Goal: Task Accomplishment & Management: Complete application form

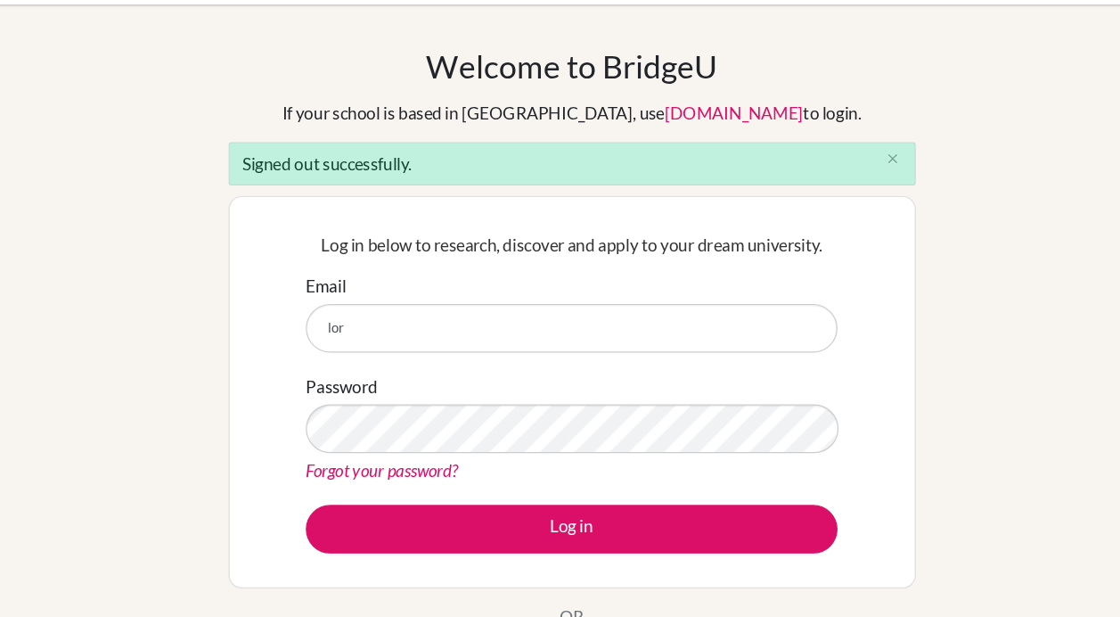
type input "lorita.chiu@gmail.com"
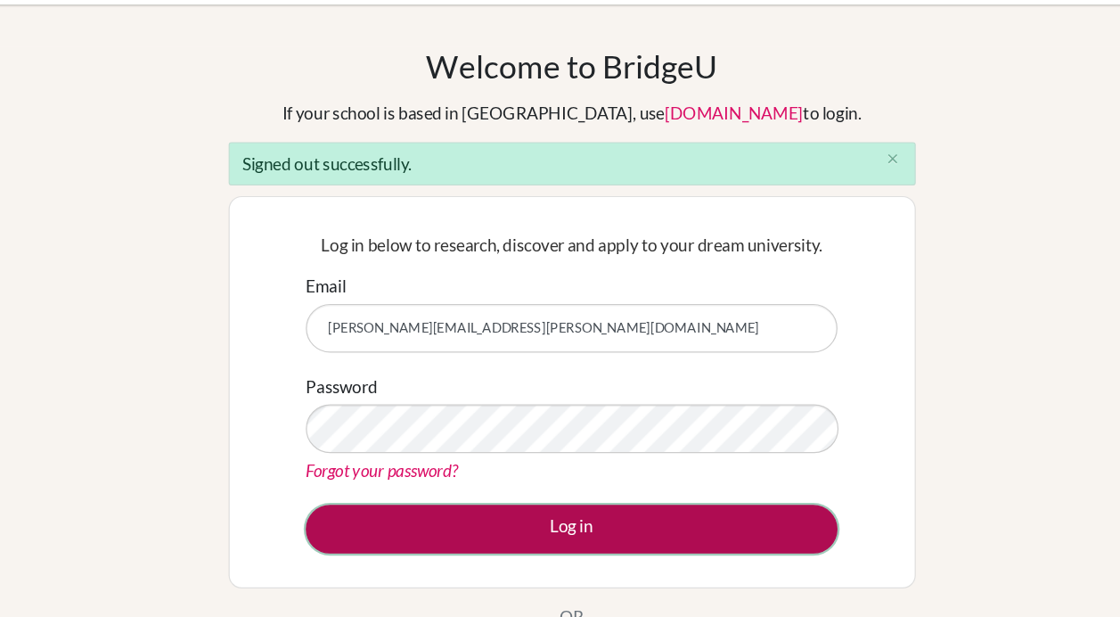
click at [451, 489] on button "Log in" at bounding box center [560, 495] width 448 height 41
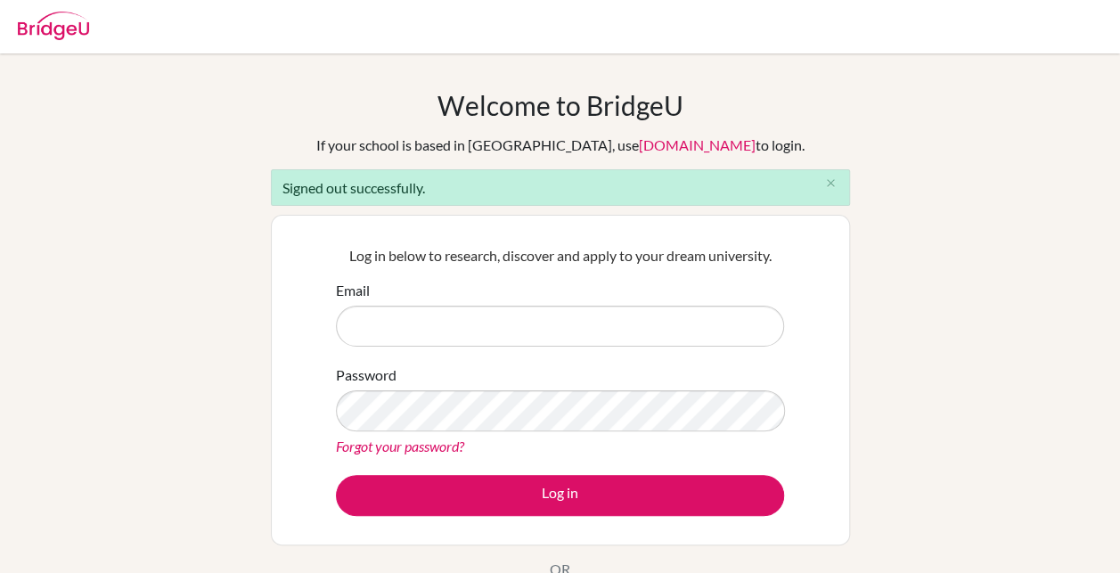
scroll to position [139, 0]
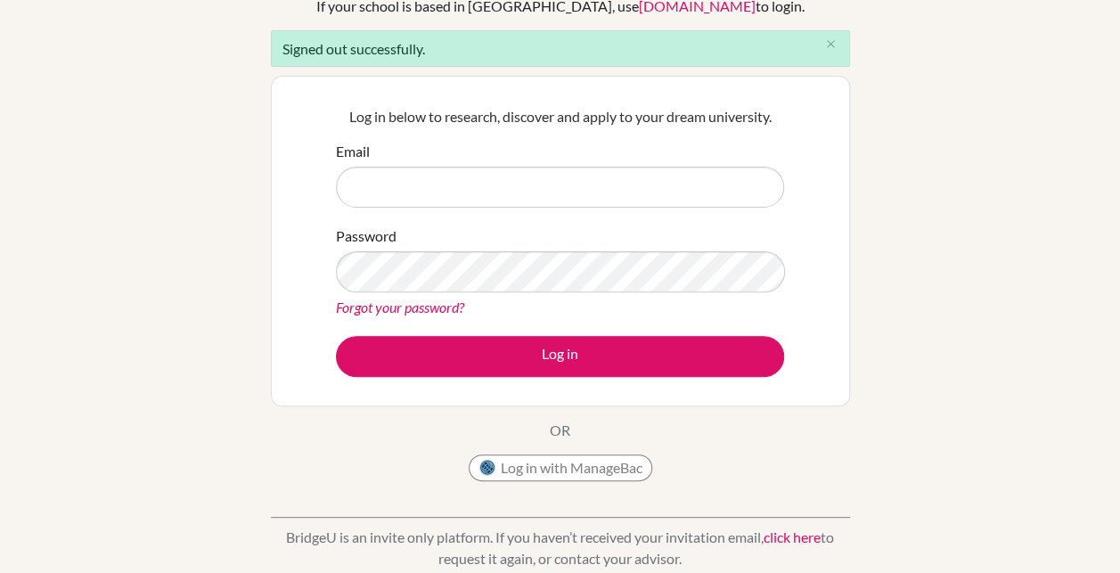
type input "[PERSON_NAME][EMAIL_ADDRESS][PERSON_NAME][DOMAIN_NAME]"
click at [569, 461] on button "Log in with ManageBac" at bounding box center [561, 468] width 184 height 27
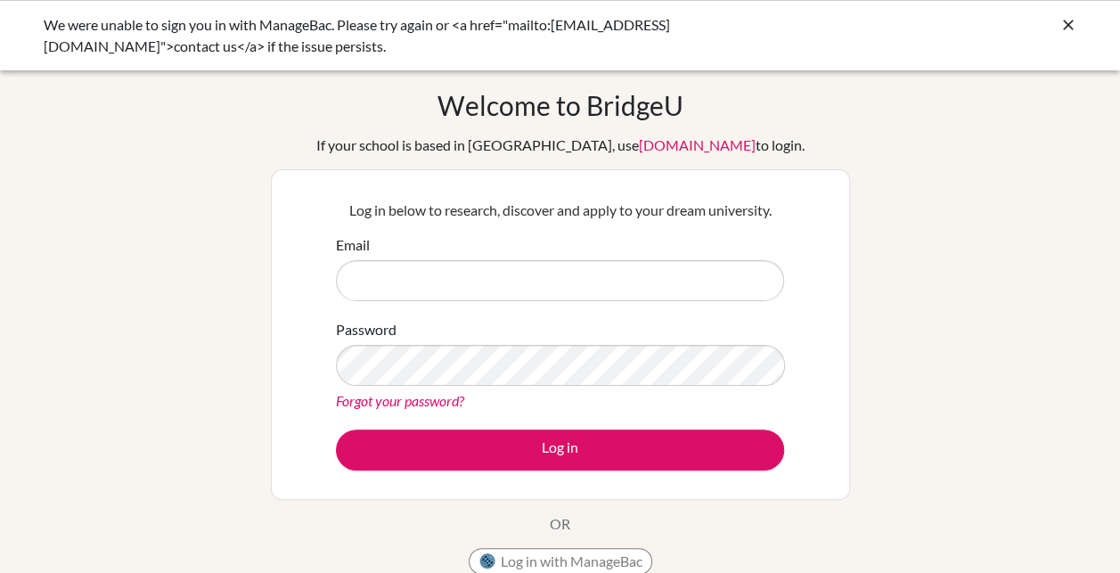
type input "[PERSON_NAME][EMAIL_ADDRESS][PERSON_NAME][DOMAIN_NAME]"
click at [1068, 22] on icon at bounding box center [1069, 25] width 18 height 18
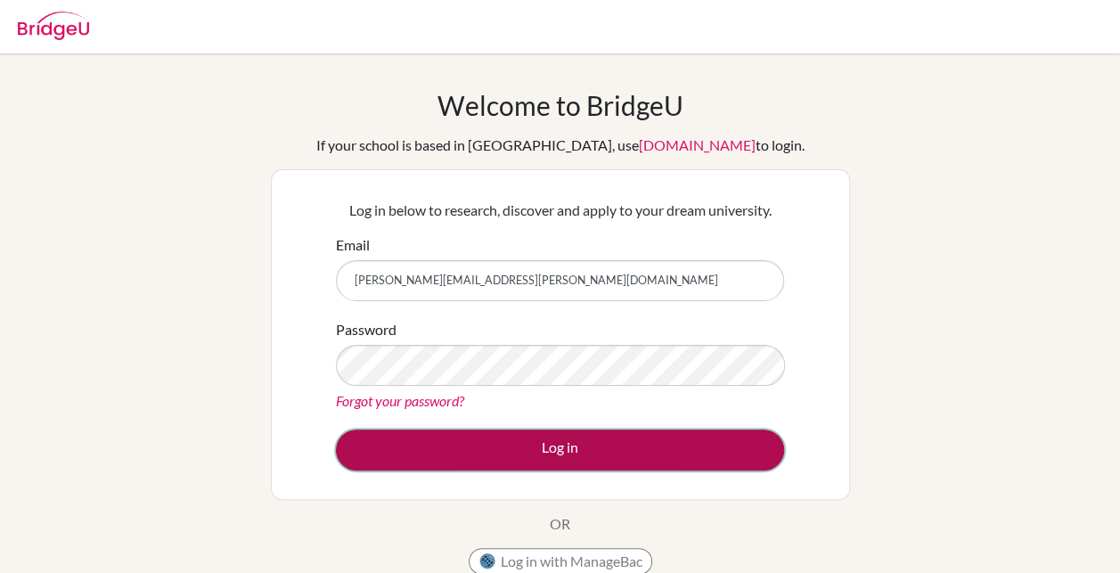
click at [554, 458] on button "Log in" at bounding box center [560, 450] width 448 height 41
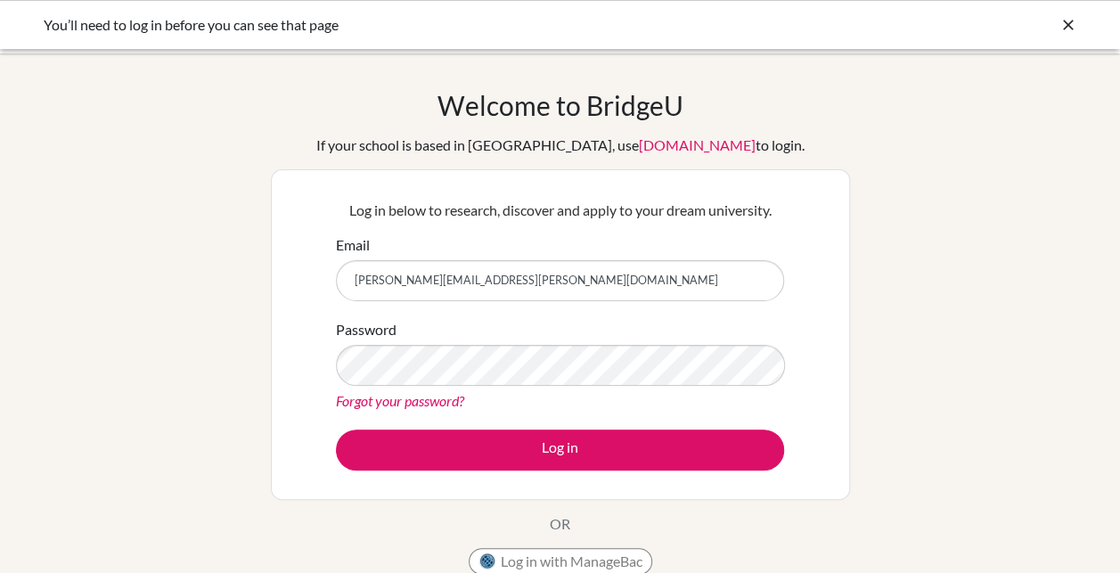
click at [577, 280] on input "lorita.chiu@gmail.com" at bounding box center [560, 280] width 448 height 41
click at [835, 234] on div "Log in below to research, discover and apply to your dream university. Email lo…" at bounding box center [560, 334] width 579 height 331
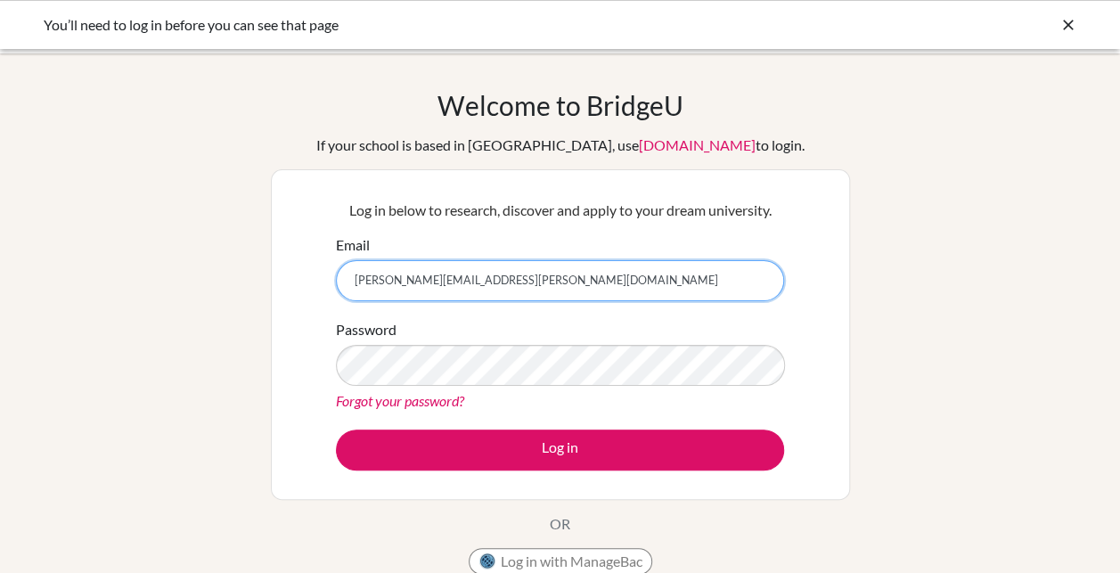
click at [639, 279] on input "lorita.chiu@gmail.com" at bounding box center [560, 280] width 448 height 41
type input "[EMAIL_ADDRESS][DOMAIN_NAME]"
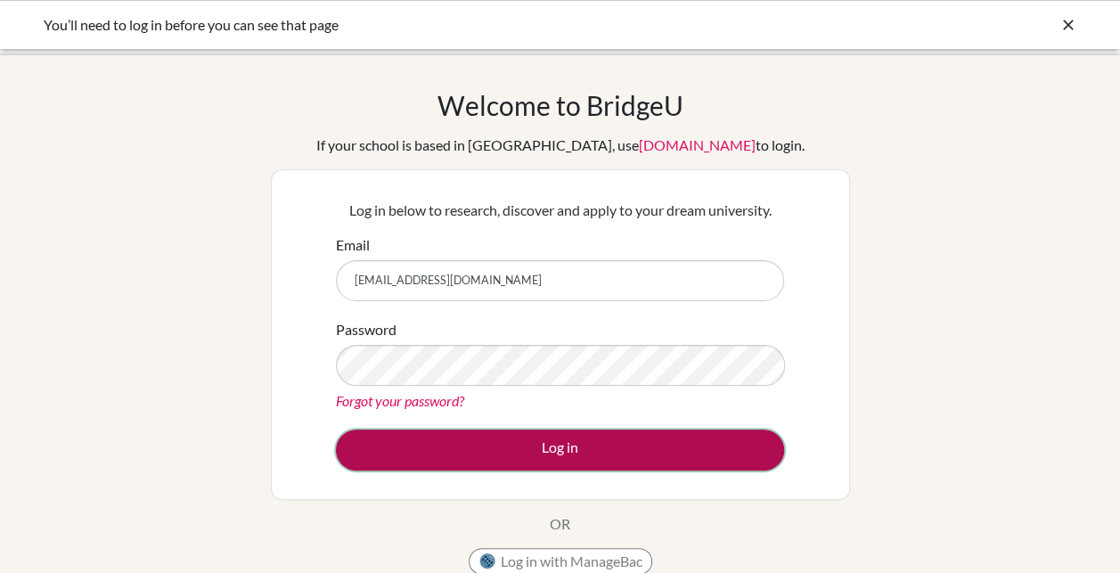
click at [496, 440] on button "Log in" at bounding box center [560, 450] width 448 height 41
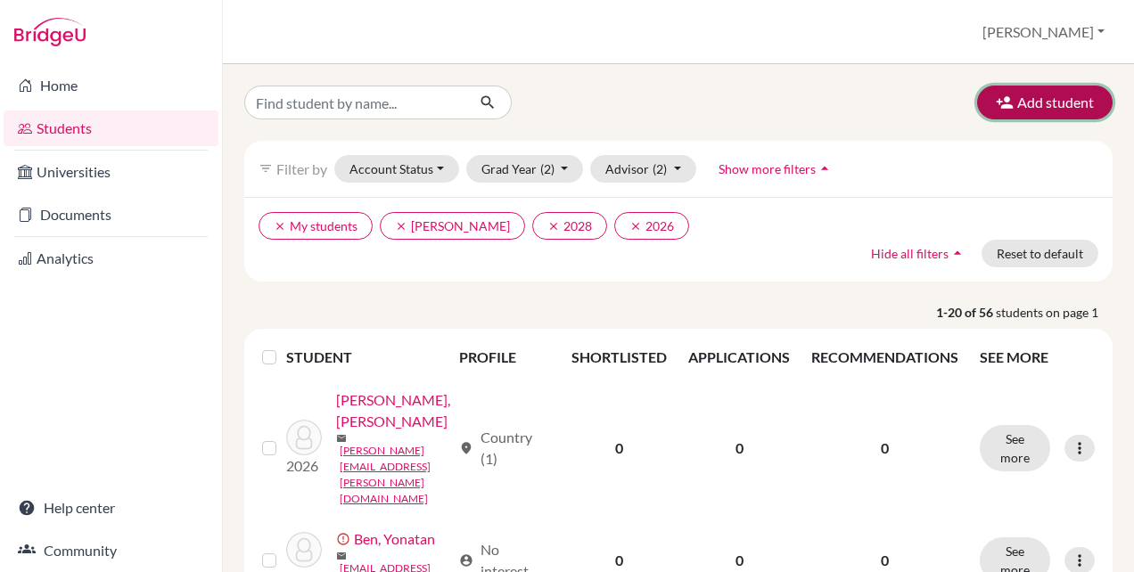
click at [1032, 116] on button "Add student" at bounding box center [1044, 103] width 135 height 34
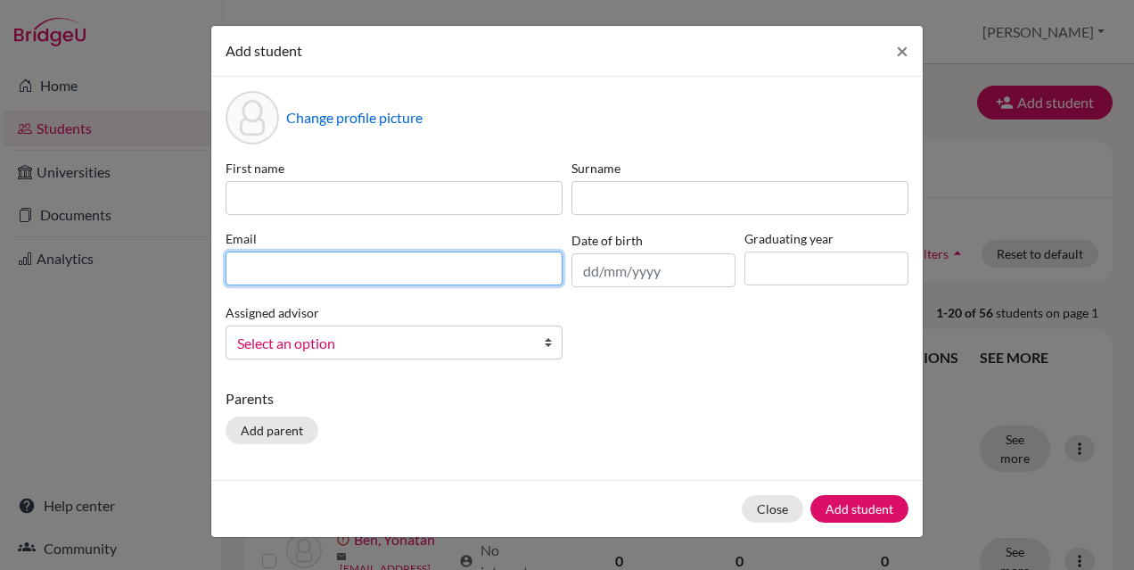
click at [337, 266] on input at bounding box center [394, 268] width 337 height 34
paste input "tilaineschoice@gmail.com"
click at [235, 262] on input "tilaineschoice@gmail.com" at bounding box center [394, 268] width 337 height 34
type input "tilaineschoice@gmail.com"
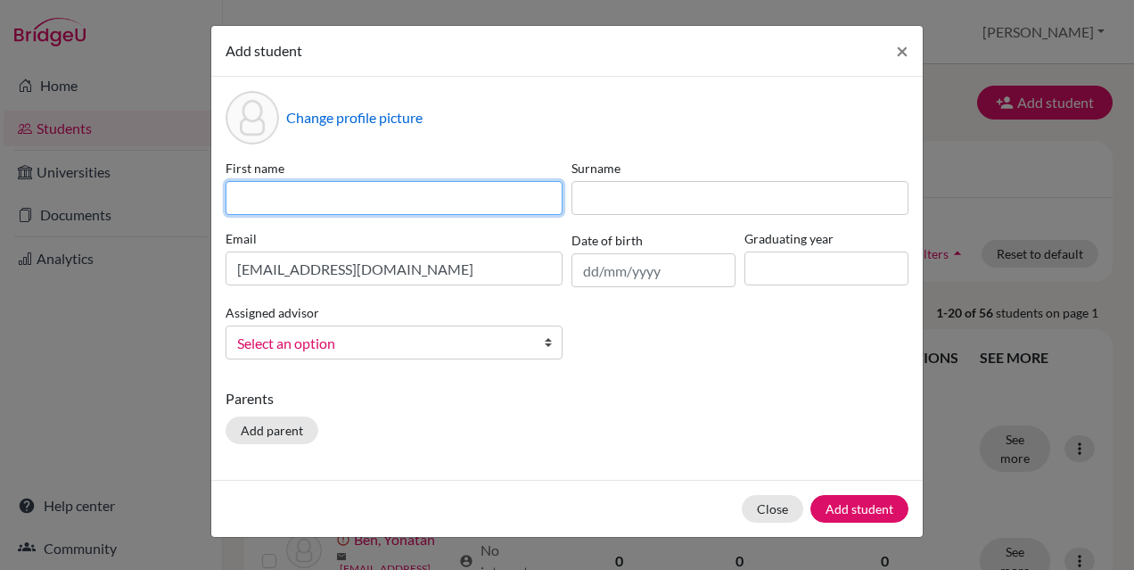
click at [315, 197] on input at bounding box center [394, 198] width 337 height 34
type input "Tilaine"
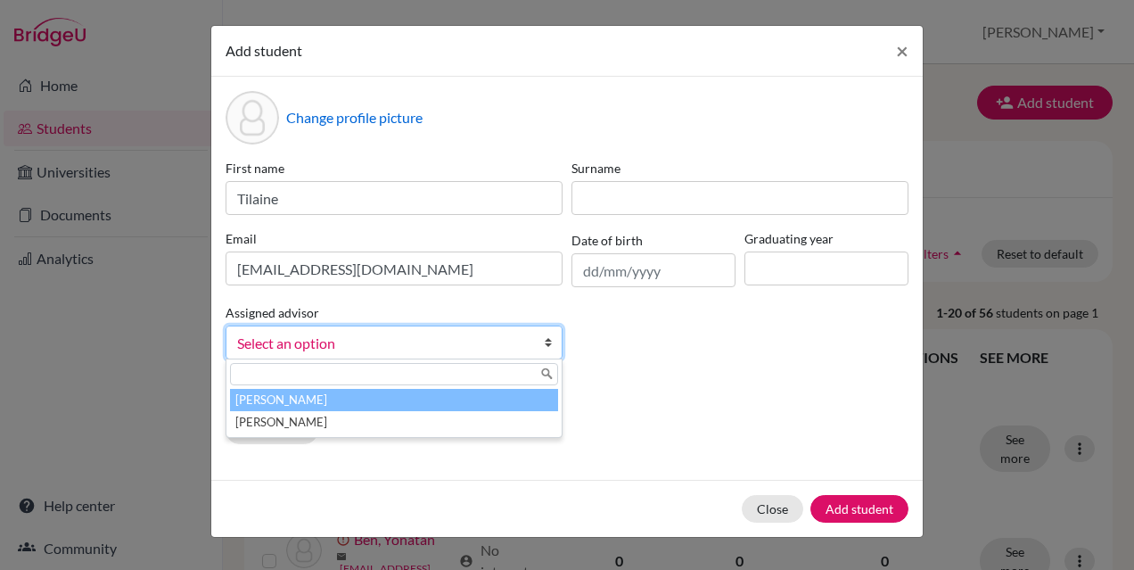
click at [458, 357] on link "Select an option" at bounding box center [394, 342] width 337 height 34
click at [428, 395] on li "Chiu, Lorita" at bounding box center [394, 400] width 328 height 22
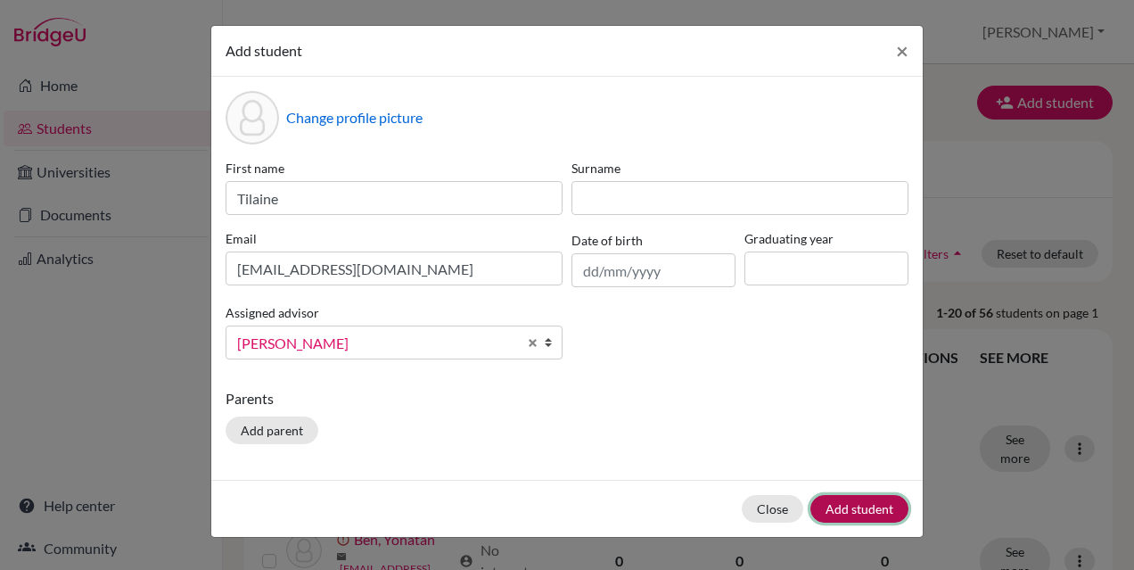
click at [849, 505] on button "Add student" at bounding box center [859, 509] width 98 height 28
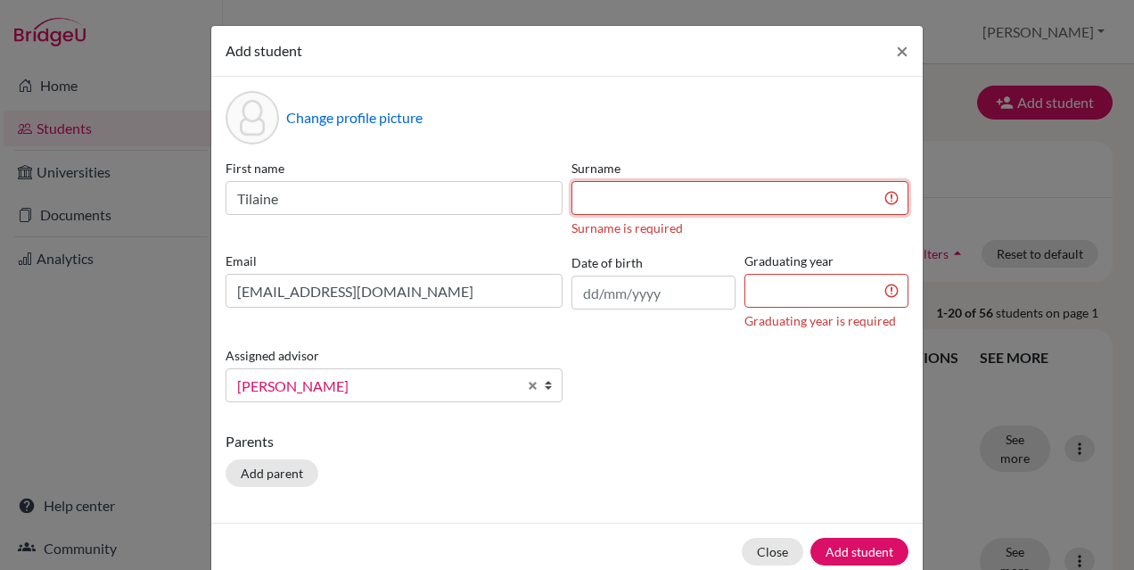
click at [664, 197] on input at bounding box center [739, 198] width 337 height 34
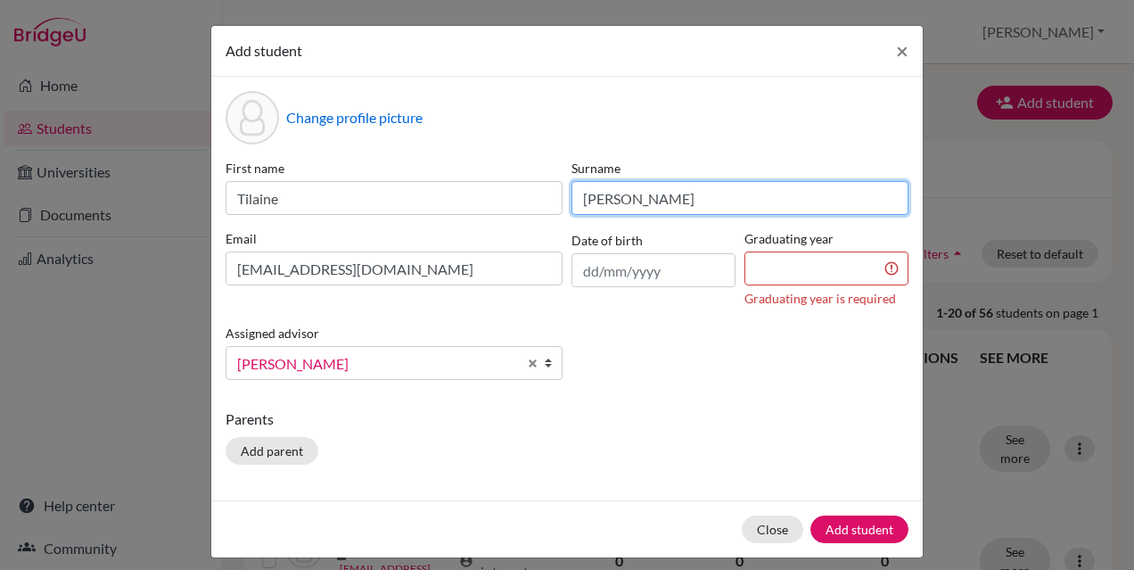
type input "Wang"
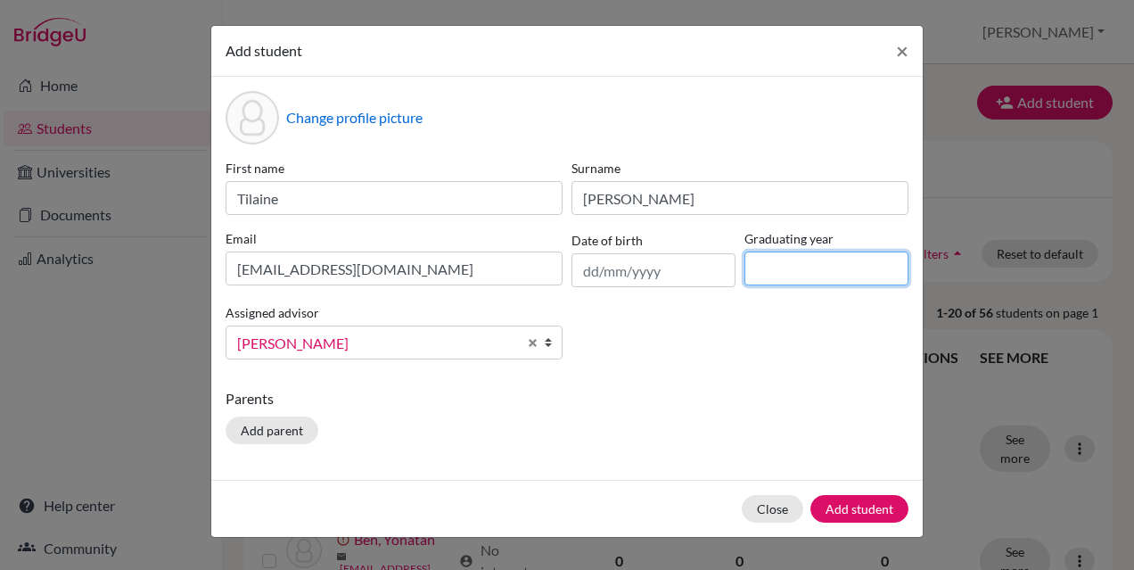
click at [845, 275] on input at bounding box center [826, 268] width 164 height 34
type input "2027"
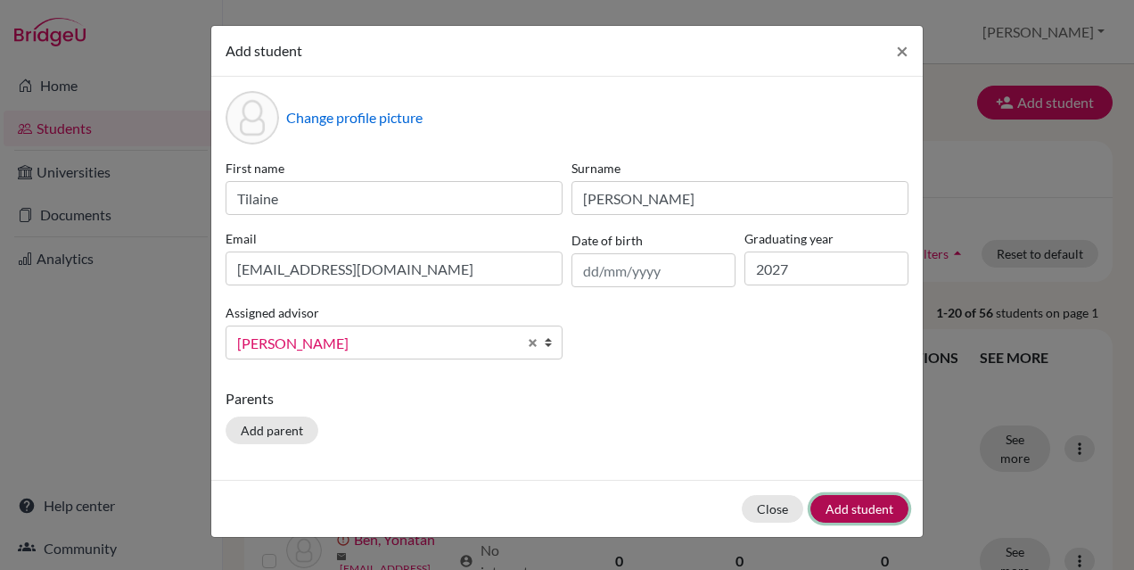
click at [841, 512] on button "Add student" at bounding box center [859, 509] width 98 height 28
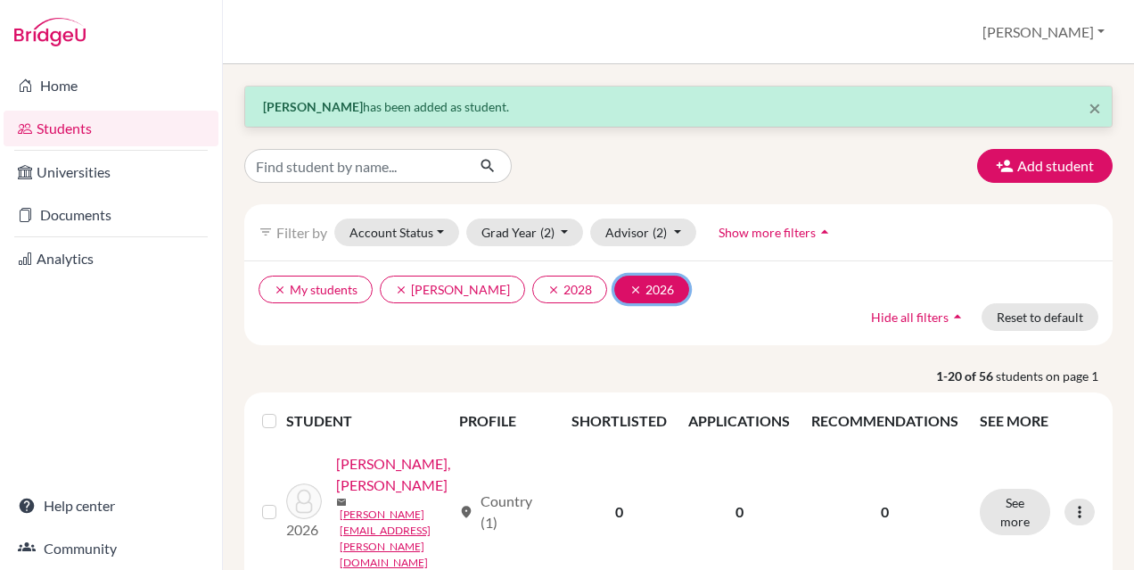
click at [629, 290] on icon "clear" at bounding box center [635, 289] width 12 height 12
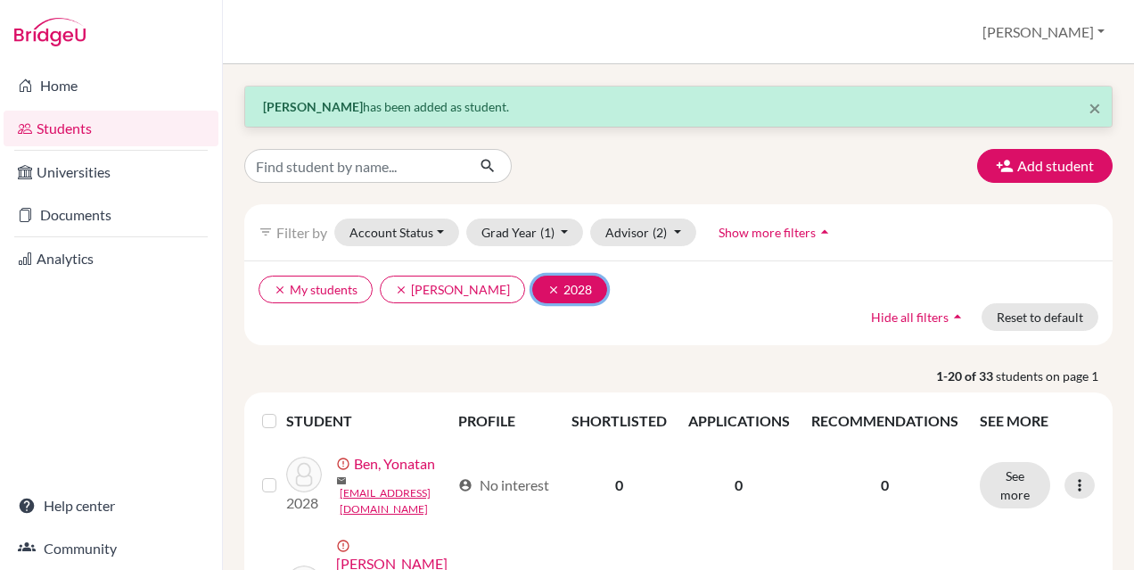
click at [547, 291] on icon "clear" at bounding box center [553, 289] width 12 height 12
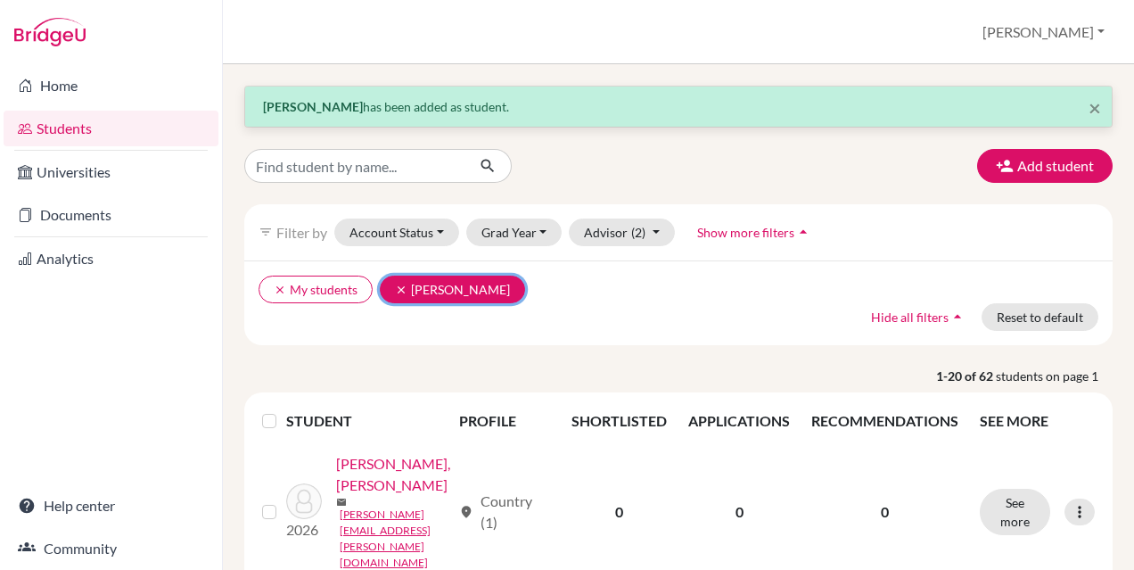
click at [400, 291] on icon "clear" at bounding box center [401, 289] width 12 height 12
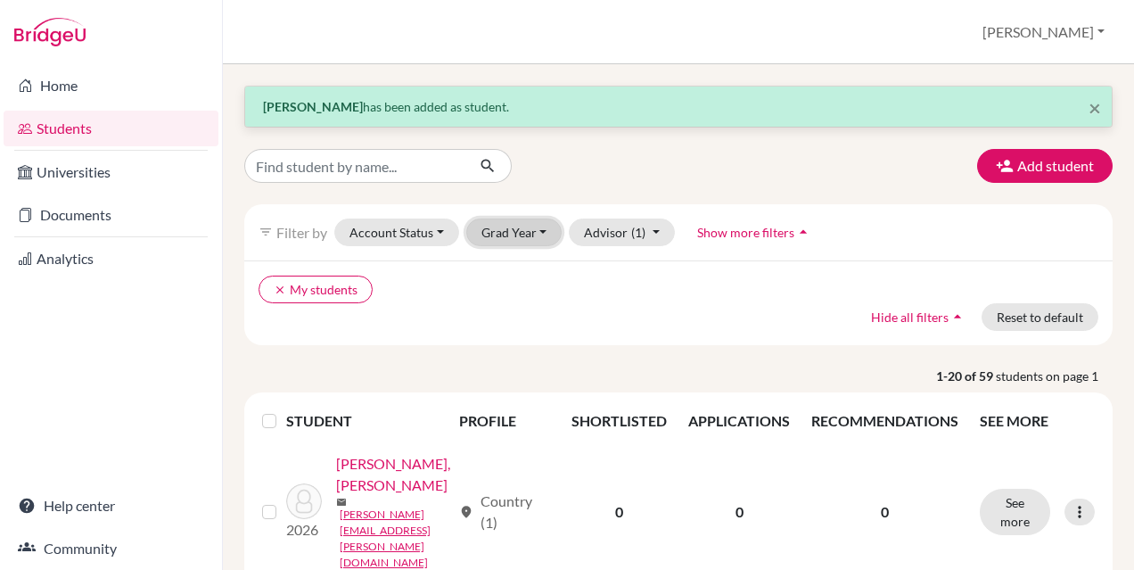
click at [530, 236] on button "Grad Year" at bounding box center [514, 232] width 96 height 28
click at [771, 306] on div "clear My students Hide all filters arrow_drop_up Reset to default" at bounding box center [678, 302] width 868 height 85
click at [522, 234] on button "Grad Year" at bounding box center [514, 232] width 96 height 28
click at [962, 277] on div "clear My students Hide all filters arrow_drop_up Reset to default" at bounding box center [678, 302] width 868 height 85
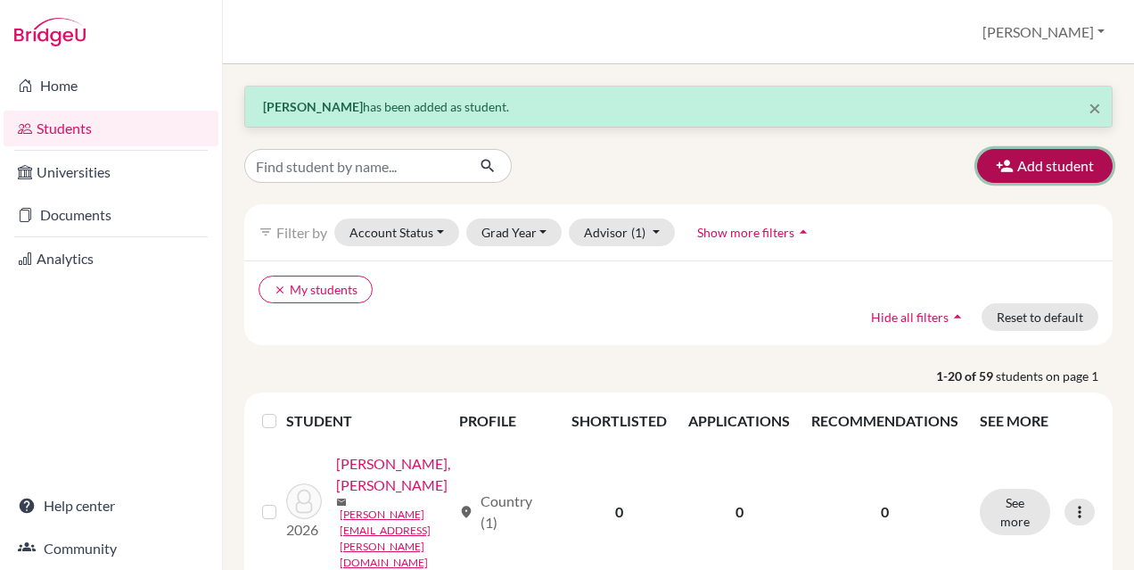
click at [1028, 162] on button "Add student" at bounding box center [1044, 166] width 135 height 34
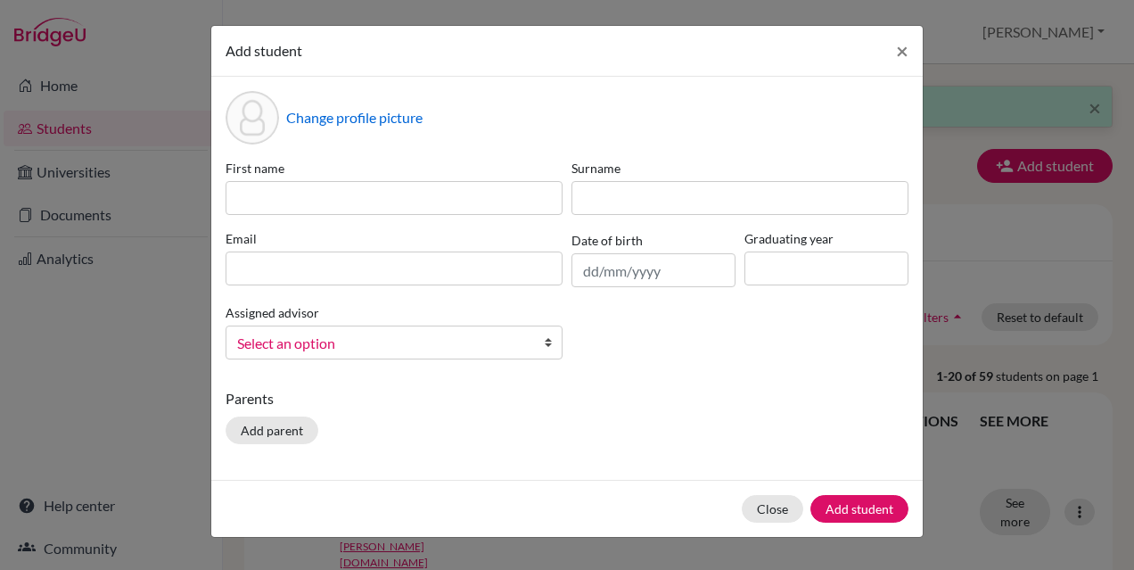
click at [455, 332] on span "Select an option" at bounding box center [382, 343] width 291 height 23
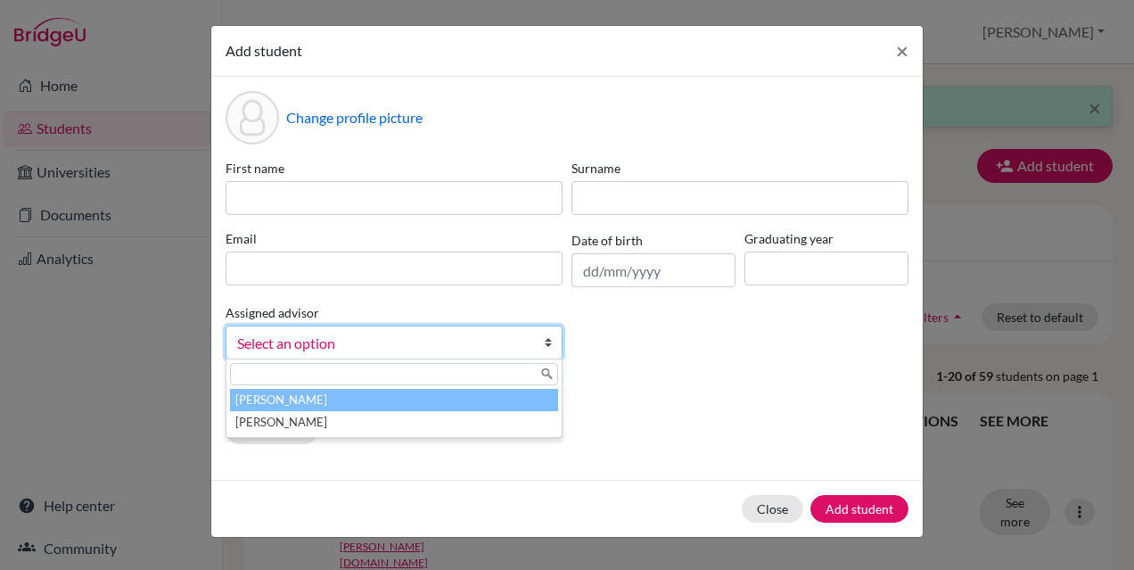
click at [678, 370] on div "First name Surname Email Date of birth Graduating year Assigned advisor Chiu, L…" at bounding box center [567, 266] width 692 height 215
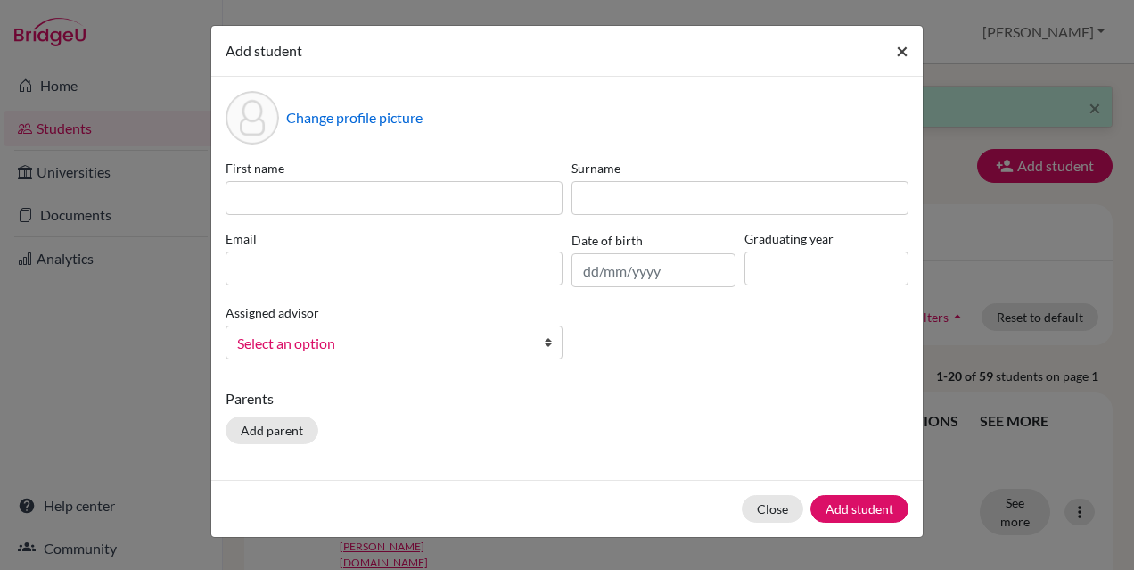
click at [907, 56] on span "×" at bounding box center [902, 50] width 12 height 26
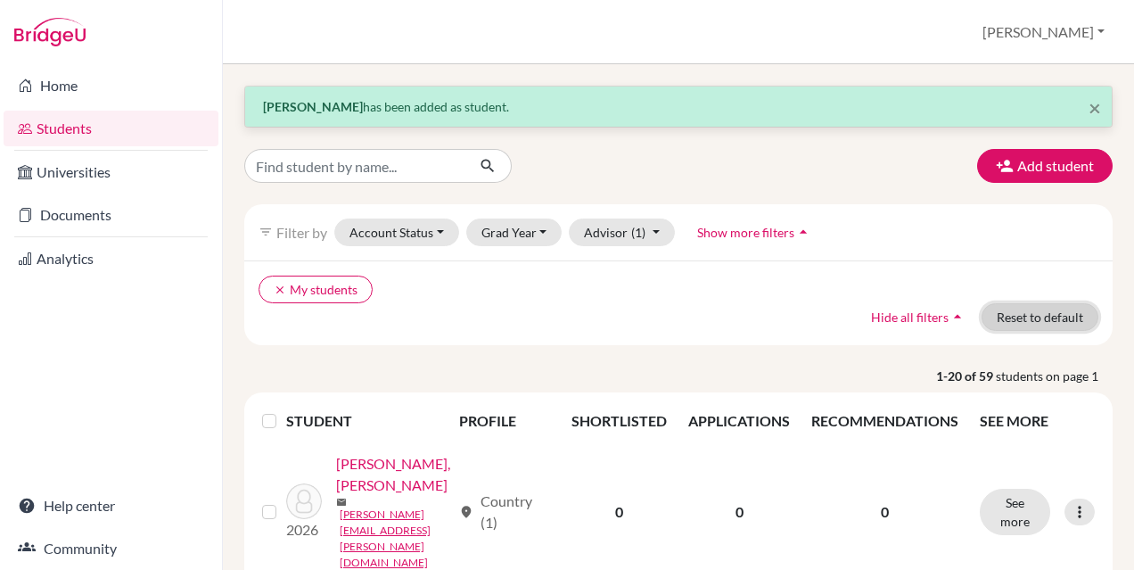
click at [1025, 308] on button "Reset to default" at bounding box center [1039, 317] width 117 height 28
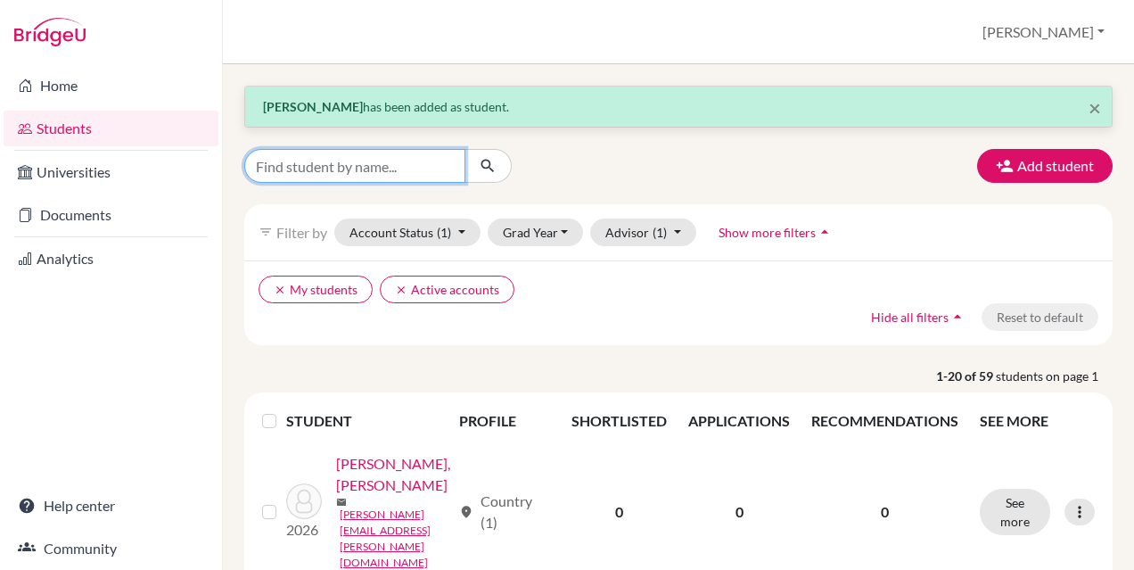
click at [451, 157] on input "Find student by name..." at bounding box center [354, 166] width 221 height 34
click at [783, 287] on ul "clear My students clear Active accounts" at bounding box center [573, 289] width 630 height 28
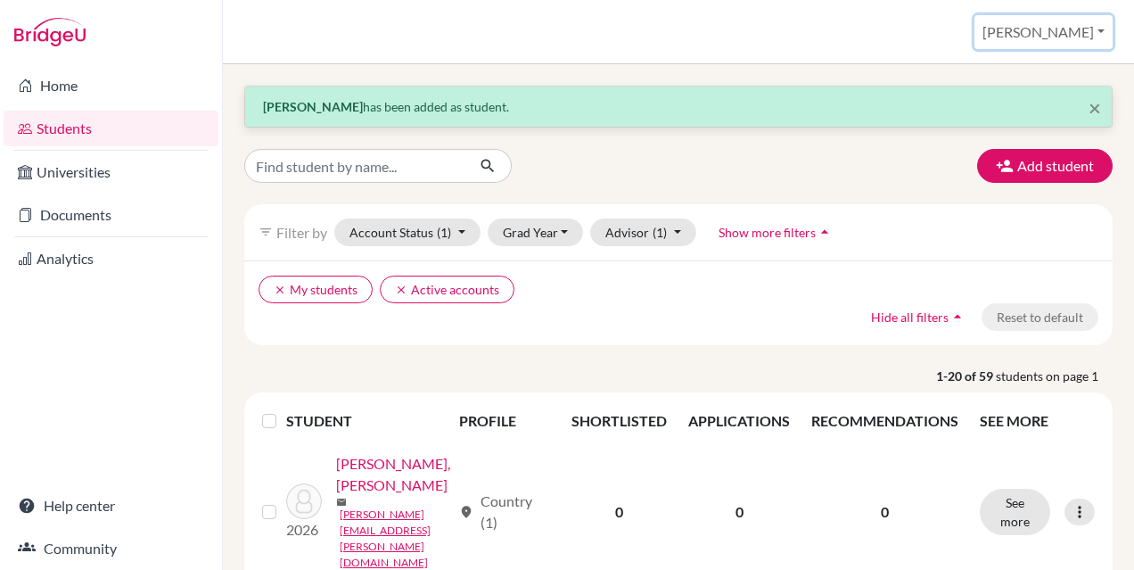
click at [1095, 33] on button "[PERSON_NAME]" at bounding box center [1043, 32] width 138 height 34
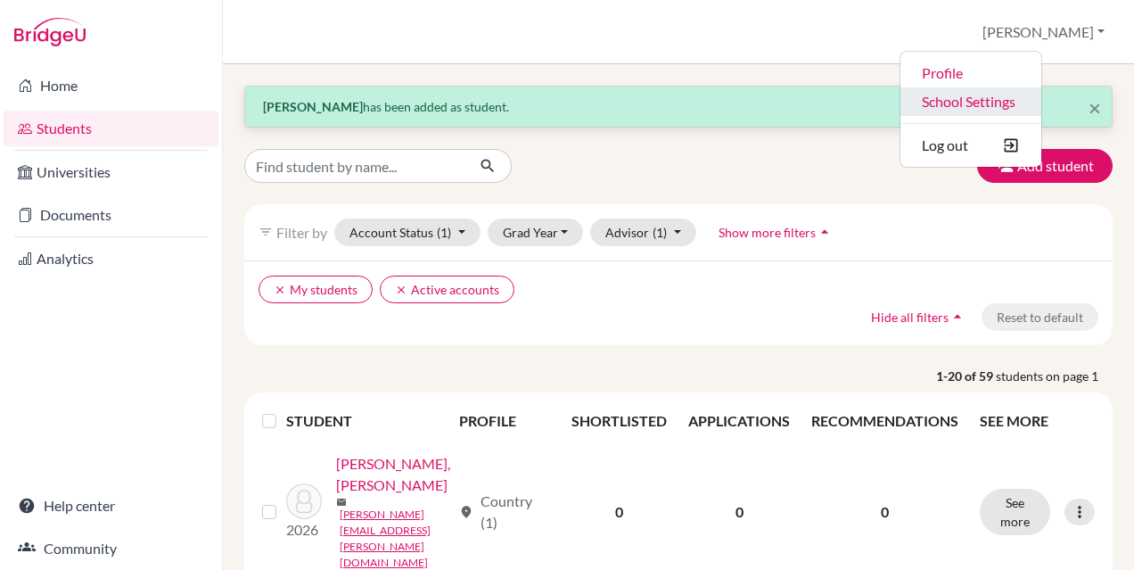
click at [1036, 90] on link "School Settings" at bounding box center [970, 101] width 141 height 29
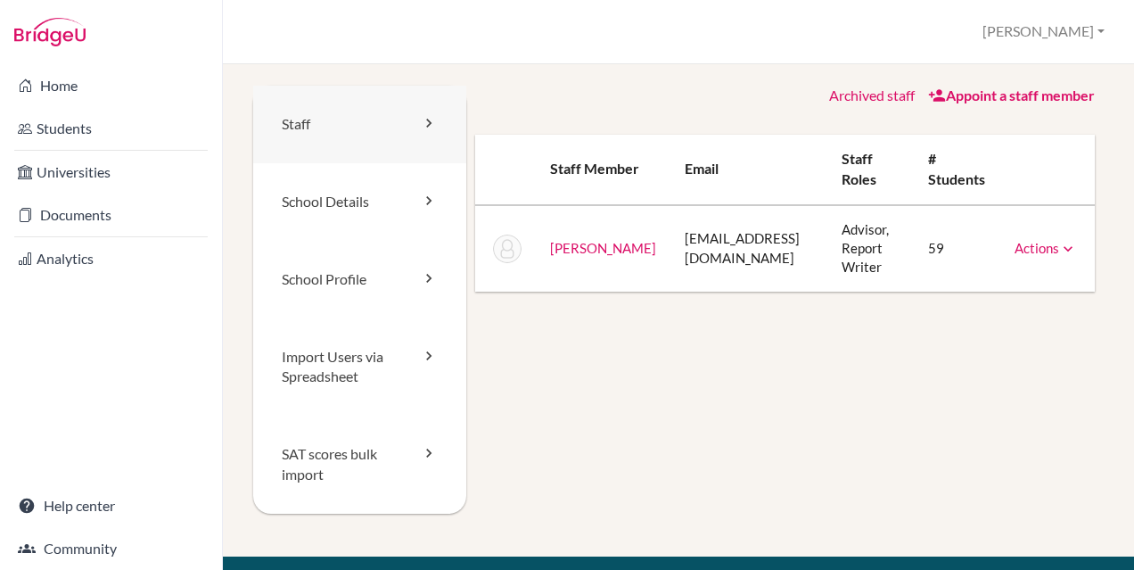
click at [414, 122] on link "Staff" at bounding box center [359, 125] width 213 height 78
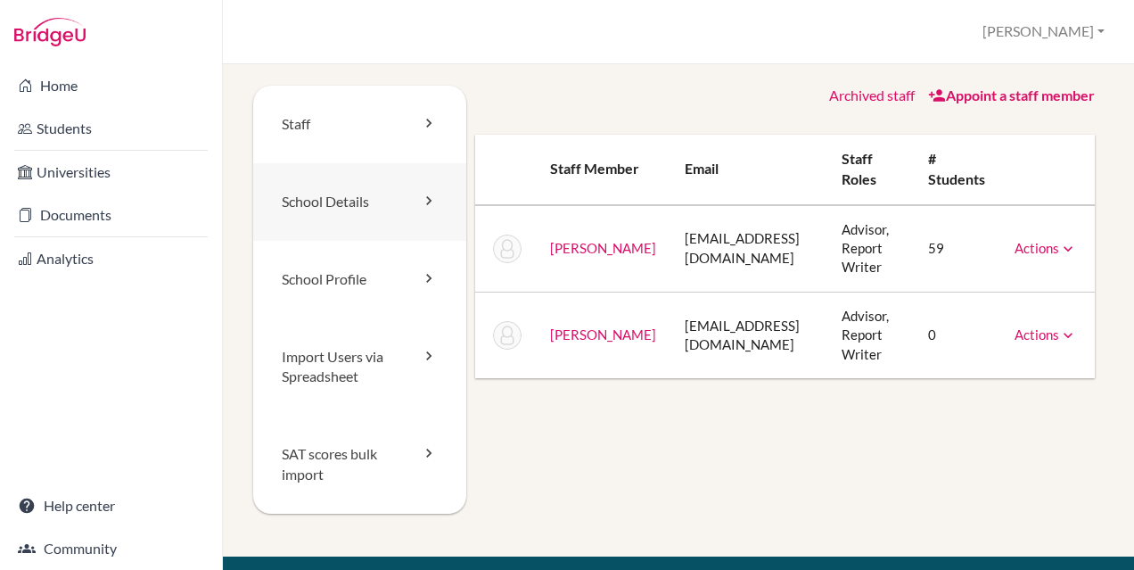
click at [340, 201] on link "School Details" at bounding box center [359, 202] width 213 height 78
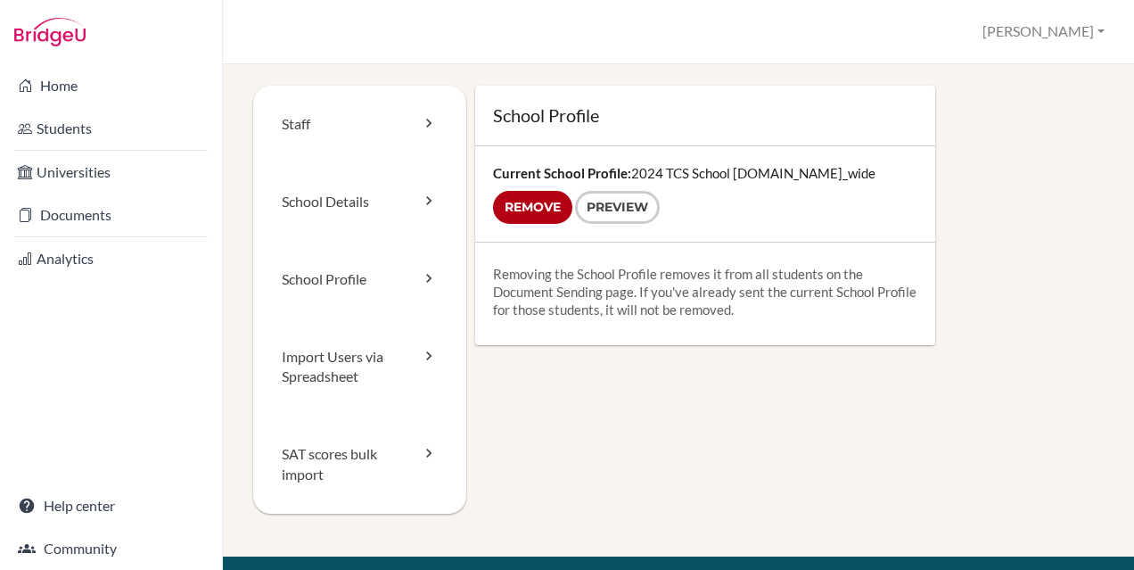
click at [328, 345] on link "Import Users via Spreadsheet" at bounding box center [359, 367] width 213 height 98
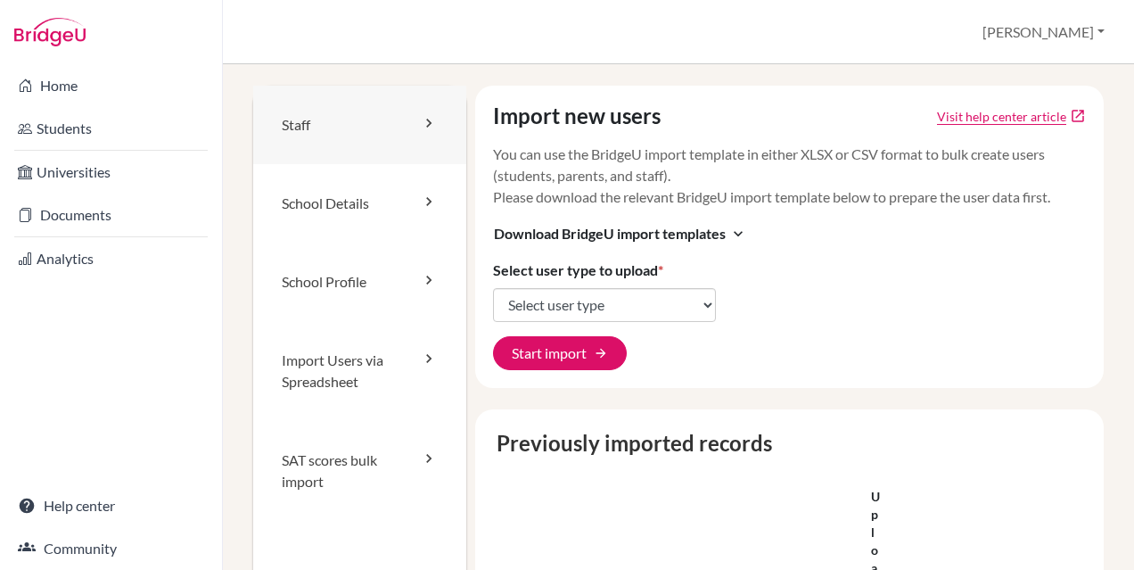
click at [349, 133] on link "Staff" at bounding box center [359, 125] width 213 height 78
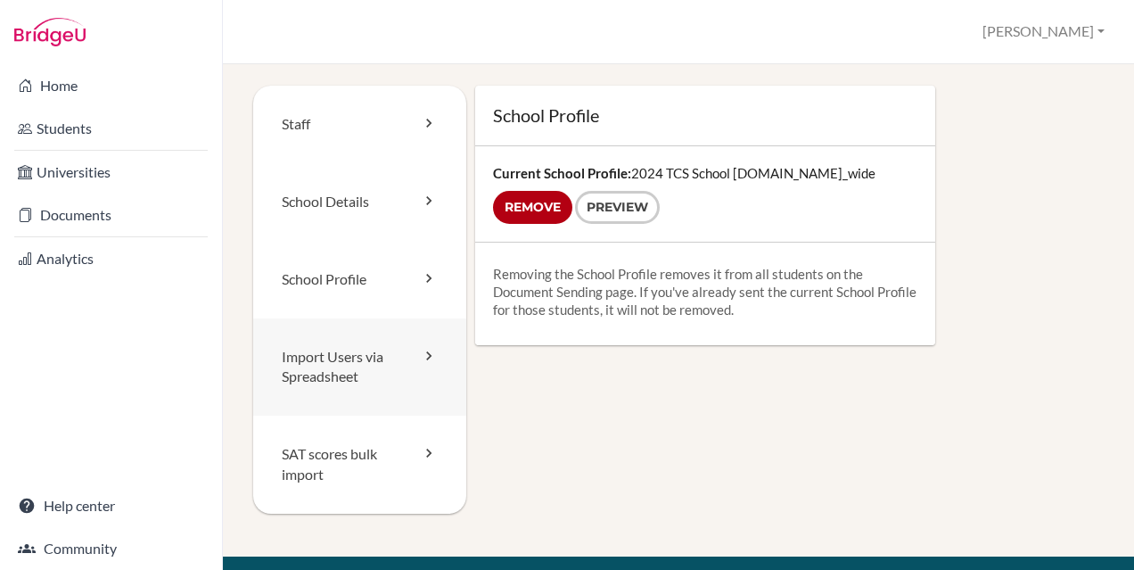
click at [319, 357] on link "Import Users via Spreadsheet" at bounding box center [359, 367] width 213 height 98
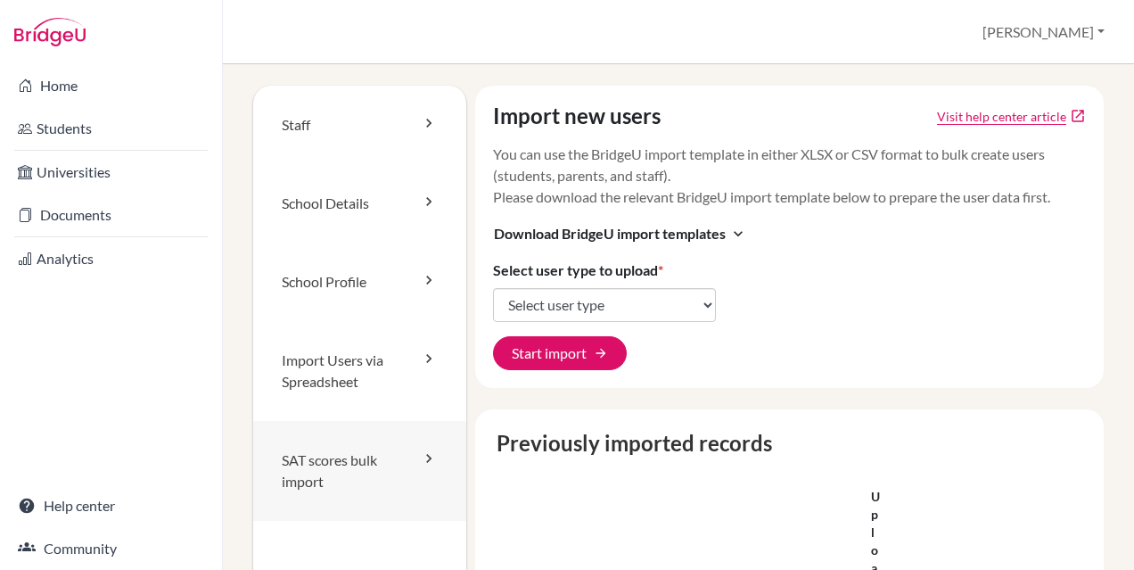
click at [310, 457] on link "SAT scores bulk import" at bounding box center [359, 471] width 213 height 100
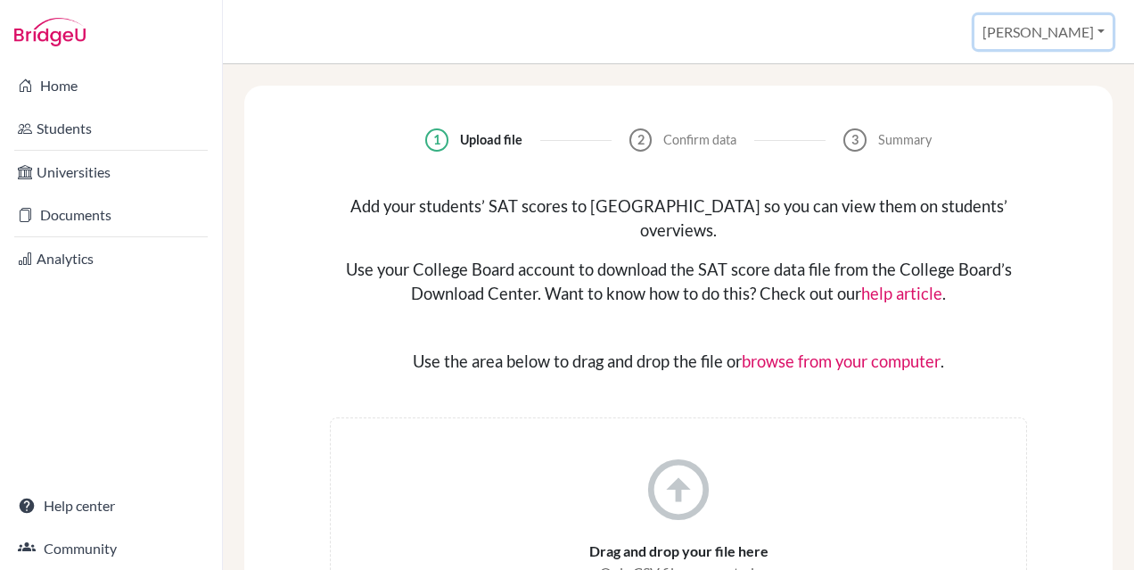
click at [1078, 29] on button "[PERSON_NAME]" at bounding box center [1043, 32] width 138 height 34
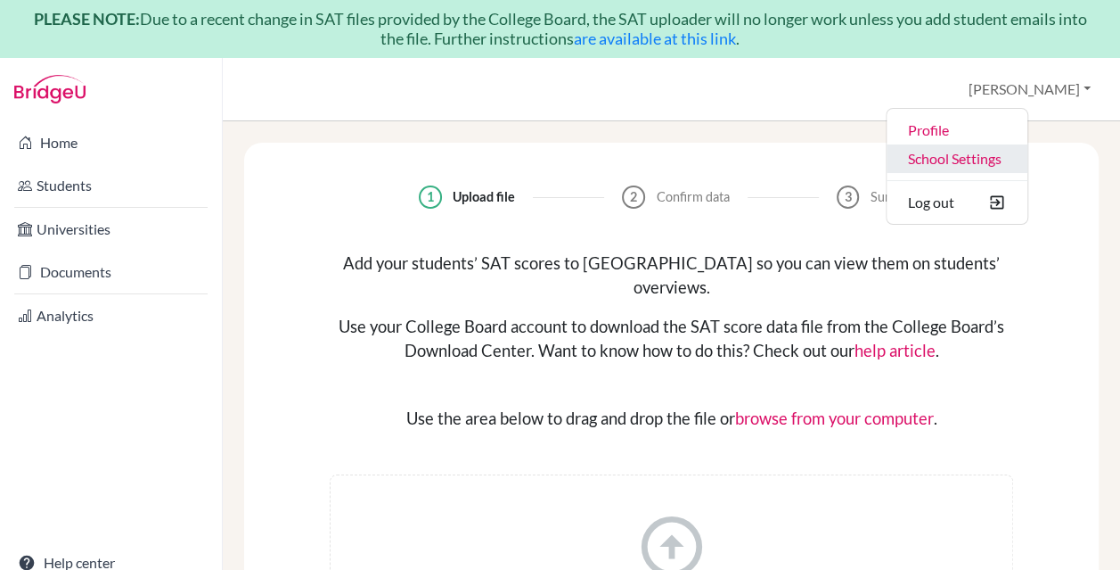
click at [1009, 156] on link "School Settings" at bounding box center [957, 158] width 141 height 29
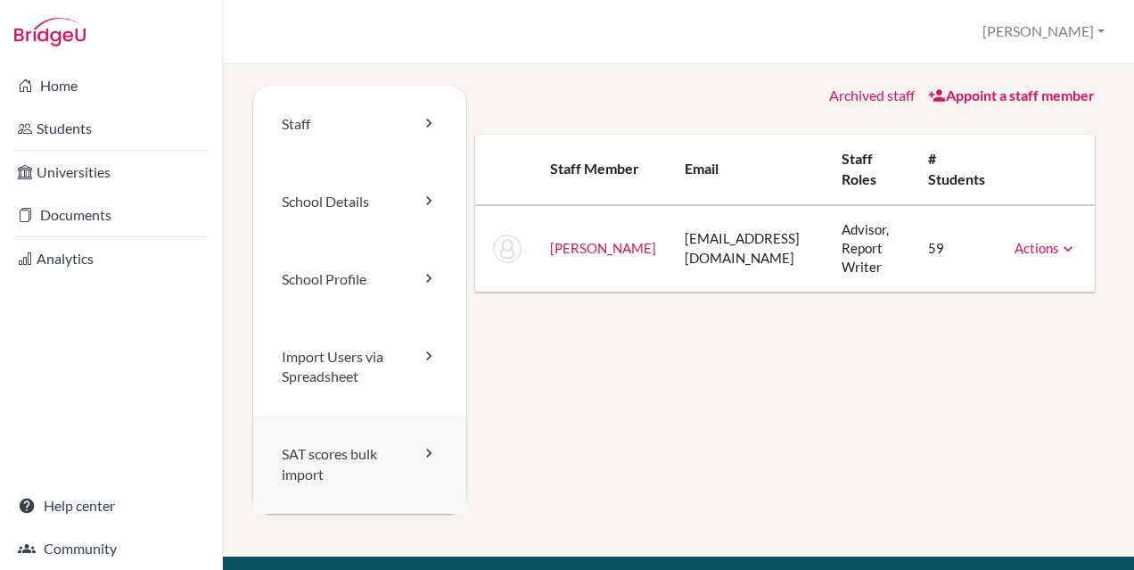
click at [344, 468] on link "SAT scores bulk import" at bounding box center [359, 464] width 213 height 98
click at [426, 124] on icon at bounding box center [429, 123] width 18 height 18
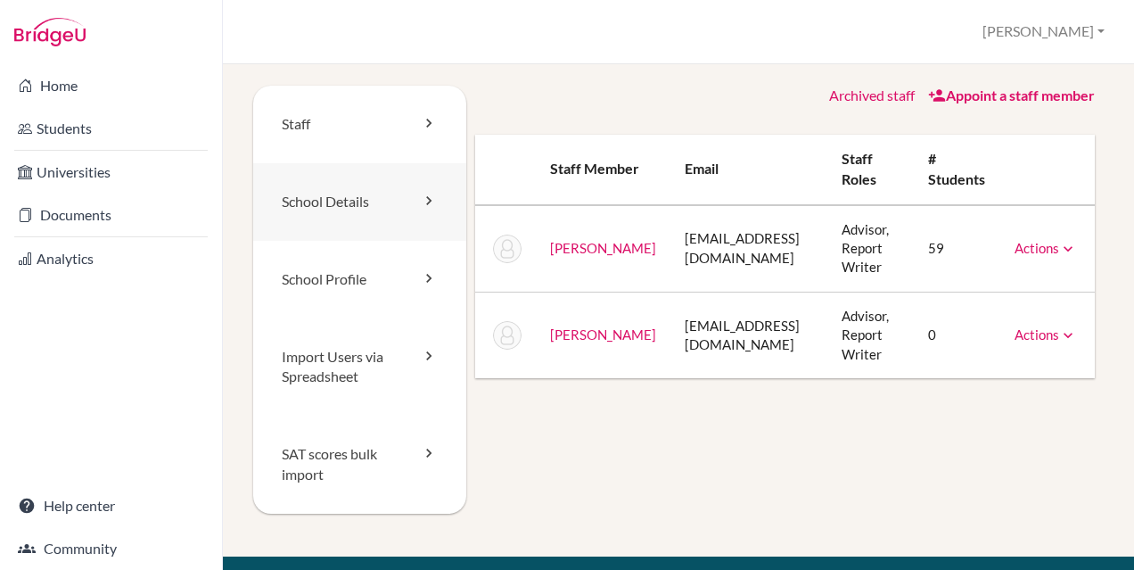
click at [396, 216] on link "School Details" at bounding box center [359, 202] width 213 height 78
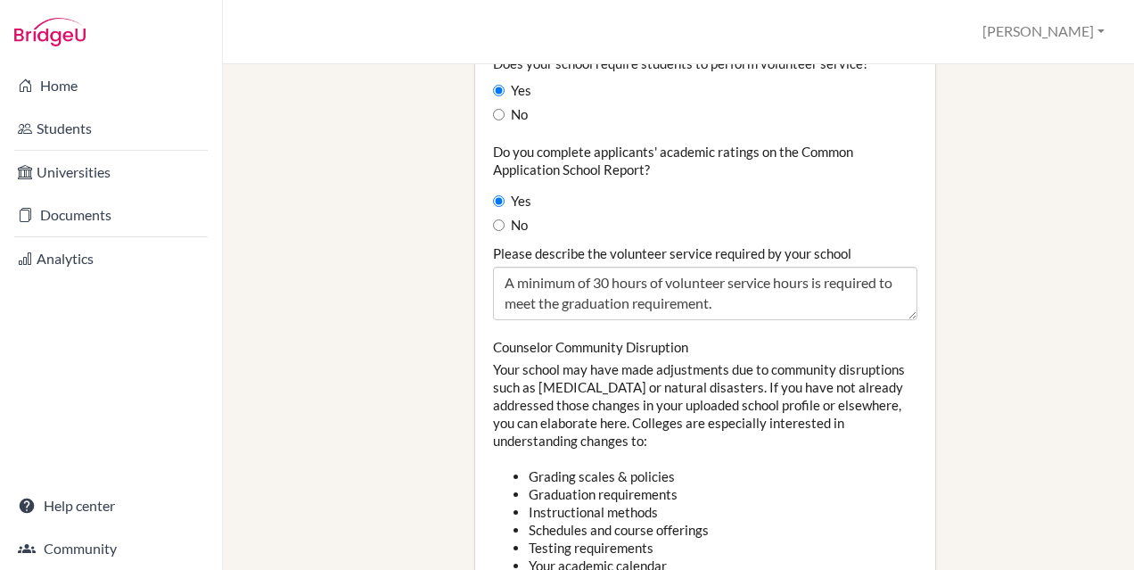
scroll to position [1845, 0]
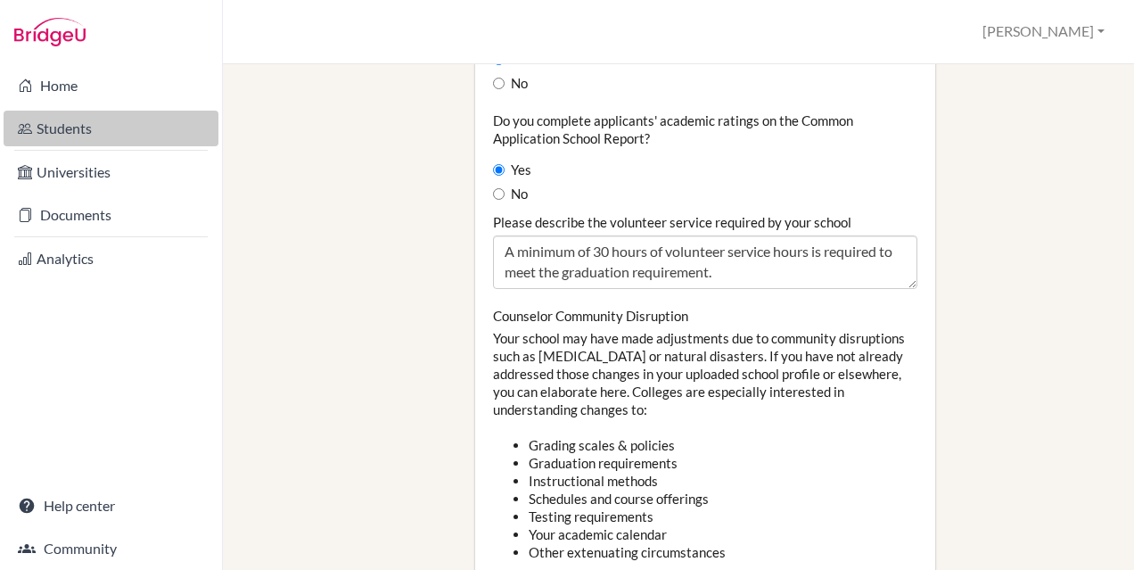
click at [70, 119] on link "Students" at bounding box center [111, 129] width 215 height 36
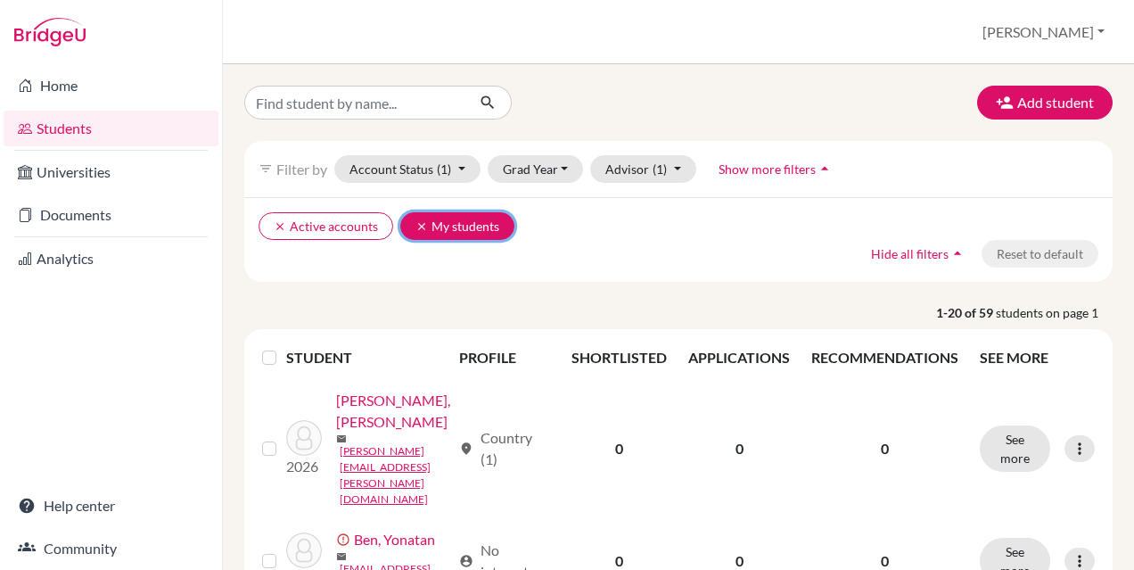
click at [422, 225] on icon "clear" at bounding box center [421, 226] width 12 height 12
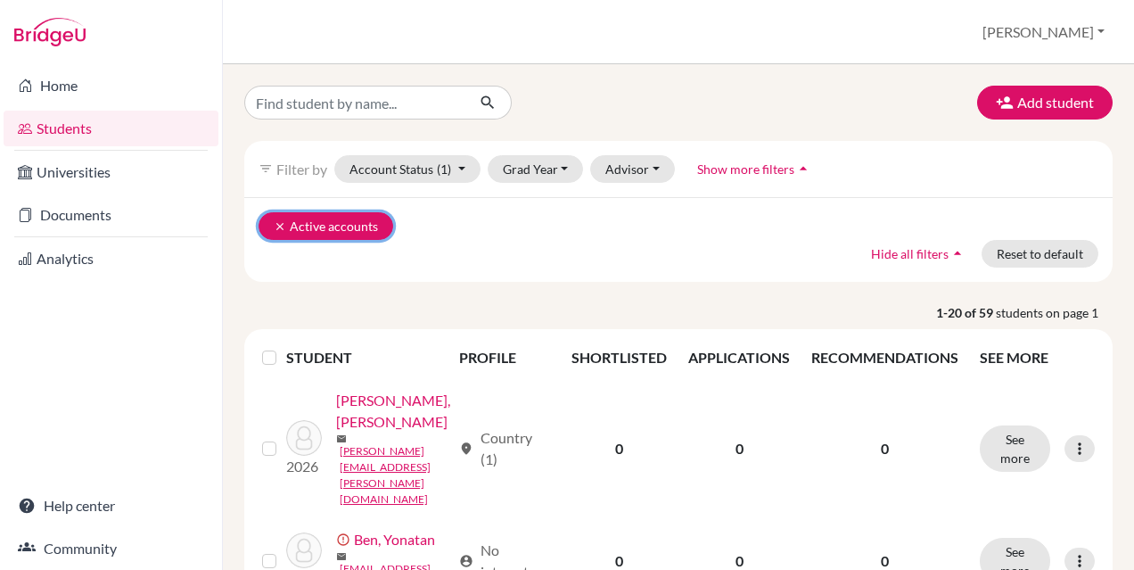
click at [283, 229] on icon "clear" at bounding box center [280, 226] width 12 height 12
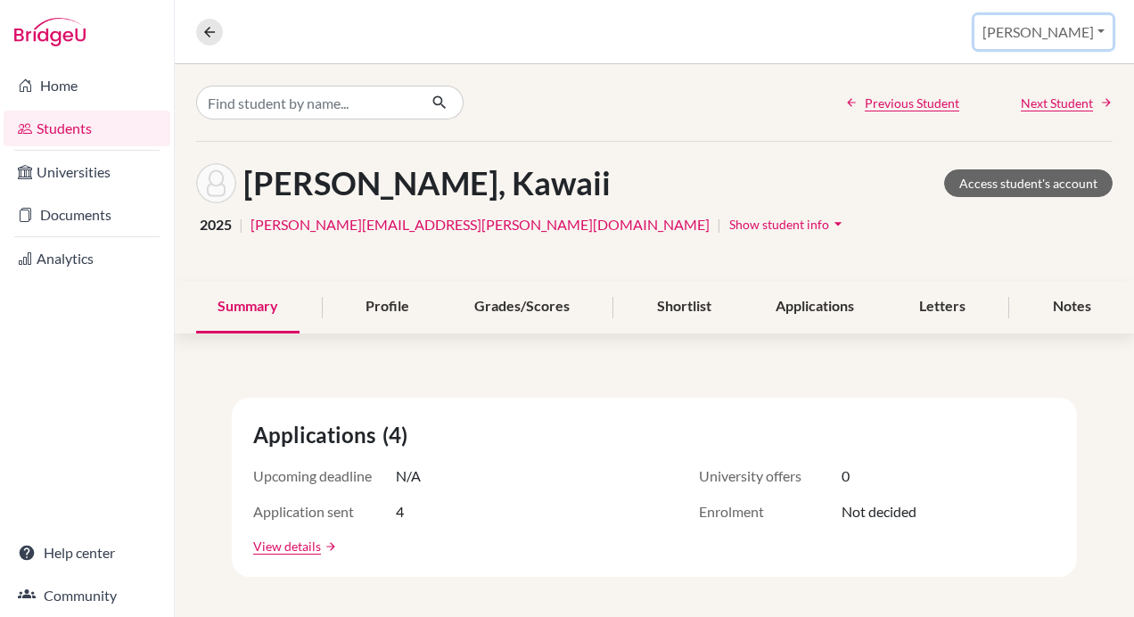
click at [1079, 37] on button "Lorita" at bounding box center [1043, 32] width 138 height 34
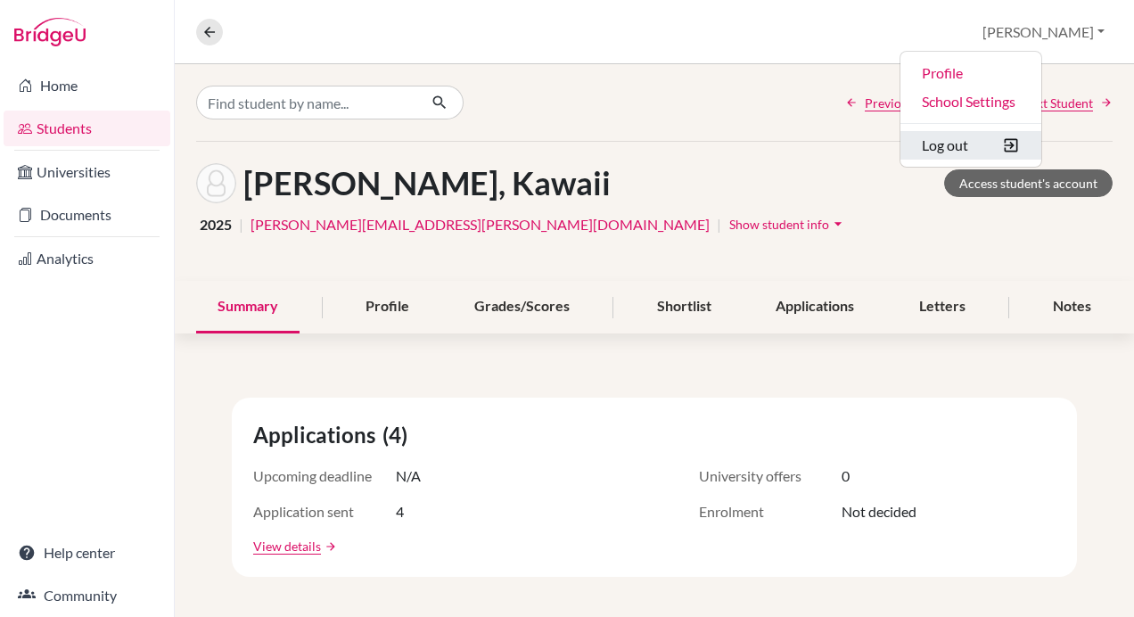
click at [1013, 153] on button "Log out" at bounding box center [970, 145] width 141 height 29
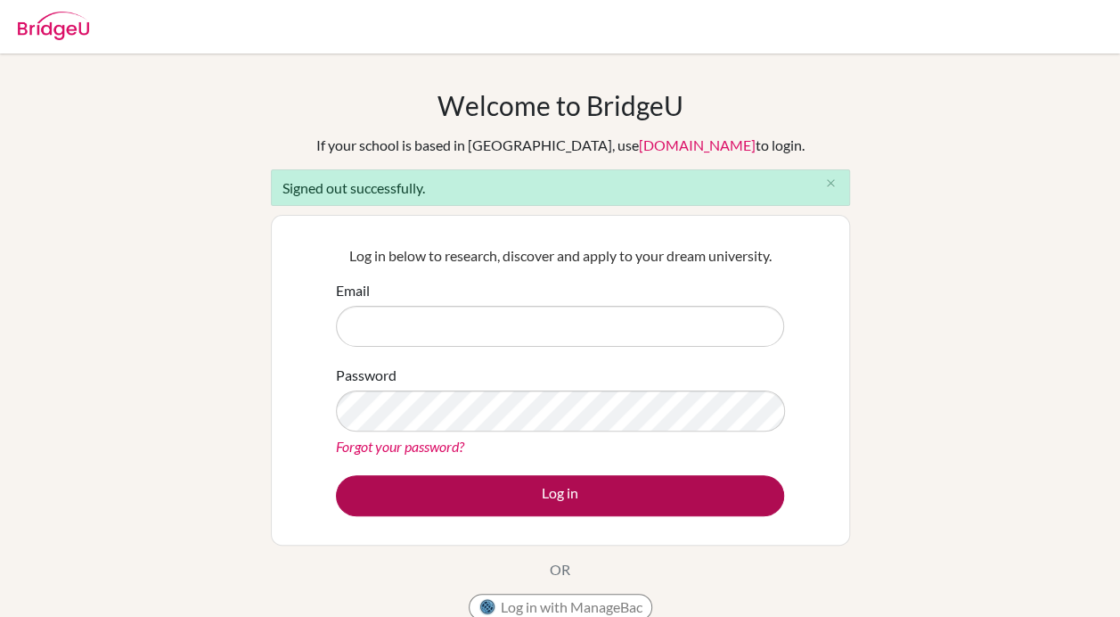
type input "[EMAIL_ADDRESS][DOMAIN_NAME]"
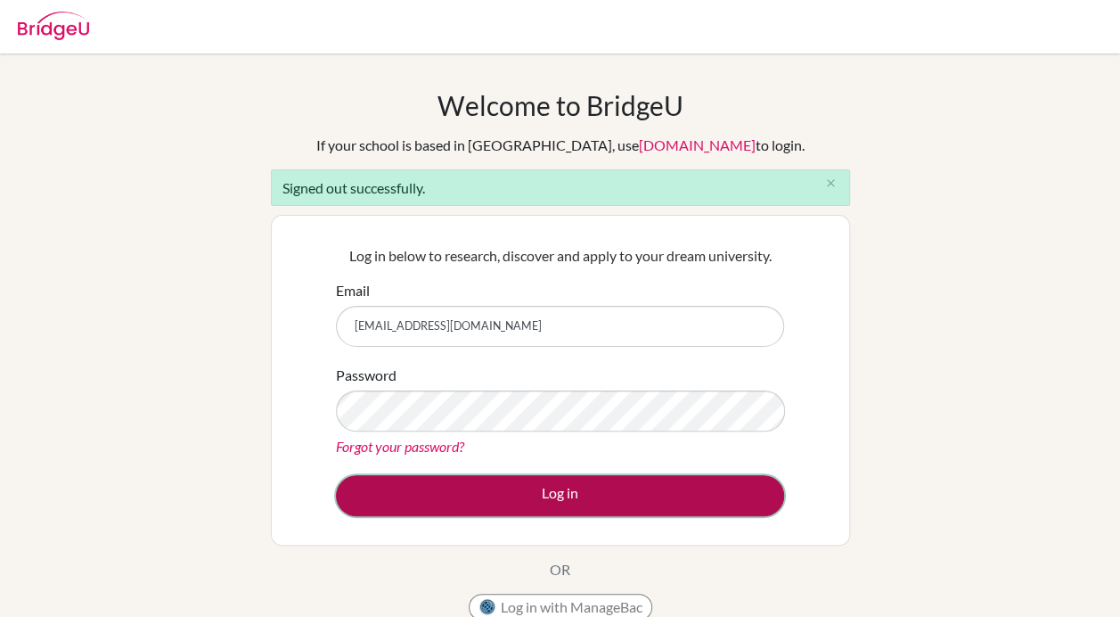
click at [520, 477] on button "Log in" at bounding box center [560, 495] width 448 height 41
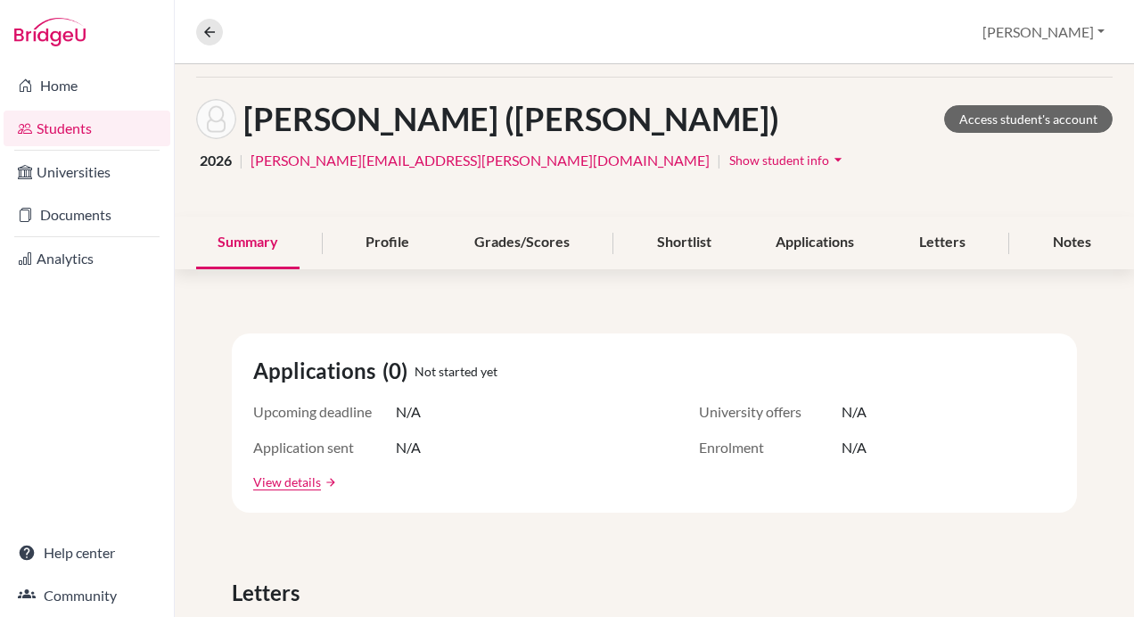
scroll to position [65, 0]
click at [405, 242] on div "Profile" at bounding box center [387, 242] width 86 height 53
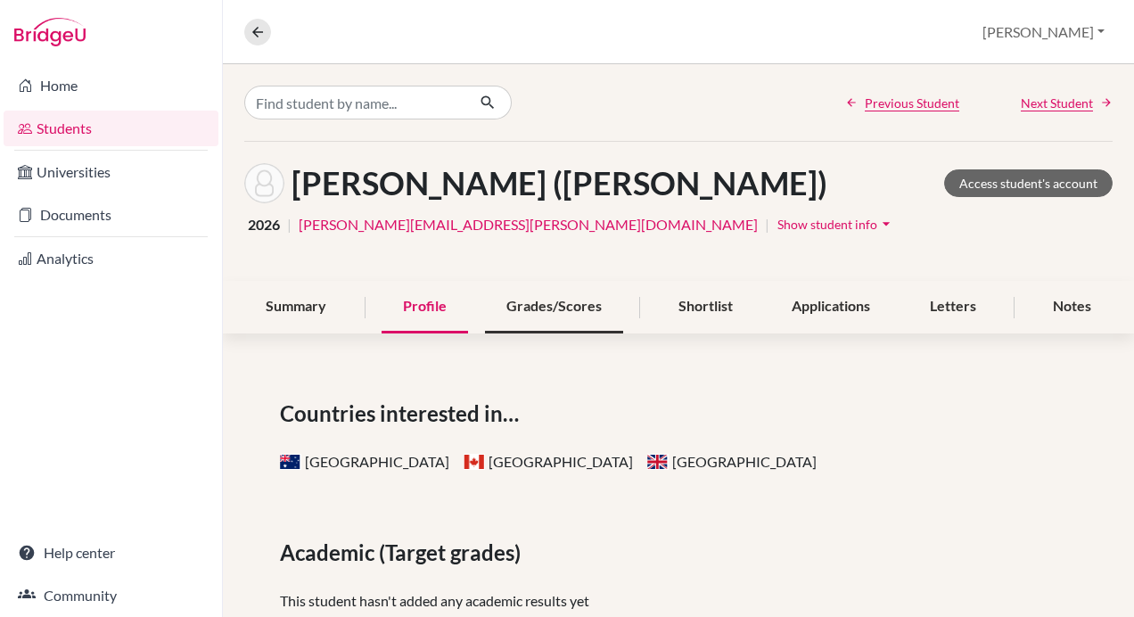
click at [558, 307] on div "Grades/Scores" at bounding box center [554, 307] width 138 height 53
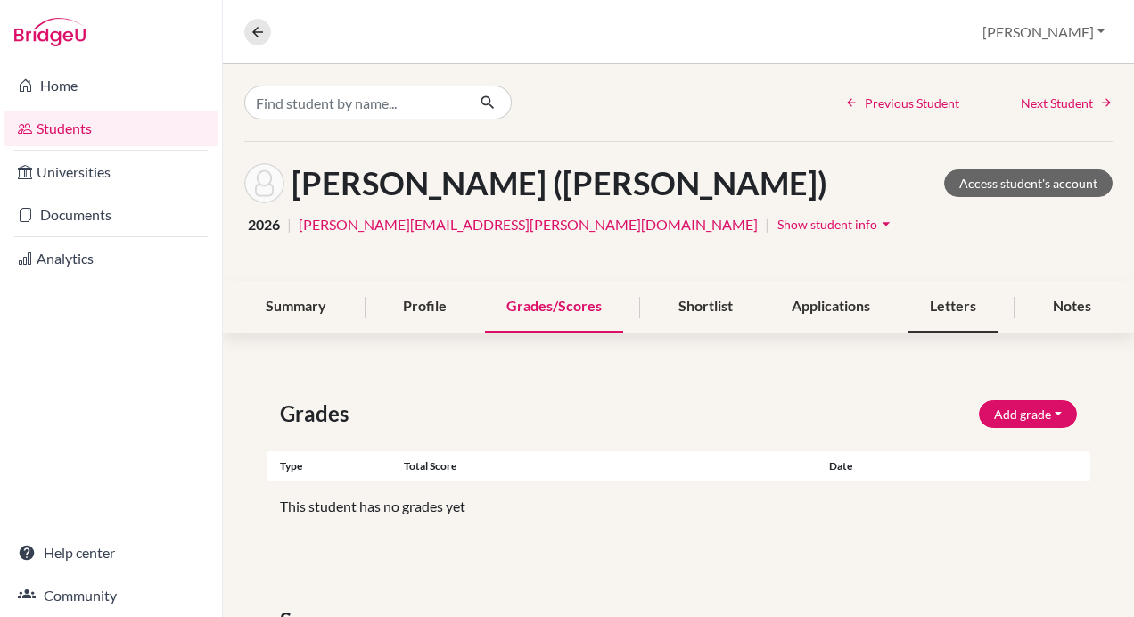
click at [926, 296] on div "Letters" at bounding box center [952, 307] width 89 height 53
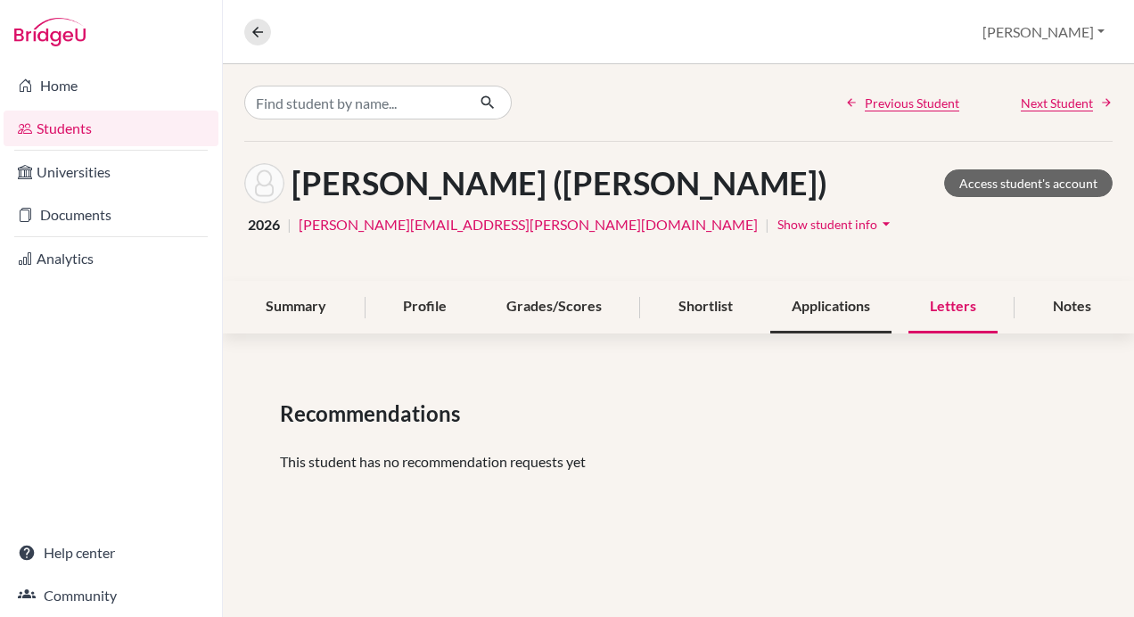
click at [862, 300] on div "Applications" at bounding box center [830, 307] width 121 height 53
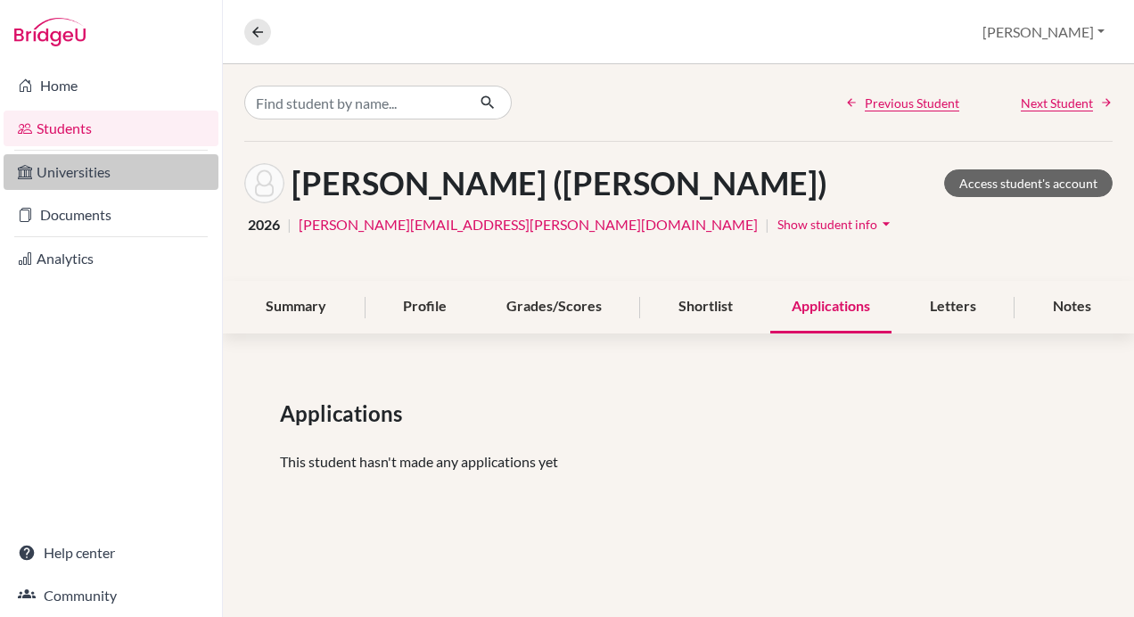
click at [114, 165] on link "Universities" at bounding box center [111, 172] width 215 height 36
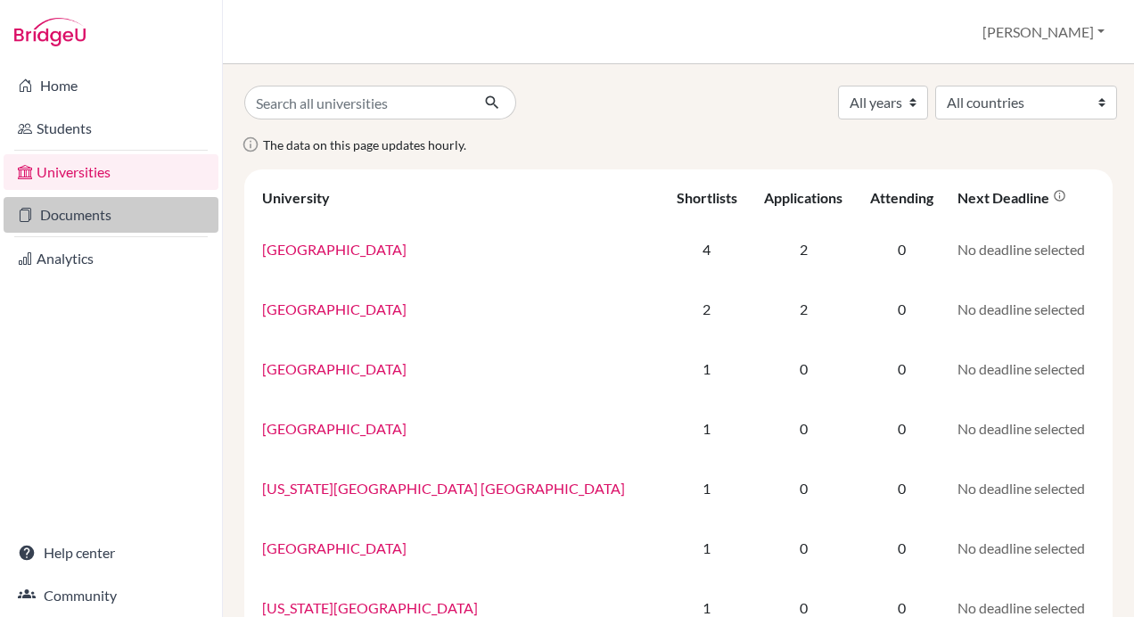
click at [99, 221] on link "Documents" at bounding box center [111, 215] width 215 height 36
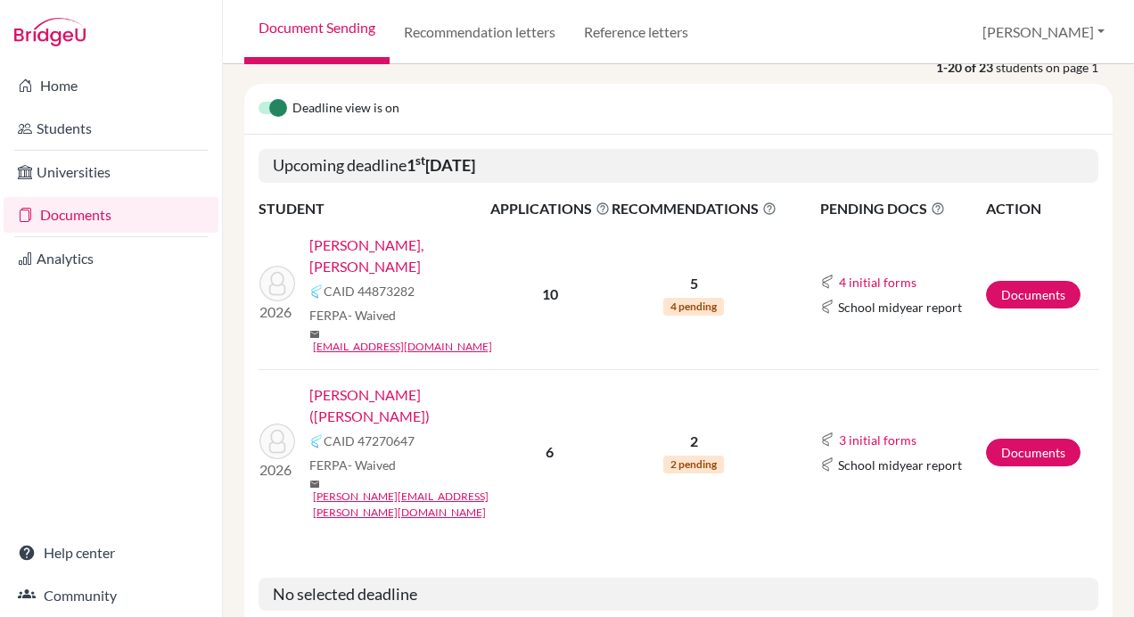
scroll to position [244, 0]
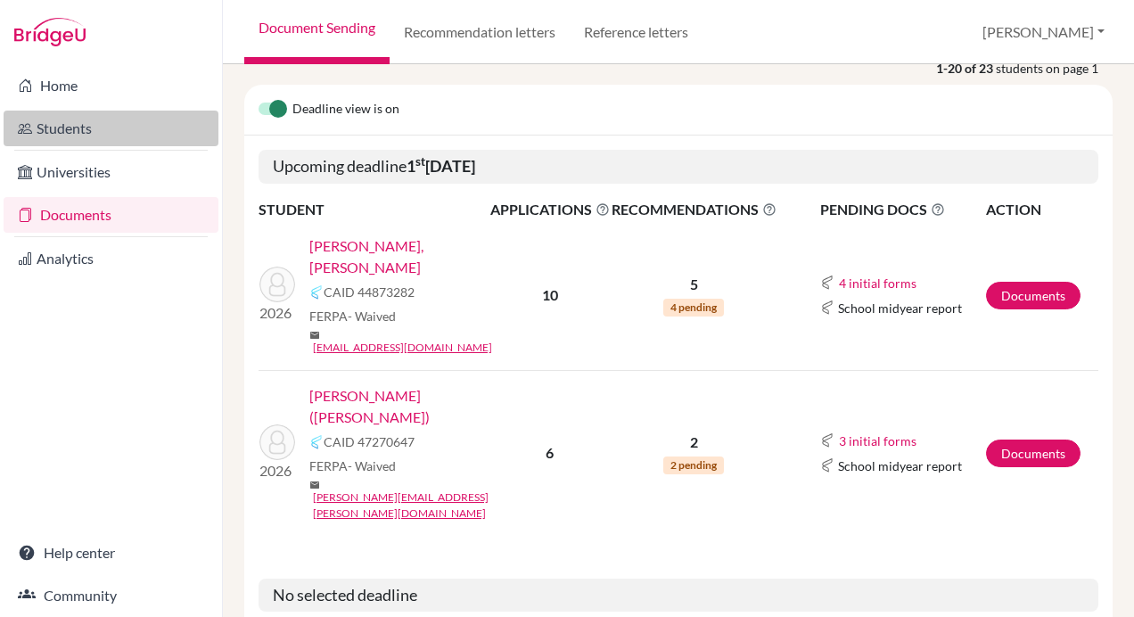
click at [102, 136] on link "Students" at bounding box center [111, 129] width 215 height 36
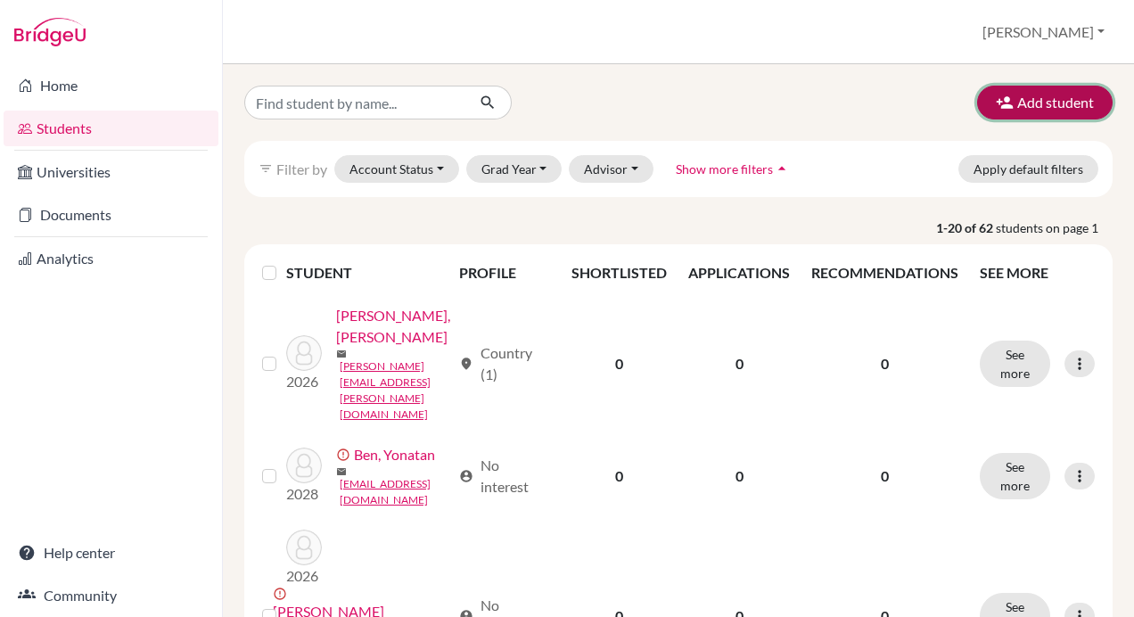
click at [1006, 94] on button "Add student" at bounding box center [1044, 103] width 135 height 34
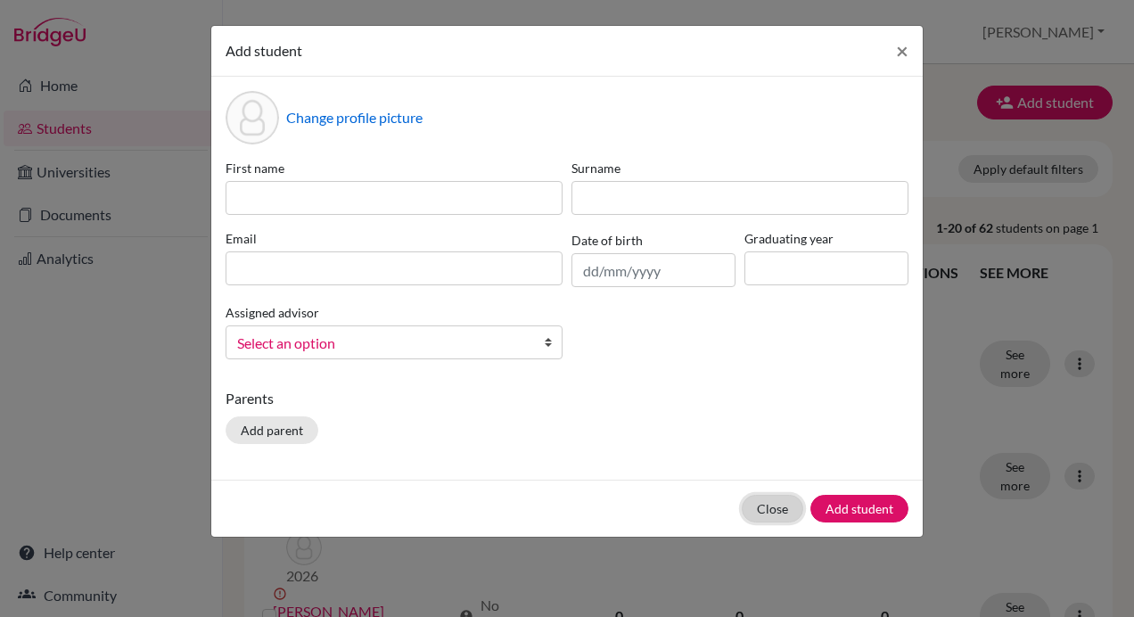
click at [787, 507] on button "Close" at bounding box center [773, 509] width 62 height 28
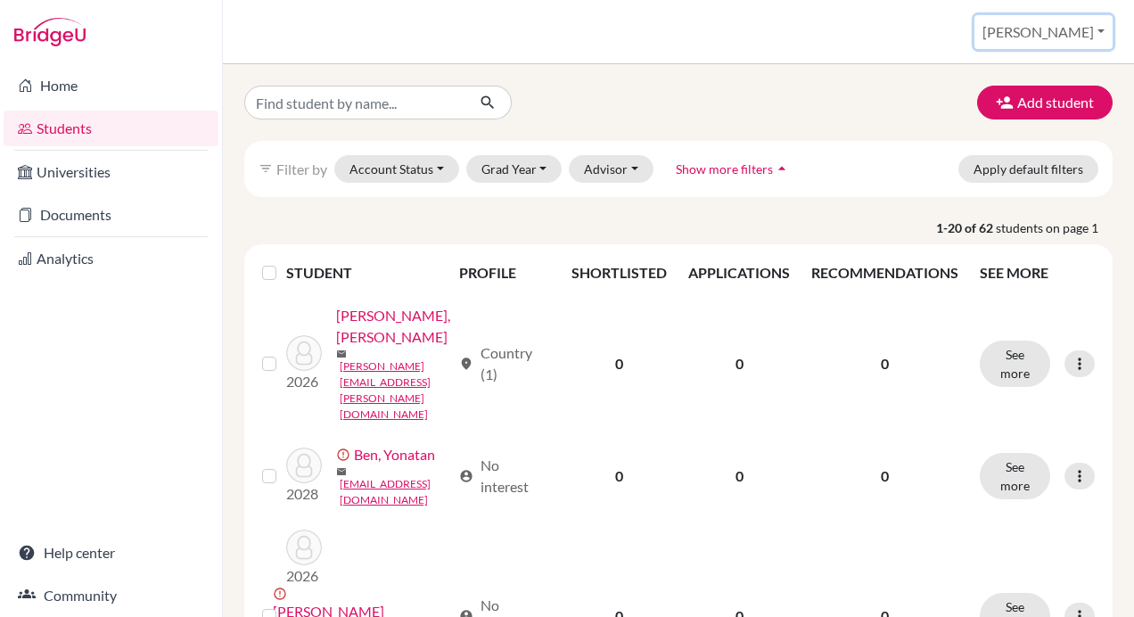
click at [1070, 23] on button "[PERSON_NAME]" at bounding box center [1043, 32] width 138 height 34
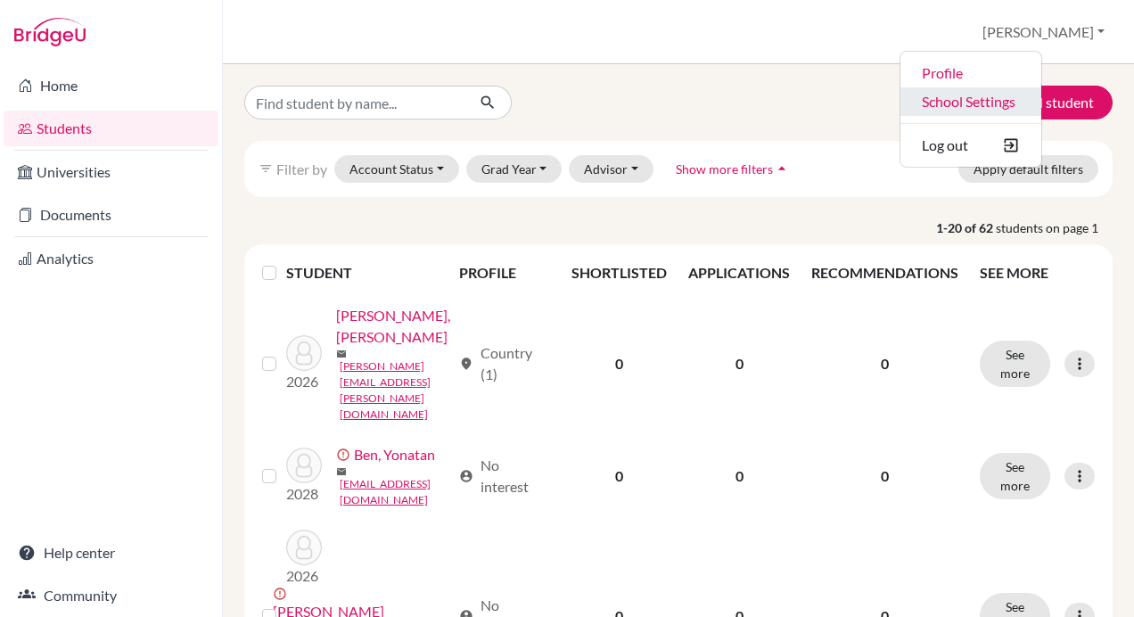
click at [1041, 87] on link "School Settings" at bounding box center [970, 101] width 141 height 29
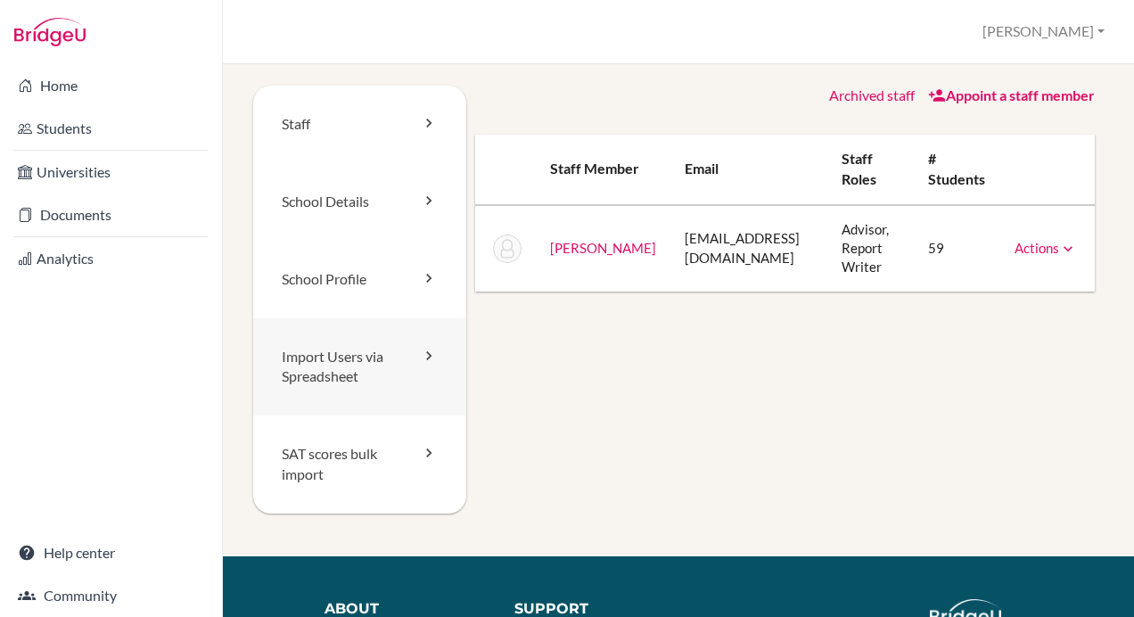
click at [408, 365] on link "Import Users via Spreadsheet" at bounding box center [359, 367] width 213 height 98
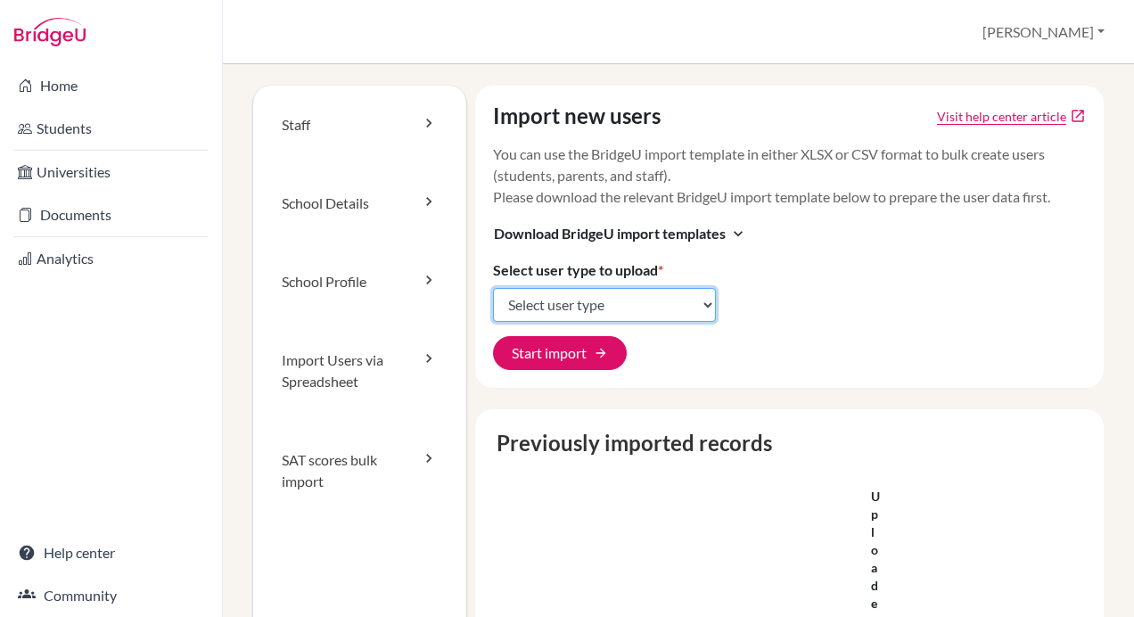
click at [685, 309] on select "Select user type Students Students and parents Parents Advisors Report writers" at bounding box center [604, 305] width 223 height 34
click at [866, 287] on div "Import new users Visit help center article open_in_new You can use the BridgeU …" at bounding box center [789, 237] width 629 height 302
click at [697, 310] on select "Select user type Students Students and parents Parents Advisors Report writers" at bounding box center [604, 305] width 223 height 34
click at [847, 282] on div "Import new users Visit help center article open_in_new You can use the BridgeU …" at bounding box center [789, 237] width 629 height 302
click at [650, 316] on select "Select user type Students Students and parents Parents Advisors Report writers" at bounding box center [604, 305] width 223 height 34
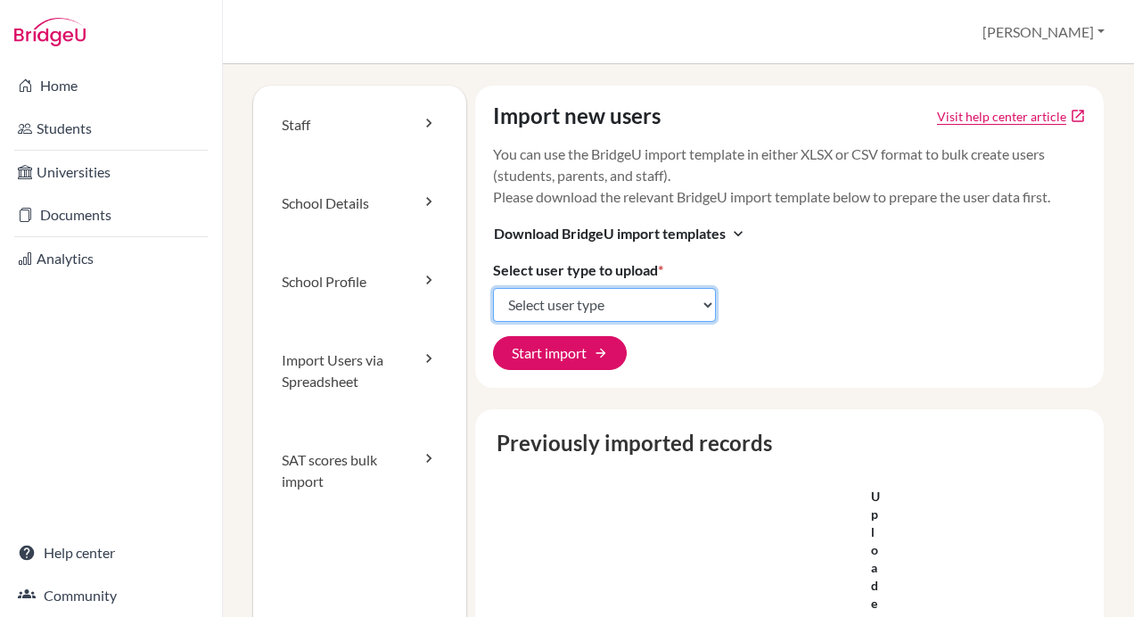
select select "students"
click at [493, 288] on select "Select user type Students Students and parents Parents Advisors Report writers" at bounding box center [604, 305] width 223 height 34
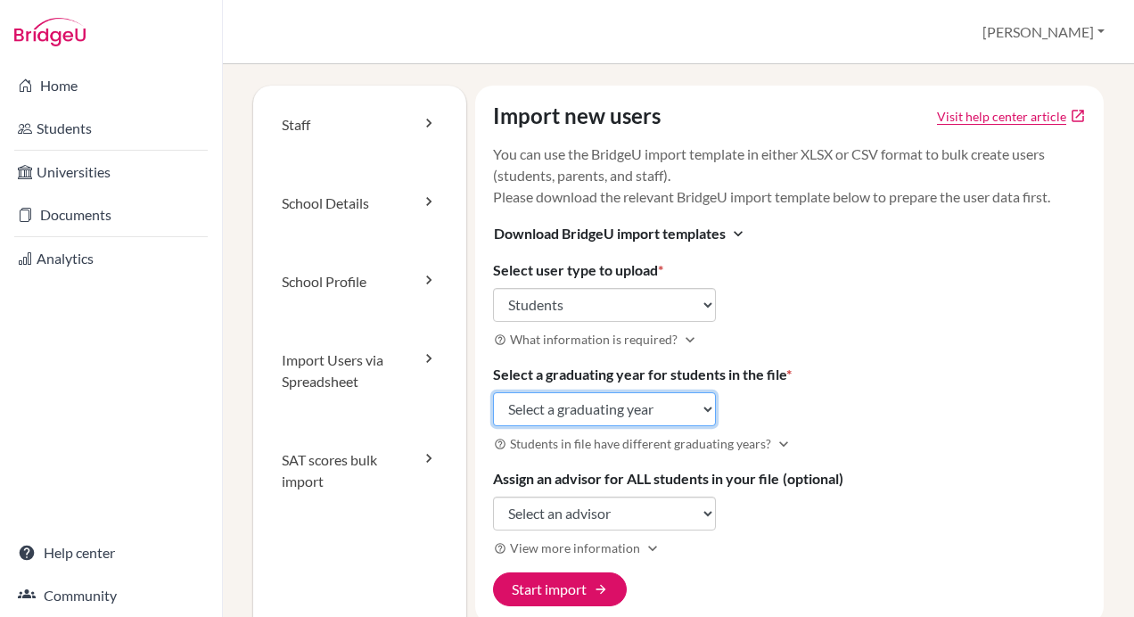
click at [658, 397] on select "Select a graduating year [DATE] 2025 2026 2027 2028 2029" at bounding box center [604, 409] width 223 height 34
select select "2027"
click at [493, 392] on select "Select a graduating year [DATE] 2025 2026 2027 2028 2029" at bounding box center [604, 409] width 223 height 34
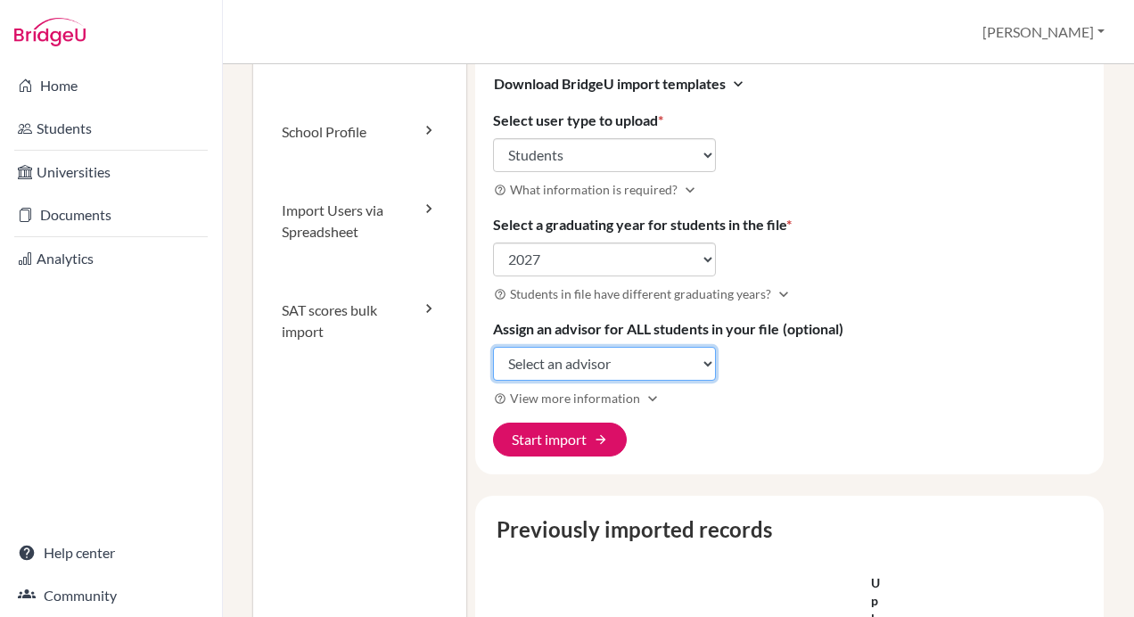
click at [691, 361] on select "Select an advisor [PERSON_NAME]" at bounding box center [604, 364] width 223 height 34
select select "389638"
click at [493, 347] on select "Select an advisor [PERSON_NAME]" at bounding box center [604, 364] width 223 height 34
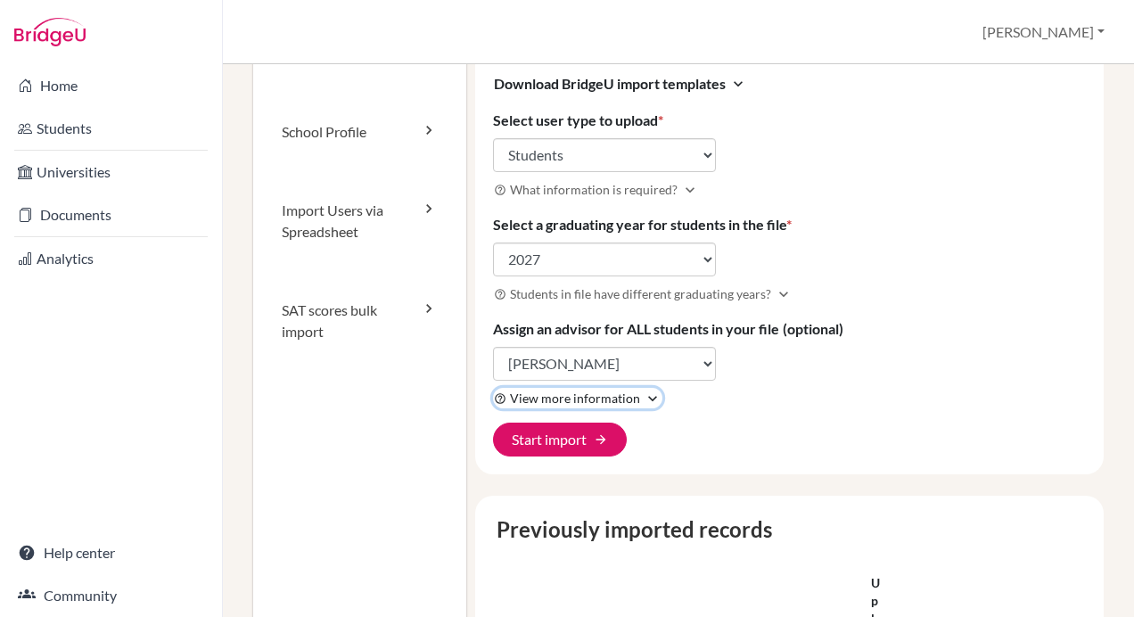
click at [644, 391] on icon "expand_more" at bounding box center [653, 399] width 18 height 18
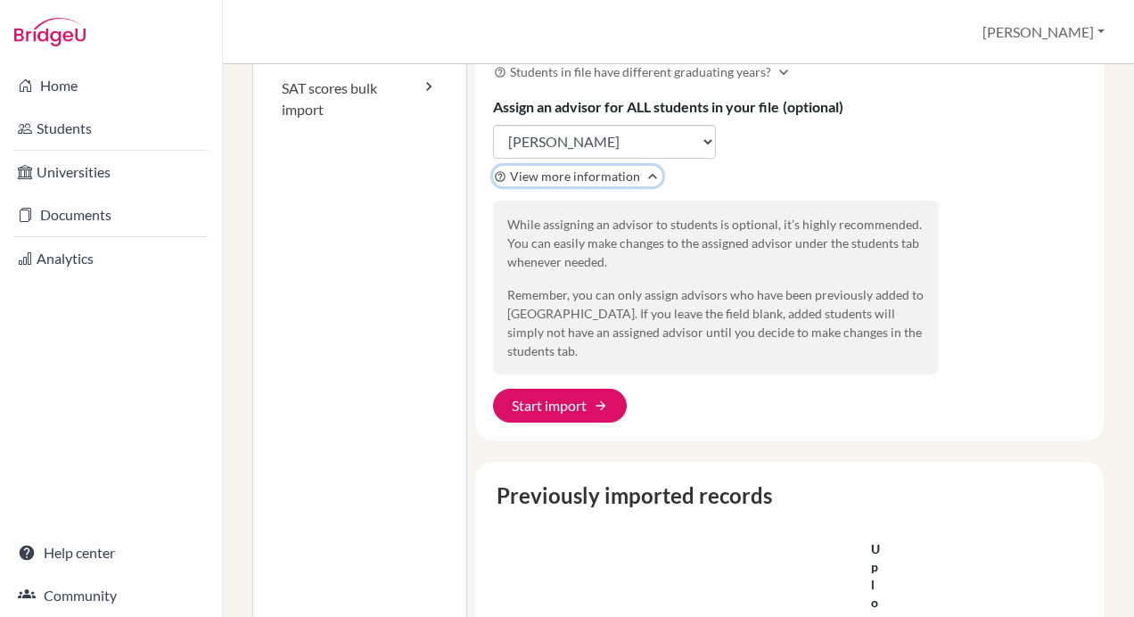
scroll to position [385, 0]
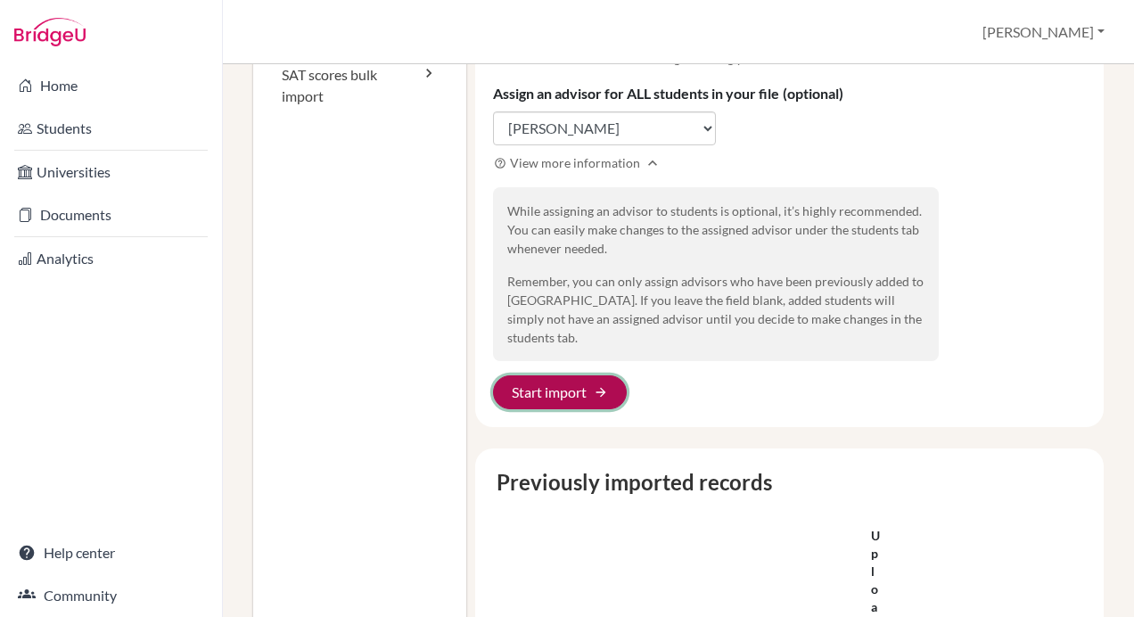
click at [604, 382] on button "Start import arrow_forward" at bounding box center [560, 392] width 134 height 34
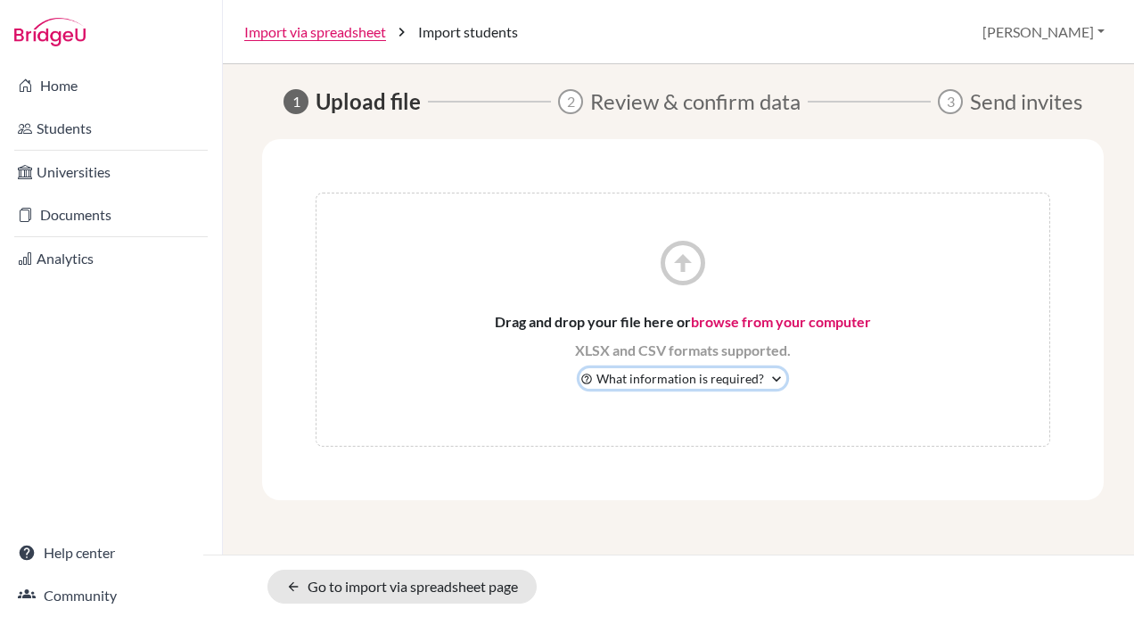
click at [777, 374] on icon "expand_more" at bounding box center [776, 379] width 18 height 18
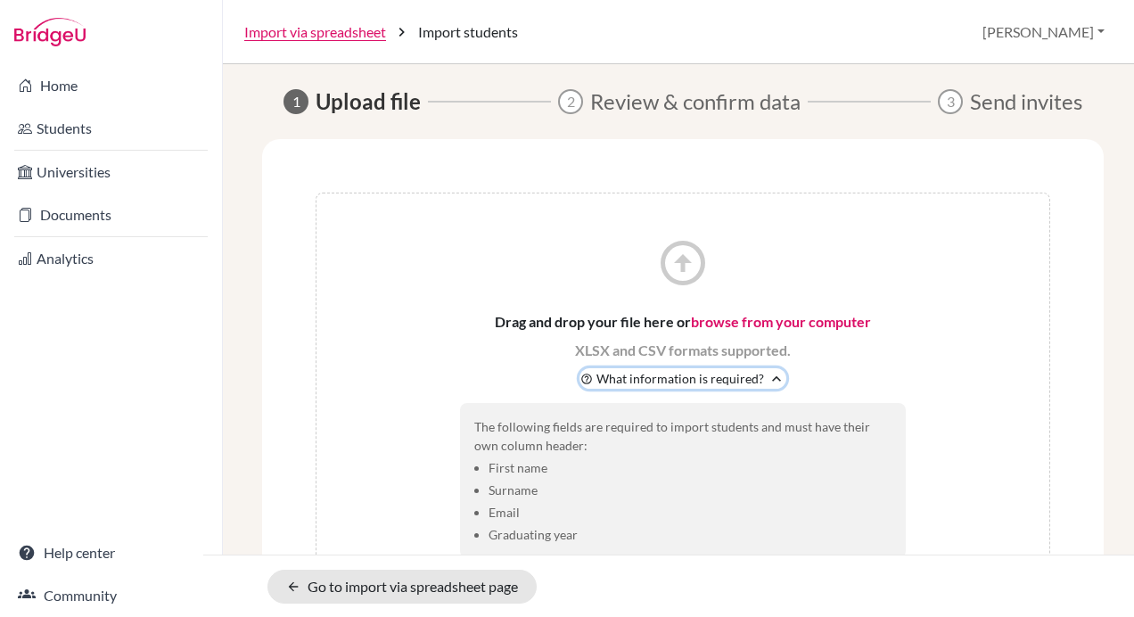
click at [767, 378] on icon "expand_less" at bounding box center [776, 379] width 18 height 18
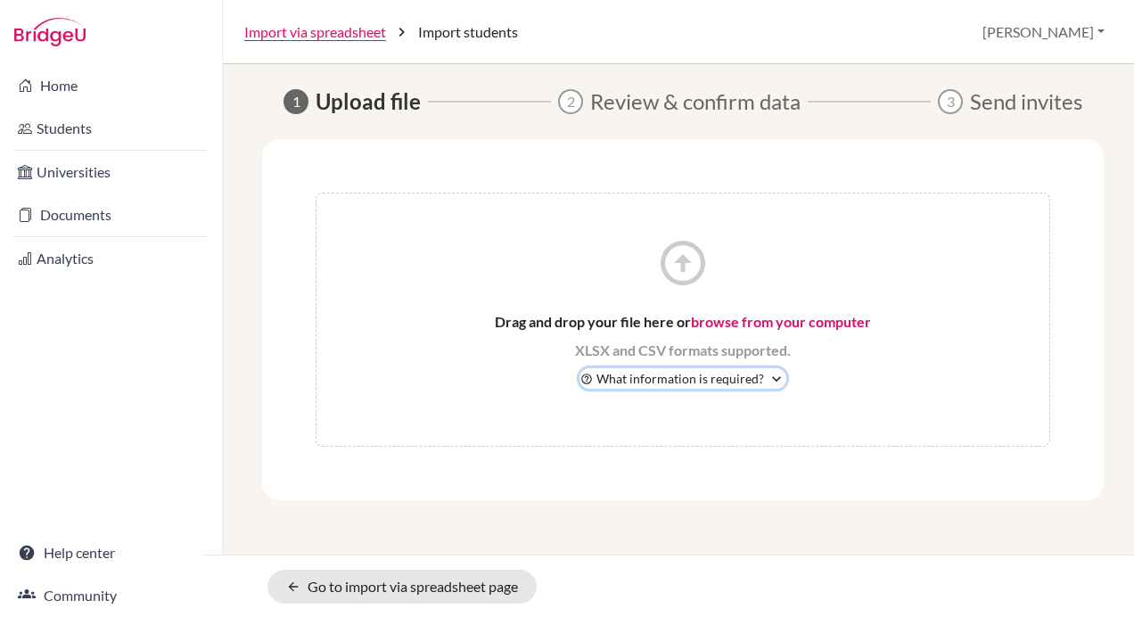
click at [767, 378] on icon "expand_more" at bounding box center [776, 379] width 18 height 18
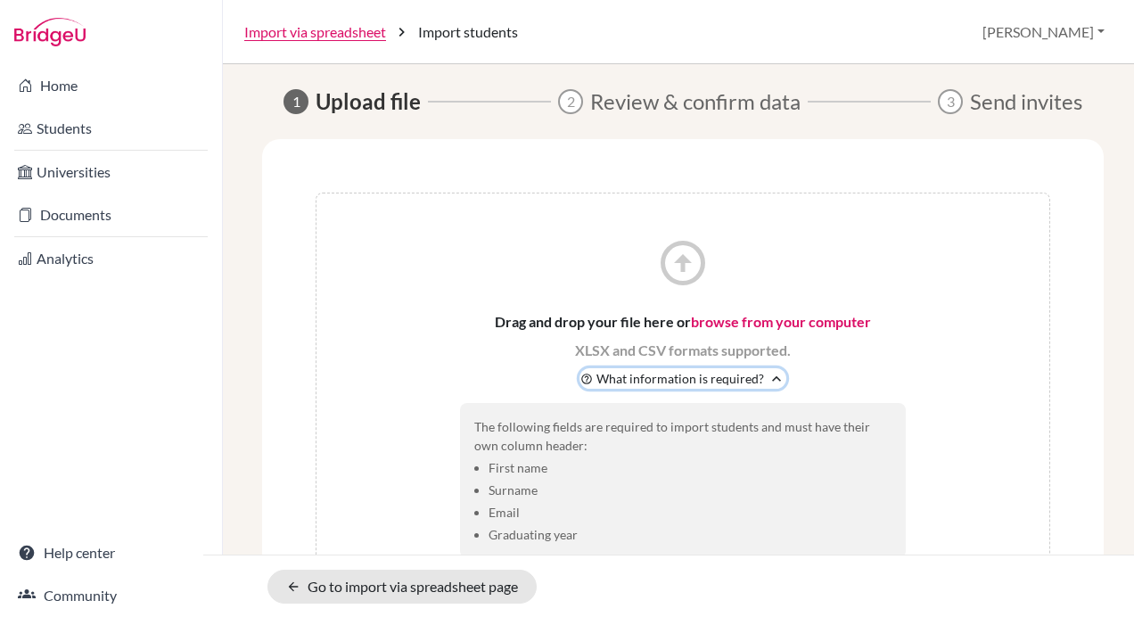
click at [767, 378] on icon "expand_less" at bounding box center [776, 379] width 18 height 18
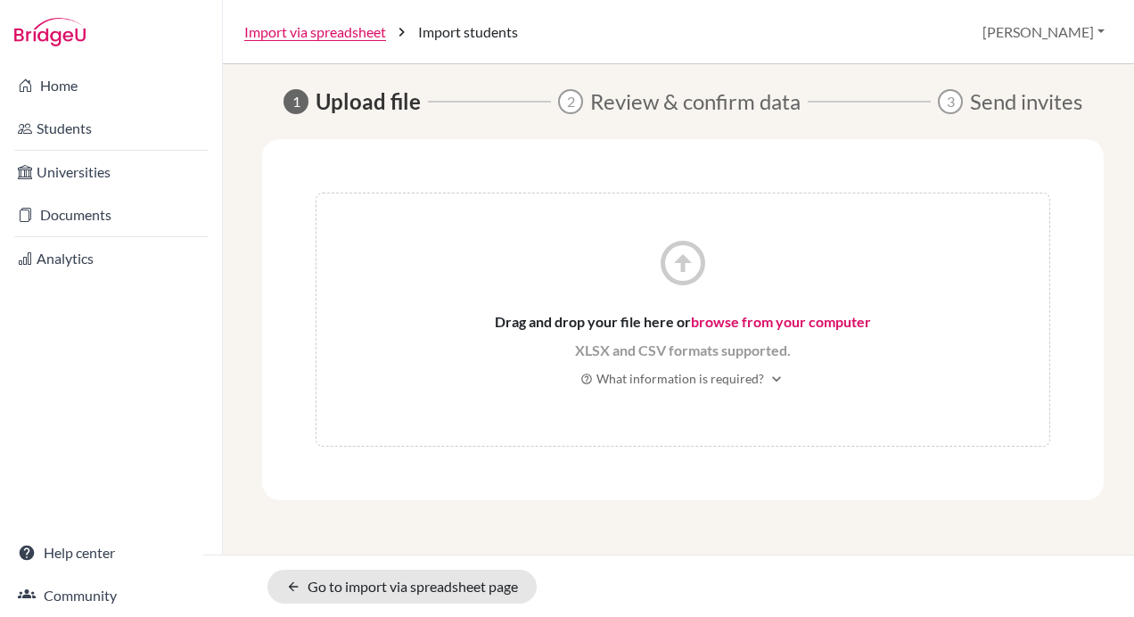
click at [863, 260] on div "arrow_circle_up Drag and drop your file here or browse from your computer XLSX …" at bounding box center [683, 320] width 734 height 254
click at [468, 579] on link "arrow_back Go to import via spreadsheet page" at bounding box center [401, 587] width 269 height 34
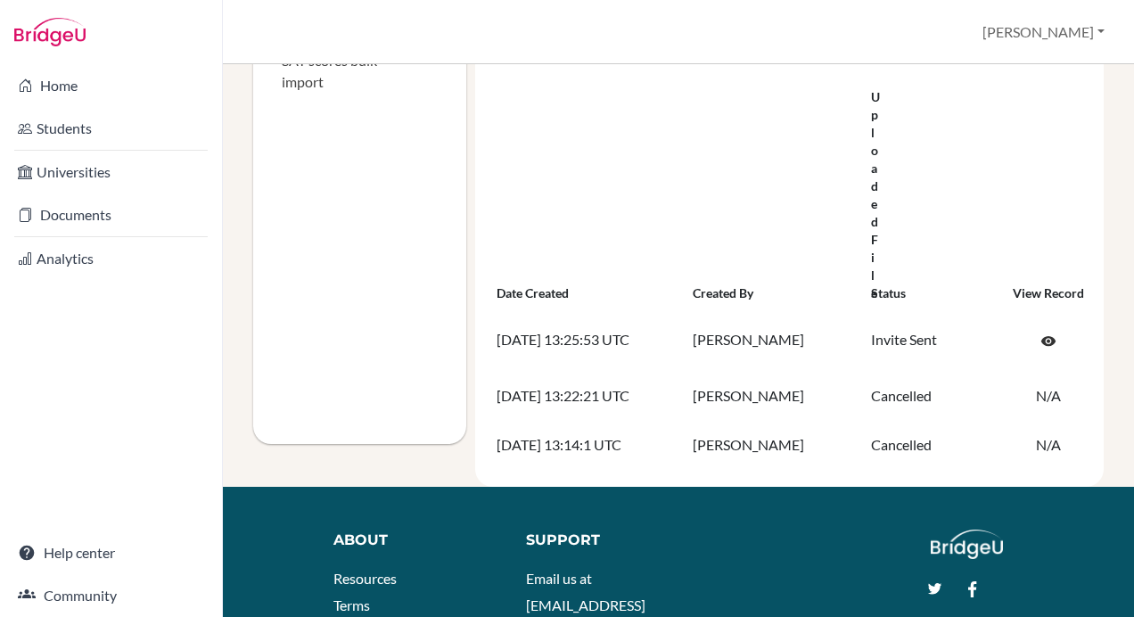
scroll to position [400, 0]
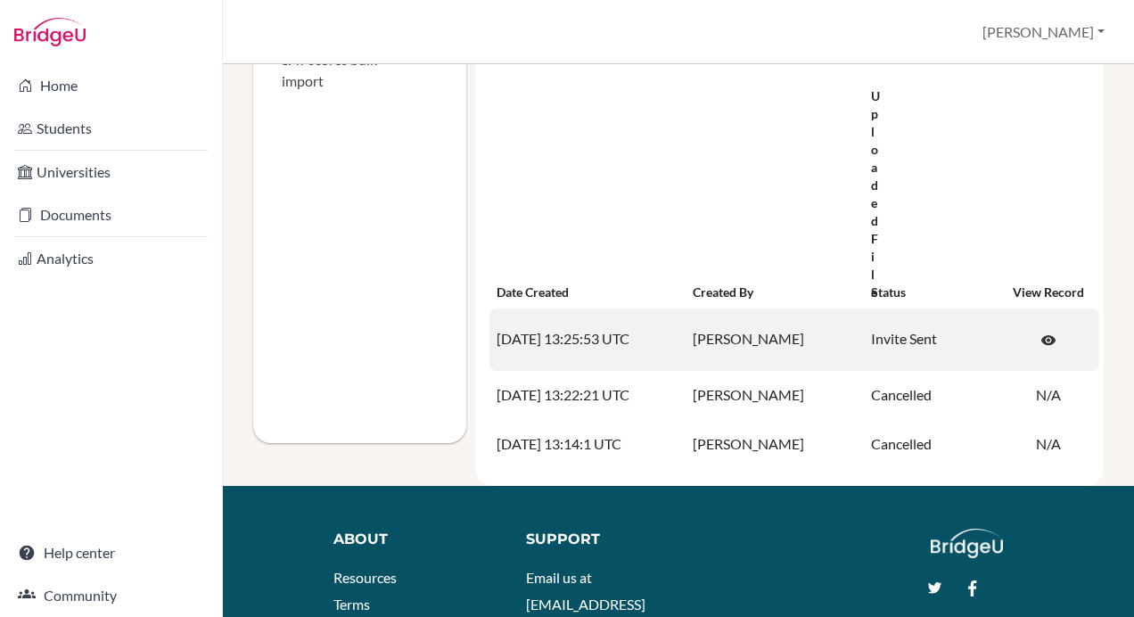
click at [707, 324] on td "[PERSON_NAME]" at bounding box center [774, 339] width 178 height 62
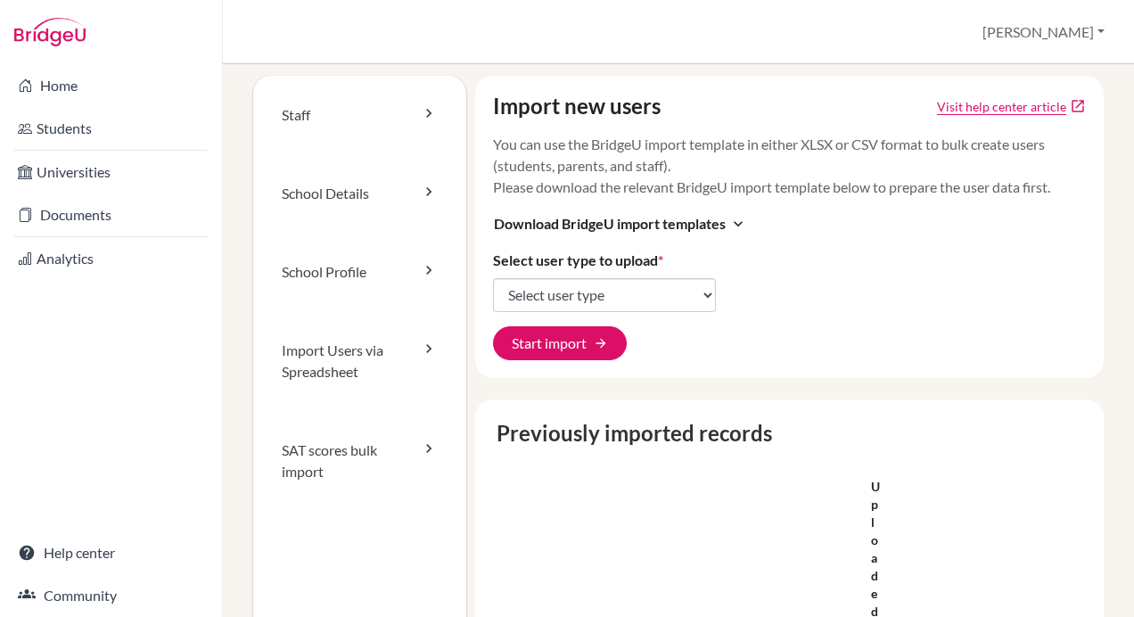
scroll to position [2, 0]
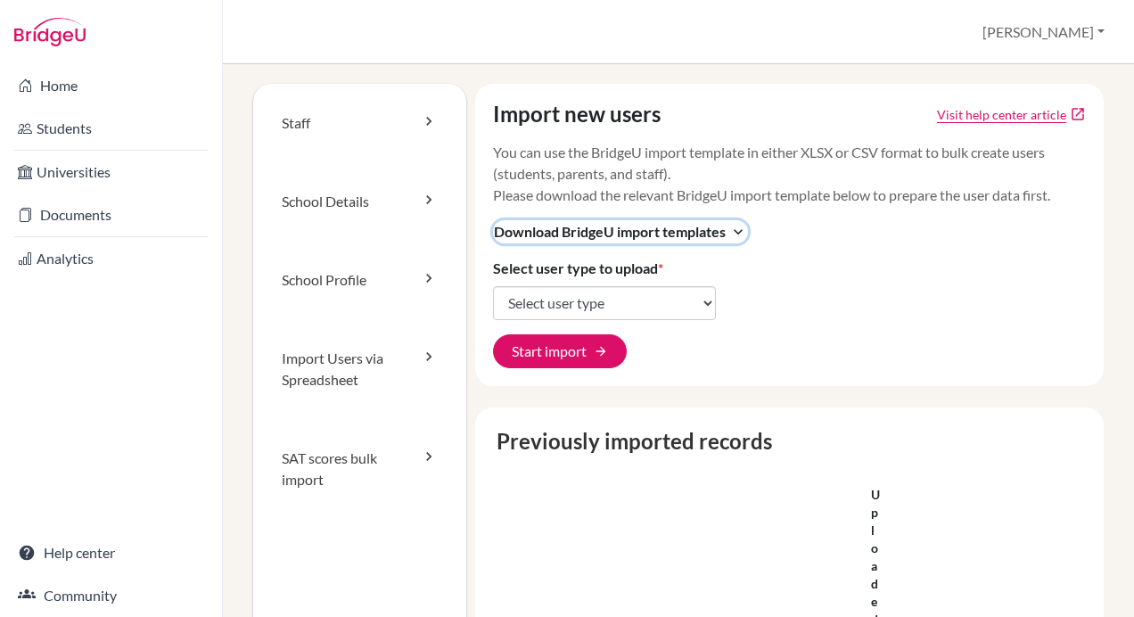
click at [709, 231] on span "Download BridgeU import templates" at bounding box center [610, 231] width 232 height 21
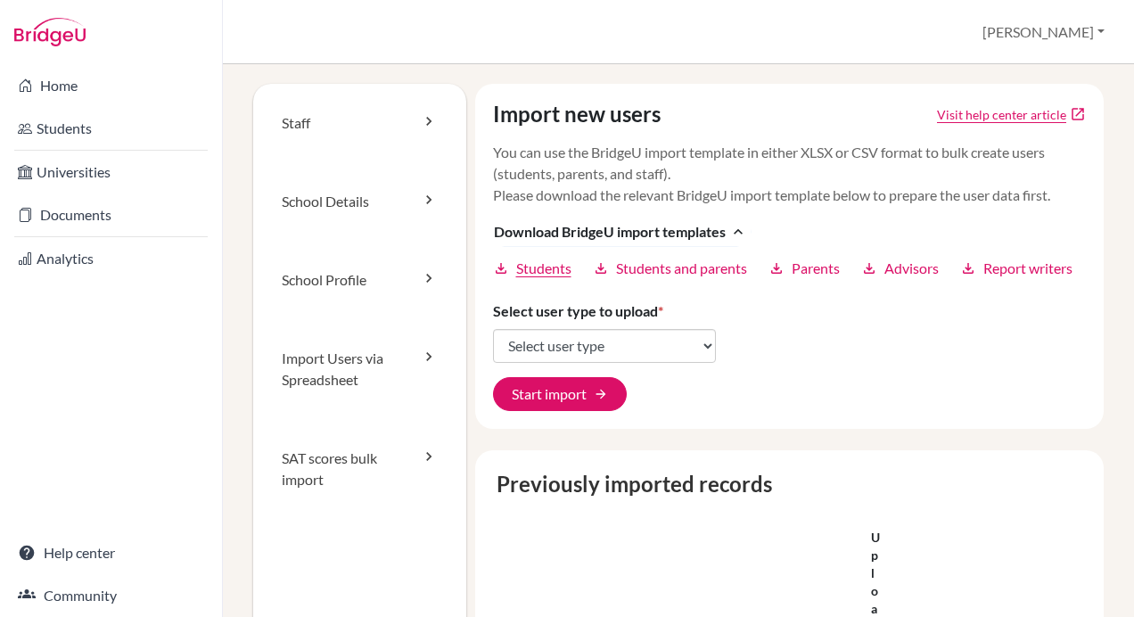
click at [553, 278] on span "Students" at bounding box center [543, 268] width 55 height 21
click at [634, 363] on select "Select user type Students Students and parents Parents Advisors Report writers" at bounding box center [604, 346] width 223 height 34
select select "students"
click at [493, 349] on select "Select user type Students Students and parents Parents Advisors Report writers" at bounding box center [604, 346] width 223 height 34
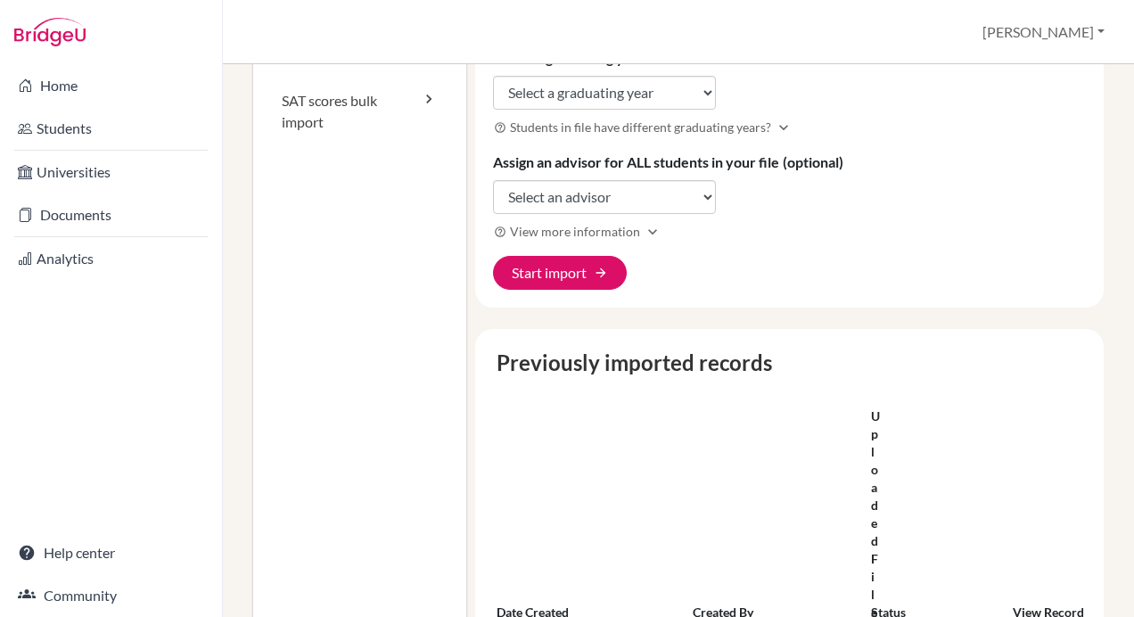
scroll to position [346, 0]
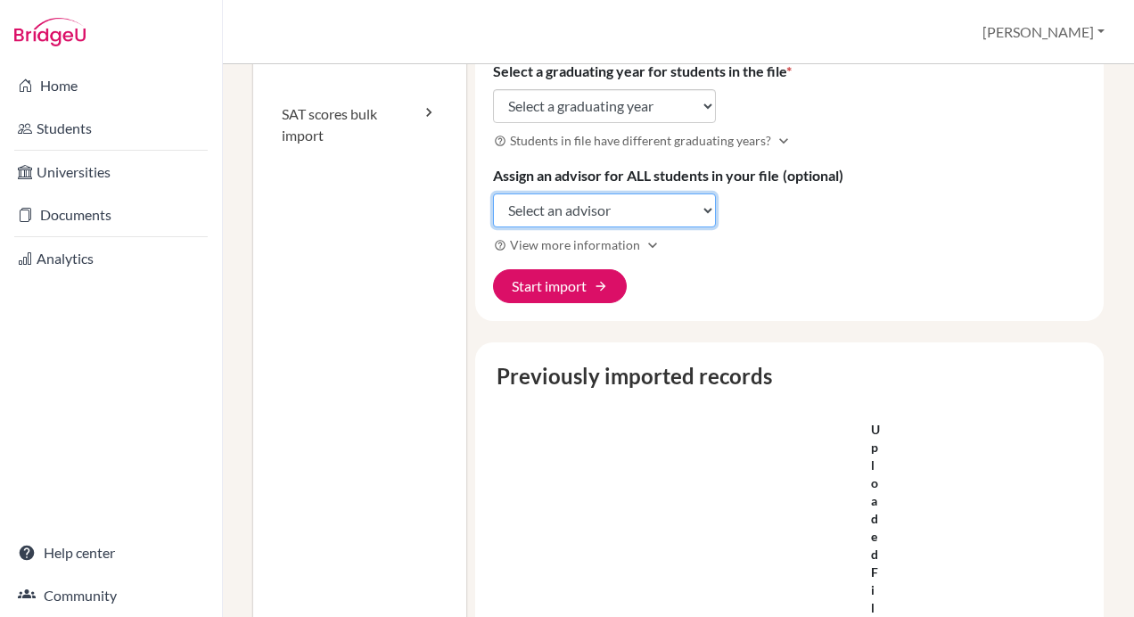
click at [633, 226] on select "Select an advisor Lorita Chiu" at bounding box center [604, 210] width 223 height 34
select select "389638"
click at [493, 212] on select "Select an advisor Lorita Chiu" at bounding box center [604, 210] width 223 height 34
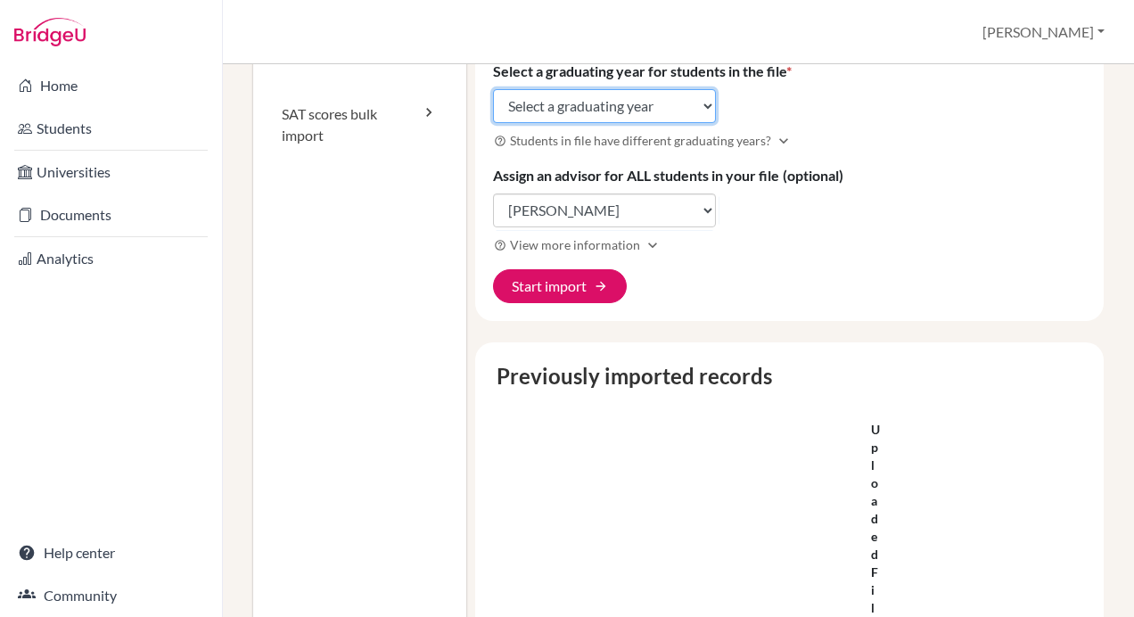
click at [661, 123] on select "Select a graduating year [DATE] 2025 2026 2027 2028 2029" at bounding box center [604, 106] width 223 height 34
select select "2027"
click at [493, 109] on select "Select a graduating year [DATE] 2025 2026 2027 2028 2029" at bounding box center [604, 106] width 223 height 34
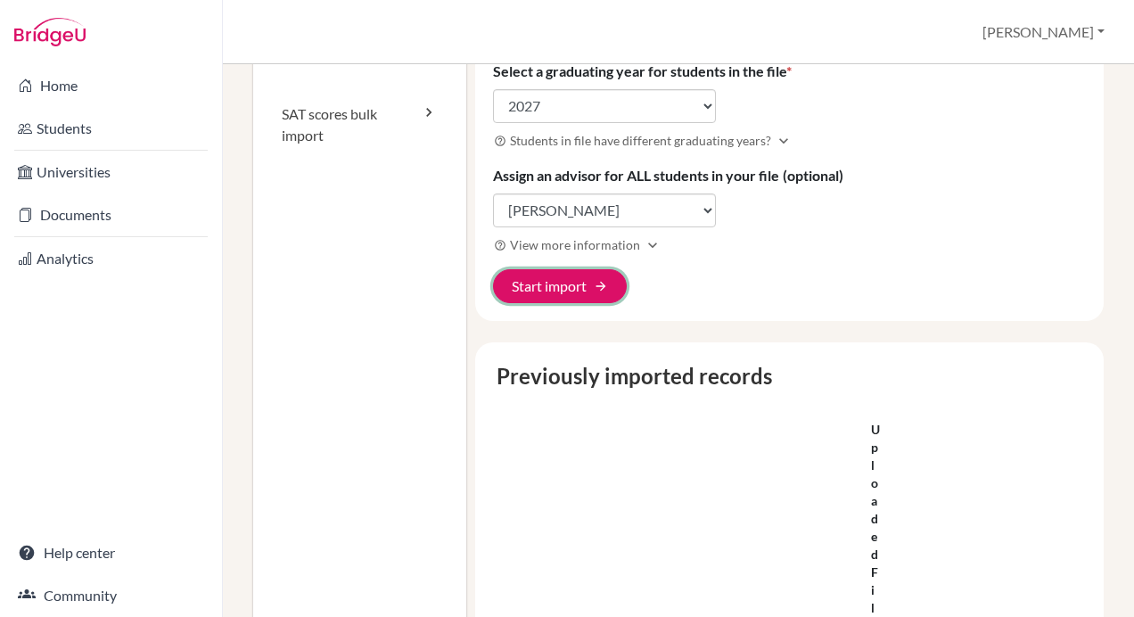
drag, startPoint x: 578, startPoint y: 307, endPoint x: 619, endPoint y: 428, distance: 128.0
click at [619, 428] on div "Import new users Visit help center article open_in_new You can use the BridgeU …" at bounding box center [785, 279] width 638 height 1079
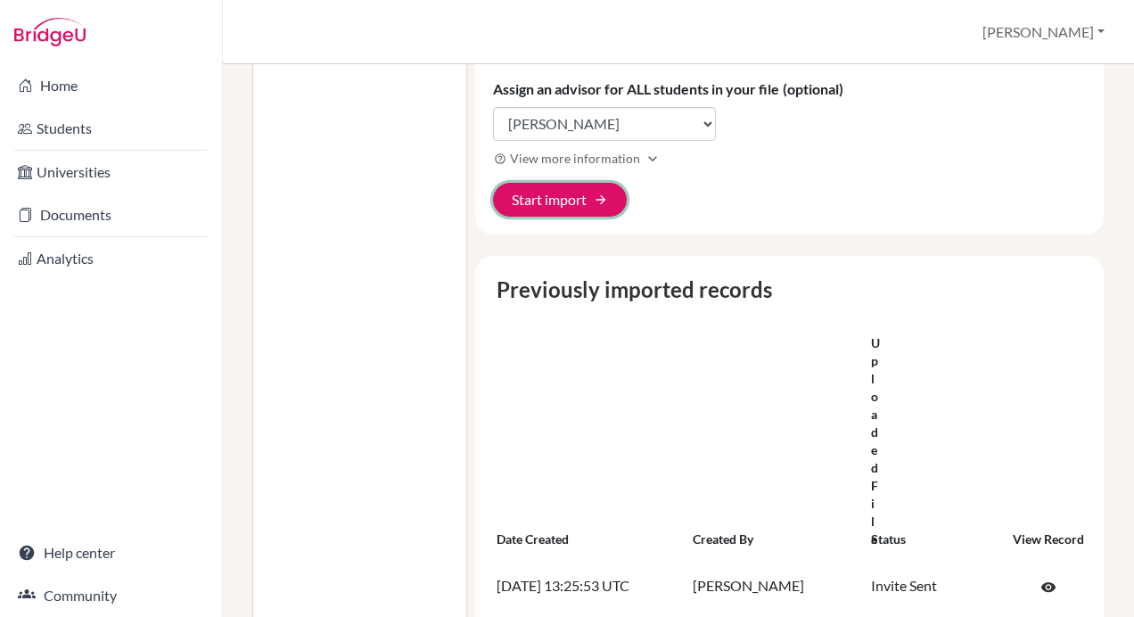
scroll to position [433, 0]
click at [562, 216] on button "Start import arrow_forward" at bounding box center [560, 199] width 134 height 34
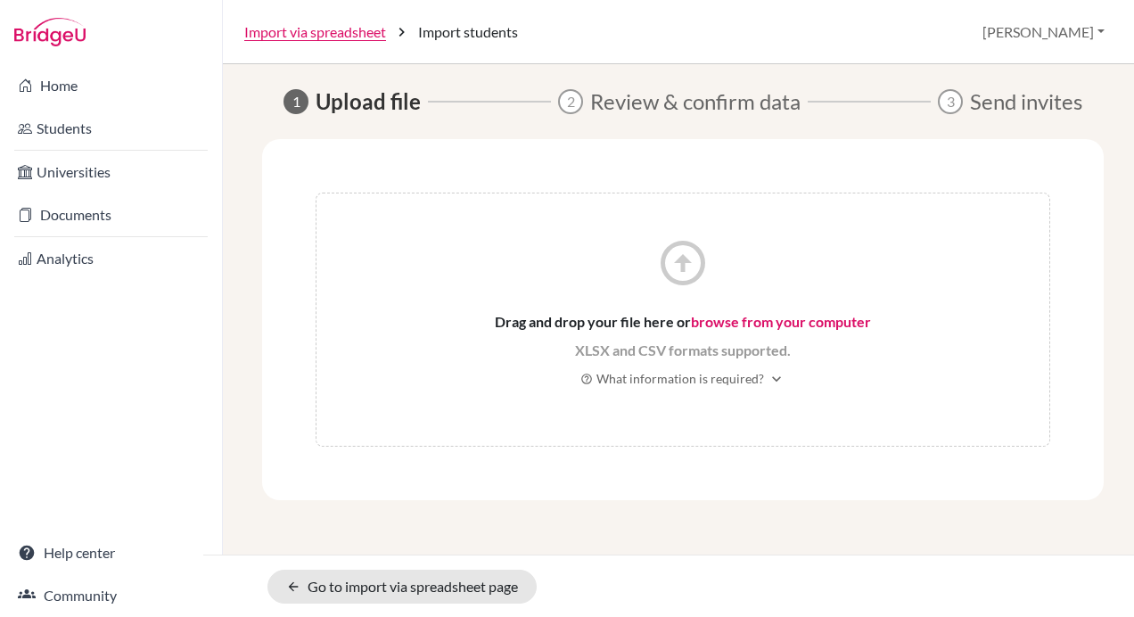
click at [724, 321] on link "browse from your computer" at bounding box center [781, 321] width 180 height 17
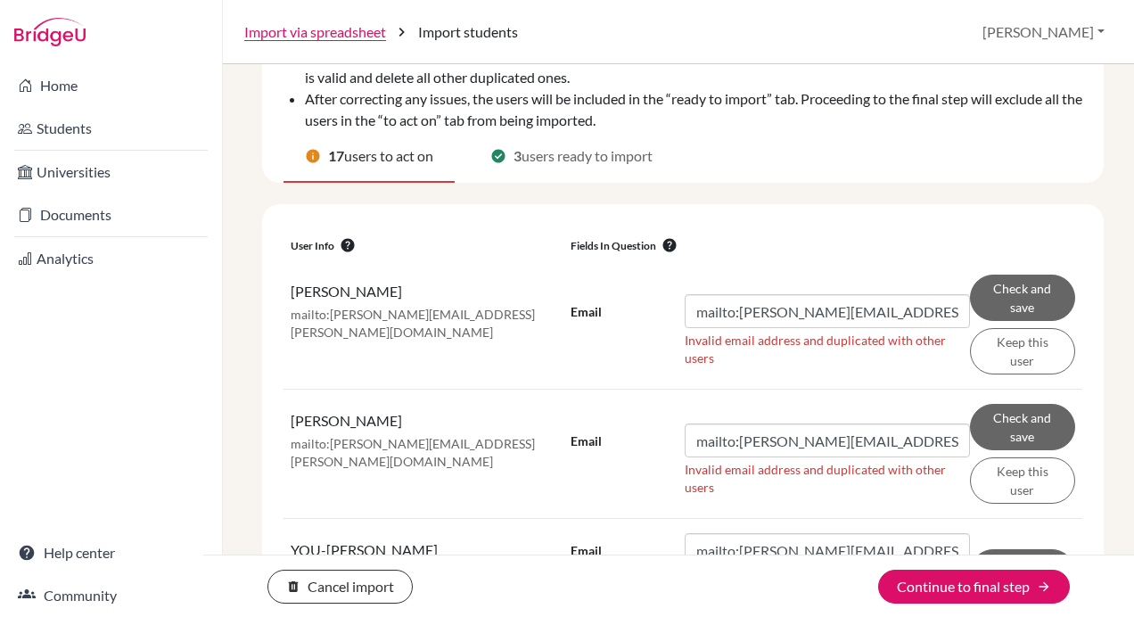
scroll to position [168, 0]
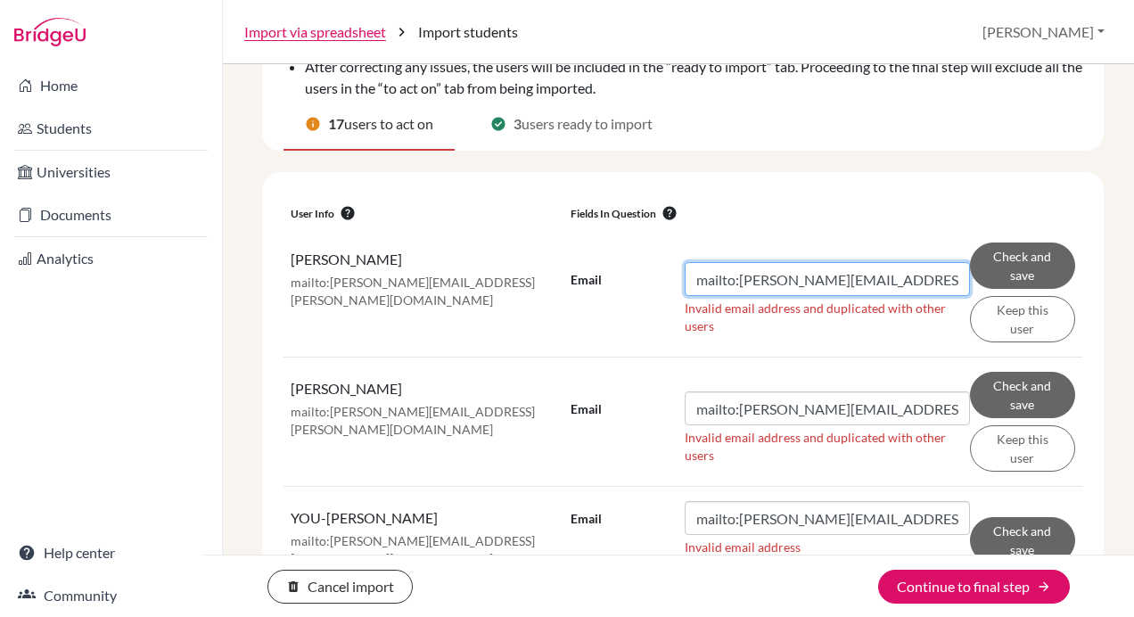
drag, startPoint x: 733, startPoint y: 280, endPoint x: 642, endPoint y: 278, distance: 90.9
click at [642, 278] on div "Email mailto:[PERSON_NAME][EMAIL_ADDRESS][PERSON_NAME][DOMAIN_NAME]" at bounding box center [769, 279] width 399 height 34
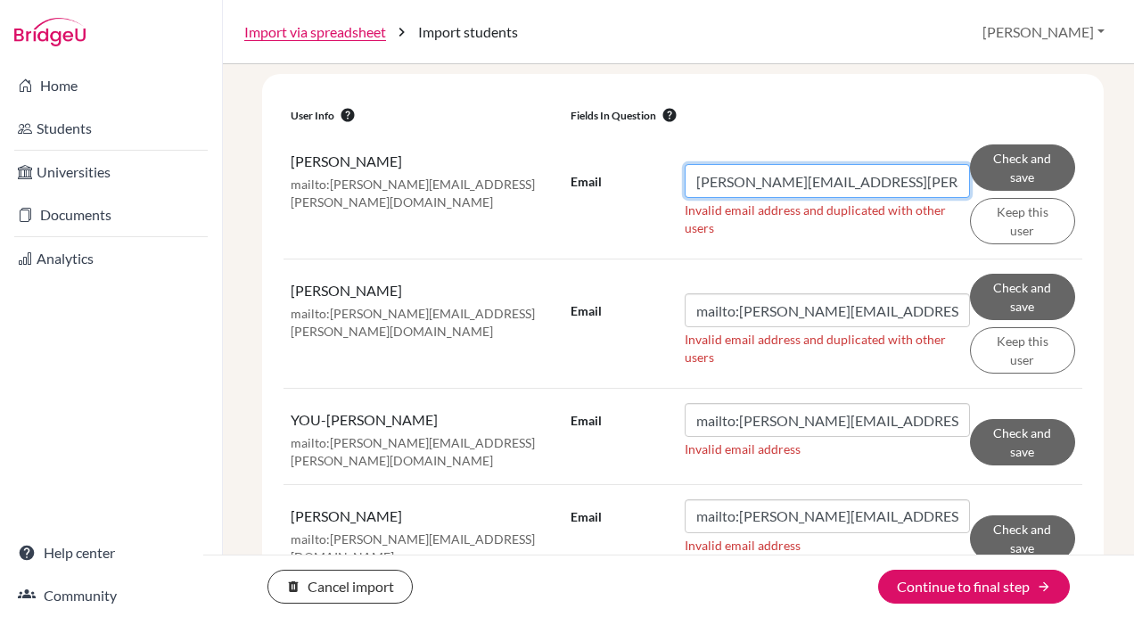
scroll to position [271, 0]
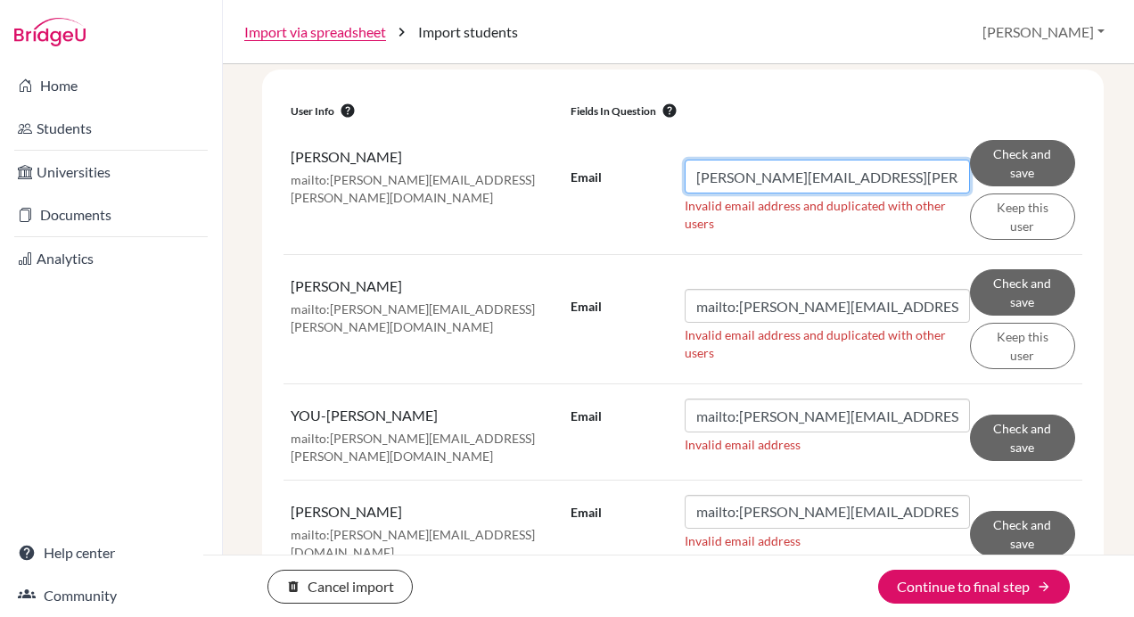
type input "[PERSON_NAME][EMAIL_ADDRESS][PERSON_NAME][DOMAIN_NAME]"
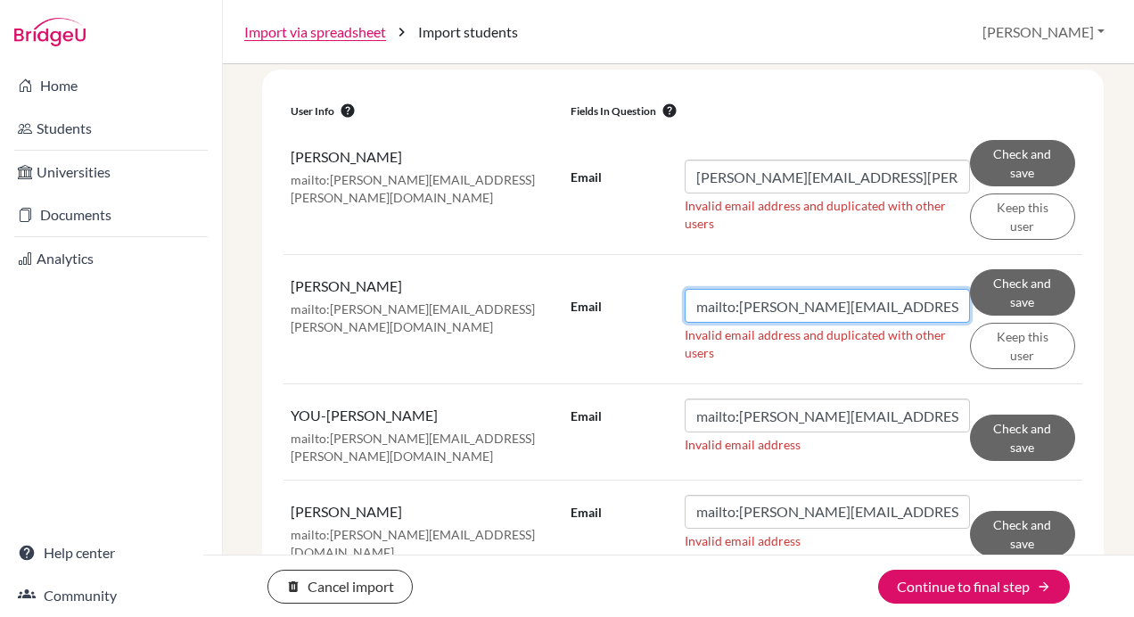
drag, startPoint x: 733, startPoint y: 303, endPoint x: 608, endPoint y: 308, distance: 124.9
click at [608, 308] on div "Email mailto:[PERSON_NAME][EMAIL_ADDRESS][PERSON_NAME][DOMAIN_NAME]" at bounding box center [769, 306] width 399 height 34
type input "roy.lin@tcs.ntpc.edu.tw"
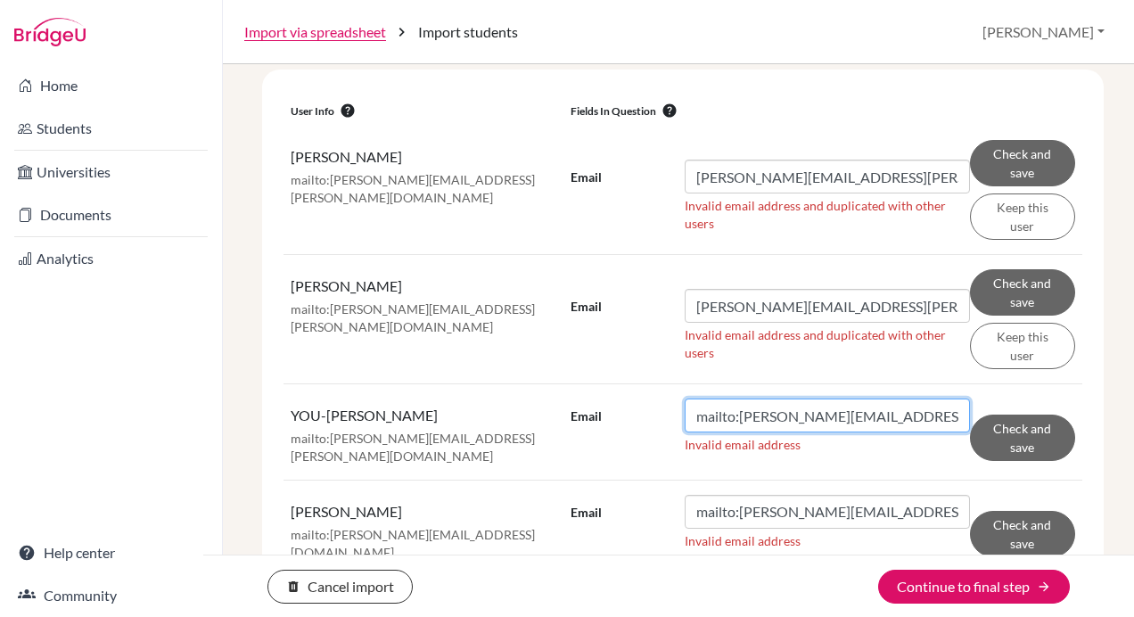
drag, startPoint x: 731, startPoint y: 413, endPoint x: 597, endPoint y: 419, distance: 133.8
click at [597, 419] on div "Email mailto:amy.huang@tcs.ntpc.edu.tw" at bounding box center [769, 415] width 399 height 34
type input ":amy.huang@tcs.ntpc.edu.tw"
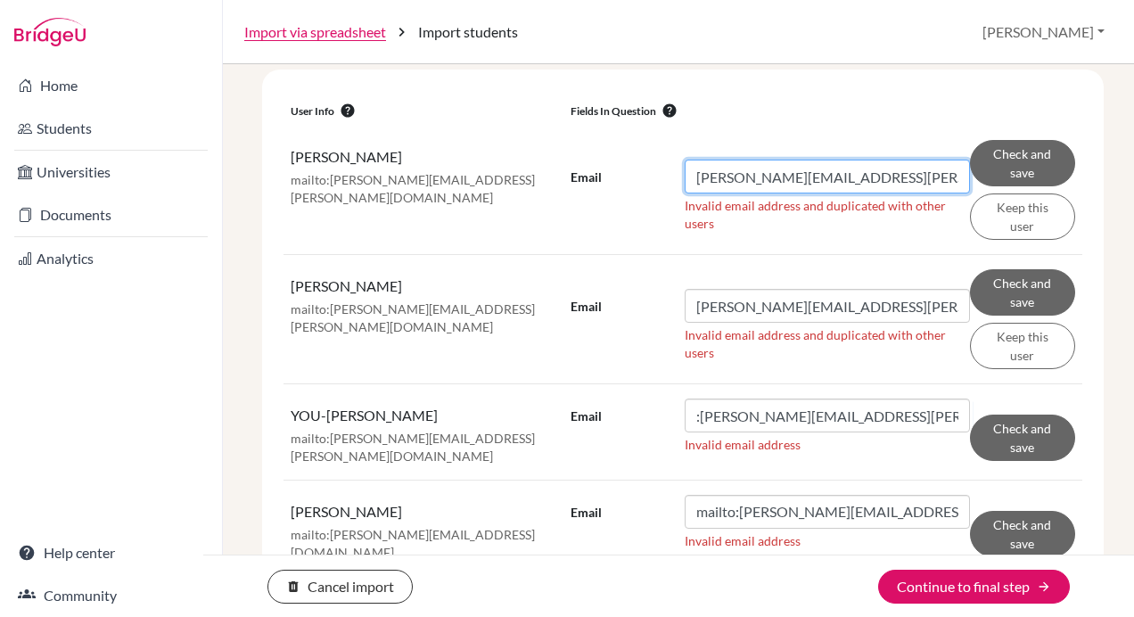
drag, startPoint x: 853, startPoint y: 175, endPoint x: 603, endPoint y: 174, distance: 249.6
click at [603, 174] on div "Email roy.lin@tcs.ntpc.edu.tw" at bounding box center [769, 177] width 399 height 34
paste input "Lexi. Che"
drag, startPoint x: 718, startPoint y: 175, endPoint x: 627, endPoint y: 223, distance: 102.9
drag, startPoint x: 627, startPoint y: 223, endPoint x: 809, endPoint y: 93, distance: 223.6
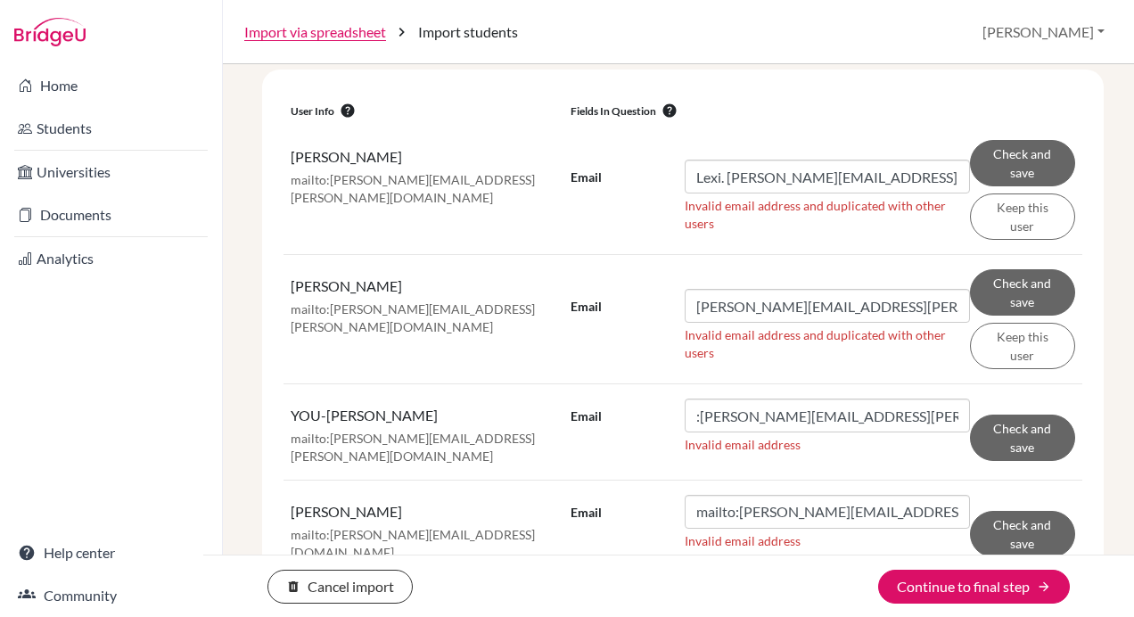
click at [809, 93] on th "Fields in question help" at bounding box center [822, 108] width 519 height 35
click at [724, 172] on input "Lexi. Chen@tcs.ntpc.edu.tw" at bounding box center [827, 177] width 285 height 34
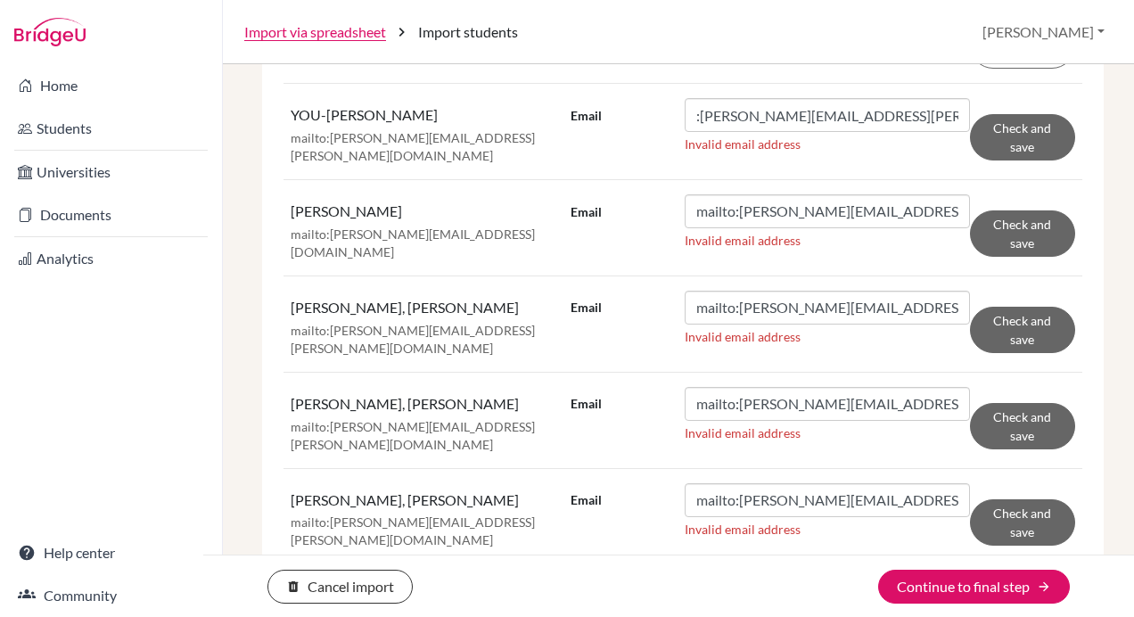
scroll to position [572, 0]
type input "Lexi.Chen@tcs.ntpc.edu.tw"
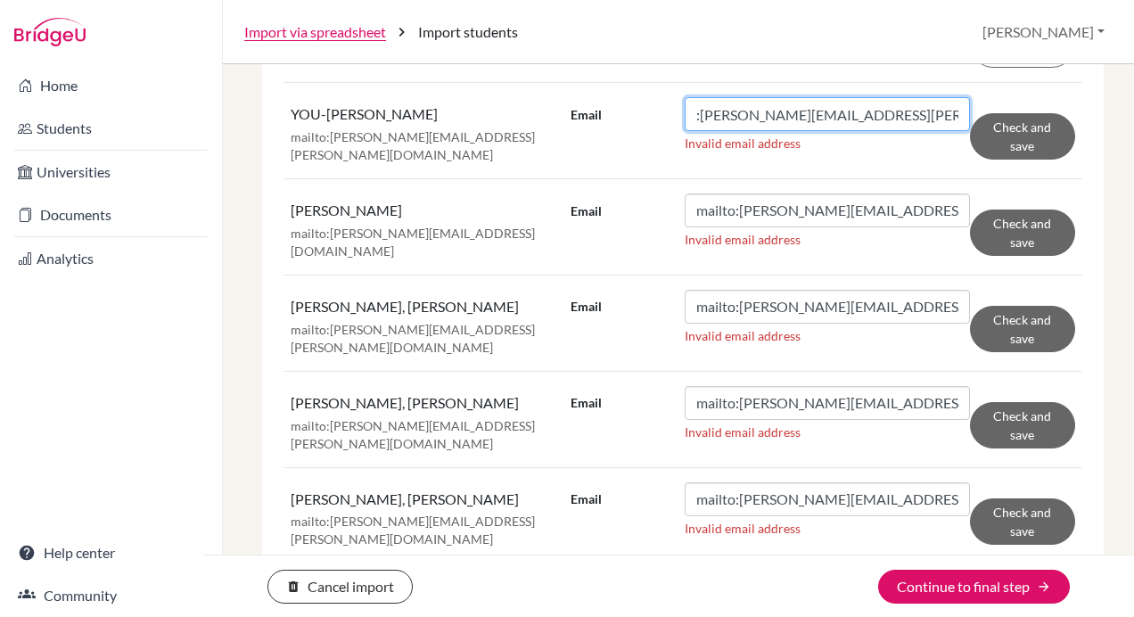
click at [693, 116] on input ":amy.huang@tcs.ntpc.edu.tw" at bounding box center [827, 114] width 285 height 34
type input "amy.huang@tcs.ntpc.edu.tw"
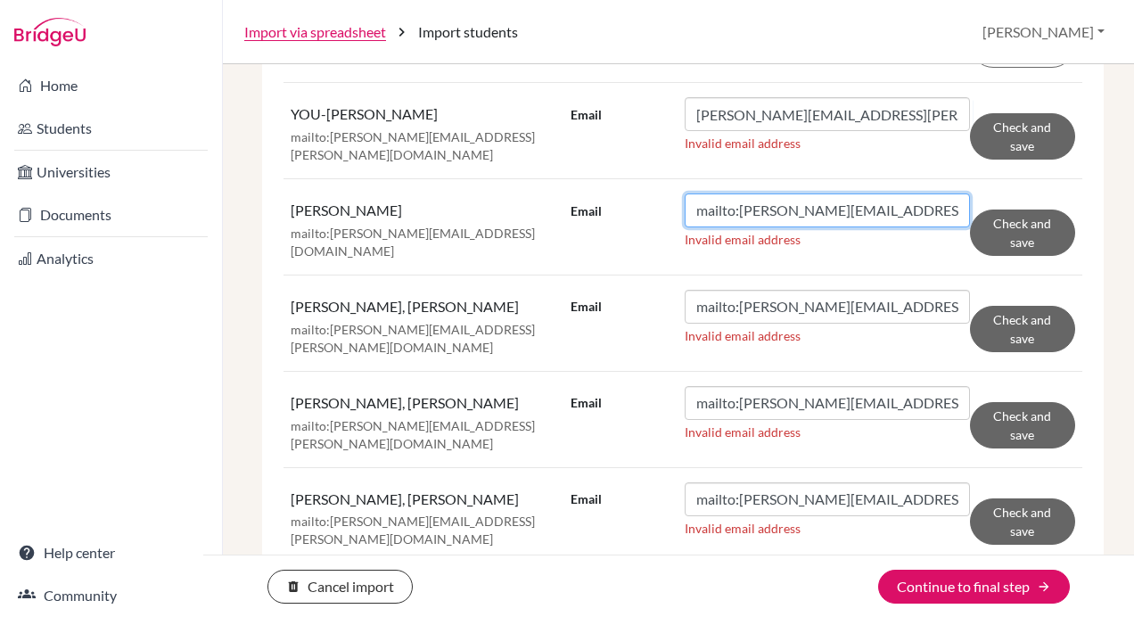
drag, startPoint x: 734, startPoint y: 209, endPoint x: 636, endPoint y: 227, distance: 98.8
click at [636, 227] on div "Email mailto:angela.wei@tcs.ntpc.edu.tw Invalid email address" at bounding box center [769, 224] width 399 height 62
type input "angela.wei@tcs.ntpc.edu.tw"
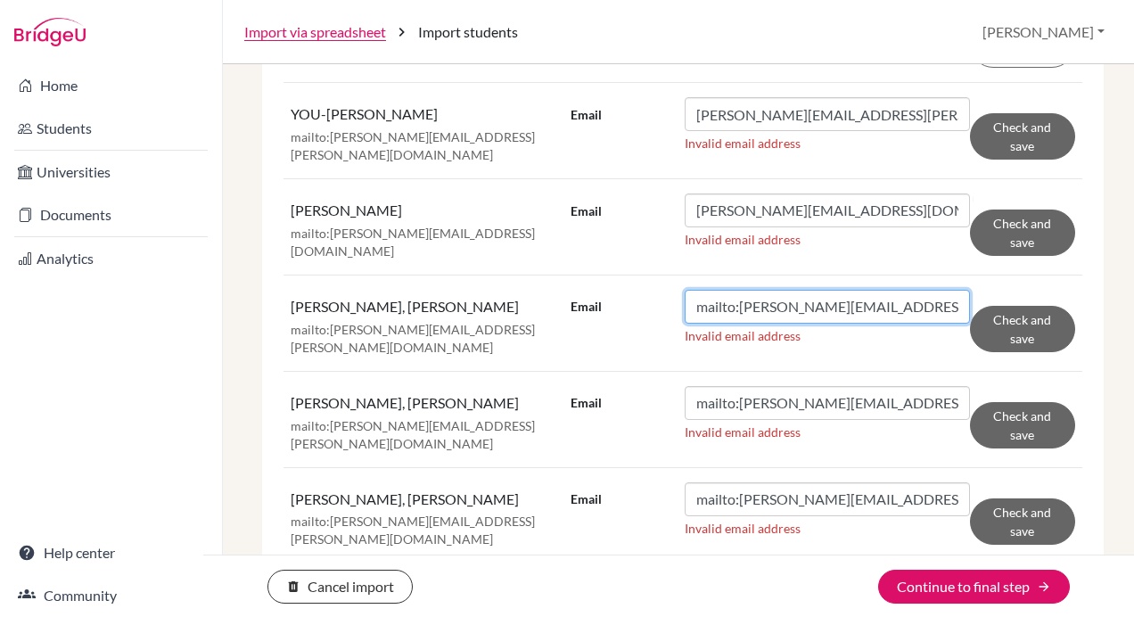
drag, startPoint x: 734, startPoint y: 297, endPoint x: 592, endPoint y: 305, distance: 142.8
click at [592, 305] on div "Email mailto:danny.chen@tcs-experimental.tw" at bounding box center [769, 307] width 399 height 34
type input "danny.chen@tcs-experimental.tw"
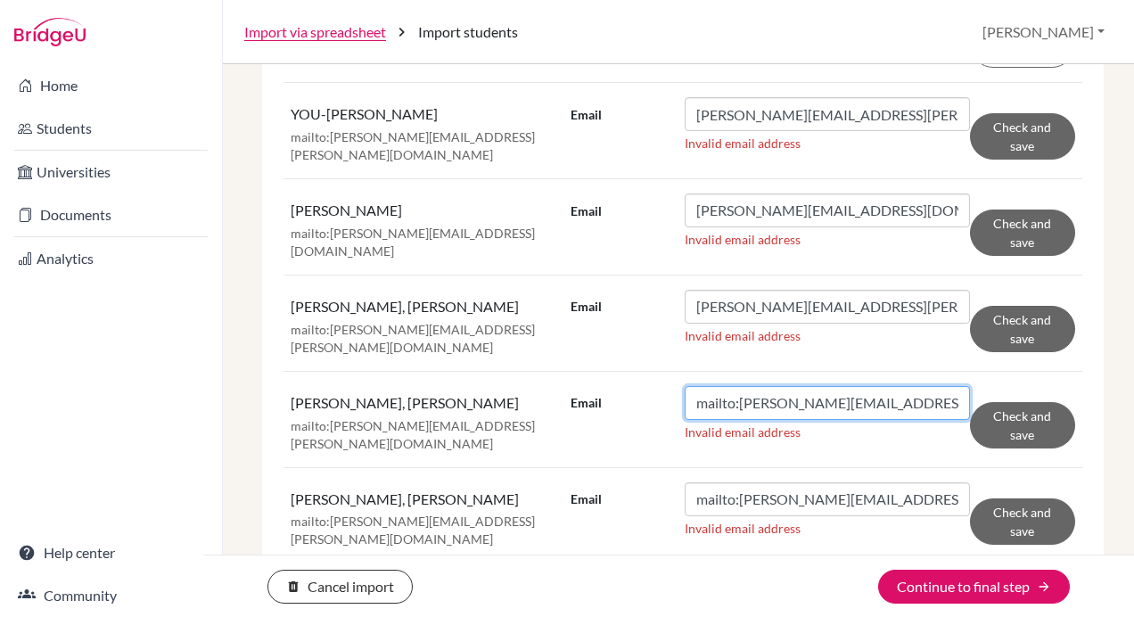
drag, startPoint x: 734, startPoint y: 389, endPoint x: 597, endPoint y: 399, distance: 136.8
click at [597, 399] on div "Email mailto:doris.hsieh@tcs.ntpc.edu.tw" at bounding box center [769, 403] width 399 height 34
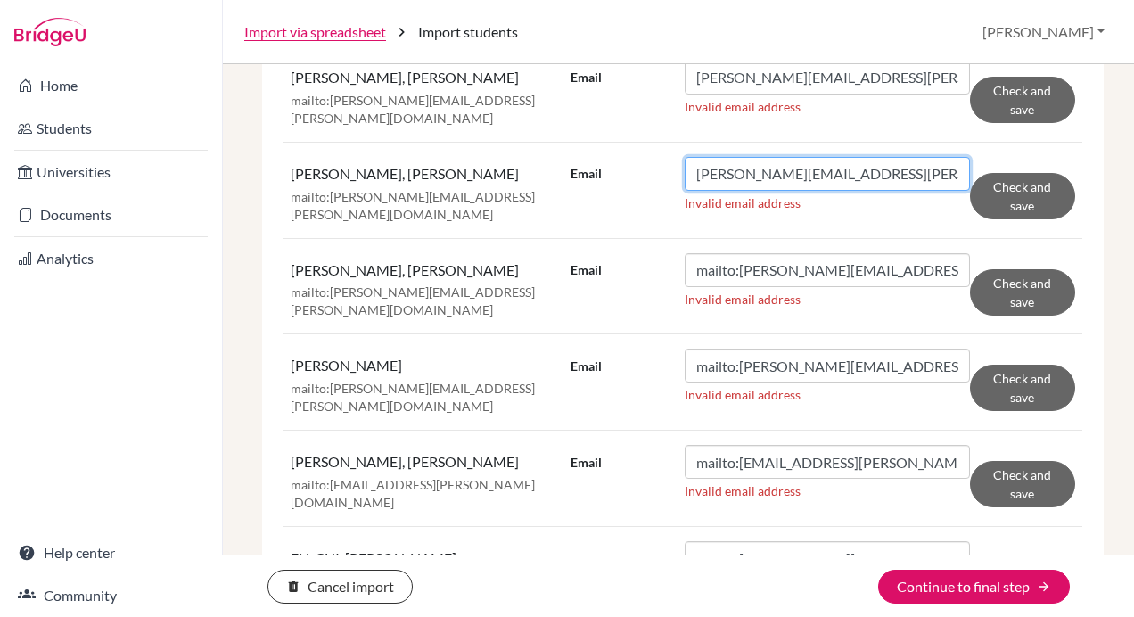
scroll to position [802, 0]
type input "doris.hsieh@tcs.ntpc.edu.tw"
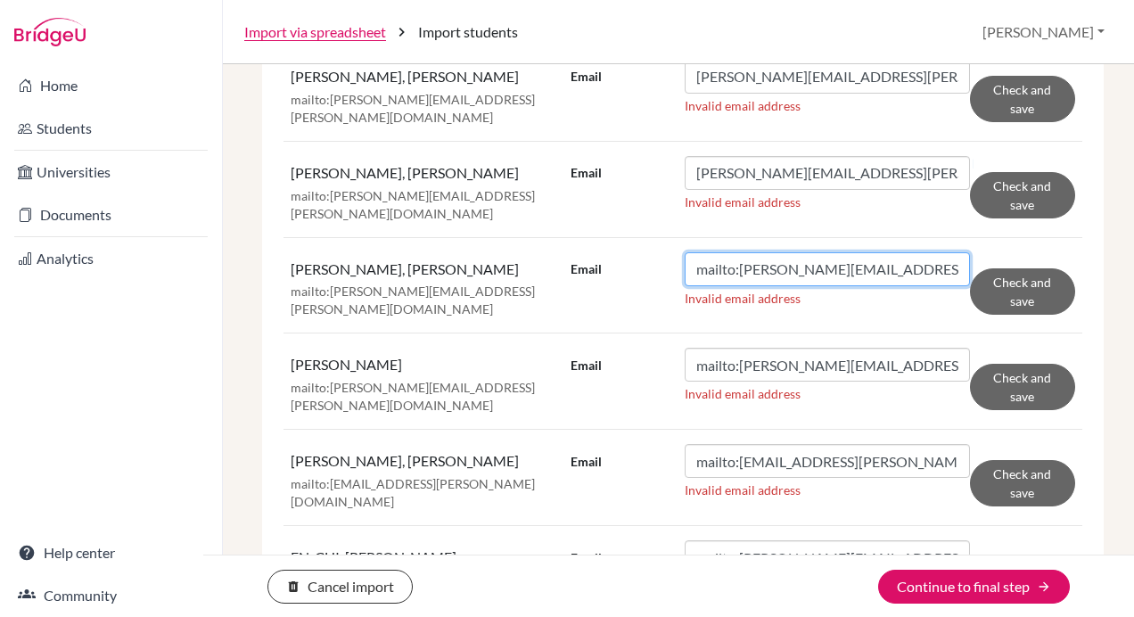
drag, startPoint x: 734, startPoint y: 246, endPoint x: 570, endPoint y: 250, distance: 164.0
click at [570, 252] on div "Email mailto:ethan.wu@tcs.ntpc.edu.tw" at bounding box center [769, 269] width 399 height 34
type input "ethan.wu@tcs.ntpc.edu.tw"
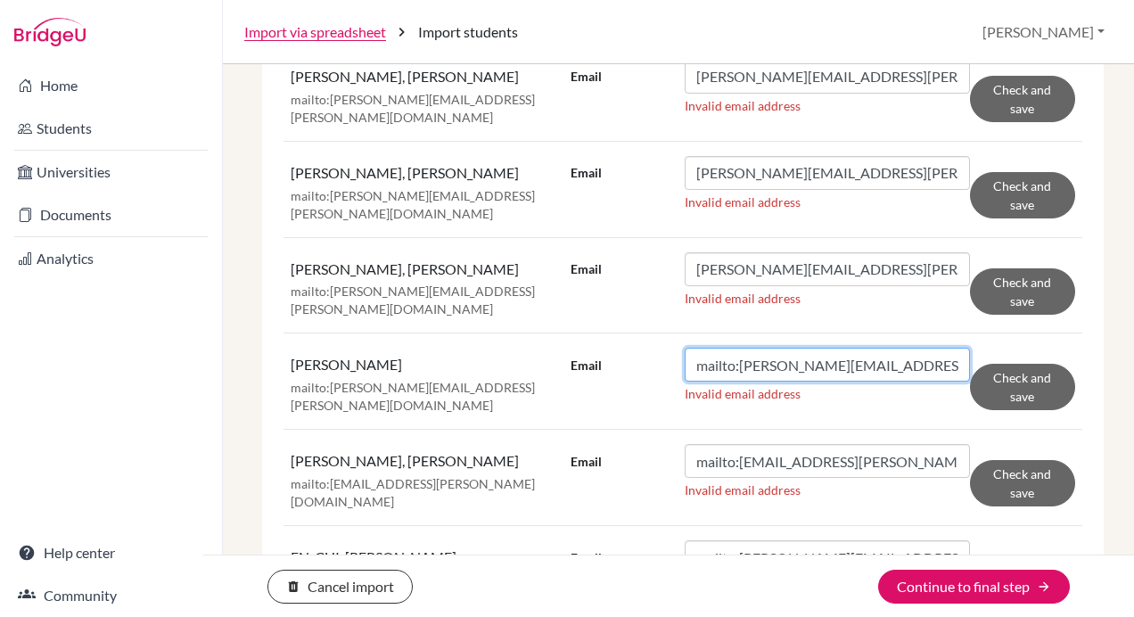
drag, startPoint x: 734, startPoint y: 339, endPoint x: 551, endPoint y: 336, distance: 182.7
click at [551, 336] on tr "YU-JIE, LIU mailto:jay.liu@tcs.ntpc.edu.tw Email mailto:jay.liu@tcs.ntpc.edu.tw…" at bounding box center [682, 381] width 799 height 96
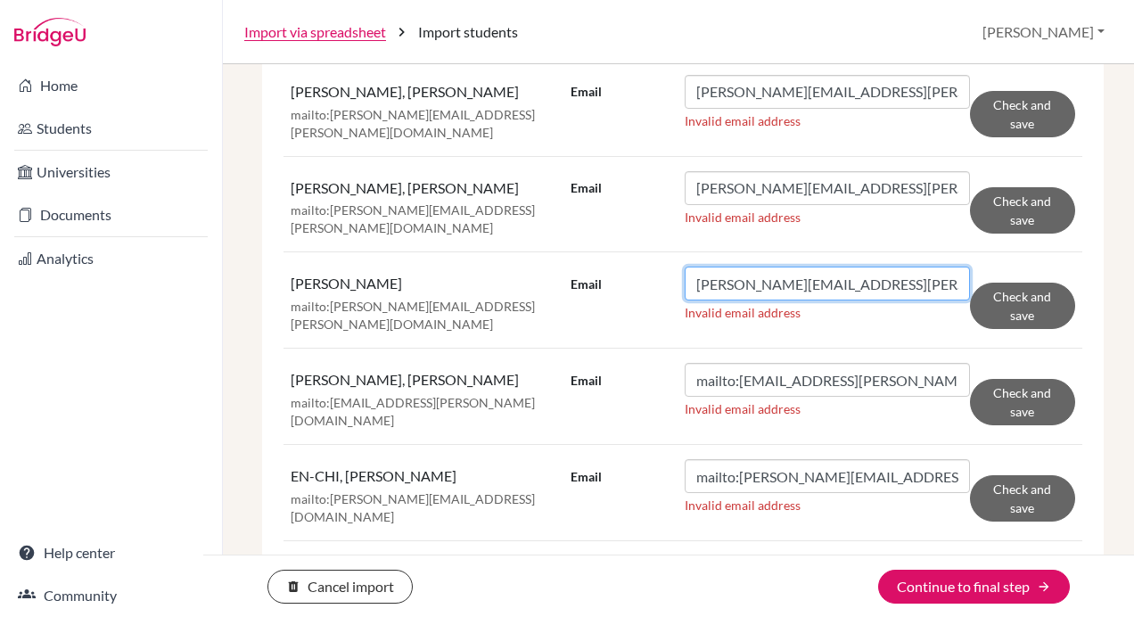
scroll to position [898, 0]
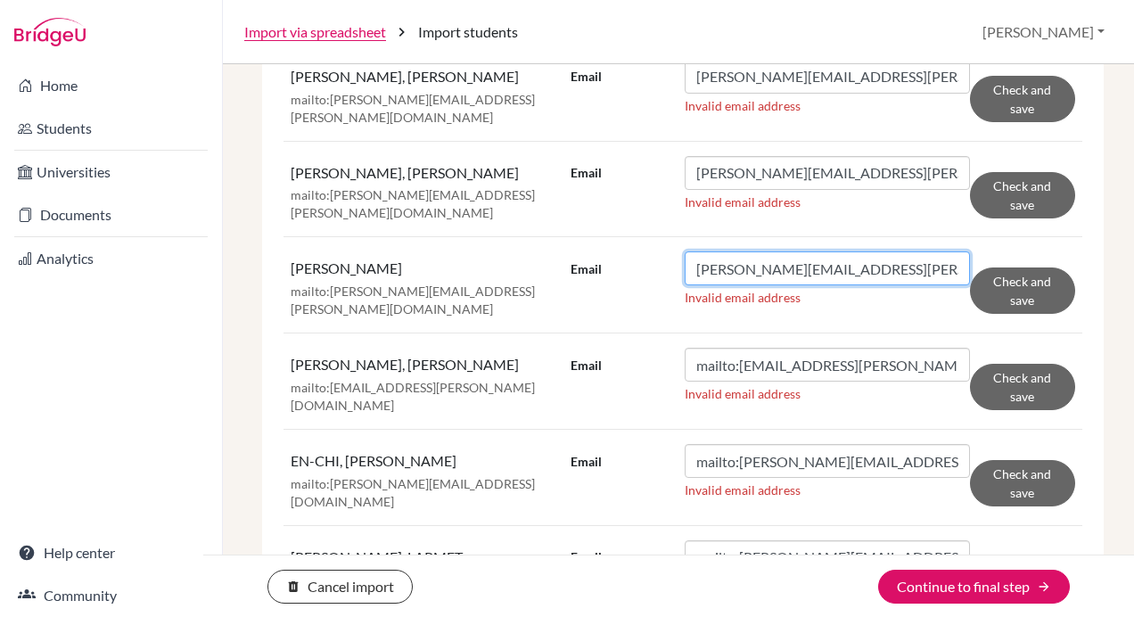
type input "jay.liu@tcs.ntpc.edu.tw"
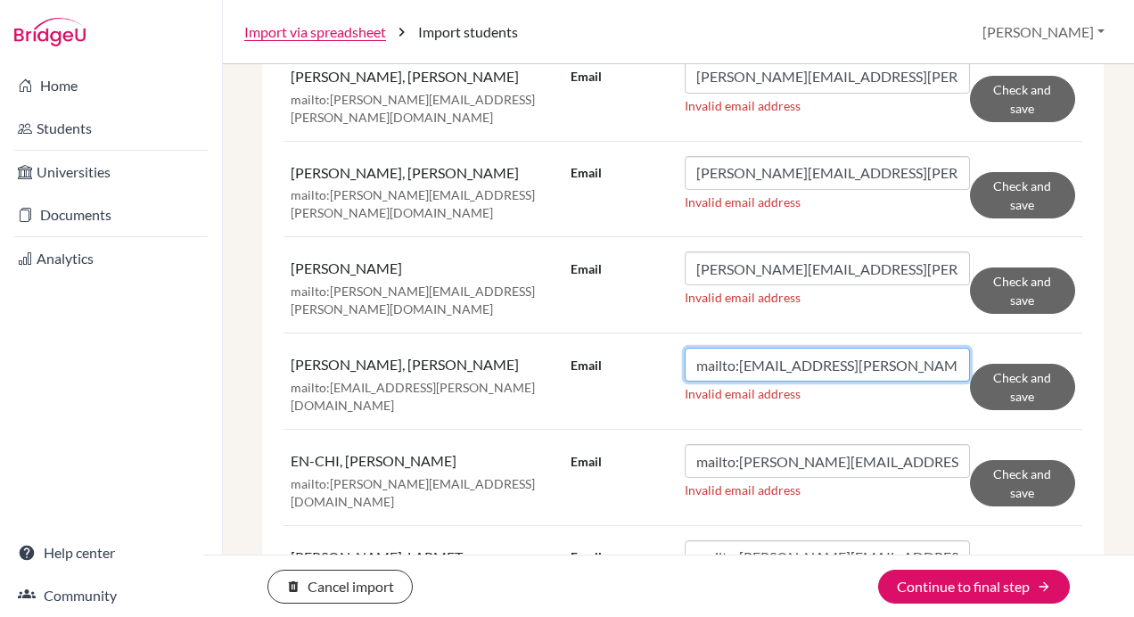
drag, startPoint x: 733, startPoint y: 337, endPoint x: 578, endPoint y: 332, distance: 154.3
click at [578, 348] on div "Email mailto:kaia.anderegg@tcs.ntpc.edu.tw" at bounding box center [769, 365] width 399 height 34
type input "kaia.anderegg@tcs.ntpc.edu.tw"
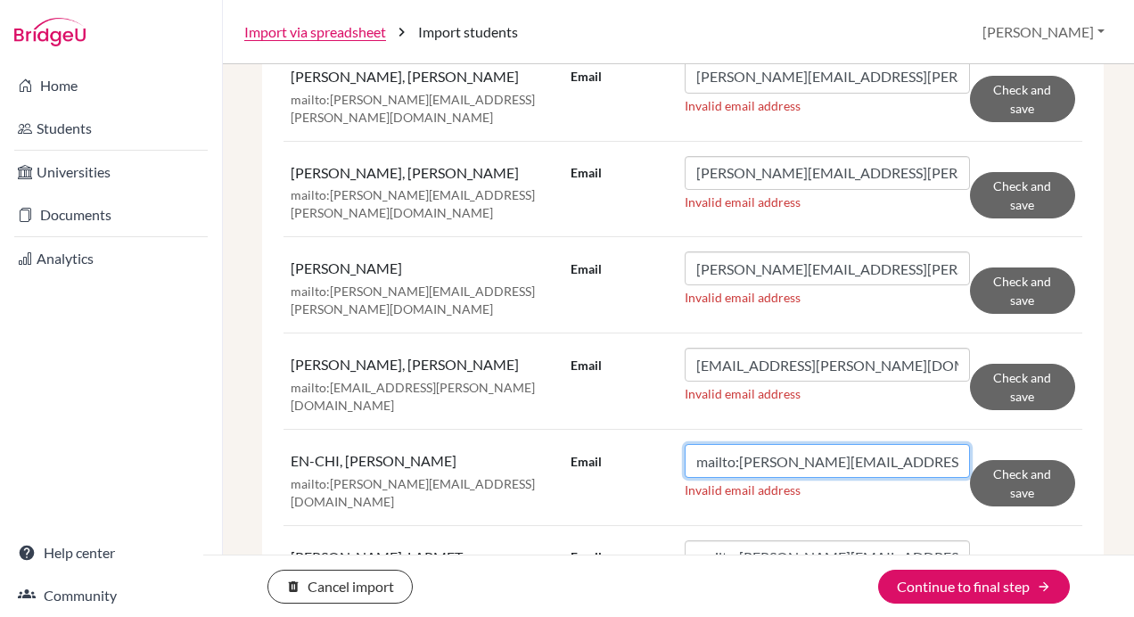
drag, startPoint x: 733, startPoint y: 430, endPoint x: 604, endPoint y: 421, distance: 128.7
click at [604, 444] on div "Email mailto:kaylee.chang@tcs.ntpc.edu.tw" at bounding box center [769, 461] width 399 height 34
type input "kaylee.chang@tcs.ntpc.edu.tw"
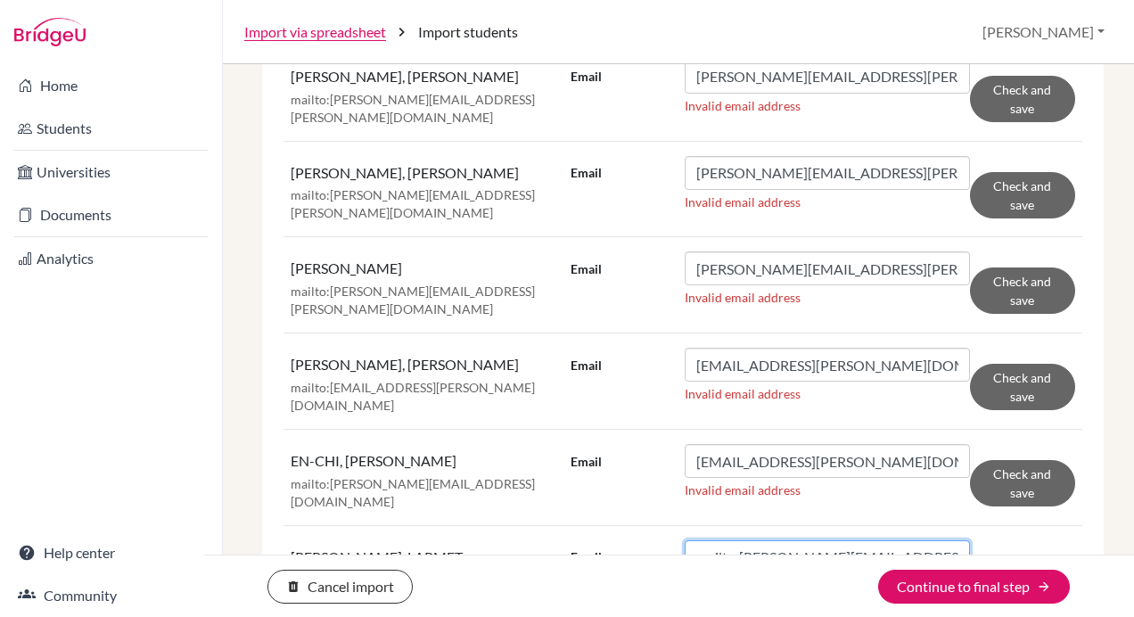
drag, startPoint x: 737, startPoint y: 520, endPoint x: 638, endPoint y: 517, distance: 99.0
click at [638, 540] on div "Email mailto:kira.larmet@tcs.ntpc.edu.tw" at bounding box center [769, 557] width 399 height 34
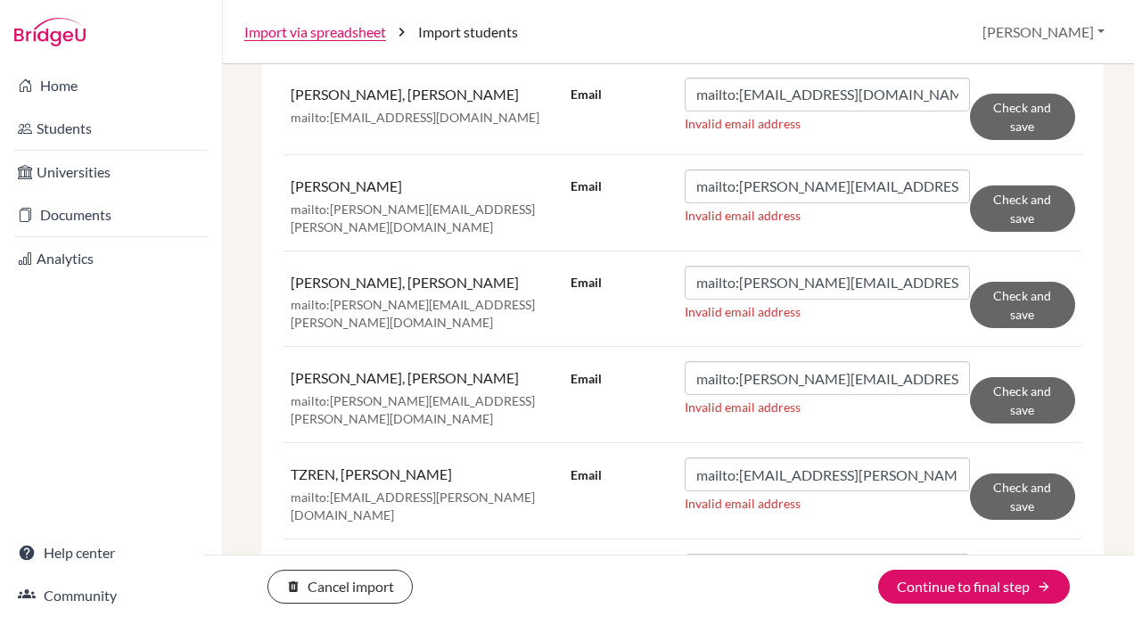
scroll to position [1493, 0]
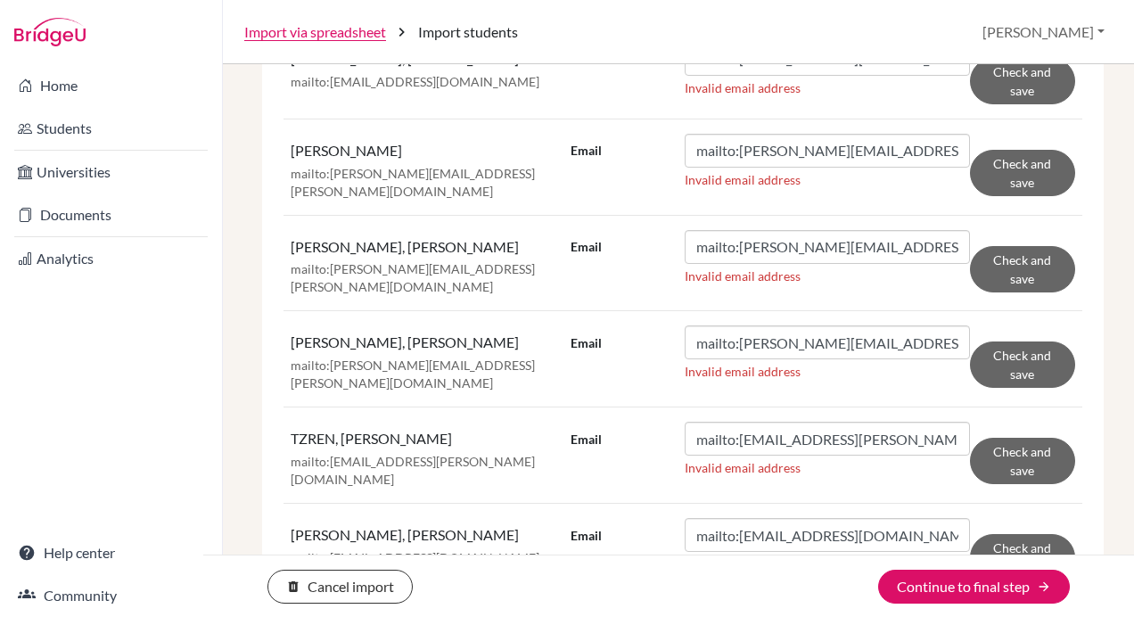
type input "kira.larmet@tcs.ntpc.edu.tw"
drag, startPoint x: 733, startPoint y: 474, endPoint x: 588, endPoint y: 463, distance: 144.8
click at [588, 518] on div "Email mailto:yulin.chen@tcs.ntpc.edu.tw" at bounding box center [769, 535] width 399 height 34
type input "yulin.chen@tcs.ntpc.edu.tw"
drag, startPoint x: 733, startPoint y: 380, endPoint x: 623, endPoint y: 378, distance: 109.6
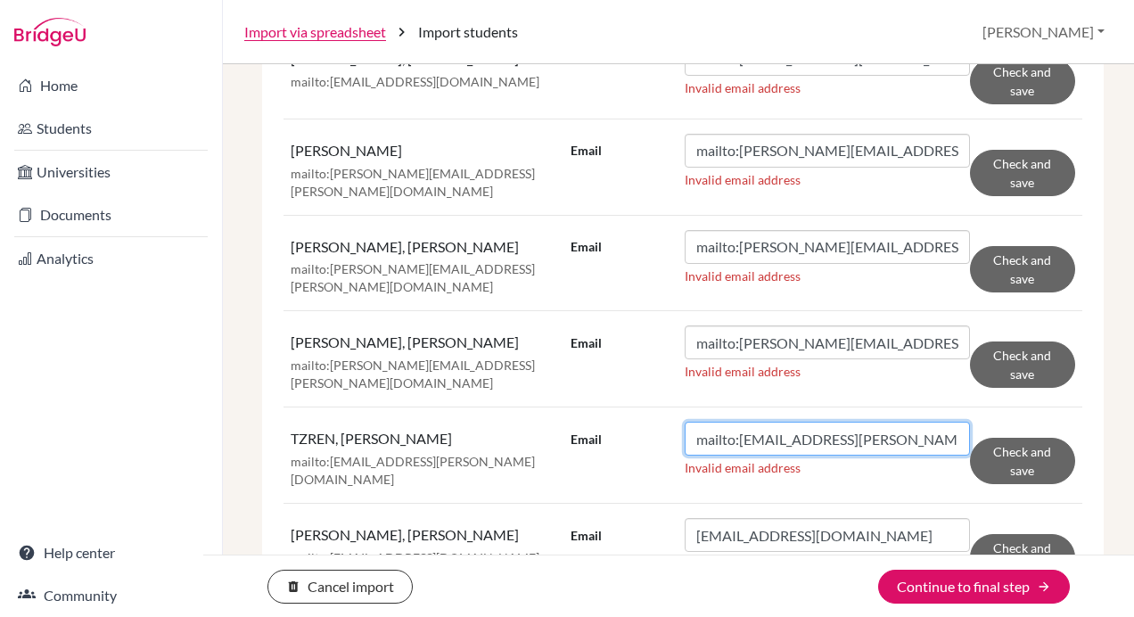
click at [623, 422] on div "Email mailto:winnie.chiu@tcs-experimental.tw" at bounding box center [769, 439] width 399 height 34
type input "winnie.chiu@tcs-experimental.tw"
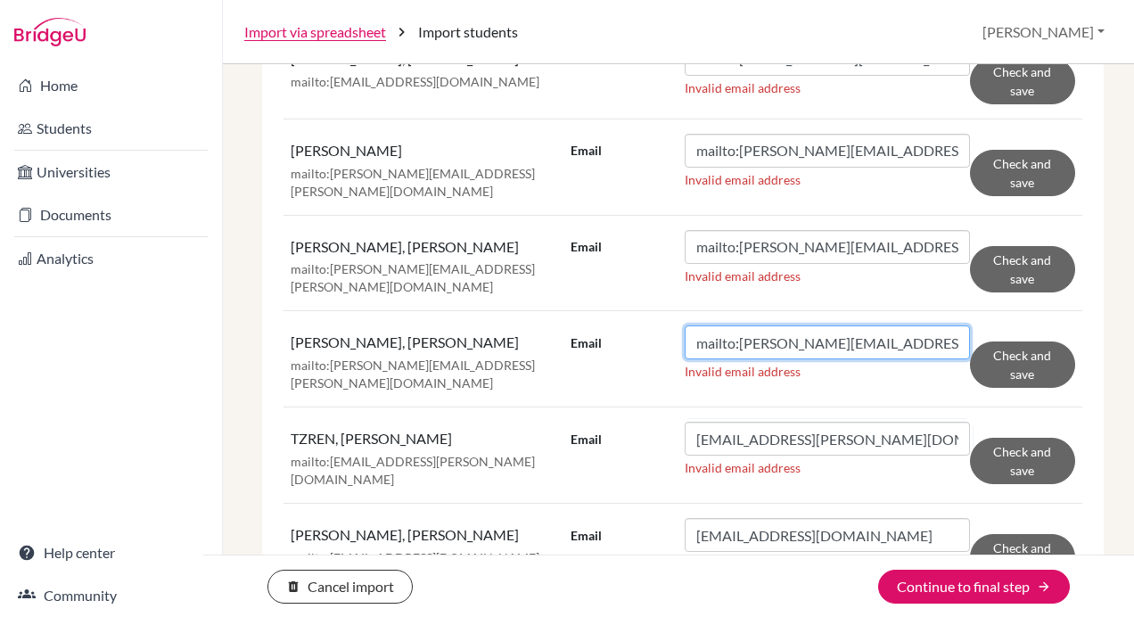
drag, startPoint x: 733, startPoint y: 292, endPoint x: 597, endPoint y: 287, distance: 135.6
click at [597, 325] on div "Email mailto:sammy.chen@tcs-experimental.tw" at bounding box center [769, 342] width 399 height 34
type input "sammy.chen@tcs-experimental.tw"
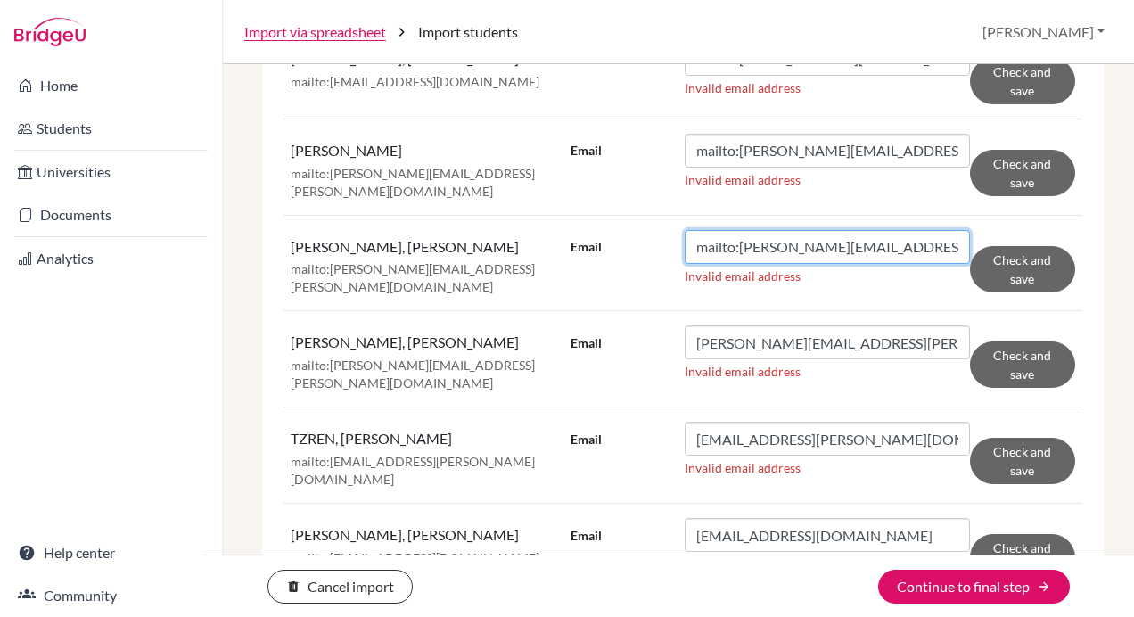
drag, startPoint x: 734, startPoint y: 194, endPoint x: 574, endPoint y: 187, distance: 159.7
click at [574, 230] on div "Email mailto:rebecca.tang@tcs.ntpc.edu.tw" at bounding box center [769, 247] width 399 height 34
type input "rebecca.tang@tcs.ntpc.edu.tw"
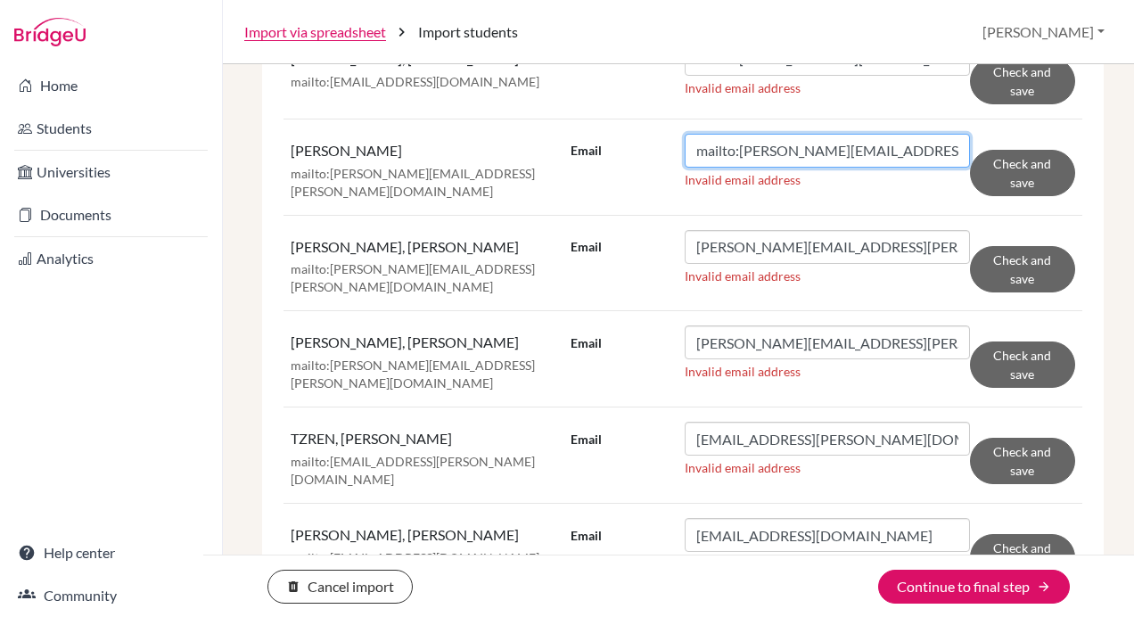
drag, startPoint x: 731, startPoint y: 110, endPoint x: 585, endPoint y: 111, distance: 146.2
click at [585, 134] on div "Email mailto:nick.chang@tcs.ntpc.edu.tw" at bounding box center [769, 151] width 399 height 34
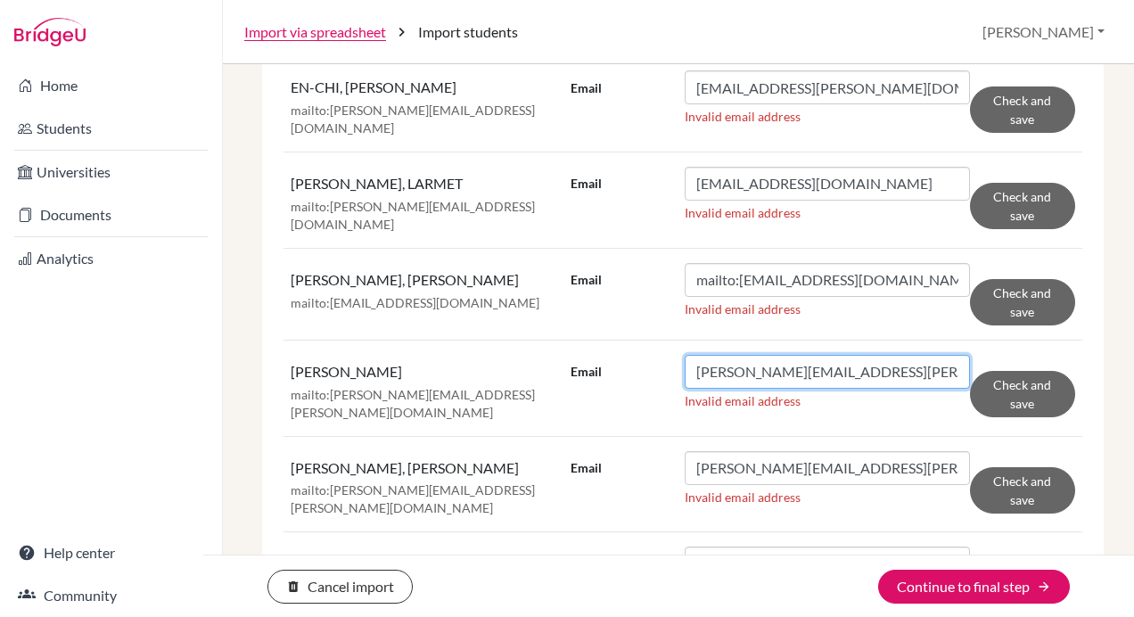
scroll to position [1216, 0]
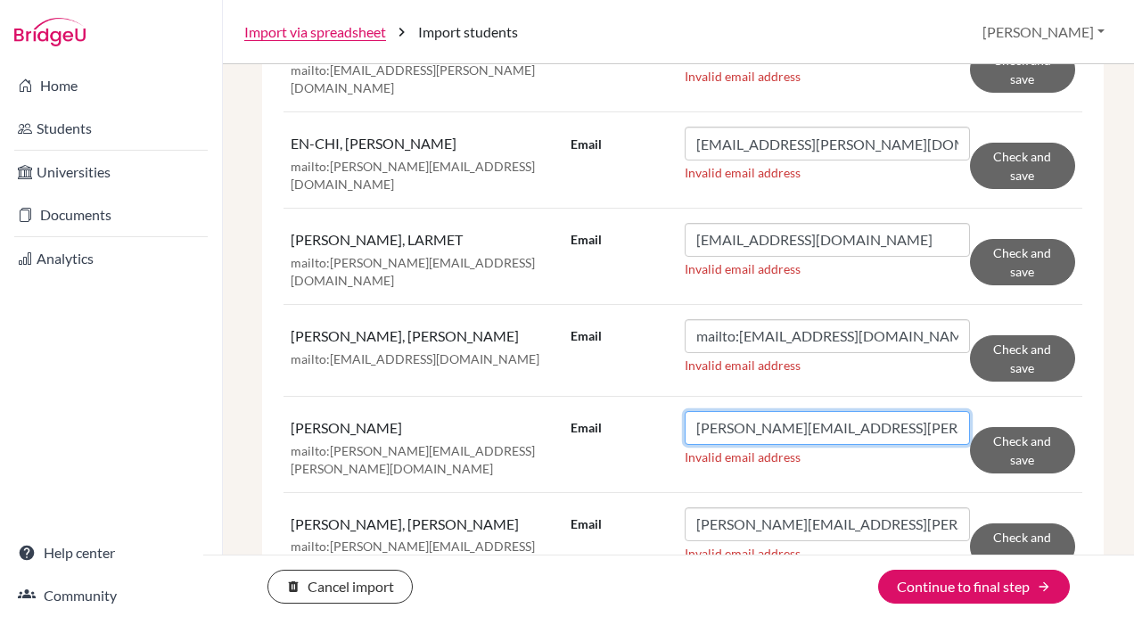
type input "nick.chang@tcs.ntpc.edu.tw"
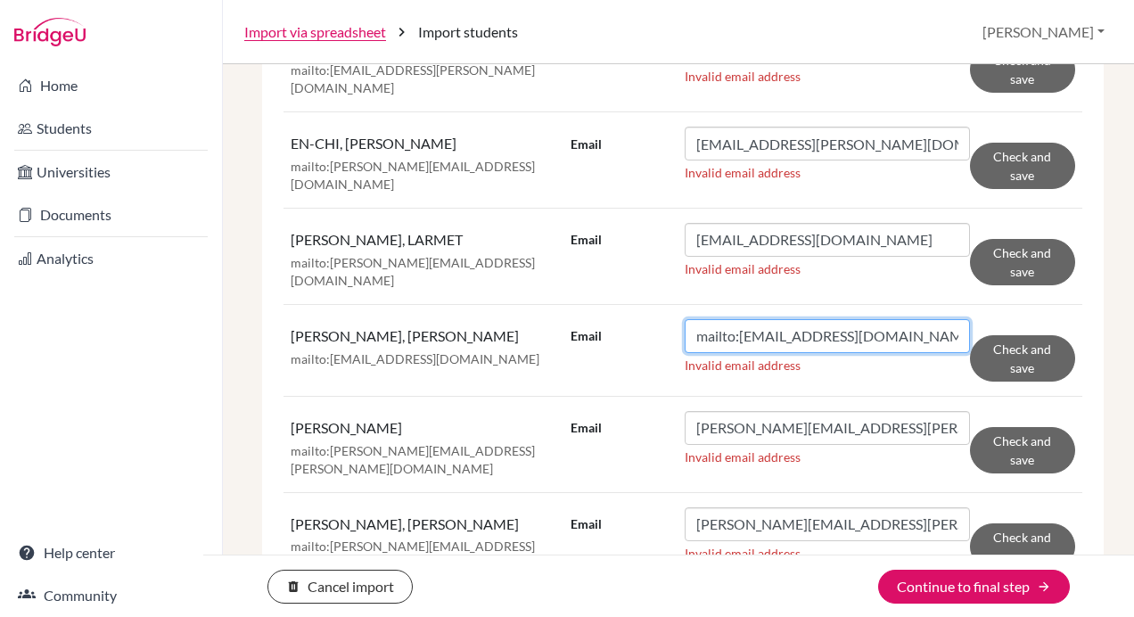
drag, startPoint x: 734, startPoint y: 294, endPoint x: 567, endPoint y: 285, distance: 167.8
click at [570, 319] on div "Email mailto:lievin.chaung@tcs.ntpc.edu.tw" at bounding box center [769, 336] width 399 height 34
type input "lievin.chaung@tcs.ntpc.edu.tw"
click at [644, 411] on div "Email nick.chang@tcs.ntpc.edu.tw Invalid email address" at bounding box center [769, 442] width 399 height 62
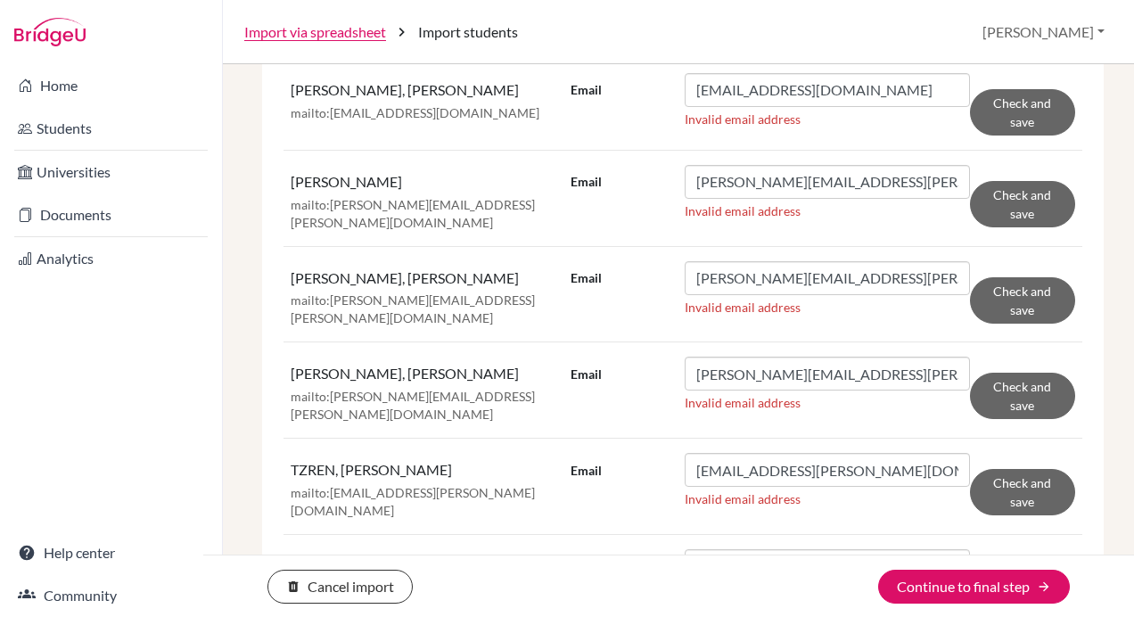
scroll to position [1493, 0]
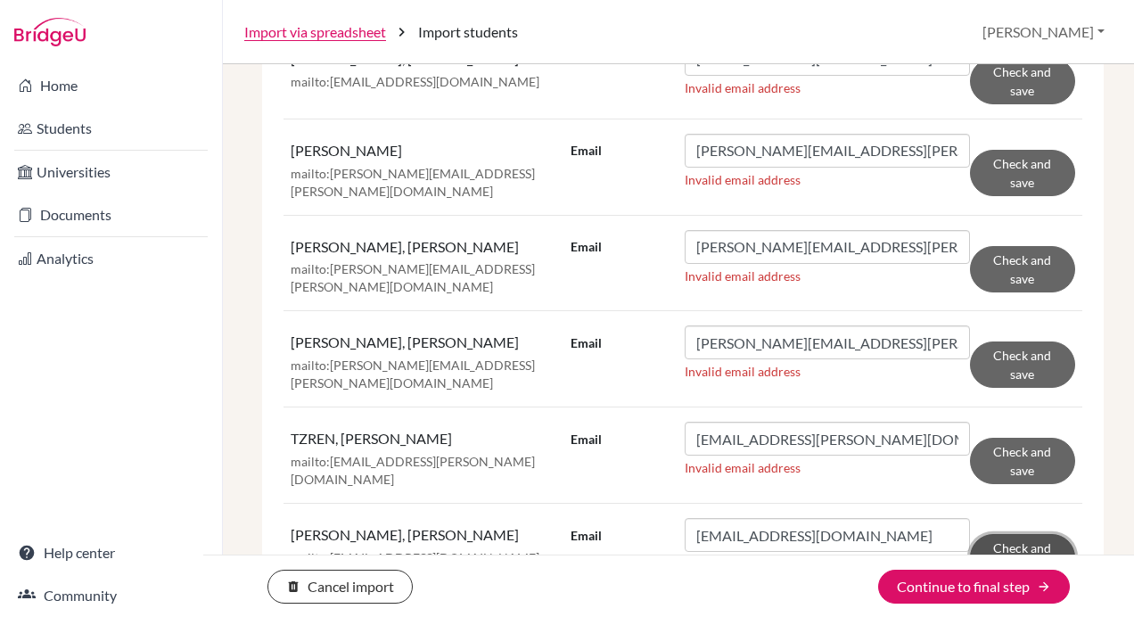
click at [1027, 534] on button "Check and save" at bounding box center [1022, 557] width 105 height 46
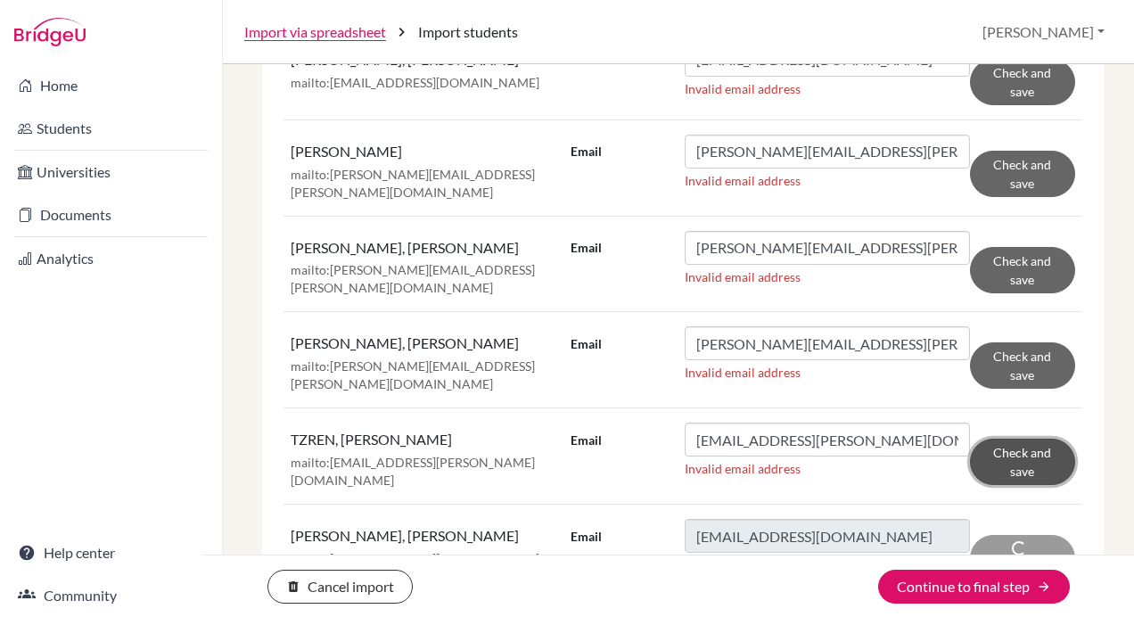
click at [1027, 439] on button "Check and save" at bounding box center [1022, 462] width 105 height 46
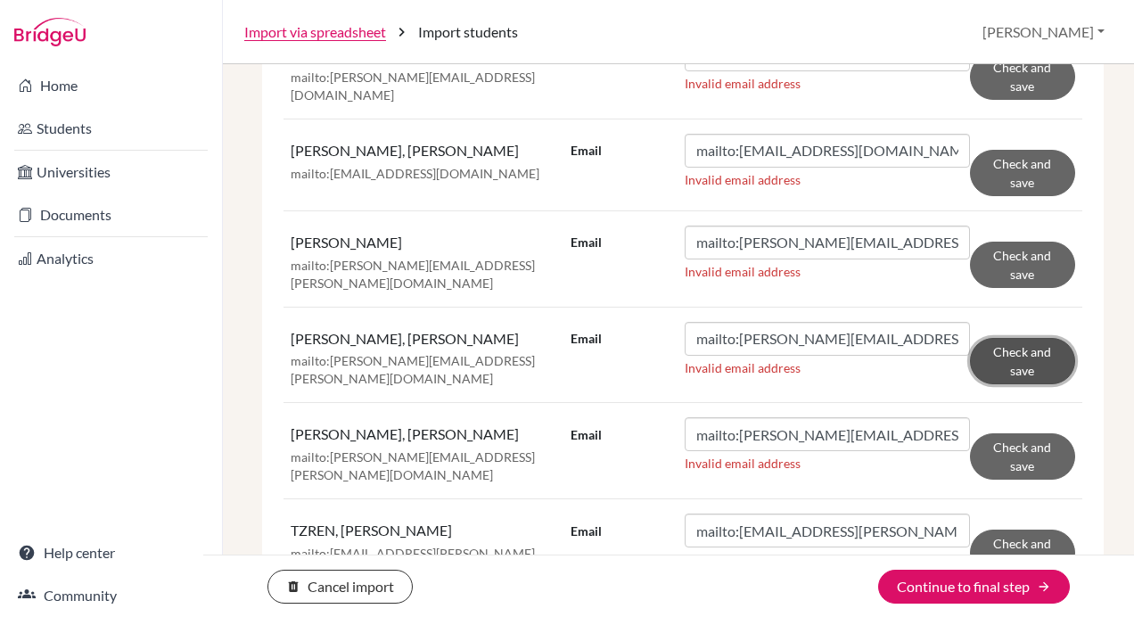
click at [1030, 338] on button "Check and save" at bounding box center [1022, 361] width 105 height 46
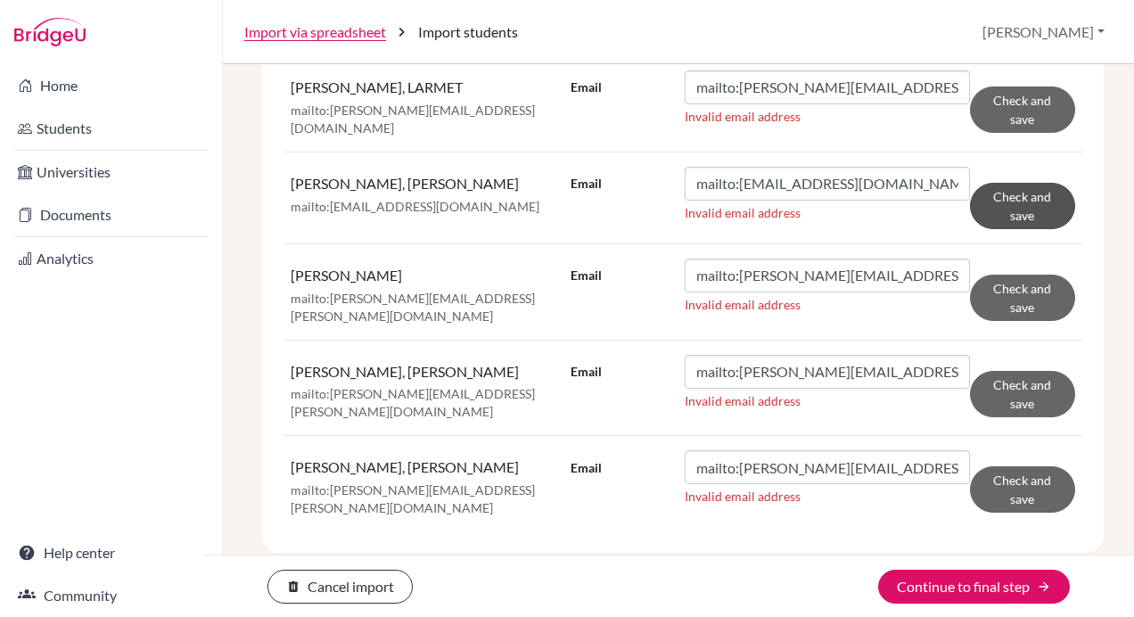
scroll to position [1373, 0]
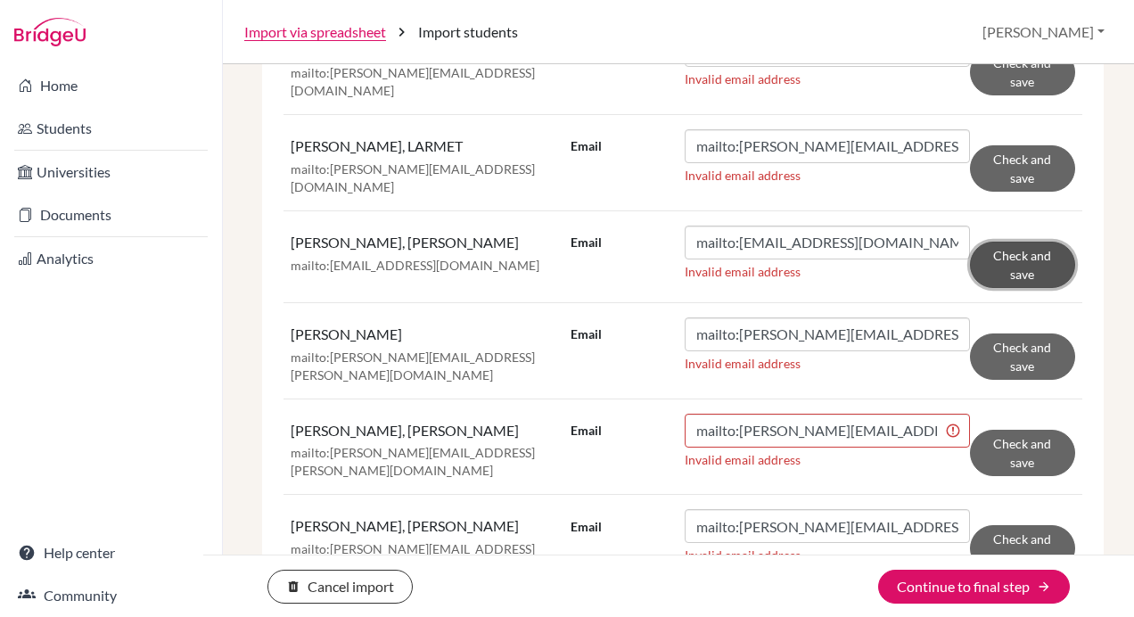
click at [1019, 242] on button "Check and save" at bounding box center [1022, 265] width 105 height 46
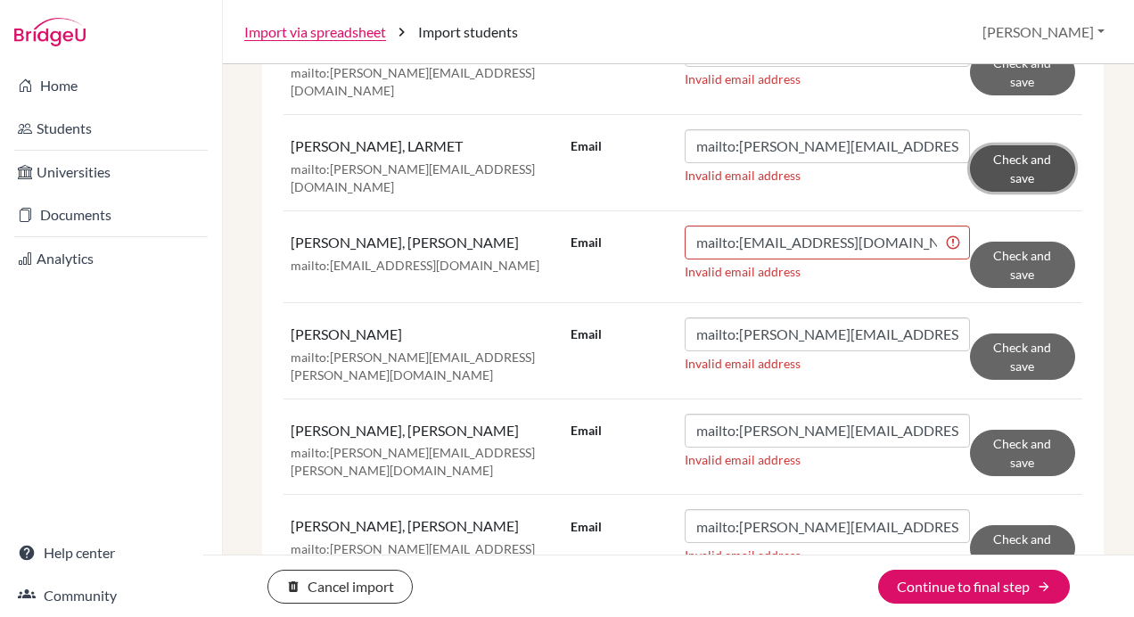
click at [1024, 145] on button "Check and save" at bounding box center [1022, 168] width 105 height 46
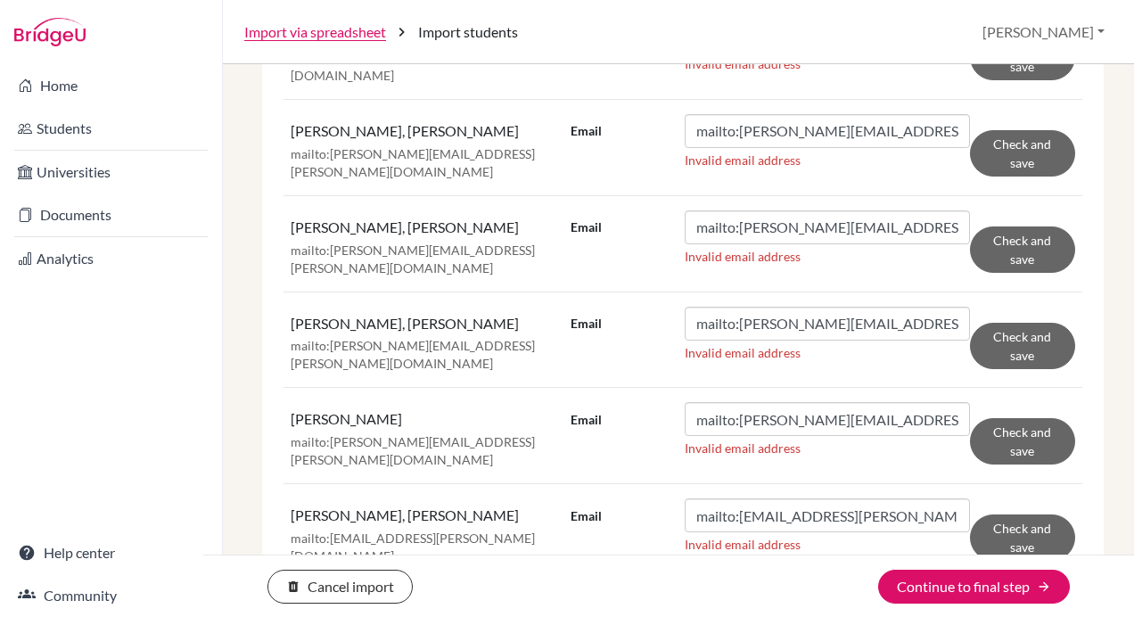
scroll to position [742, 0]
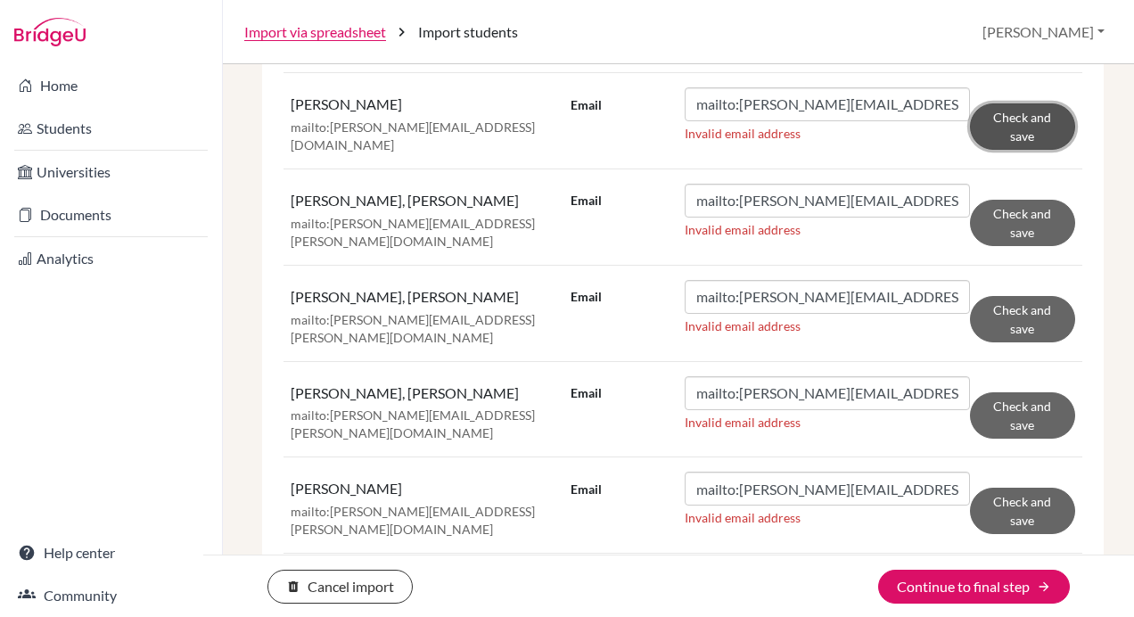
click at [1018, 112] on button "Check and save" at bounding box center [1022, 126] width 105 height 46
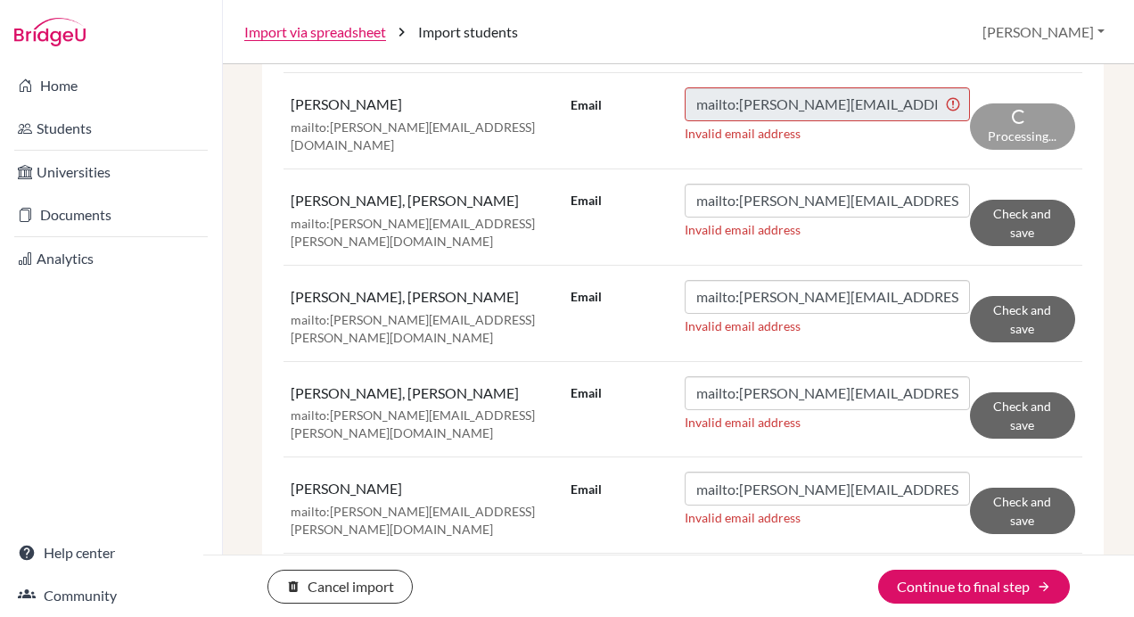
click at [1018, 112] on div "Processing..." at bounding box center [1022, 126] width 105 height 46
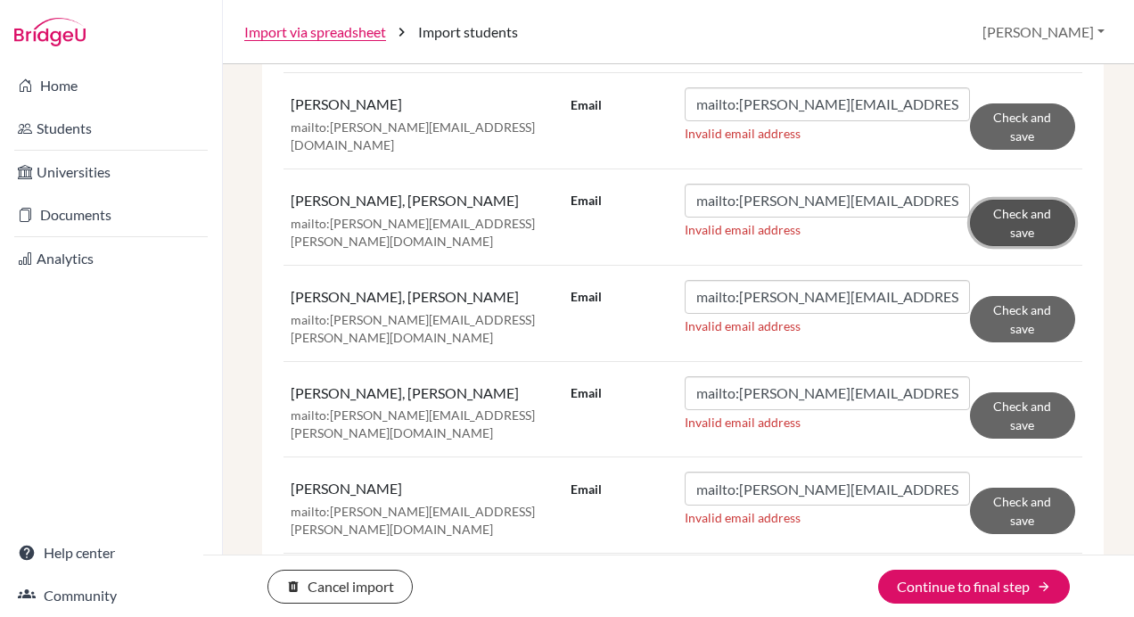
click at [1013, 207] on button "Check and save" at bounding box center [1022, 223] width 105 height 46
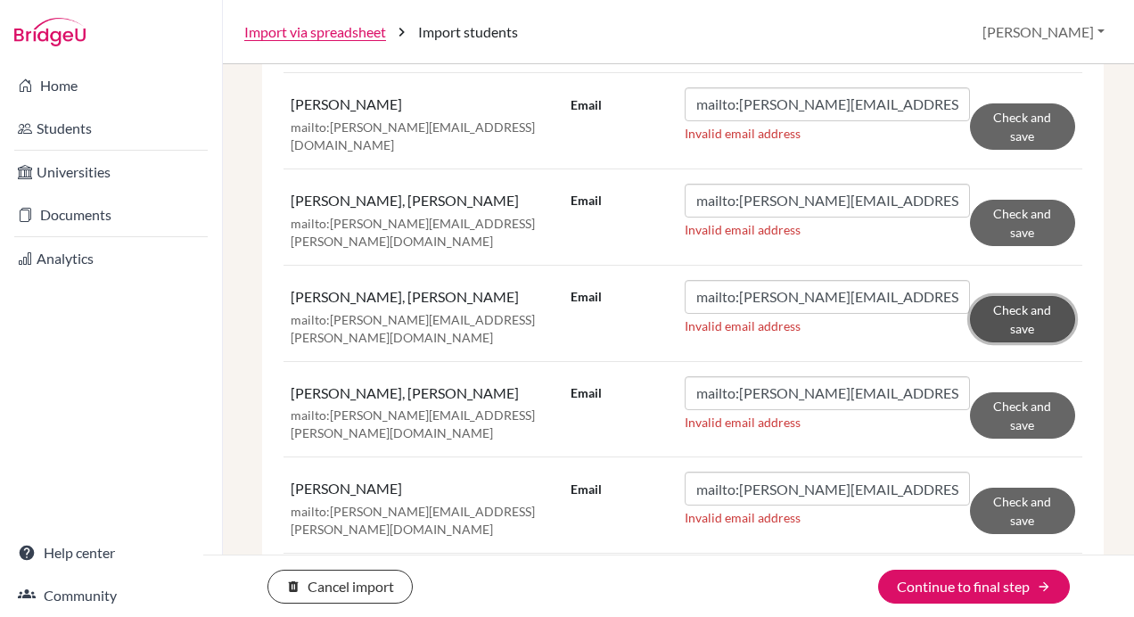
click at [1011, 296] on button "Check and save" at bounding box center [1022, 319] width 105 height 46
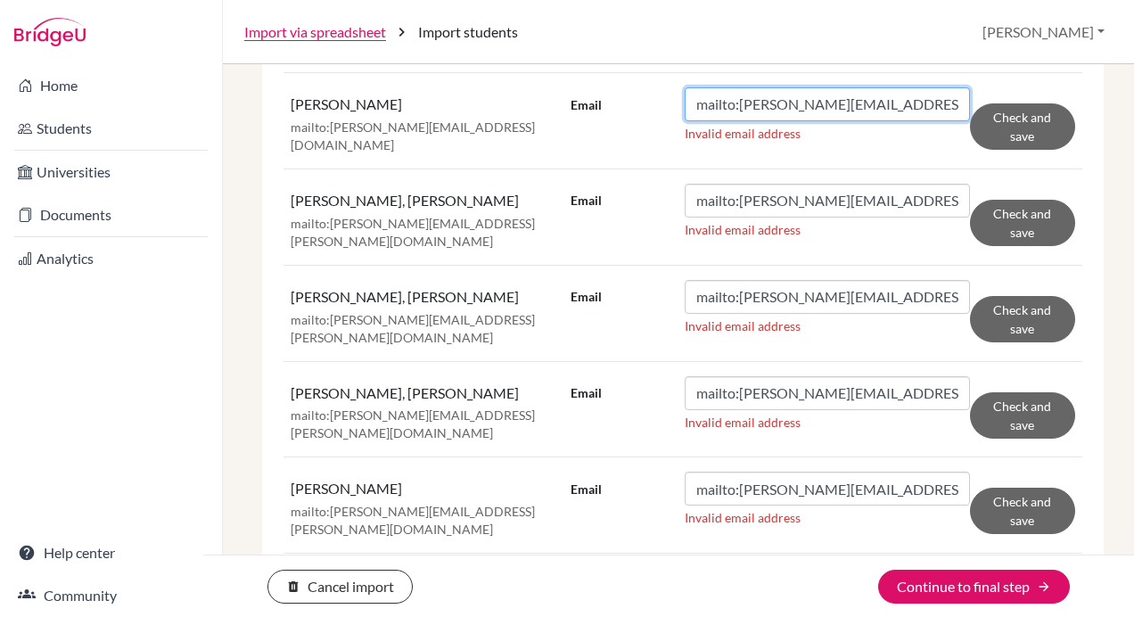
drag, startPoint x: 731, startPoint y: 96, endPoint x: 533, endPoint y: 98, distance: 197.9
click at [533, 98] on tr "SI-CHEN, WEI mailto:angela.wei@tcs.ntpc.edu.tw Email mailto:angela.wei@tcs.ntpc…" at bounding box center [682, 120] width 799 height 96
type input "angela.wei@tcs.ntpc.edu.tw"
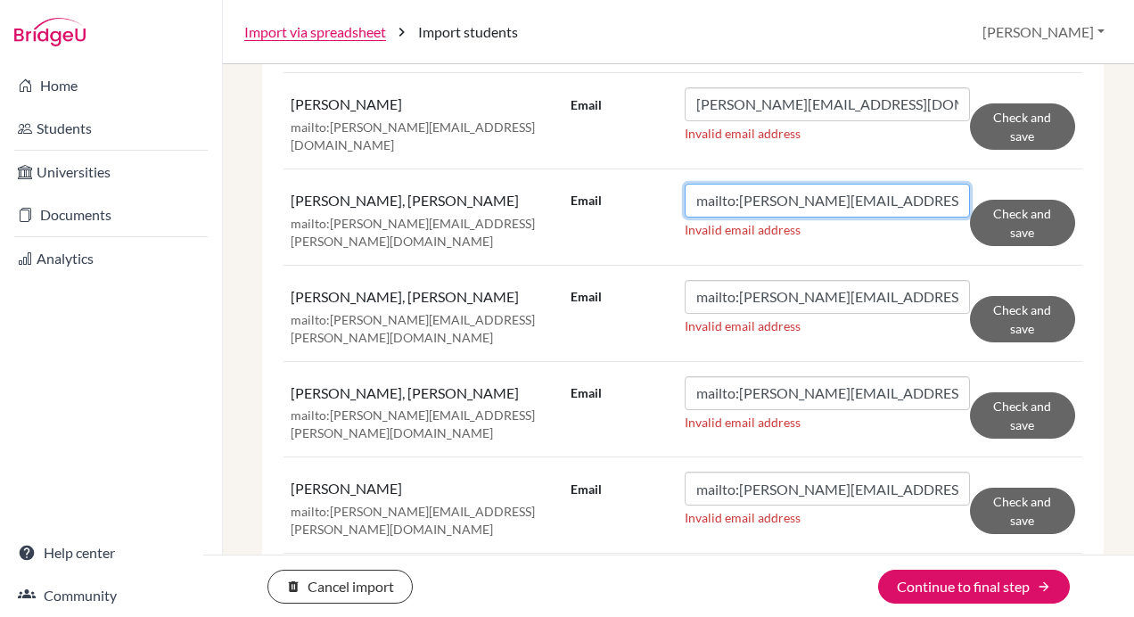
drag, startPoint x: 731, startPoint y: 185, endPoint x: 583, endPoint y: 166, distance: 149.3
click at [583, 168] on td "Email mailto:danny.chen@tcs-experimental.tw Invalid email address Check and save" at bounding box center [822, 216] width 519 height 96
type input "danny.chen@tcs-experimental.tw"
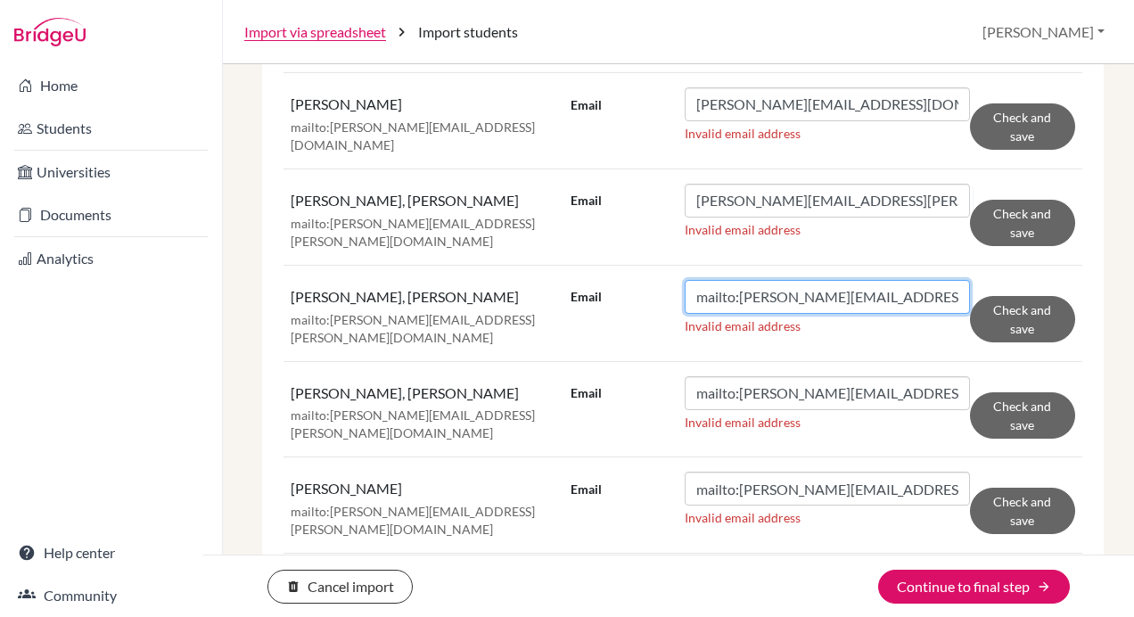
drag, startPoint x: 735, startPoint y: 280, endPoint x: 592, endPoint y: 275, distance: 143.6
click at [592, 280] on div "Email mailto:doris.hsieh@tcs.ntpc.edu.tw" at bounding box center [769, 297] width 399 height 34
type input "doris.hsieh@tcs.ntpc.edu.tw"
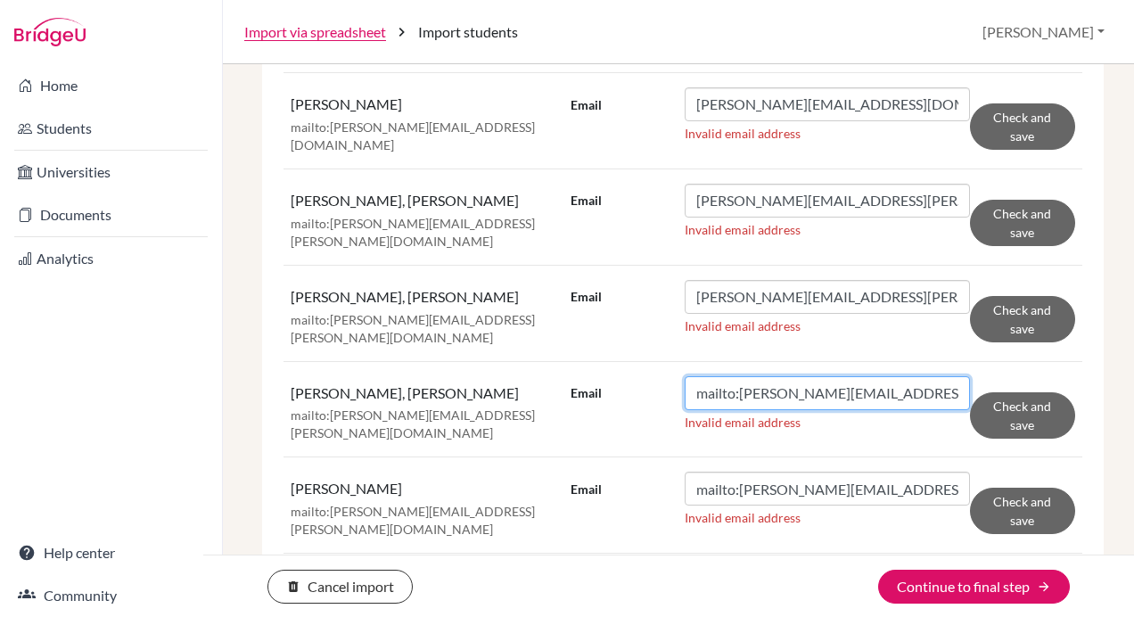
drag, startPoint x: 736, startPoint y: 369, endPoint x: 531, endPoint y: 357, distance: 205.4
click at [531, 361] on tr "SHANG-CHENG, WU mailto:ethan.wu@tcs.ntpc.edu.tw Email mailto:ethan.wu@tcs.ntpc.…" at bounding box center [682, 409] width 799 height 96
type input "ethan.wu@tcs.ntpc.edu.tw"
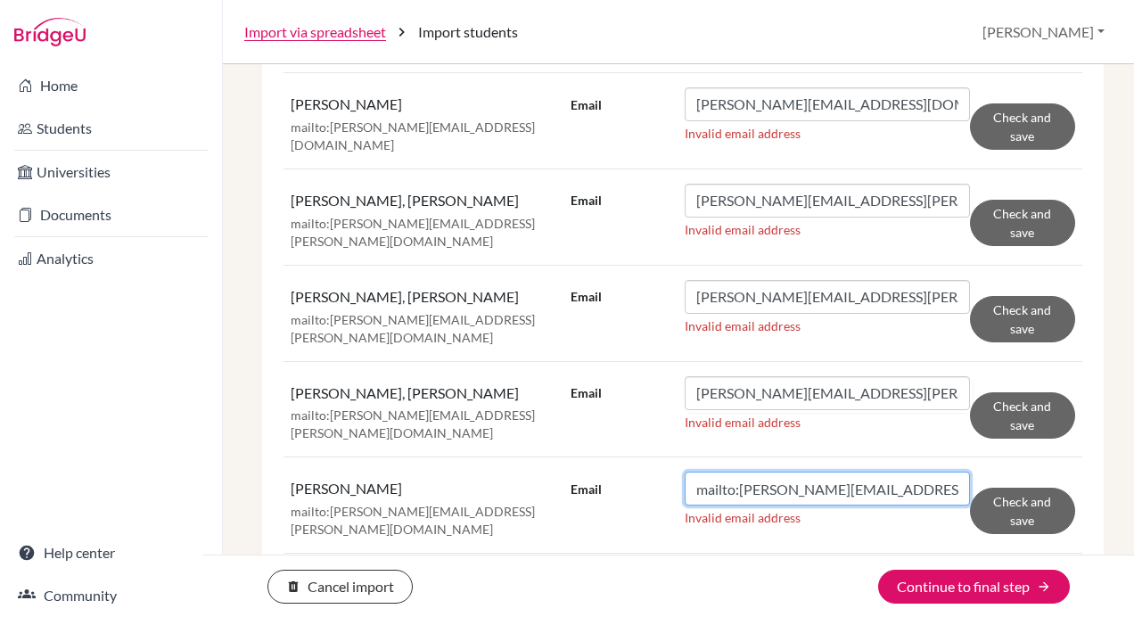
drag, startPoint x: 734, startPoint y: 467, endPoint x: 516, endPoint y: 414, distance: 224.0
click at [516, 414] on tbody "JIE-YU, CHEN mailto:roy.lin@tcs.ntpc.edu.tw Email mailto:roy.lin@tcs.ntpc.edu.t…" at bounding box center [682, 469] width 799 height 1503
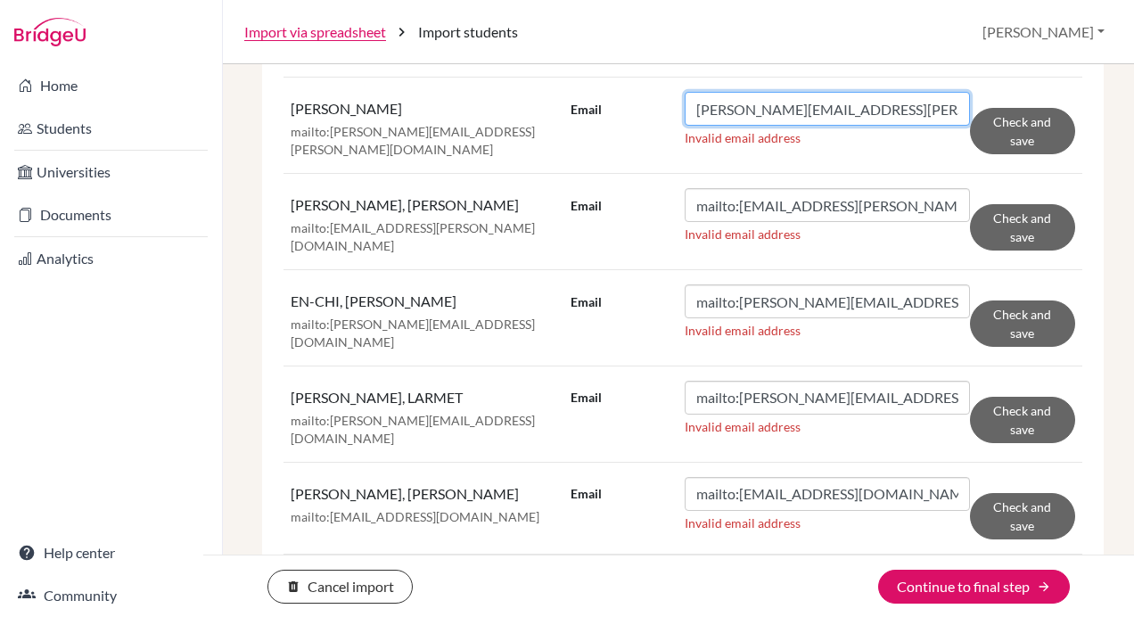
scroll to position [1121, 0]
type input "jay.liu@tcs.ntpc.edu.tw"
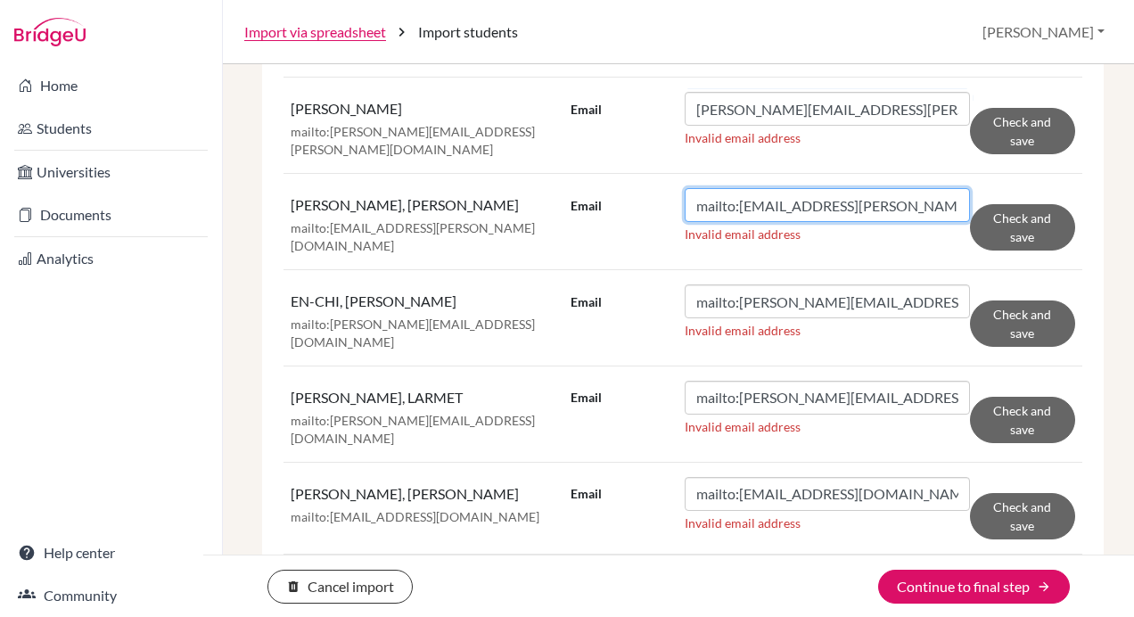
drag, startPoint x: 734, startPoint y: 176, endPoint x: 567, endPoint y: 174, distance: 166.7
click at [570, 188] on div "Email mailto:kaia.anderegg@tcs.ntpc.edu.tw" at bounding box center [769, 205] width 399 height 34
type input "kaia.anderegg@tcs.ntpc.edu.tw"
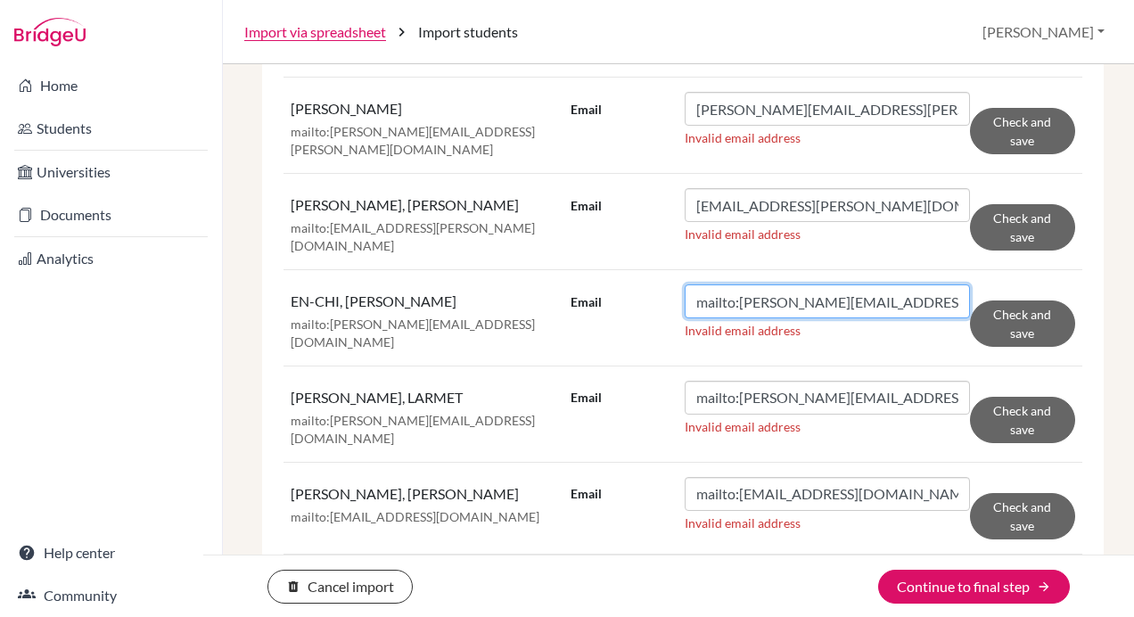
drag, startPoint x: 733, startPoint y: 269, endPoint x: 552, endPoint y: 269, distance: 180.9
click at [552, 270] on tr "EN-CHI, CHANG mailto:kaylee.chang@tcs.ntpc.edu.tw Email mailto:kaylee.chang@tcs…" at bounding box center [682, 318] width 799 height 96
type input "kaylee.chang@tcs.ntpc.edu.tw"
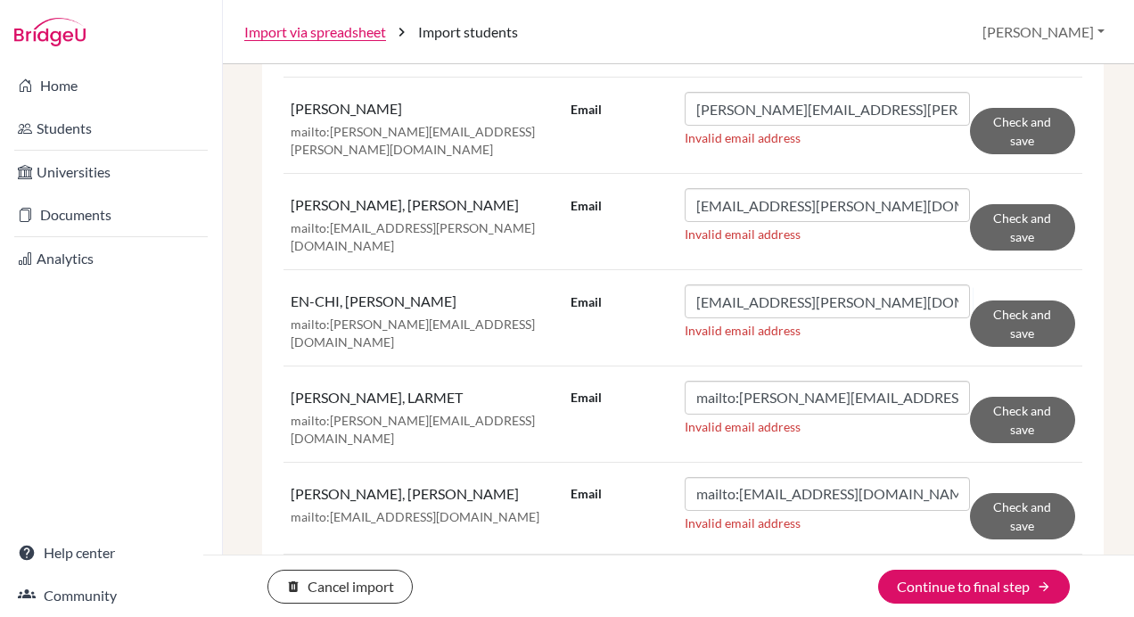
click at [651, 381] on div "Email mailto:kira.larmet@tcs.ntpc.edu.tw" at bounding box center [769, 398] width 399 height 34
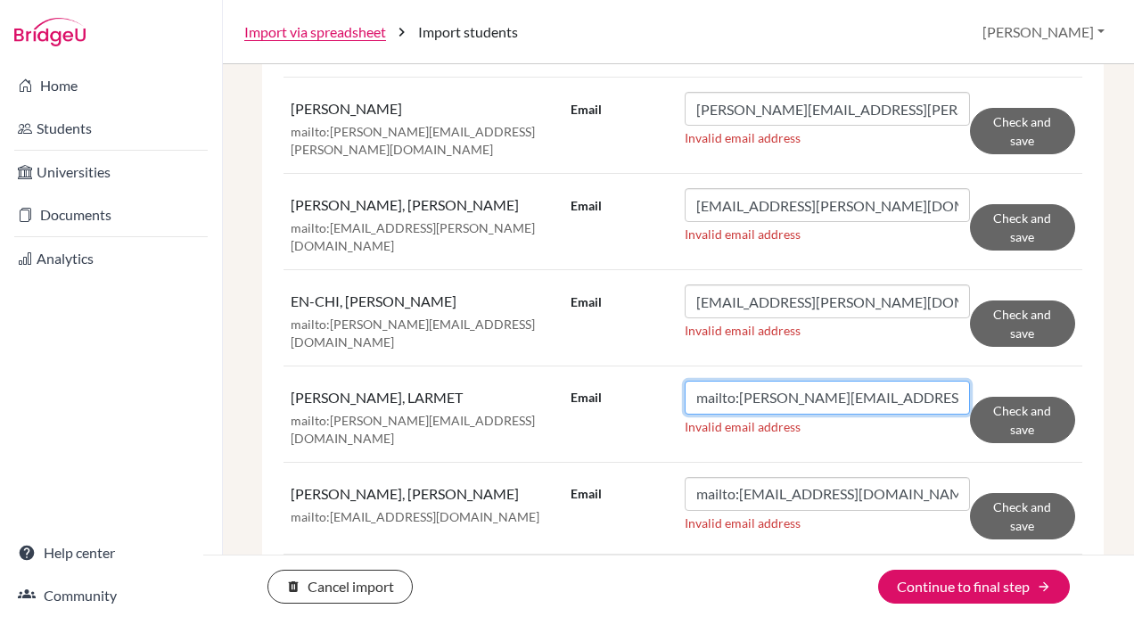
drag, startPoint x: 733, startPoint y: 365, endPoint x: 581, endPoint y: 357, distance: 151.7
click at [581, 381] on div "Email mailto:kira.larmet@tcs.ntpc.edu.tw" at bounding box center [769, 398] width 399 height 34
type input "kira.larmet@tcs.ntpc.edu.tw"
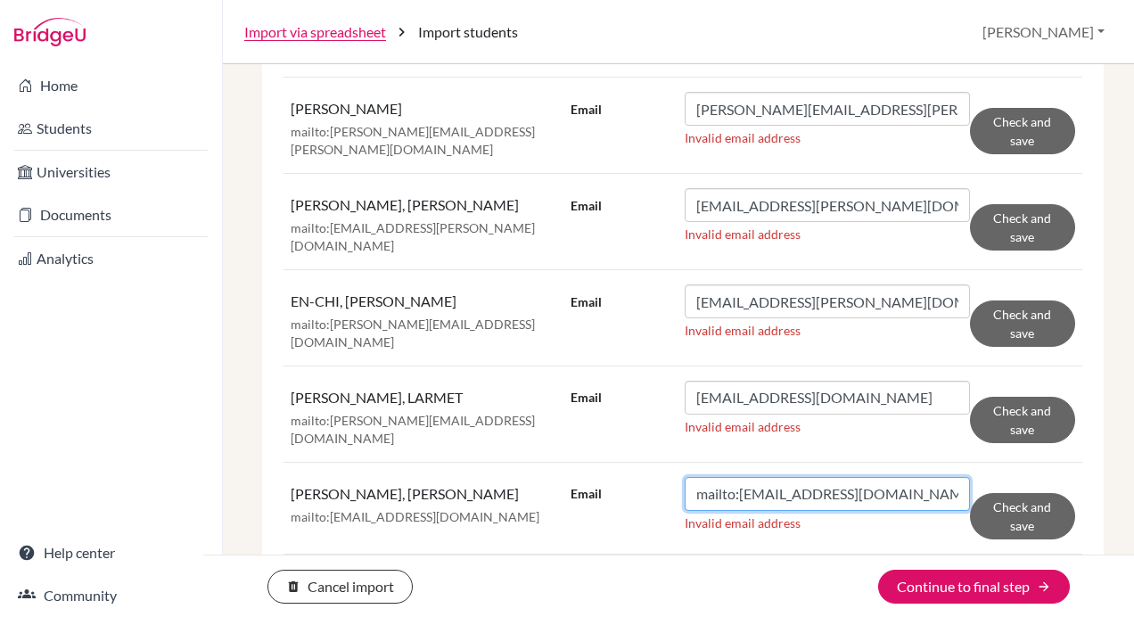
drag, startPoint x: 734, startPoint y: 451, endPoint x: 562, endPoint y: 435, distance: 173.7
click at [563, 462] on td "Email mailto:lievin.chaung@tcs.ntpc.edu.tw Invalid email address Check and save" at bounding box center [822, 508] width 519 height 92
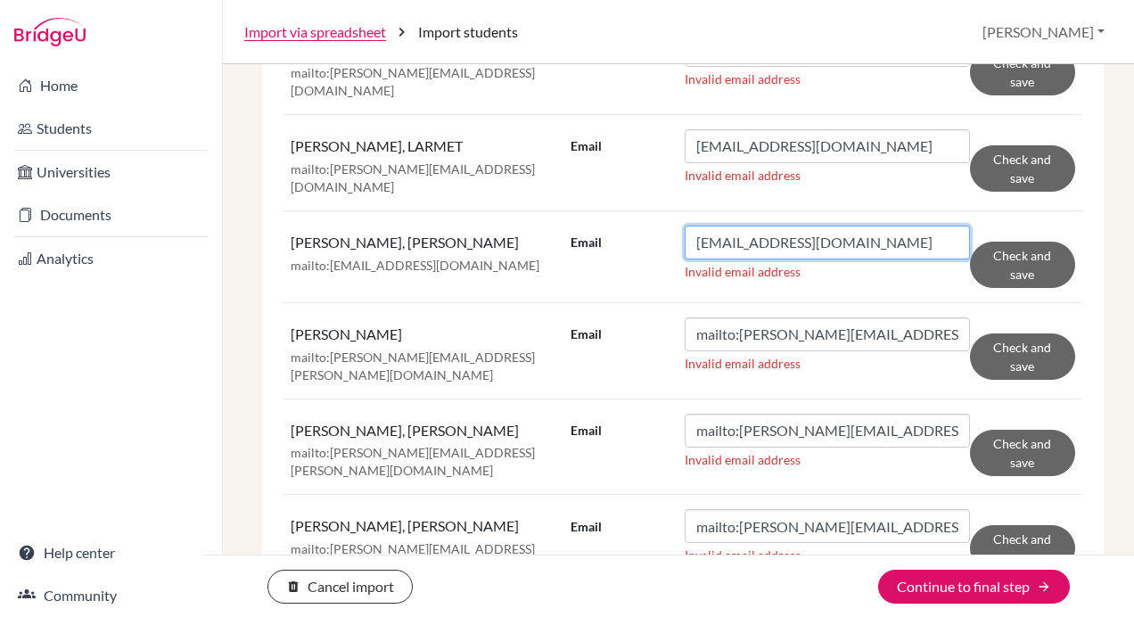
type input "lievin.chaung@tcs.ntpc.edu.tw"
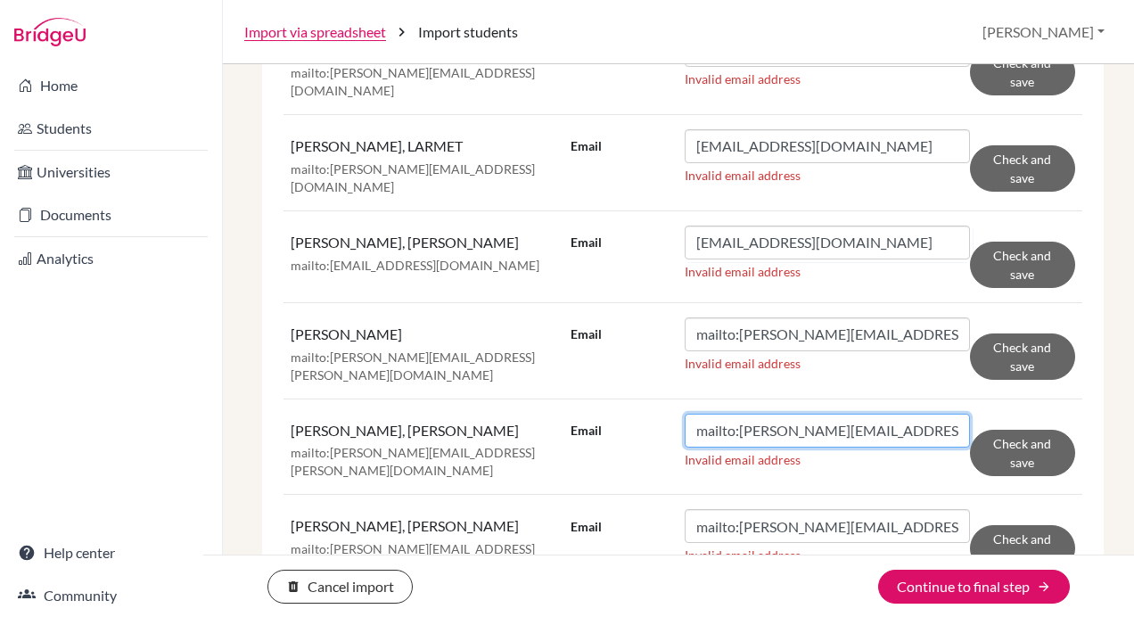
drag, startPoint x: 733, startPoint y: 381, endPoint x: 522, endPoint y: 359, distance: 211.4
click at [522, 398] on tr "YI-JUNG, TANG mailto:rebecca.tang@tcs.ntpc.edu.tw Email mailto:rebecca.tang@tcs…" at bounding box center [682, 446] width 799 height 96
type input "rebecca.tang@tcs.ntpc.edu.tw"
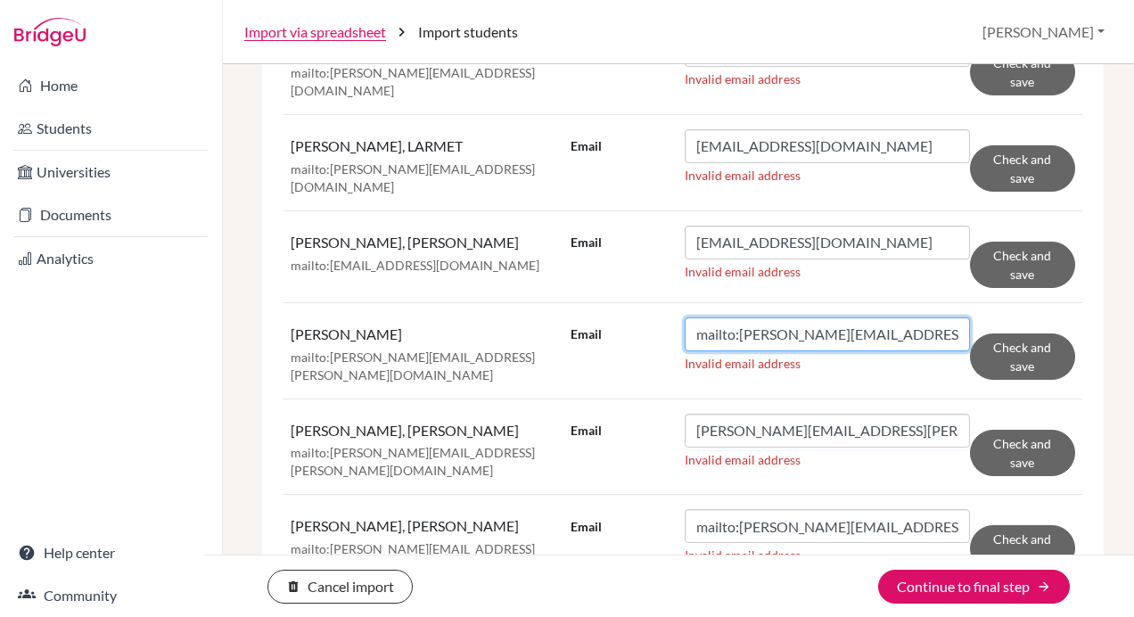
drag, startPoint x: 733, startPoint y: 290, endPoint x: 435, endPoint y: 252, distance: 300.0
type input "nick.chang@tcs.ntpc.edu.tw"
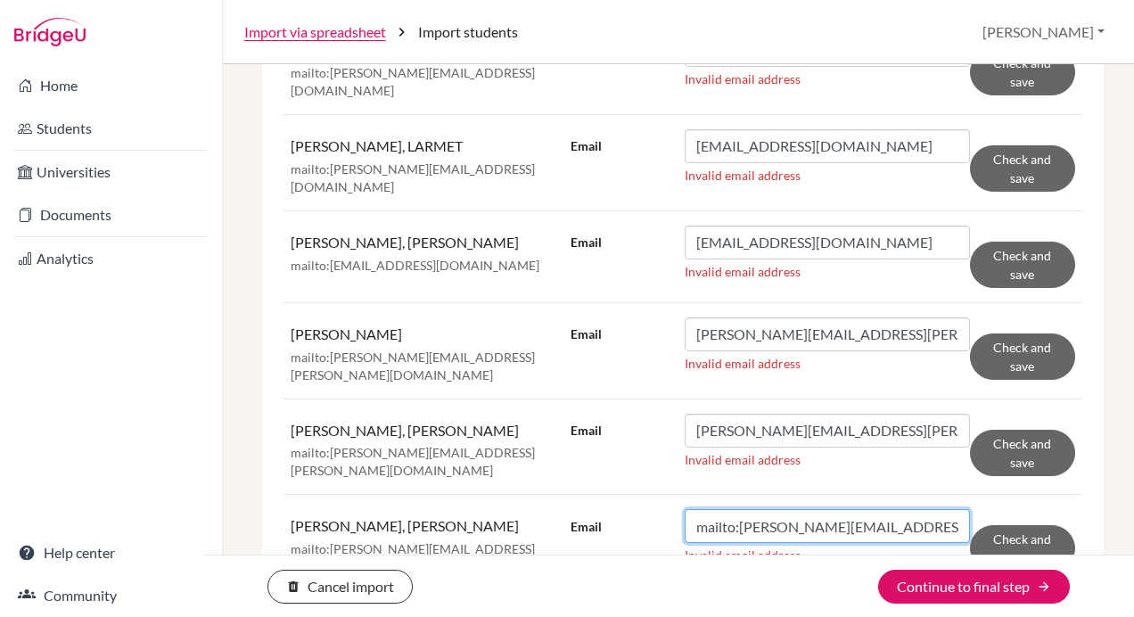
drag, startPoint x: 734, startPoint y: 472, endPoint x: 538, endPoint y: 450, distance: 197.3
click at [538, 495] on tr "CHUNG-SHAN, CHEN mailto:sammy.chen@tcs-experimental.tw Email mailto:sammy.chen@…" at bounding box center [682, 542] width 799 height 95
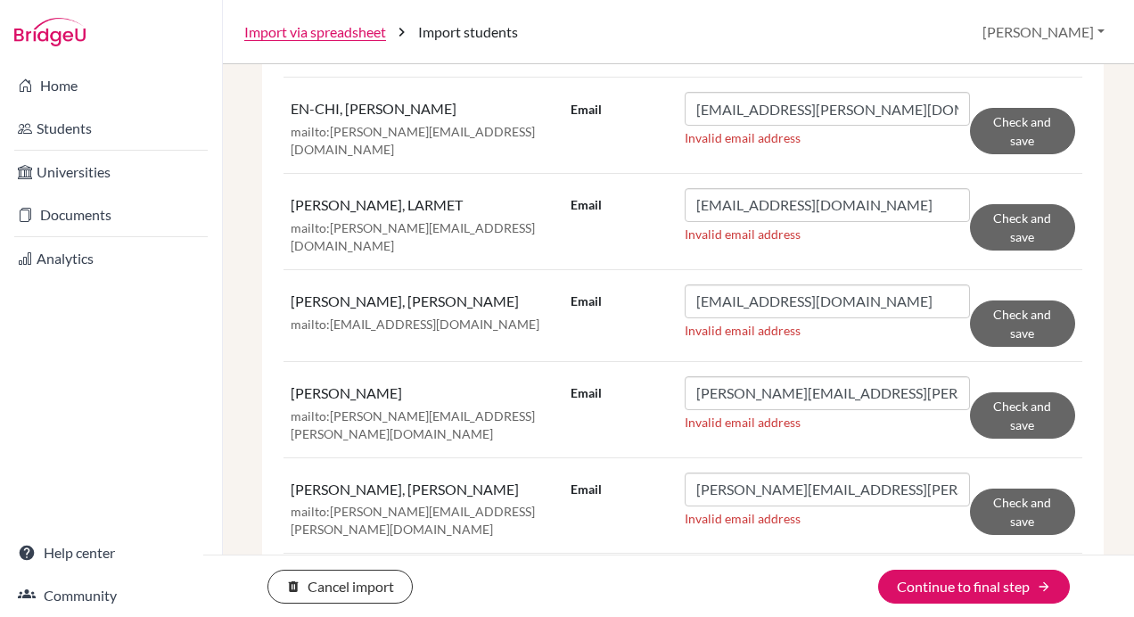
scroll to position [1319, 0]
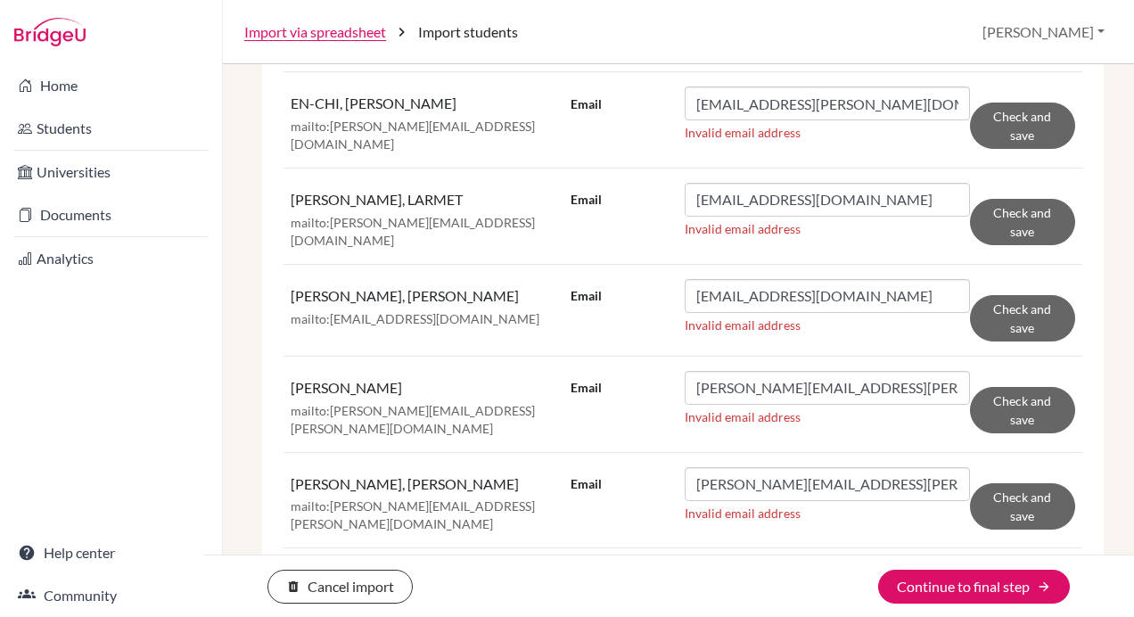
type input "sammy.chen@tcs-experimental.tw"
click at [692, 467] on input "rebecca.tang@tcs.ntpc.edu.tw" at bounding box center [827, 484] width 285 height 34
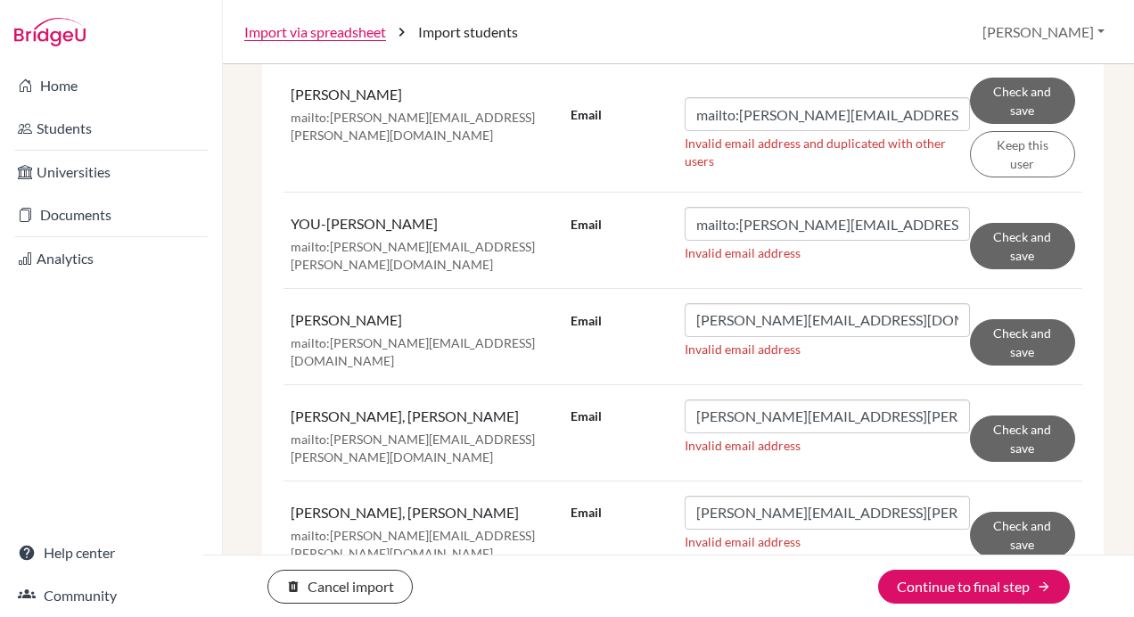
scroll to position [524, 0]
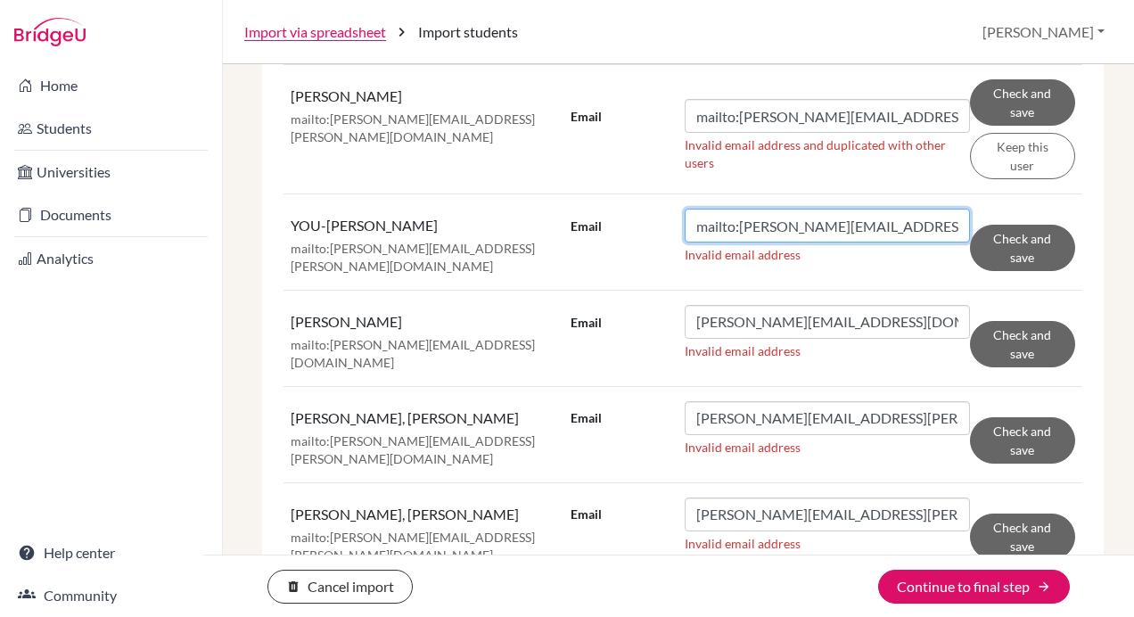
drag, startPoint x: 736, startPoint y: 220, endPoint x: 581, endPoint y: 203, distance: 156.0
click at [581, 203] on td "Email mailto:amy.huang@tcs.ntpc.edu.tw Invalid email address Check and save" at bounding box center [822, 242] width 519 height 96
type input "amy.huang@tcs.ntpc.edu.tw"
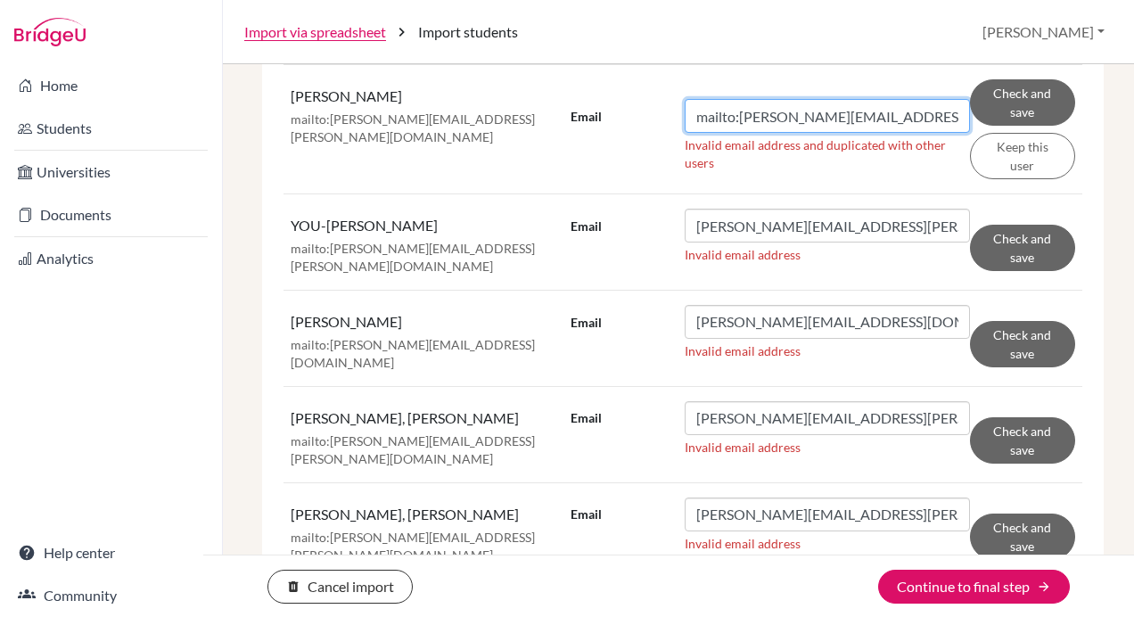
drag, startPoint x: 734, startPoint y: 117, endPoint x: 574, endPoint y: 107, distance: 159.8
click at [574, 107] on div "Email mailto:roy.lin@tcs.ntpc.edu.tw" at bounding box center [769, 116] width 399 height 34
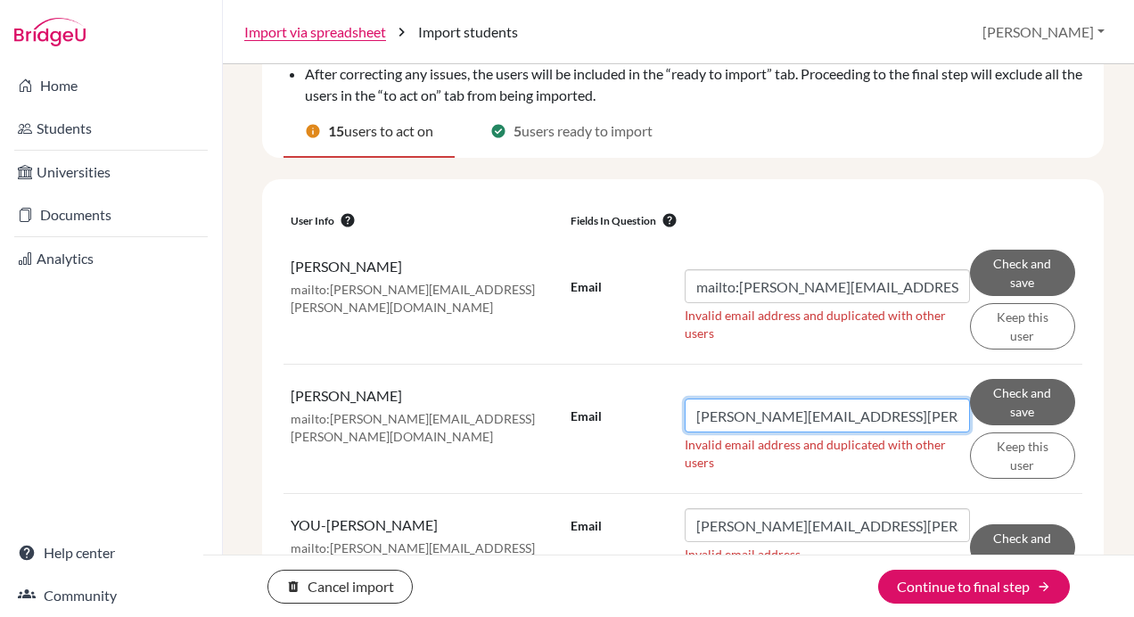
scroll to position [225, 0]
type input "roy.lin@tcs.ntpc.edu.tw"
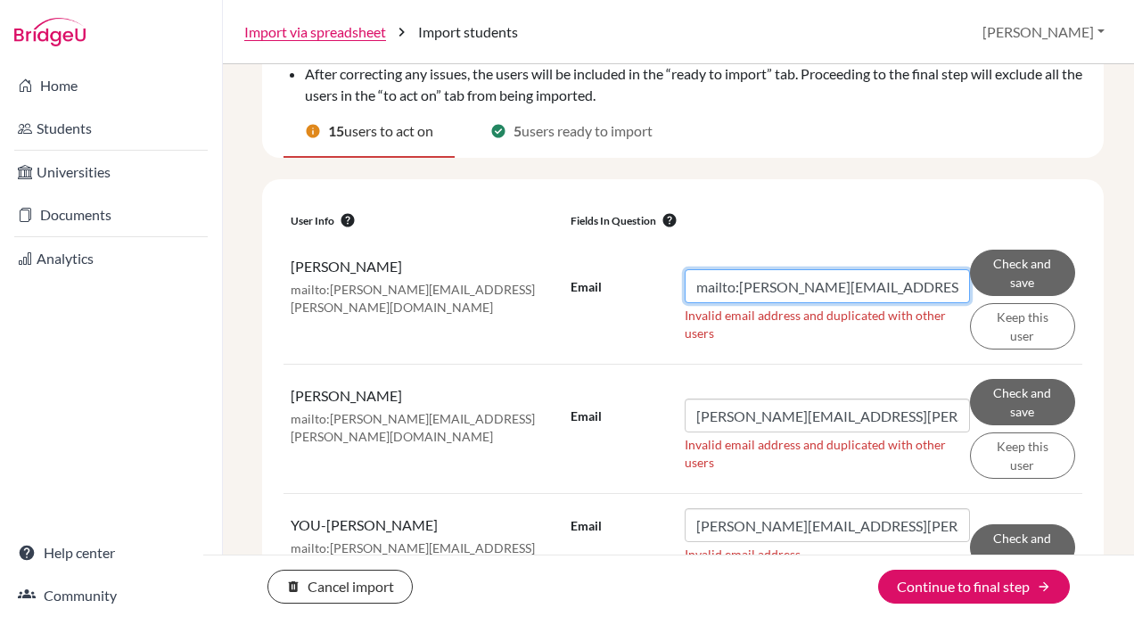
drag, startPoint x: 895, startPoint y: 292, endPoint x: 556, endPoint y: 289, distance: 338.7
click at [556, 289] on tr "JIE-YU, CHEN mailto:roy.lin@tcs.ntpc.edu.tw Email mailto:roy.lin@tcs.ntpc.edu.t…" at bounding box center [682, 299] width 799 height 129
paste input "Lexi. Che"
click at [725, 282] on input "Lexi. Chen@tcs.ntpc.edu.tw" at bounding box center [827, 286] width 285 height 34
type input "Lexi.Chen@tcs.ntpc.edu.tw"
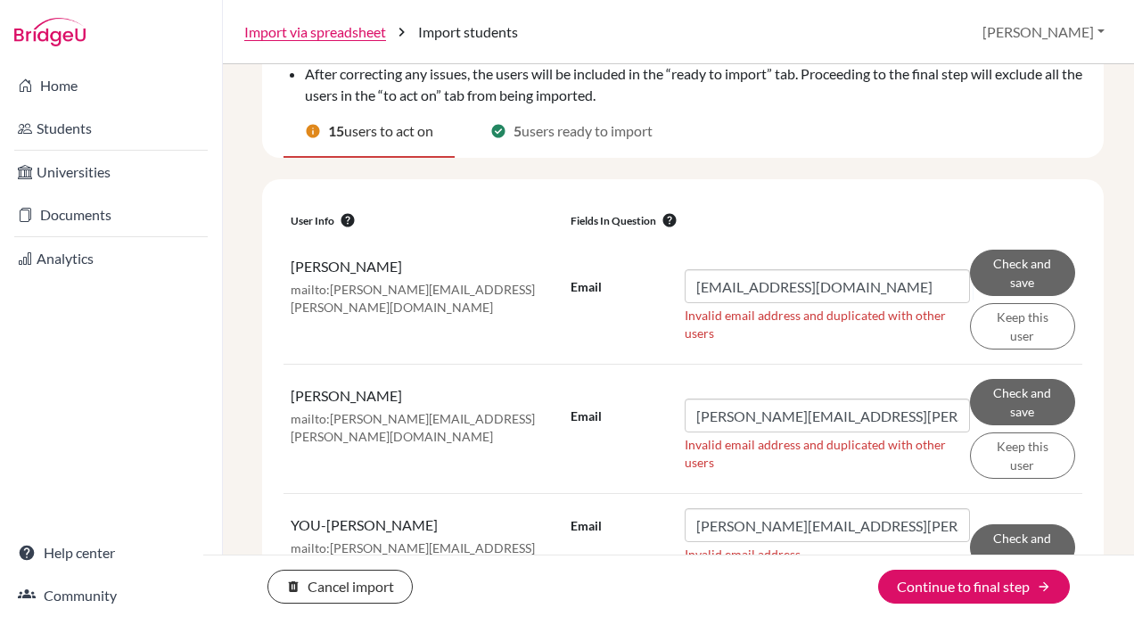
click at [613, 346] on div "Email Lexi.Chen@tcs.ntpc.edu.tw Invalid email address and duplicated with other…" at bounding box center [769, 309] width 399 height 80
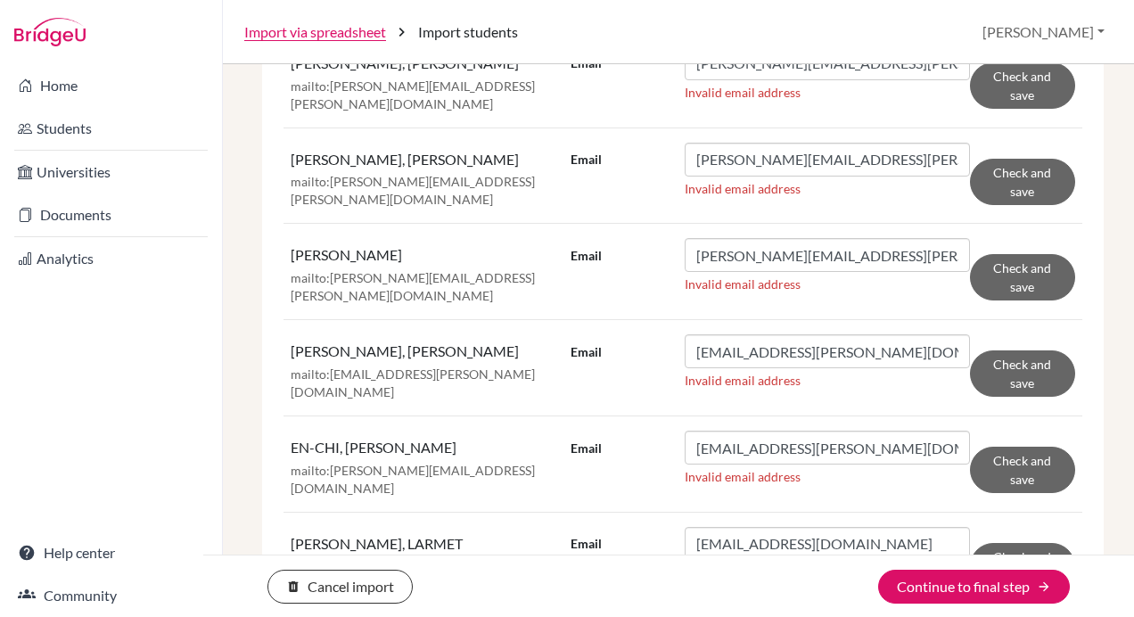
scroll to position [1373, 0]
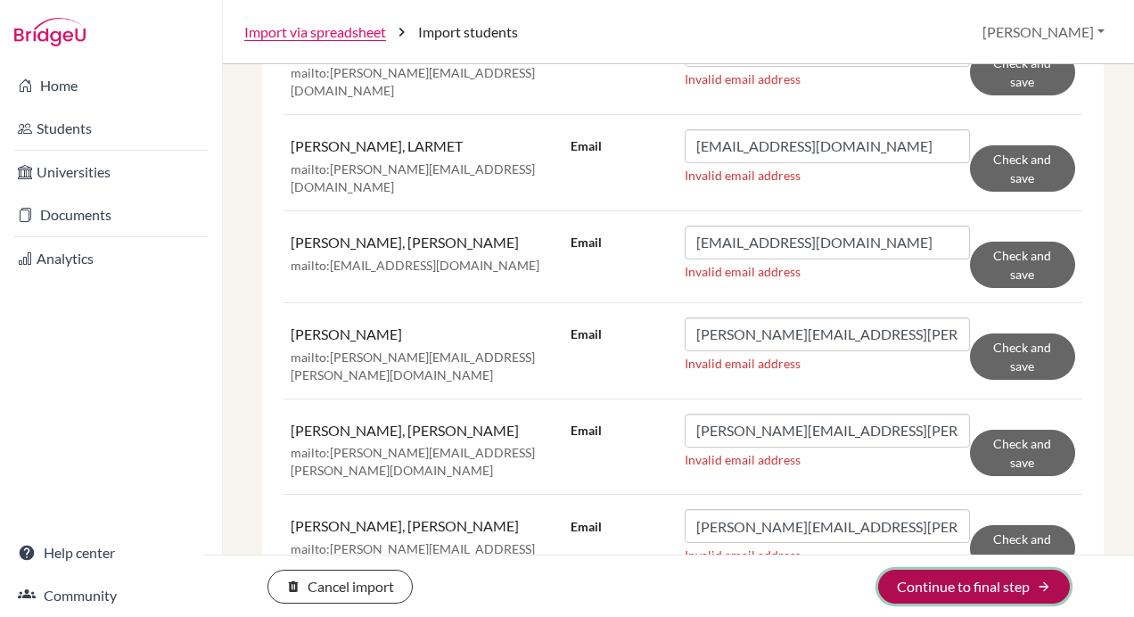
click at [1037, 599] on button "Continue to final step arrow_forward" at bounding box center [974, 587] width 192 height 34
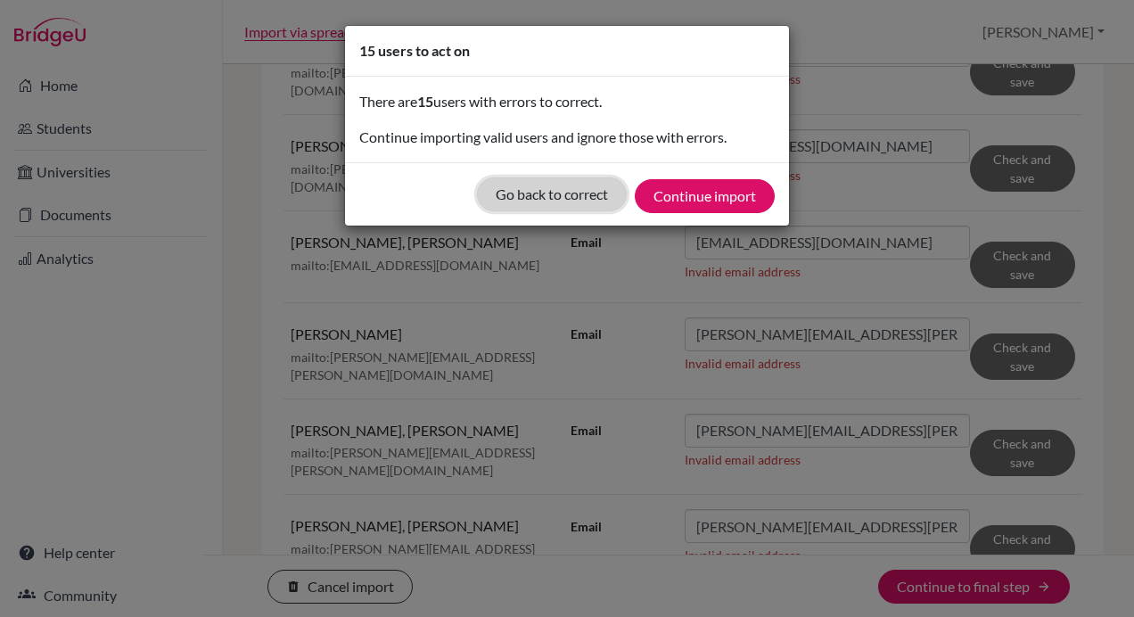
click at [586, 189] on button "Go back to correct" at bounding box center [552, 194] width 150 height 34
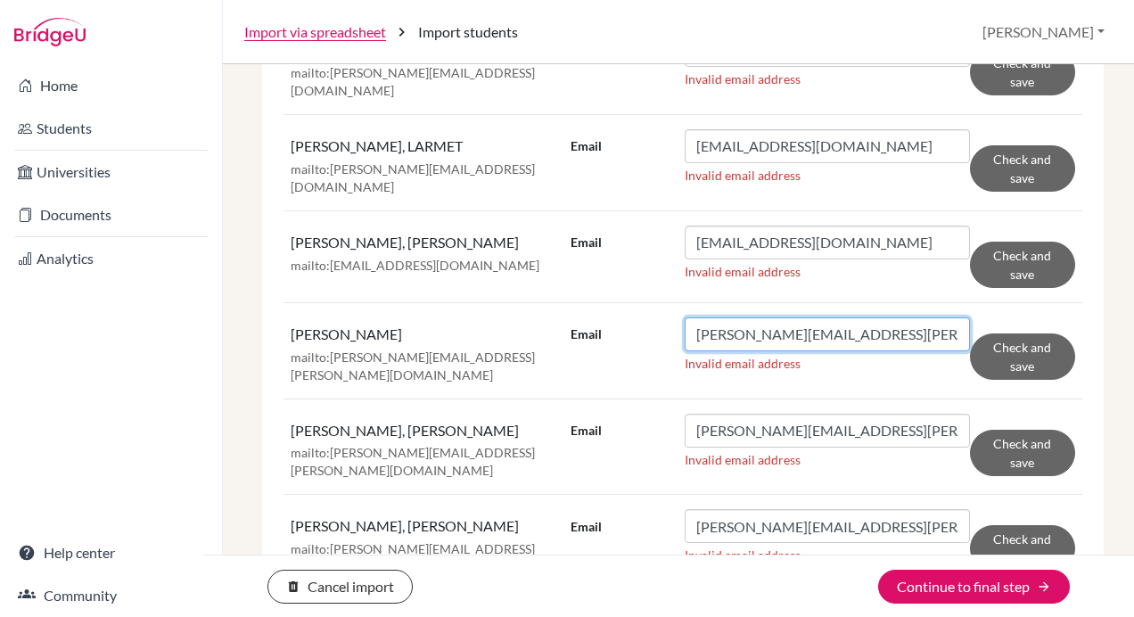
click at [877, 317] on input "nick.chang@tcs.ntpc.edu.tw" at bounding box center [827, 334] width 285 height 34
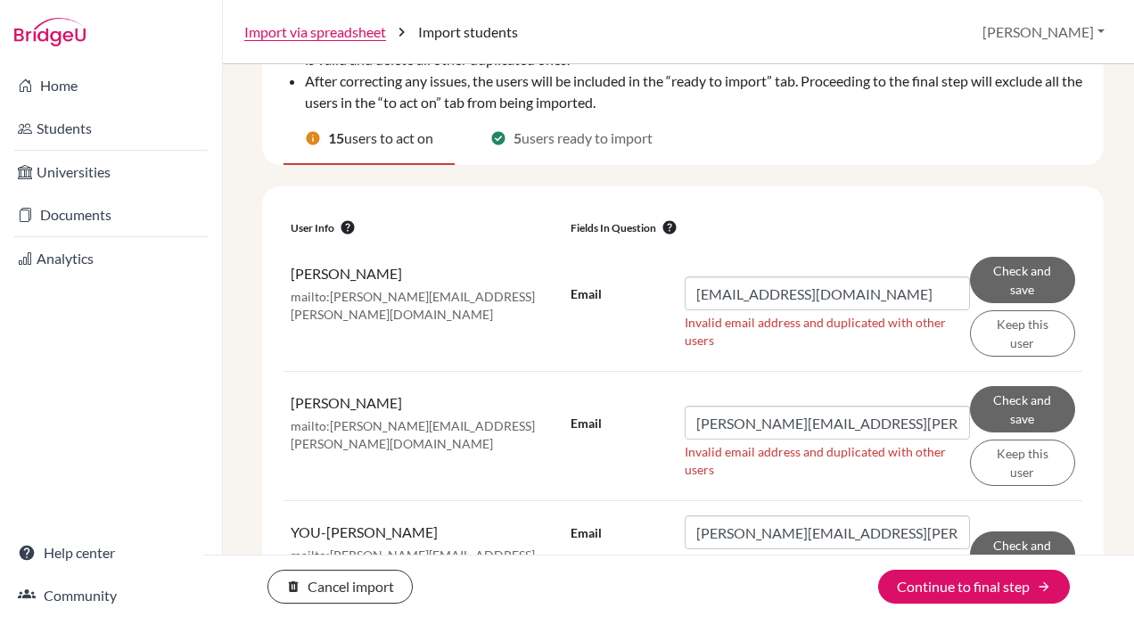
scroll to position [216, 0]
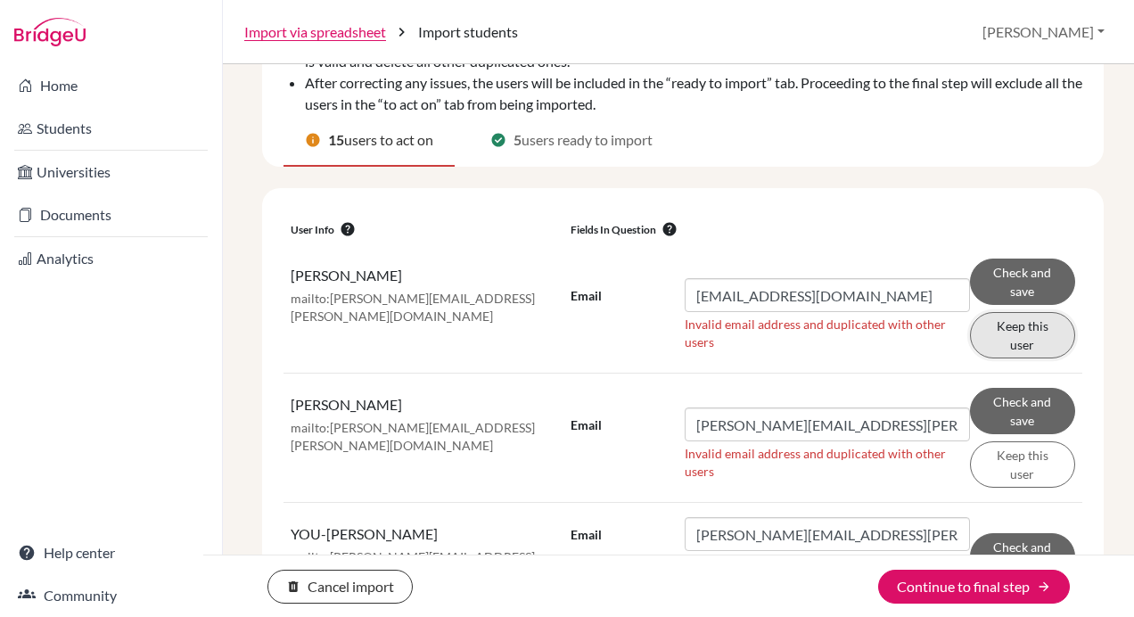
click at [1018, 335] on button "Keep this user" at bounding box center [1022, 335] width 105 height 46
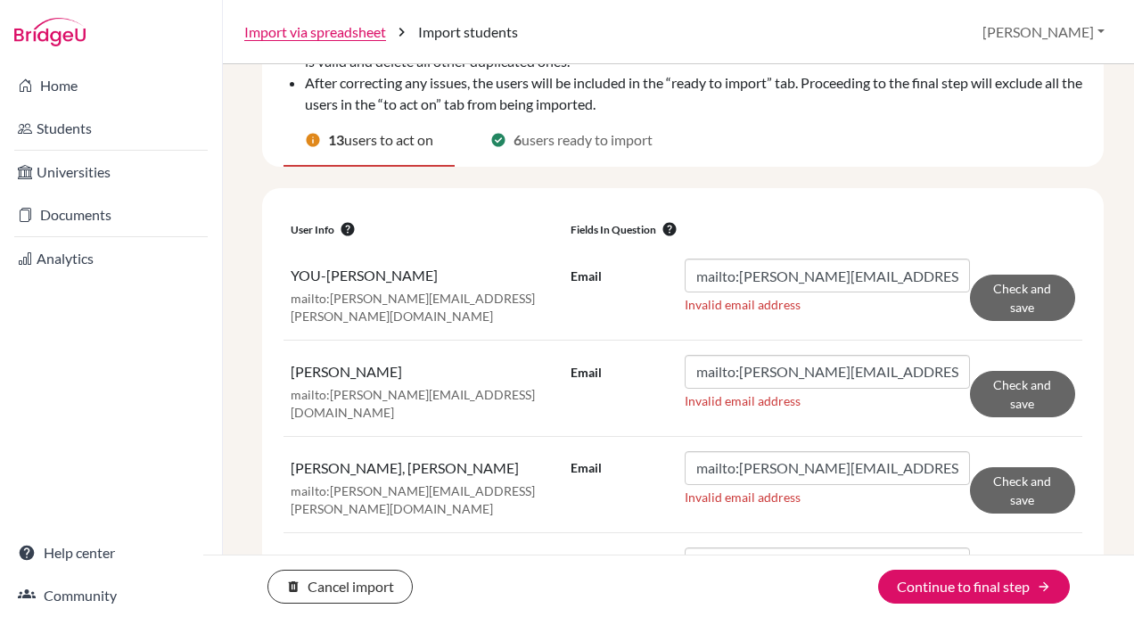
drag, startPoint x: 996, startPoint y: 352, endPoint x: 529, endPoint y: 353, distance: 467.0
click at [529, 353] on td "SI-CHEN, WEI mailto:angela.wei@tcs.ntpc.edu.tw" at bounding box center [423, 388] width 280 height 96
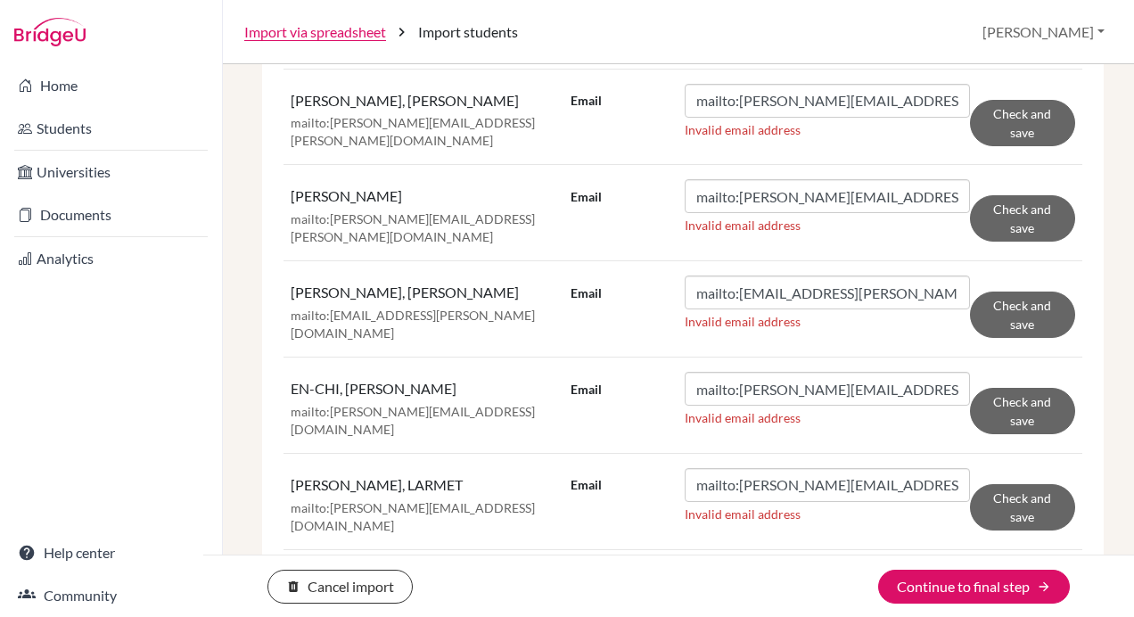
scroll to position [1118, 0]
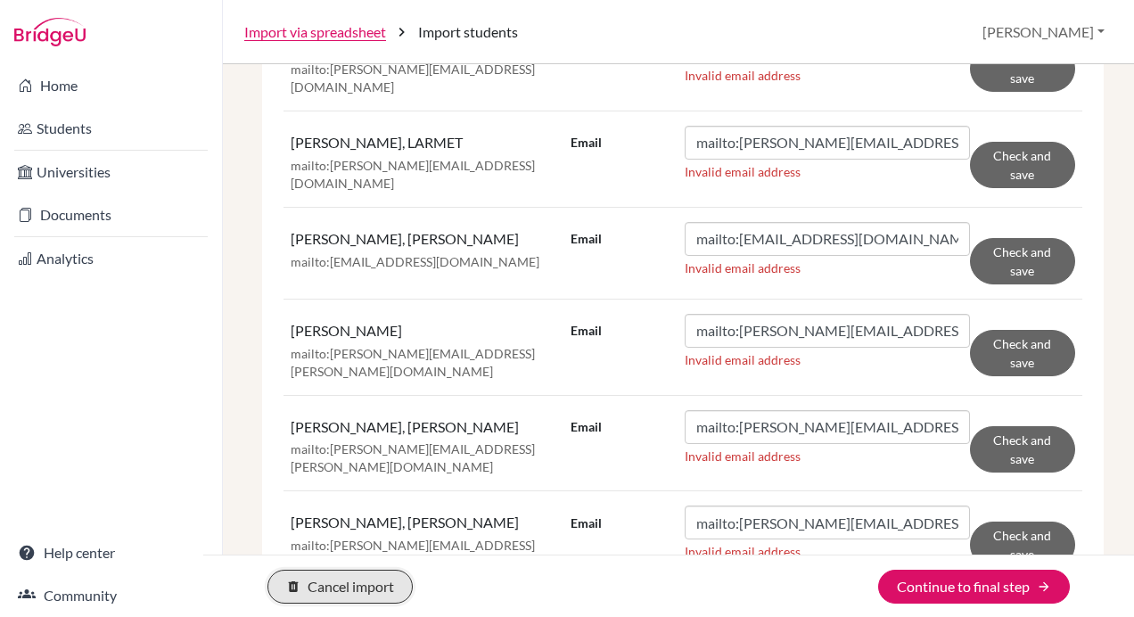
click at [386, 595] on button "delete Cancel import" at bounding box center [339, 587] width 145 height 34
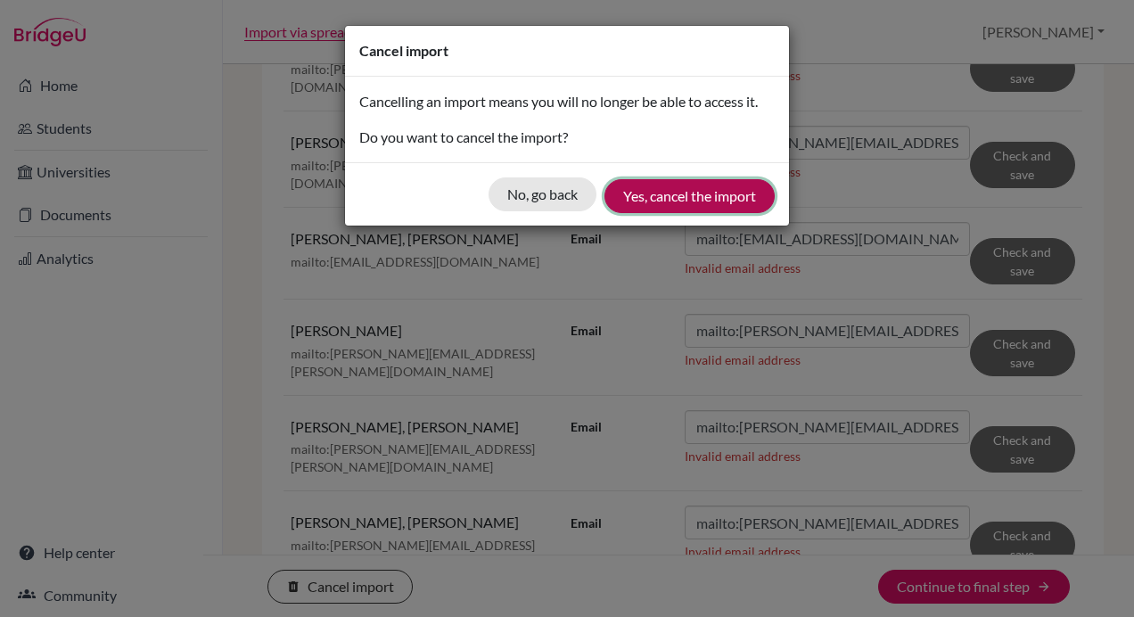
click at [722, 201] on button "Yes, cancel the import" at bounding box center [689, 196] width 170 height 34
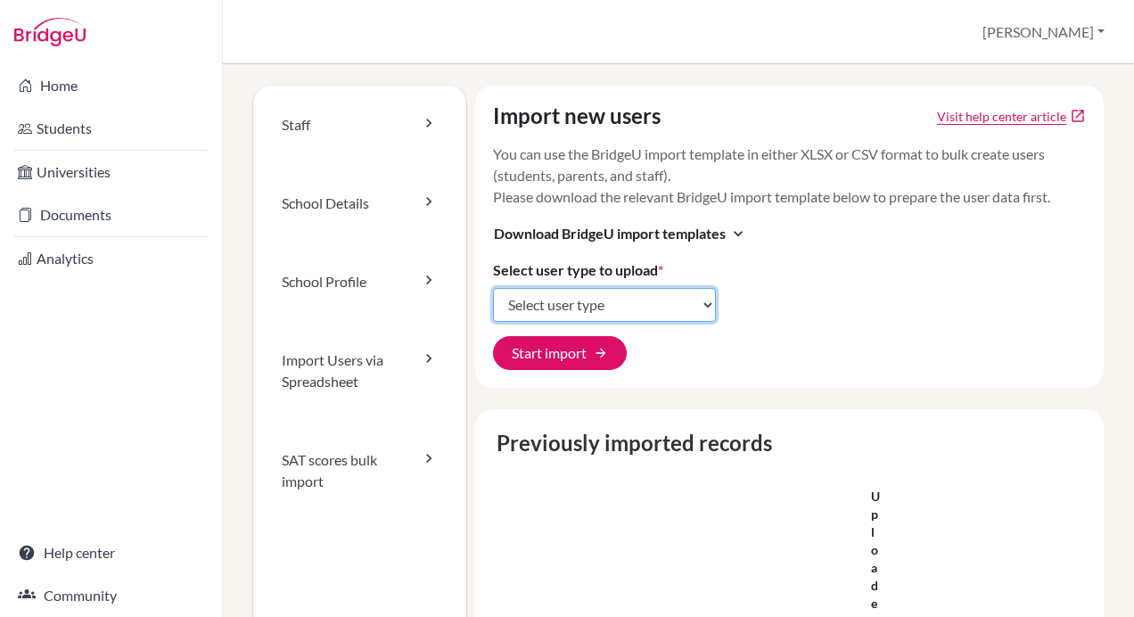
click at [564, 305] on select "Select user type Students Students and parents Parents Advisors Report writers" at bounding box center [604, 305] width 223 height 34
select select "students"
click at [493, 288] on select "Select user type Students Students and parents Parents Advisors Report writers" at bounding box center [604, 305] width 223 height 34
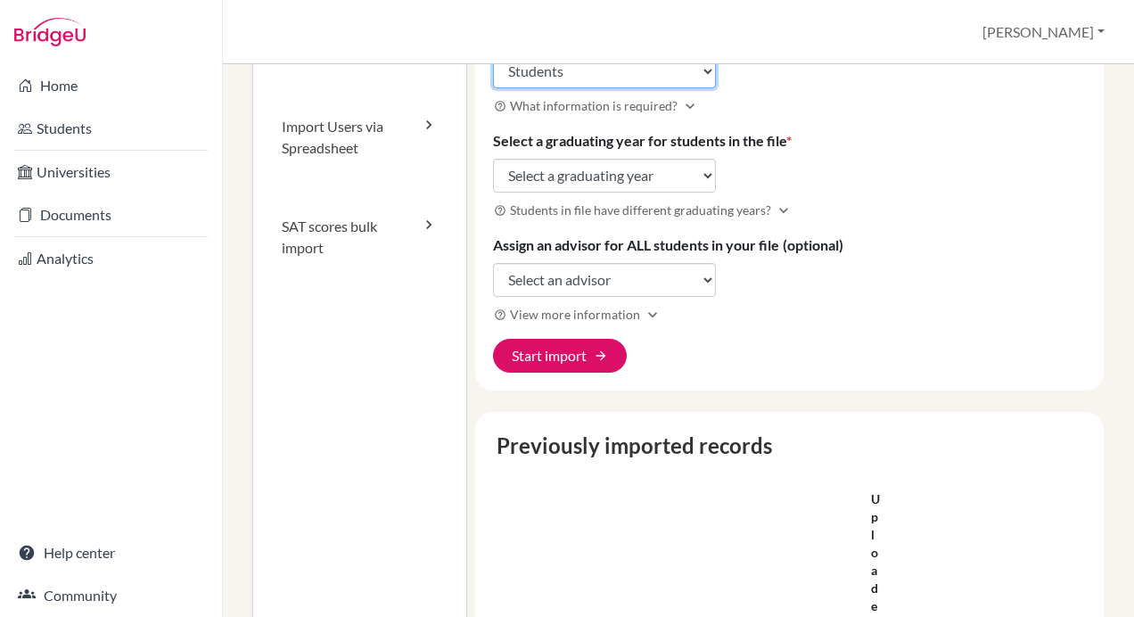
scroll to position [257, 0]
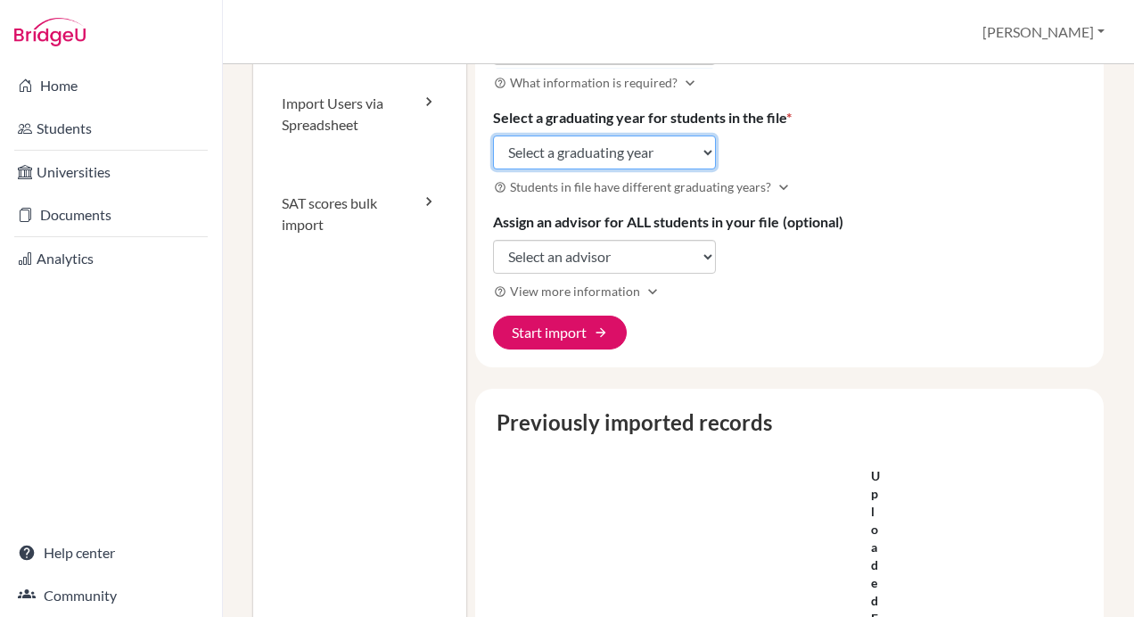
click at [677, 152] on select "Select a graduating year 2024 2025 2026 2027 2028 2029" at bounding box center [604, 152] width 223 height 34
click at [493, 135] on select "Select a graduating year 2024 2025 2026 2027 2028 2029" at bounding box center [604, 152] width 223 height 34
click at [640, 154] on select "Select a graduating year [DATE] 2025 2026 2027 2028 2029" at bounding box center [604, 152] width 223 height 34
select select "2027"
click at [493, 135] on select "Select a graduating year [DATE] 2025 2026 2027 2028 2029" at bounding box center [604, 152] width 223 height 34
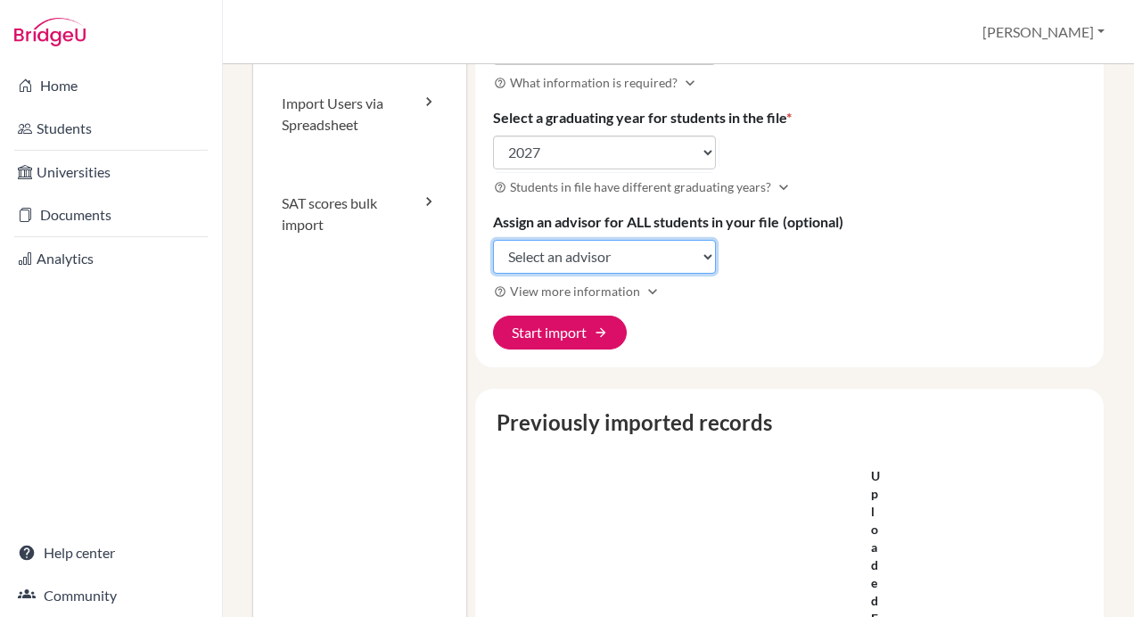
click at [610, 249] on select "Select an advisor Lorita Chiu" at bounding box center [604, 257] width 223 height 34
select select "389638"
click at [493, 240] on select "Select an advisor Lorita Chiu" at bounding box center [604, 257] width 223 height 34
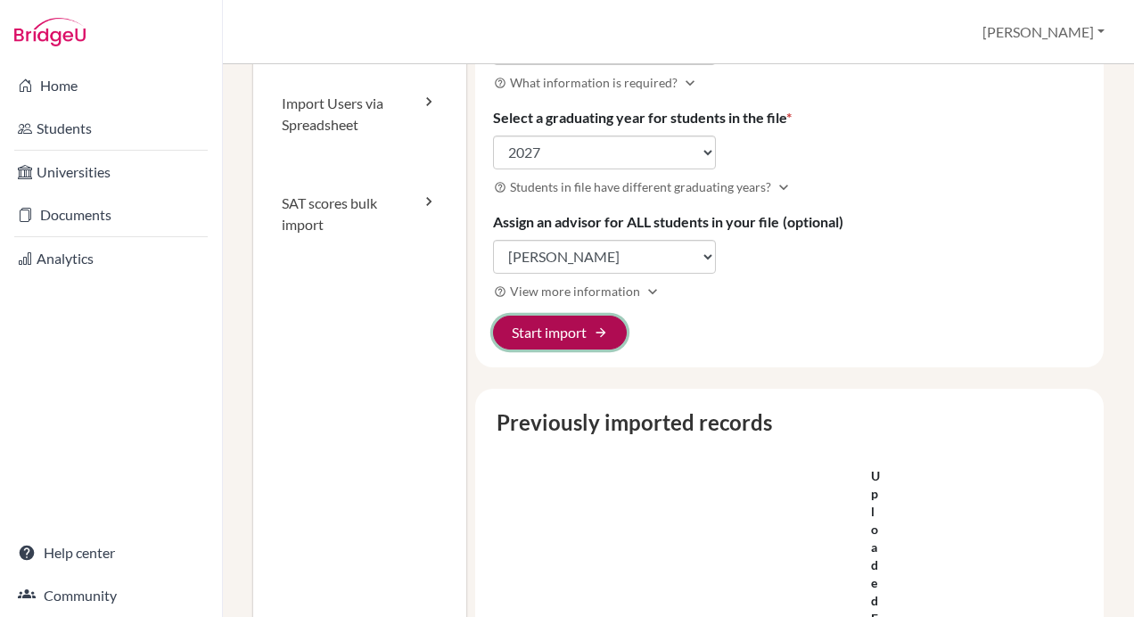
click at [585, 324] on button "Start import arrow_forward" at bounding box center [560, 333] width 134 height 34
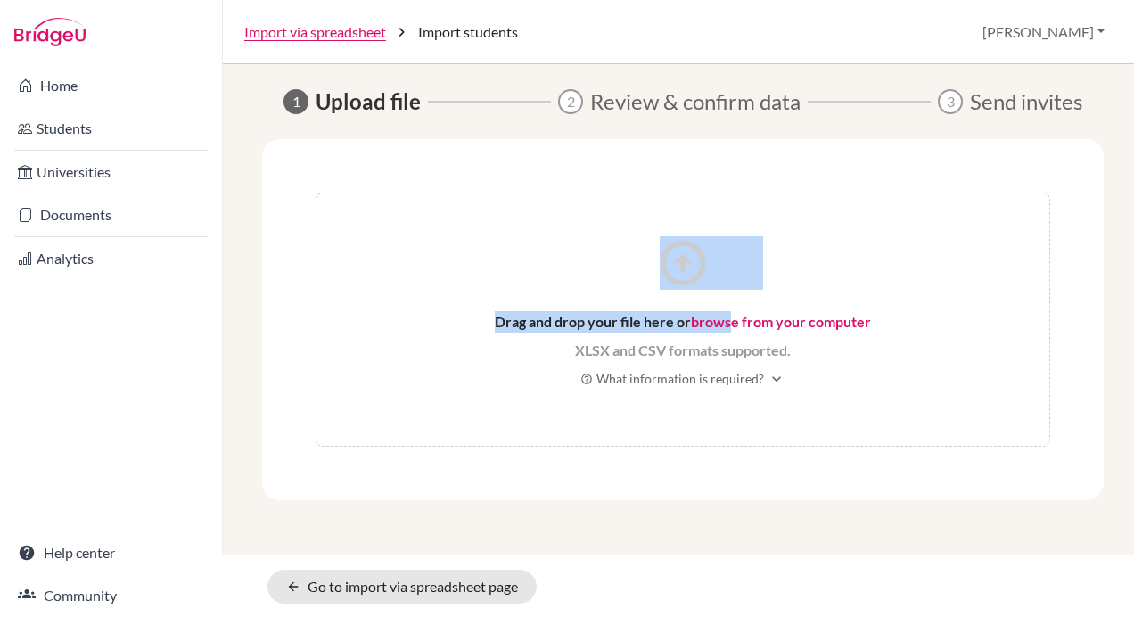
drag, startPoint x: 719, startPoint y: 318, endPoint x: 731, endPoint y: 316, distance: 11.9
click at [731, 316] on div "arrow_circle_up Drag and drop your file here or browse from your computer XLSX …" at bounding box center [683, 320] width 734 height 254
click at [731, 316] on link "browse from your computer" at bounding box center [781, 321] width 180 height 17
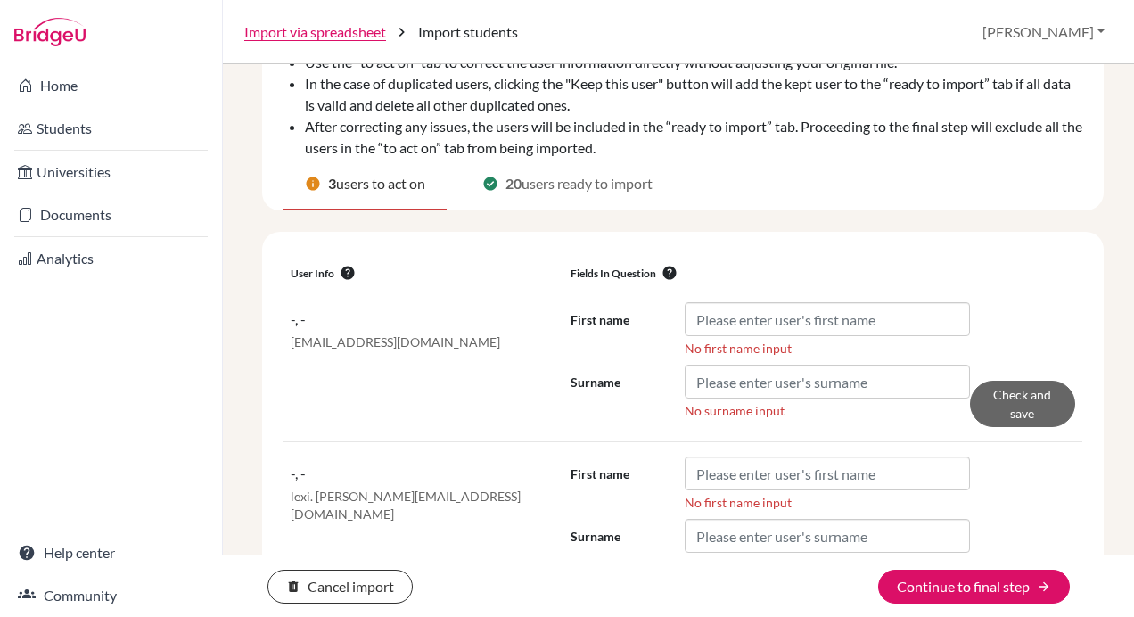
scroll to position [326, 0]
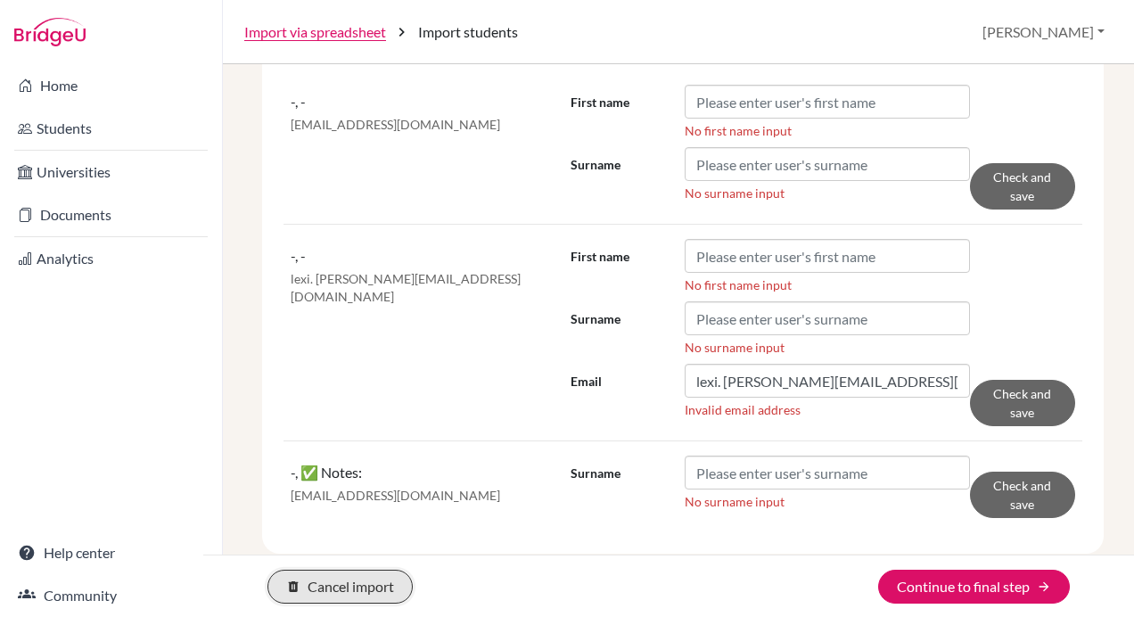
click at [381, 590] on button "delete Cancel import" at bounding box center [339, 587] width 145 height 34
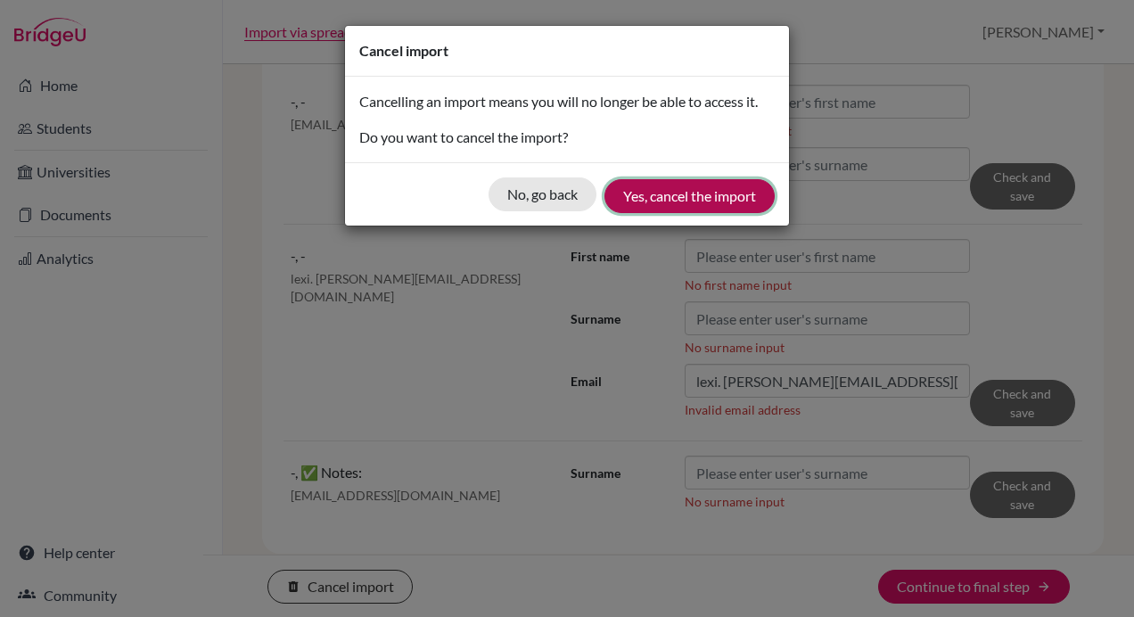
click at [666, 199] on button "Yes, cancel the import" at bounding box center [689, 196] width 170 height 34
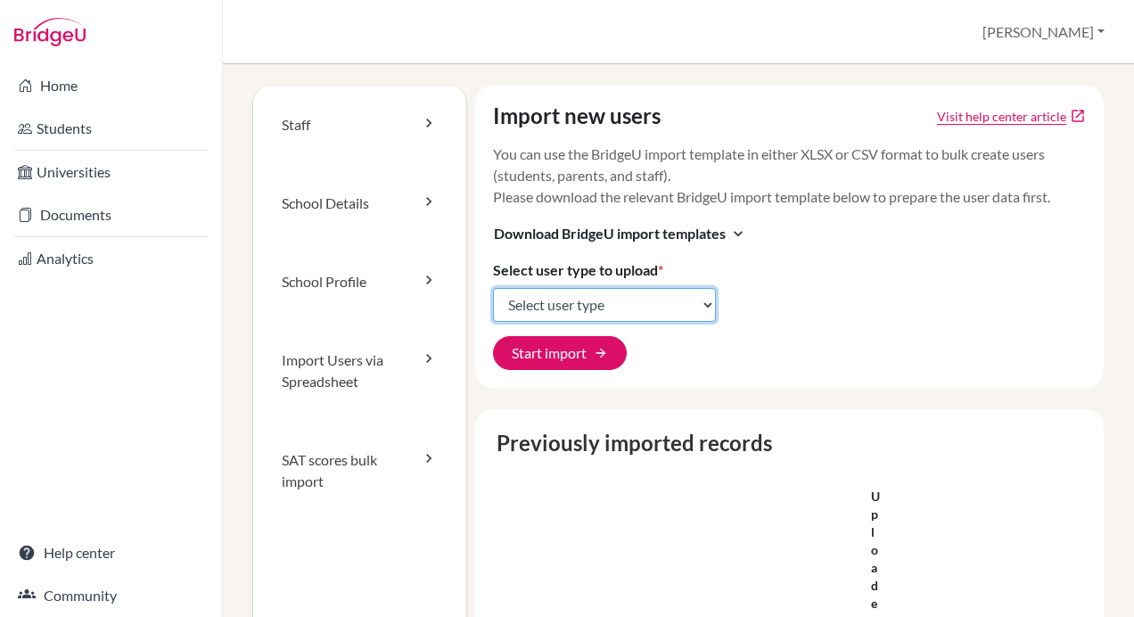
click at [579, 317] on select "Select user type Students Students and parents Parents Advisors Report writers" at bounding box center [604, 305] width 223 height 34
select select "students"
click at [493, 288] on select "Select user type Students Students and parents Parents Advisors Report writers" at bounding box center [604, 305] width 223 height 34
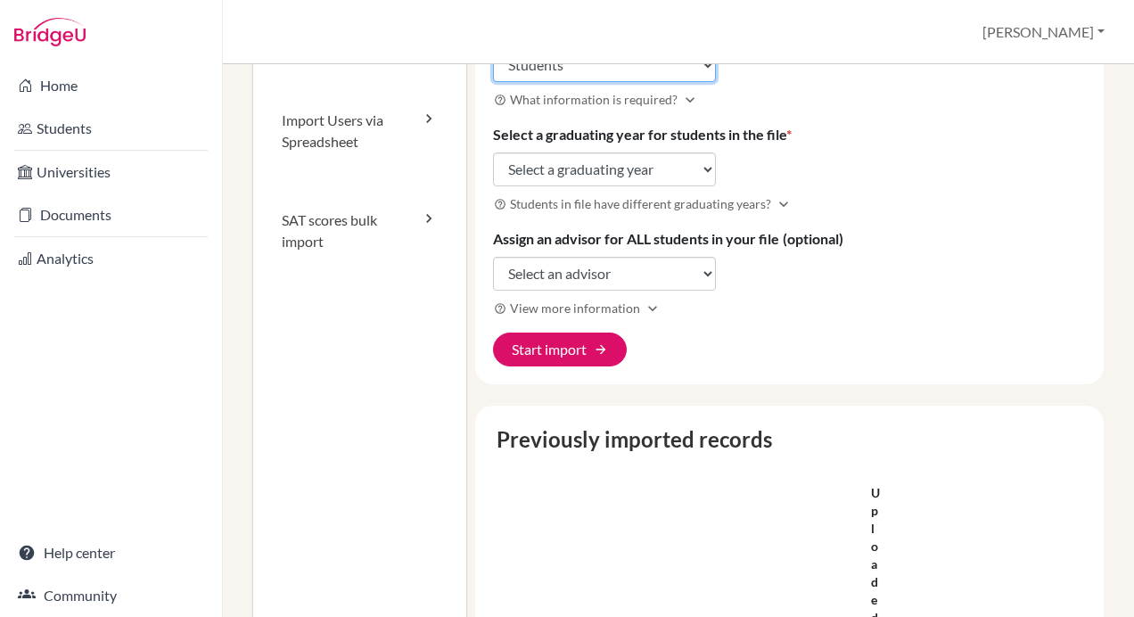
scroll to position [241, 0]
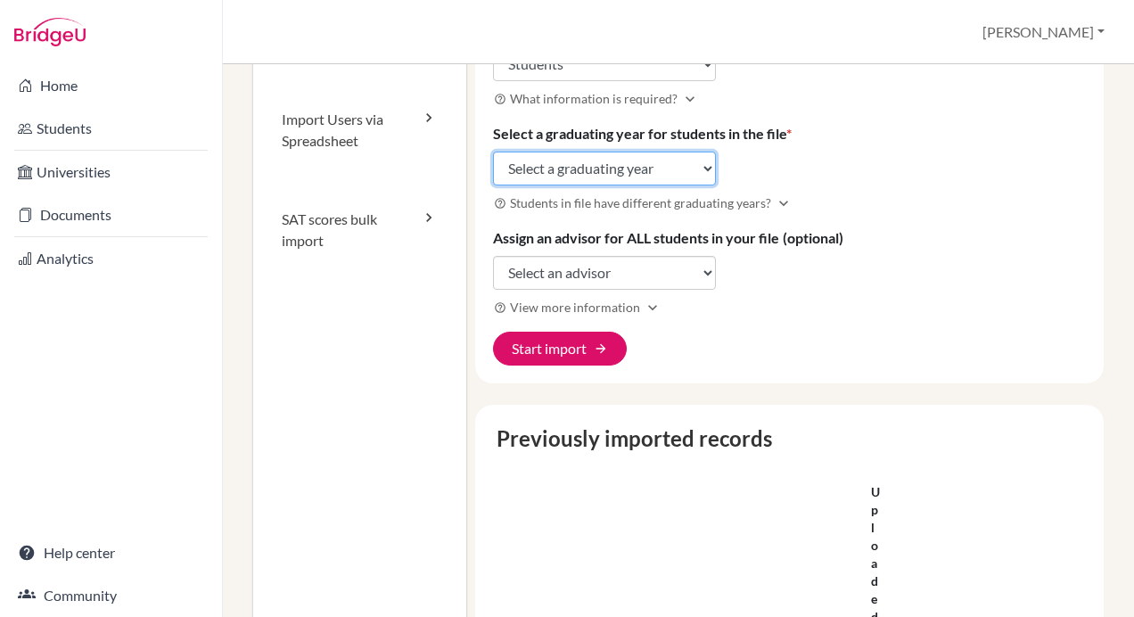
click at [642, 153] on select "Select a graduating year 2024 2025 2026 2027 2028 2029" at bounding box center [604, 169] width 223 height 34
select select "2027"
click at [493, 152] on select "Select a graduating year 2024 2025 2026 2027 2028 2029" at bounding box center [604, 169] width 223 height 34
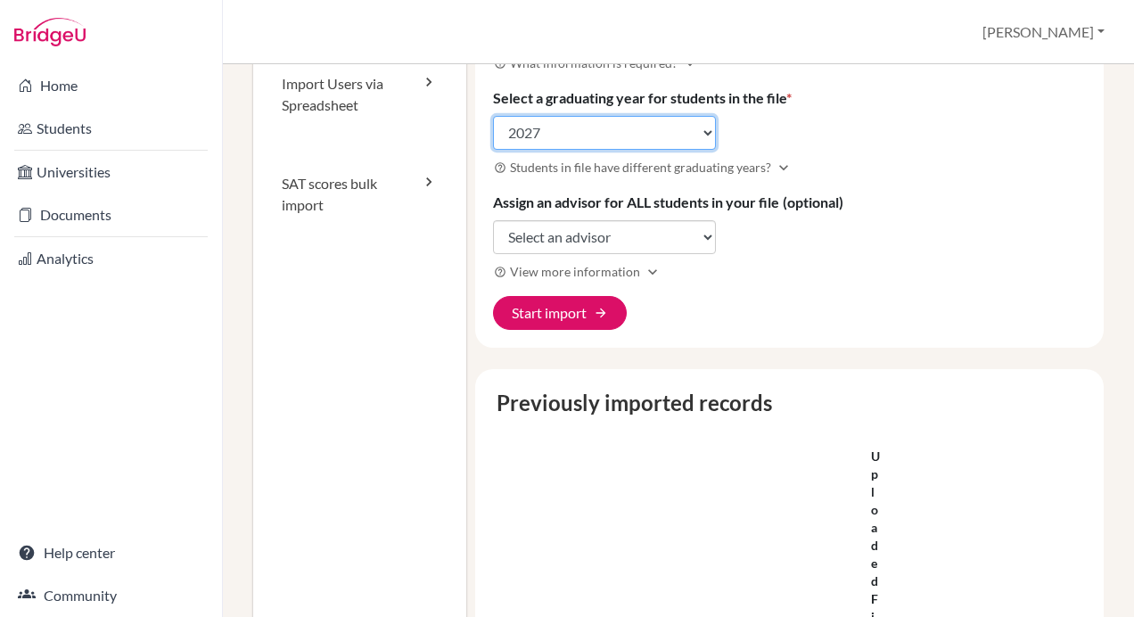
scroll to position [279, 0]
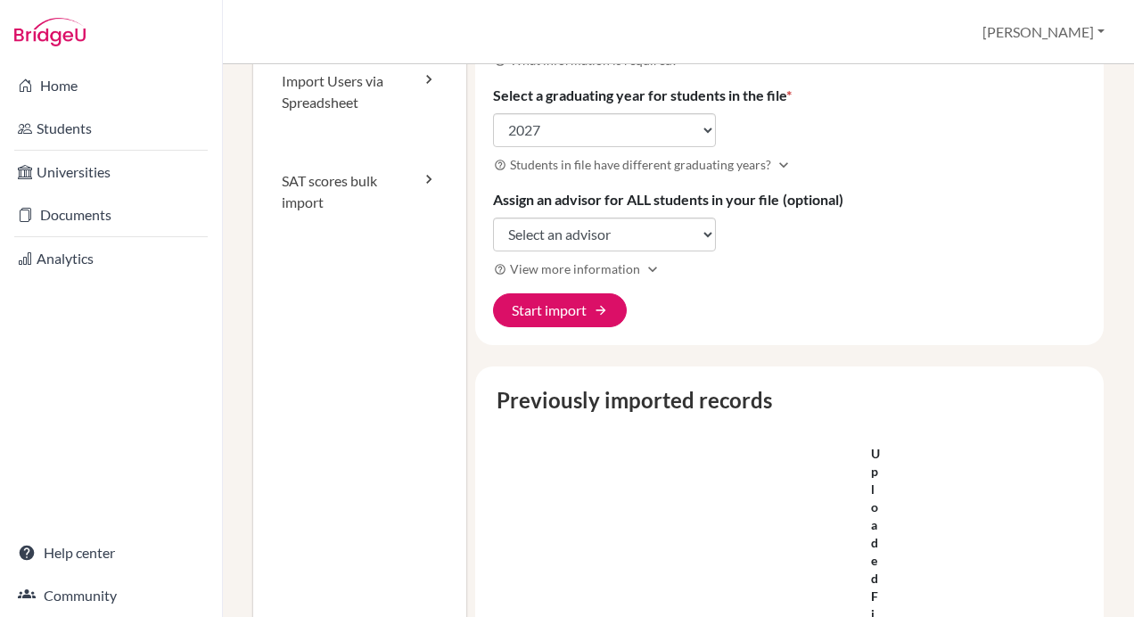
click at [620, 328] on div "Import new users Visit help center article open_in_new You can use the BridgeU …" at bounding box center [789, 76] width 629 height 538
click at [586, 312] on button "Start import arrow_forward" at bounding box center [560, 310] width 134 height 34
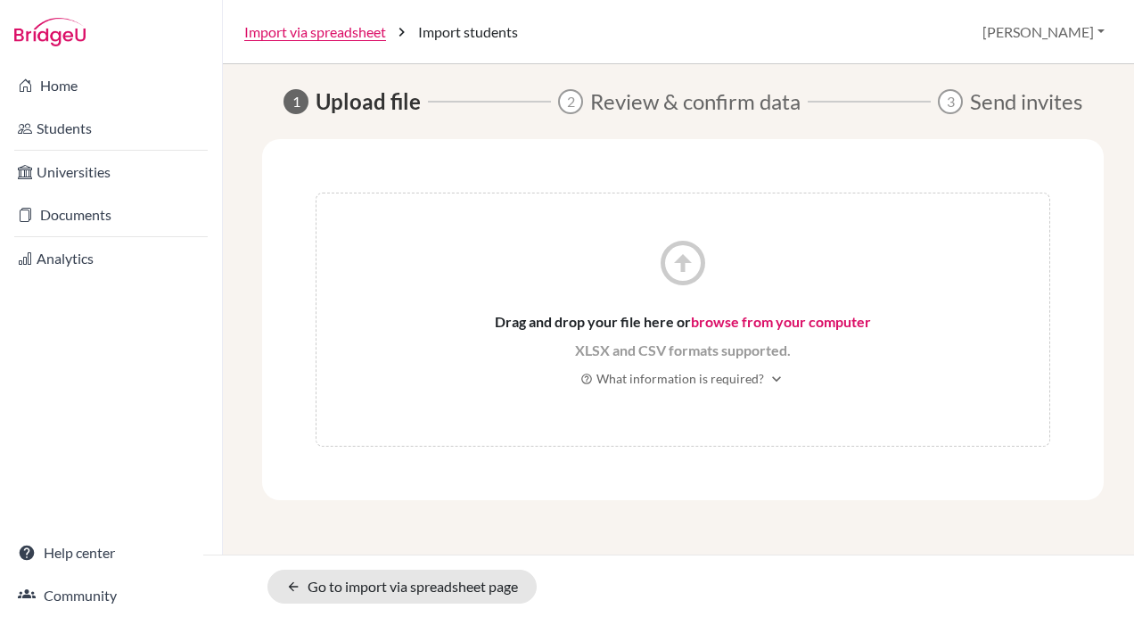
drag, startPoint x: 790, startPoint y: 324, endPoint x: 607, endPoint y: 274, distance: 189.6
click at [607, 274] on div "arrow_circle_up Drag and drop your file here or browse from your computer XLSX …" at bounding box center [683, 320] width 734 height 254
click at [706, 317] on link "browse from your computer" at bounding box center [781, 321] width 180 height 17
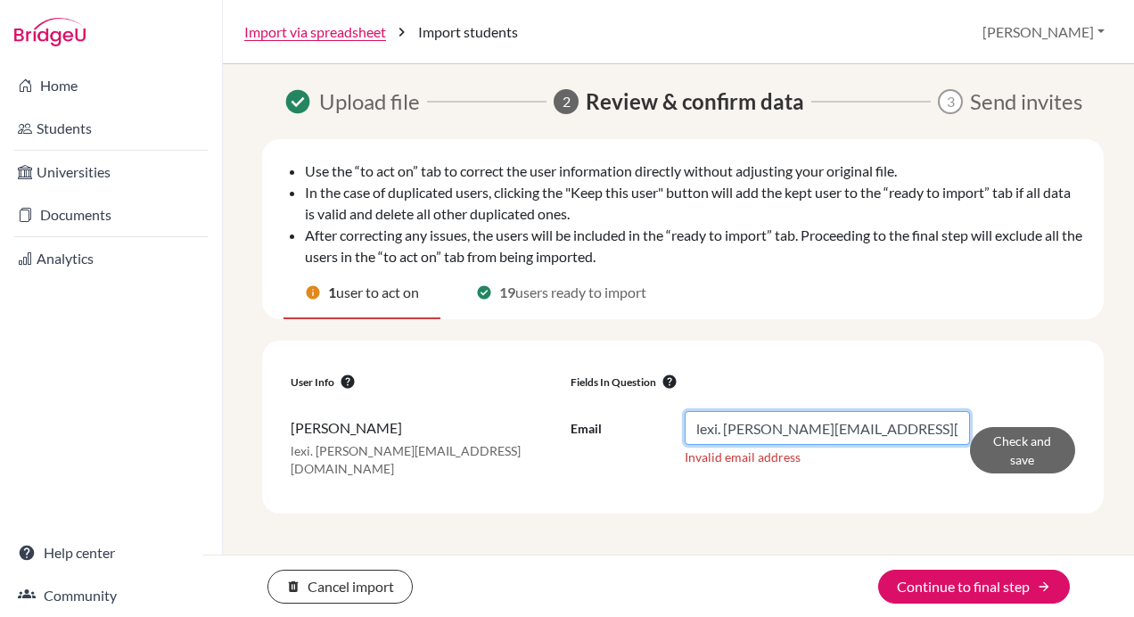
click at [730, 433] on input "lexi. chen@tcs.ntpc.edu.tw" at bounding box center [827, 428] width 285 height 34
type input "lexi.chen@tcs.ntpc.edu.tw"
click at [934, 502] on div "User info help Fields in question help Jie-Yu, Chen lexi. chen@tcs.ntpc.edu.tw …" at bounding box center [682, 426] width 841 height 173
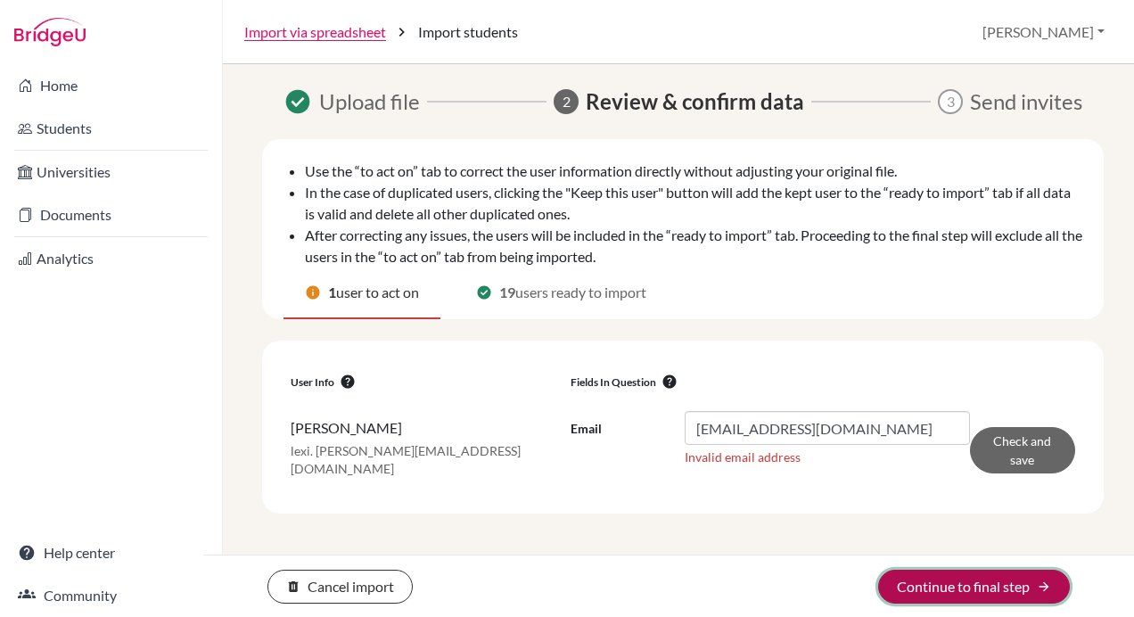
click at [983, 579] on button "Continue to final step arrow_forward" at bounding box center [974, 587] width 192 height 34
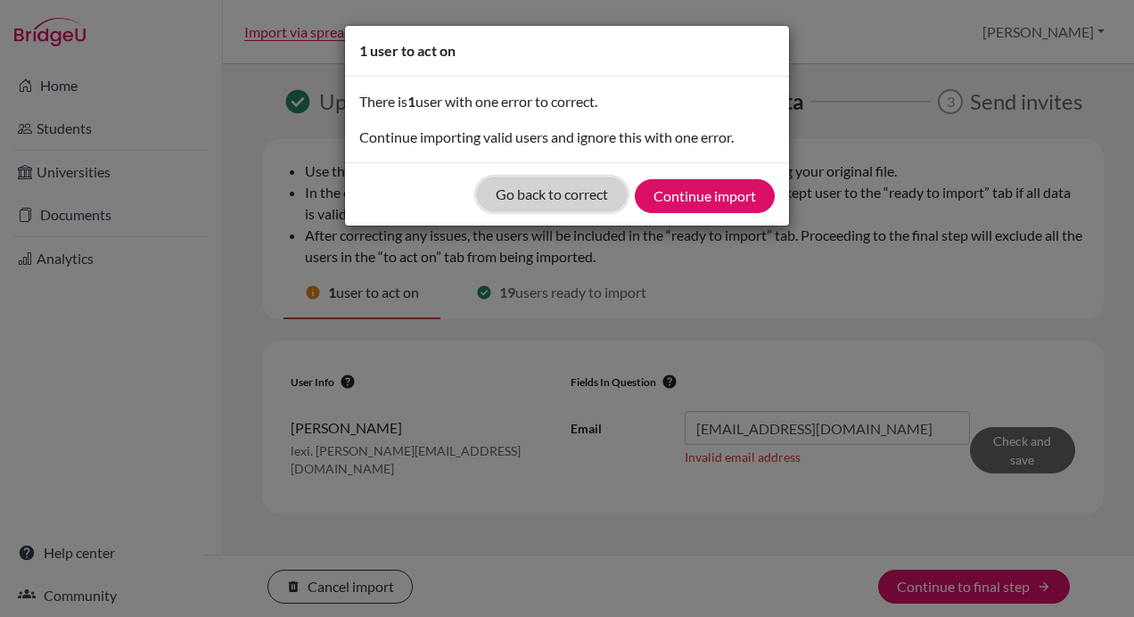
click at [590, 195] on button "Go back to correct" at bounding box center [552, 194] width 150 height 34
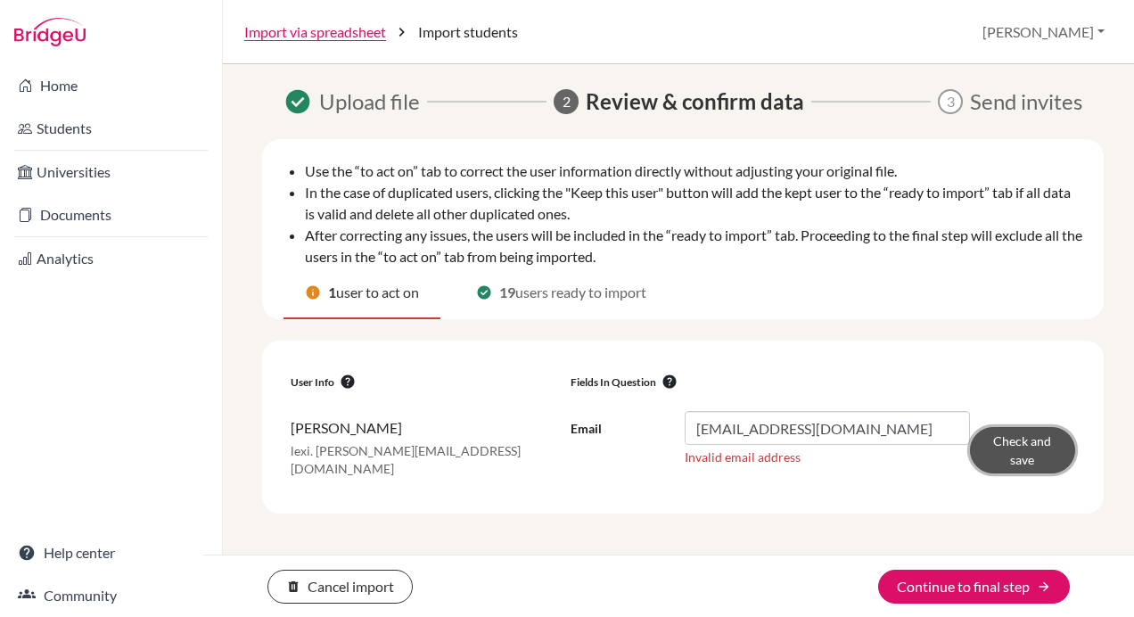
click at [1044, 443] on button "Check and save" at bounding box center [1022, 450] width 105 height 46
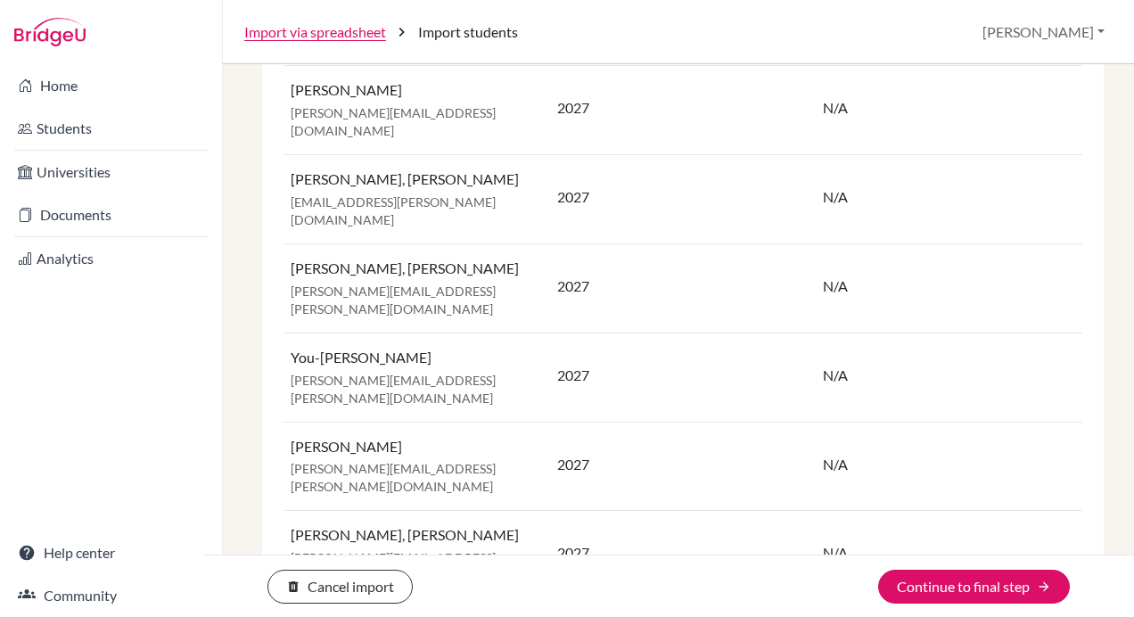
scroll to position [1264, 0]
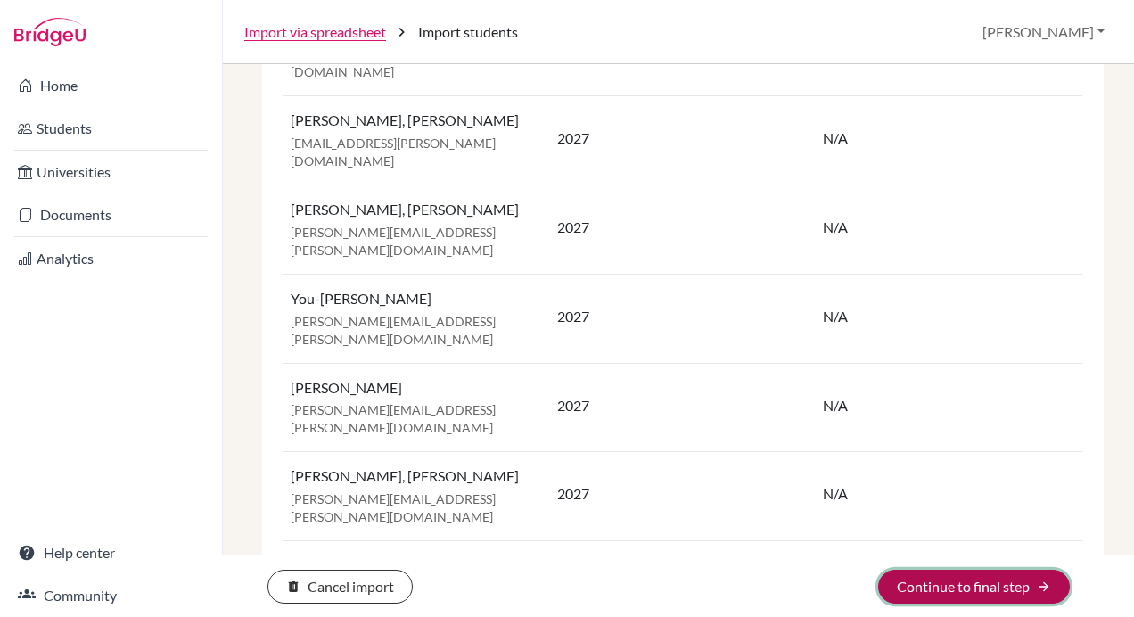
click at [925, 589] on button "Continue to final step arrow_forward" at bounding box center [974, 587] width 192 height 34
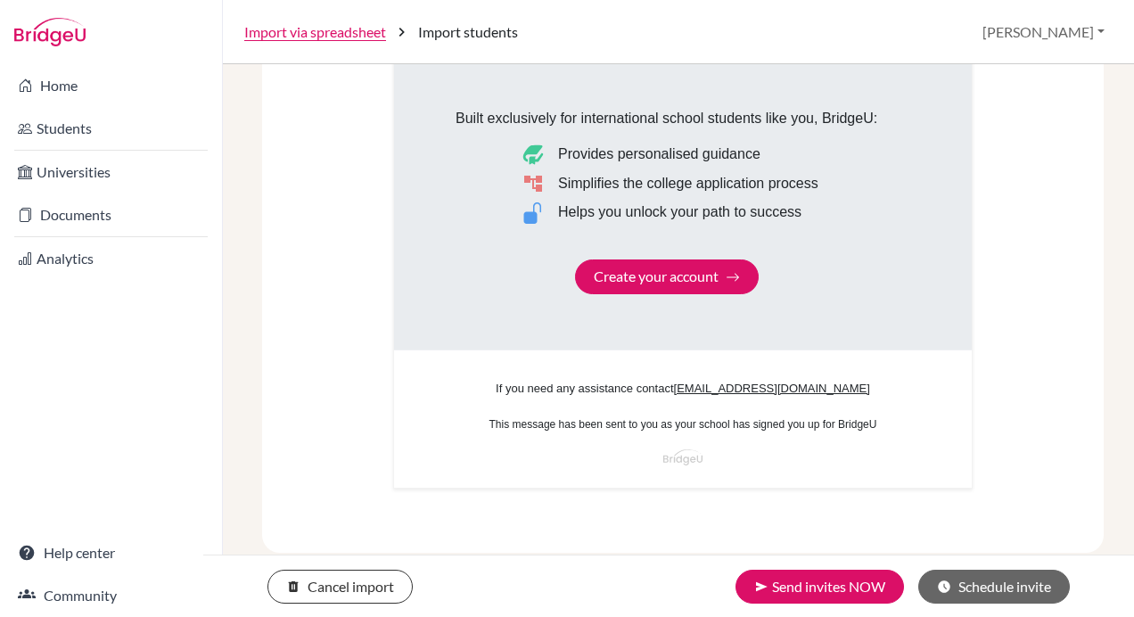
scroll to position [1139, 0]
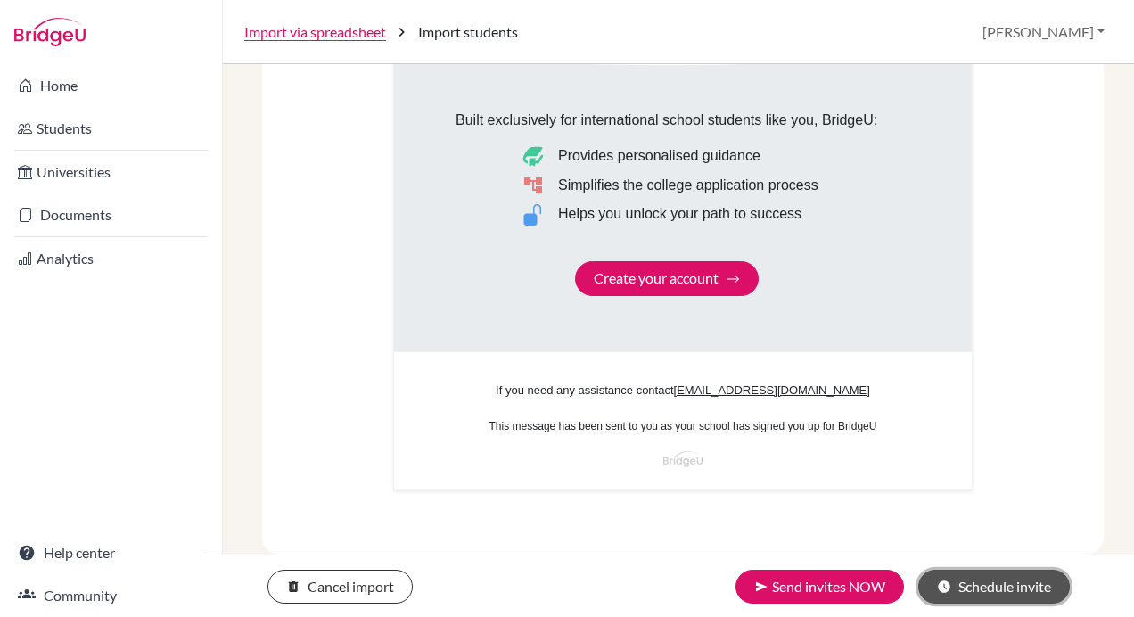
click at [1004, 590] on button "schedule Schedule invite" at bounding box center [994, 587] width 152 height 34
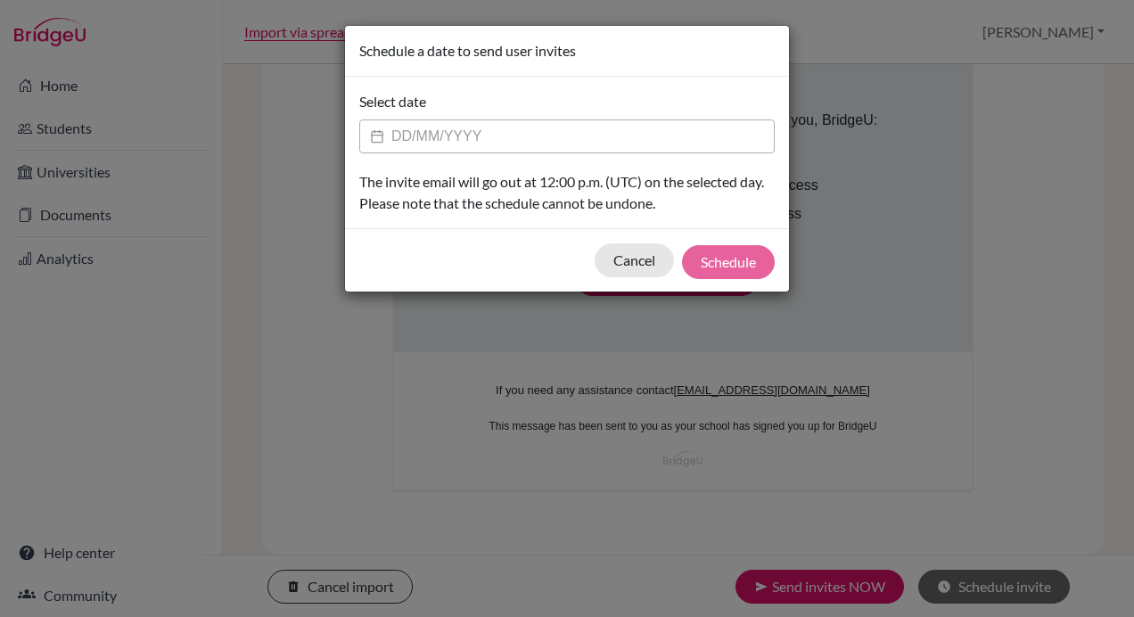
click at [513, 128] on input "Datepicker input" at bounding box center [566, 136] width 415 height 34
click at [384, 257] on div "Cancel Schedule" at bounding box center [567, 259] width 444 height 63
click at [553, 138] on input "Datepicker input" at bounding box center [566, 136] width 415 height 34
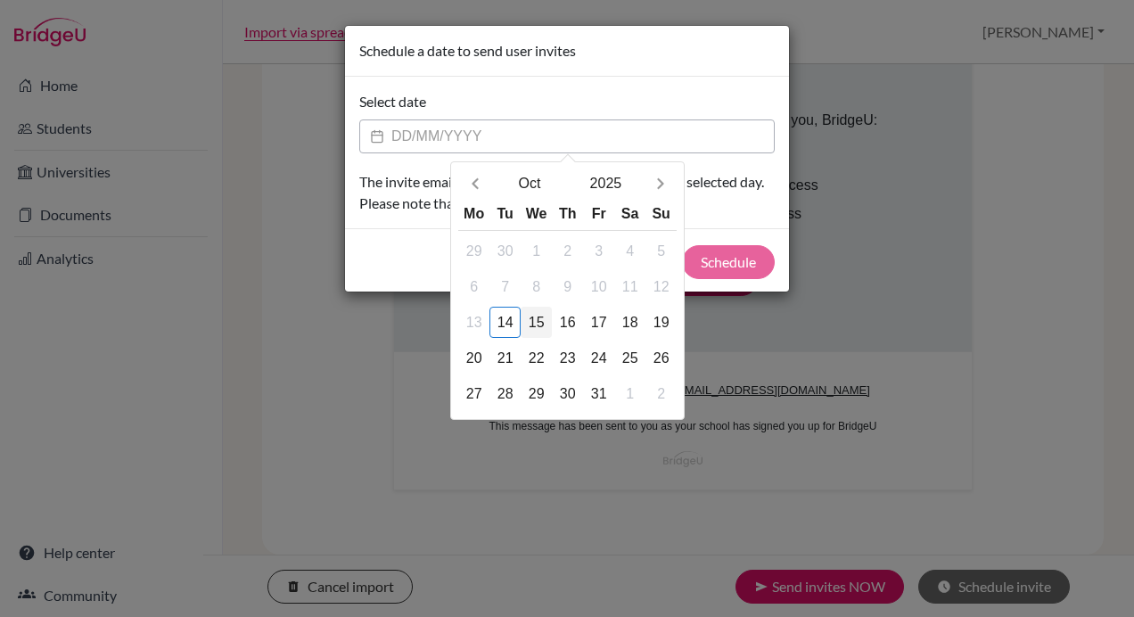
click at [537, 319] on div "15" at bounding box center [536, 322] width 31 height 31
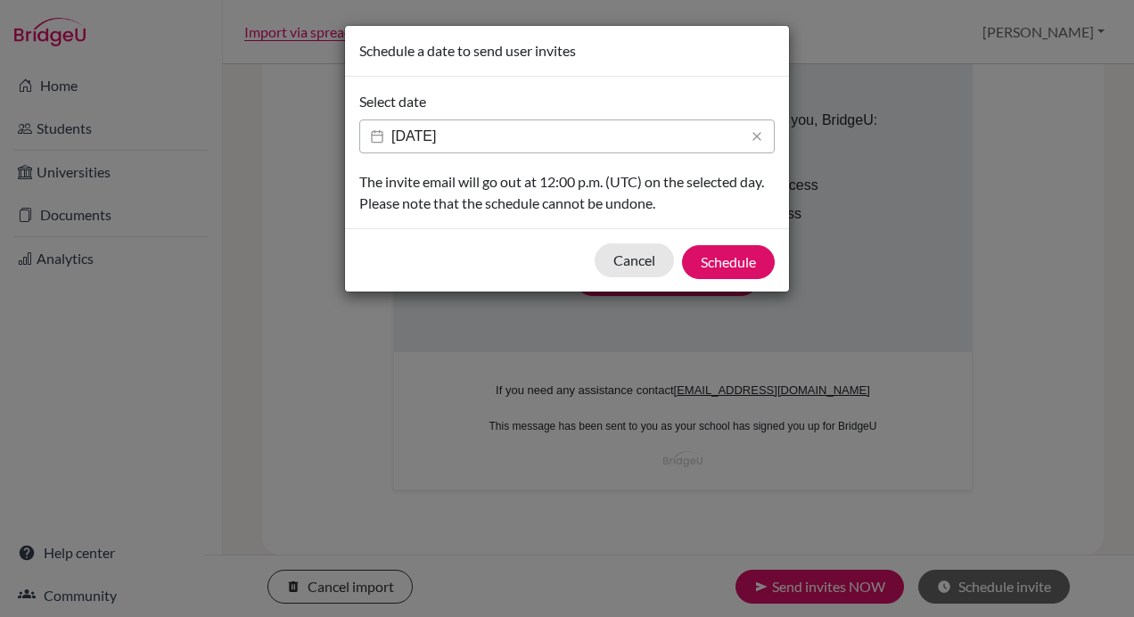
click at [592, 131] on input "15/10/2025" at bounding box center [566, 136] width 415 height 34
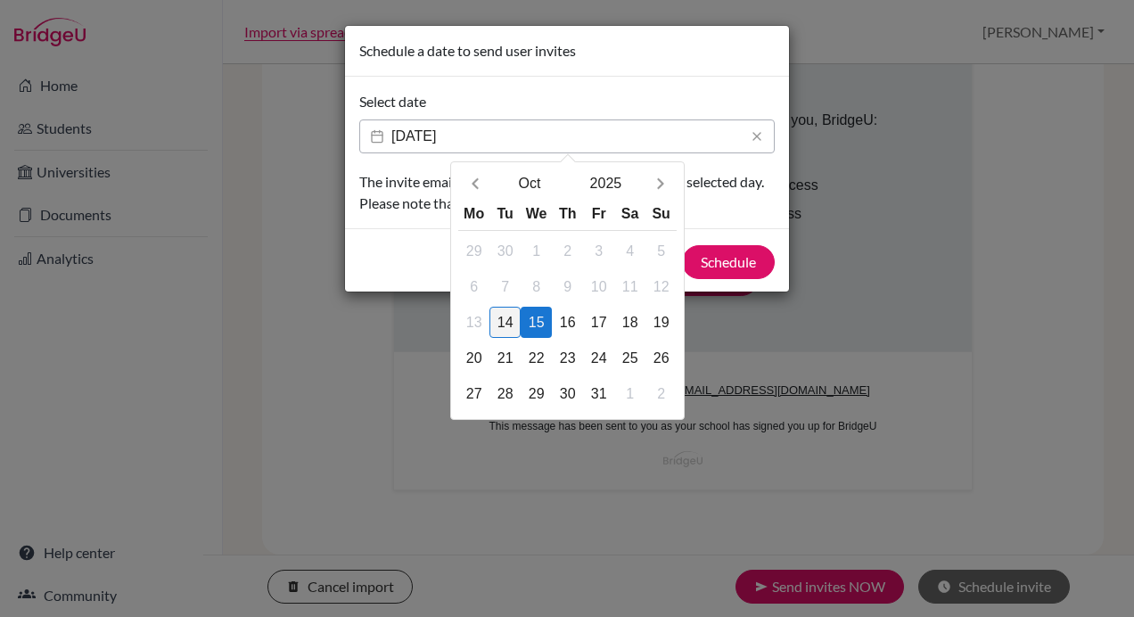
click at [504, 319] on div "14" at bounding box center [504, 322] width 31 height 31
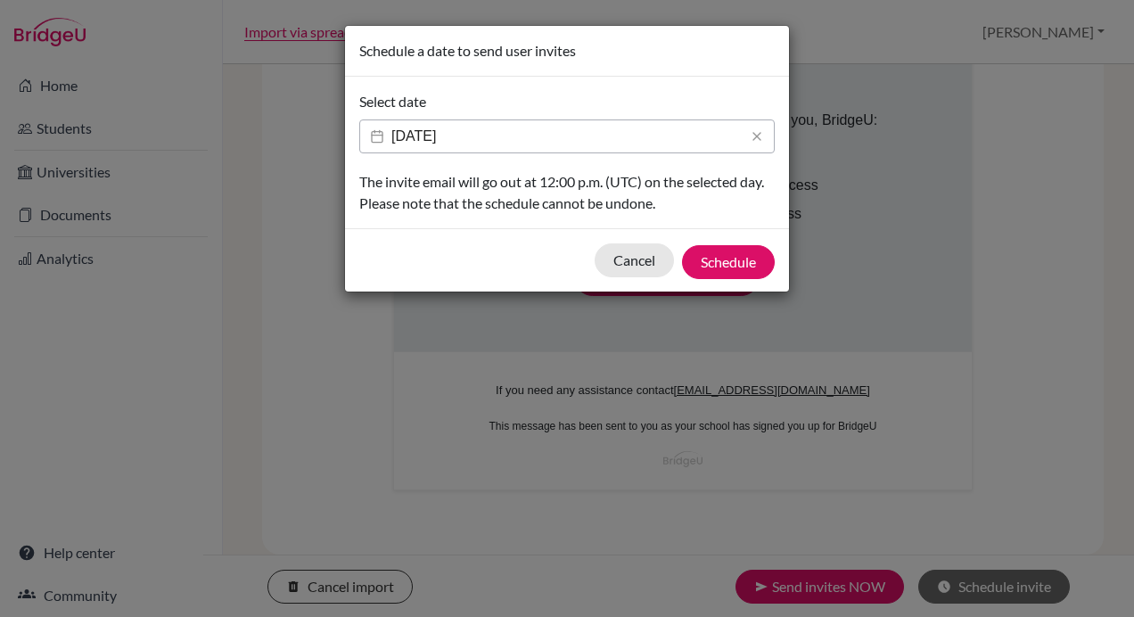
click at [595, 142] on input "14/10/2025" at bounding box center [566, 136] width 415 height 34
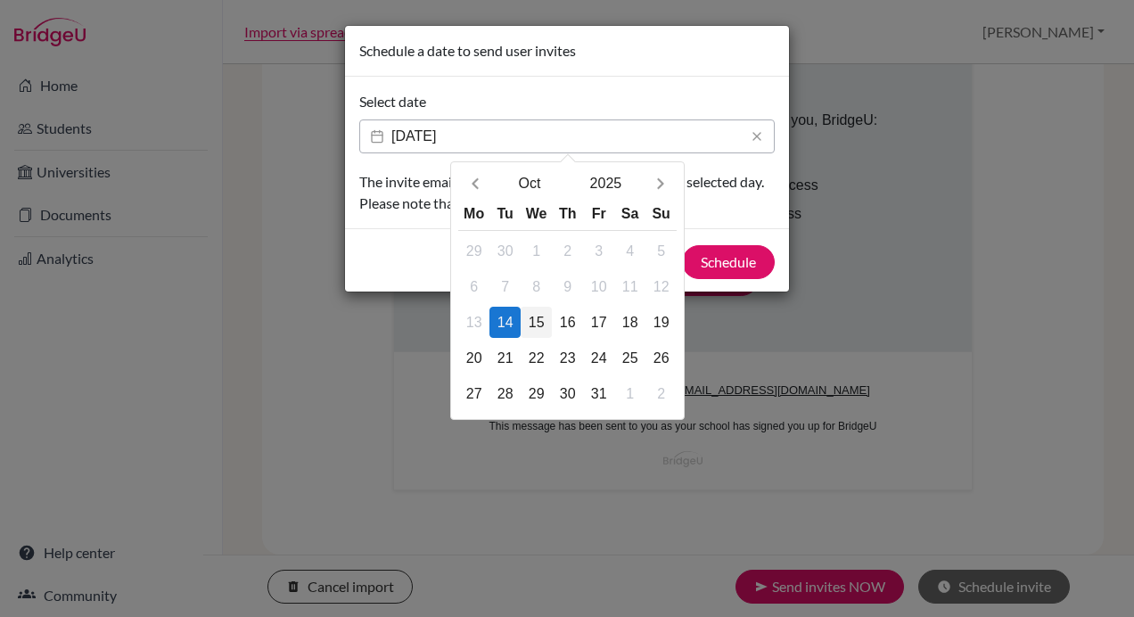
click at [538, 315] on div "15" at bounding box center [536, 322] width 31 height 31
type input "15/10/2025"
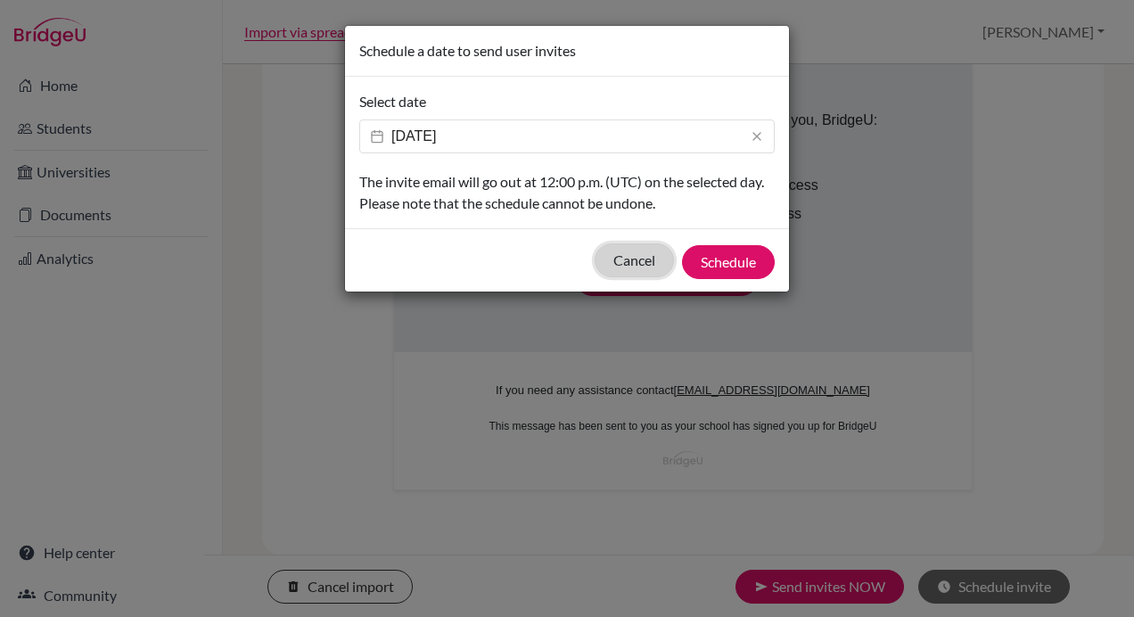
click at [627, 259] on button "Cancel" at bounding box center [634, 260] width 79 height 34
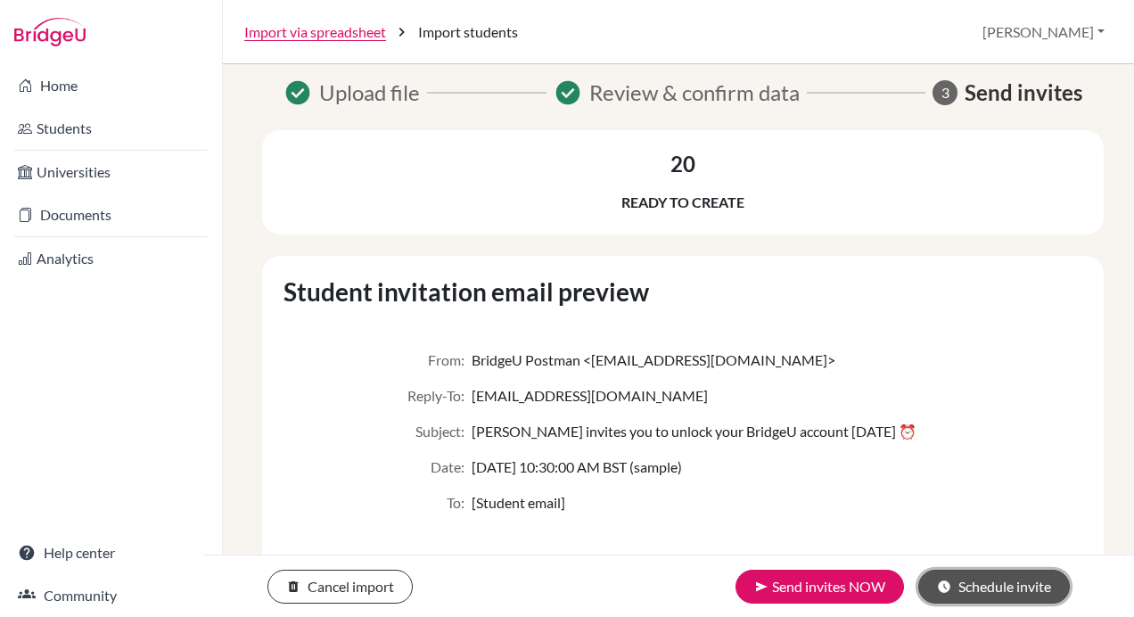
scroll to position [0, 0]
